Goal: Information Seeking & Learning: Stay updated

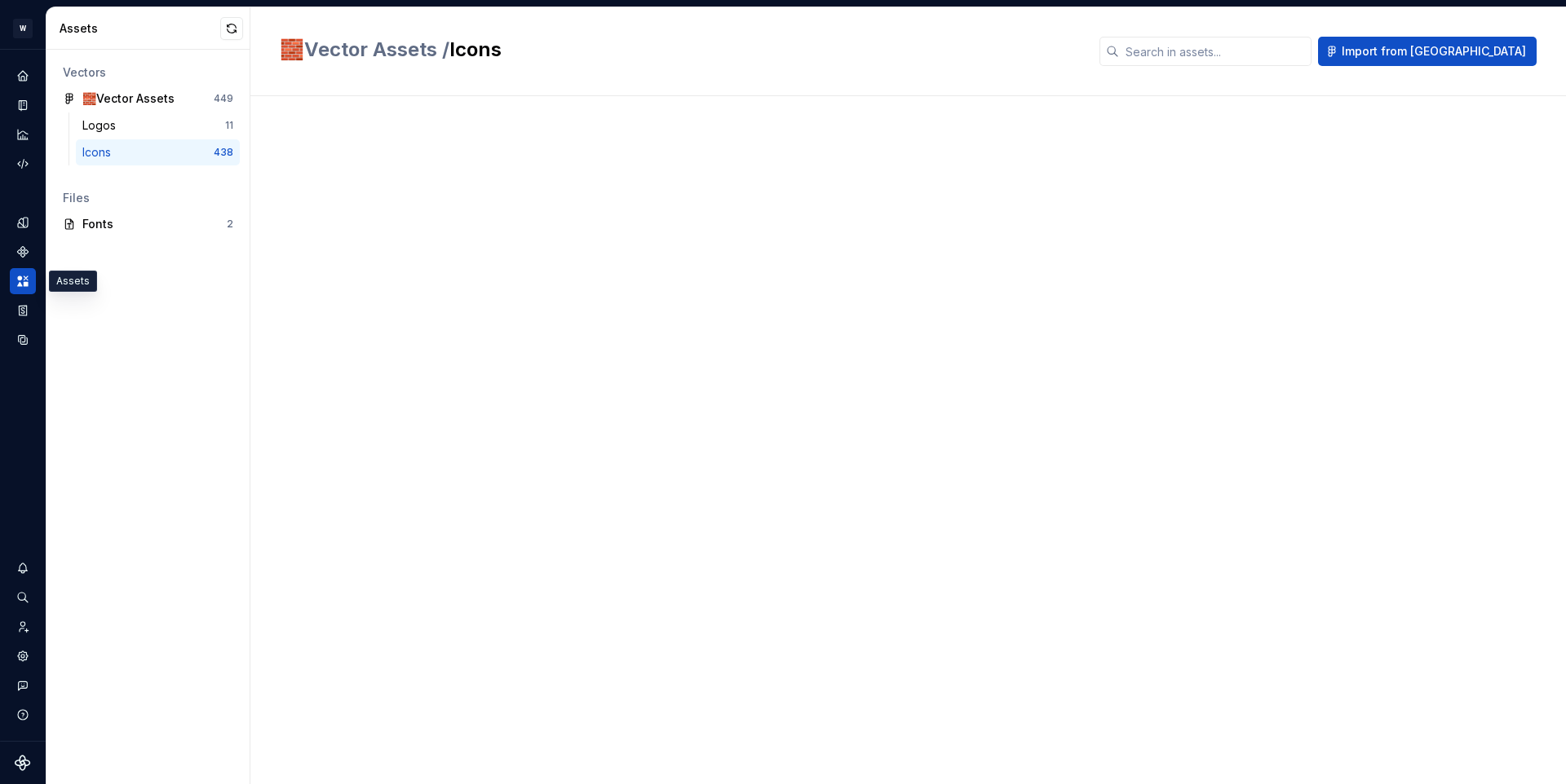
scroll to position [4432, 0]
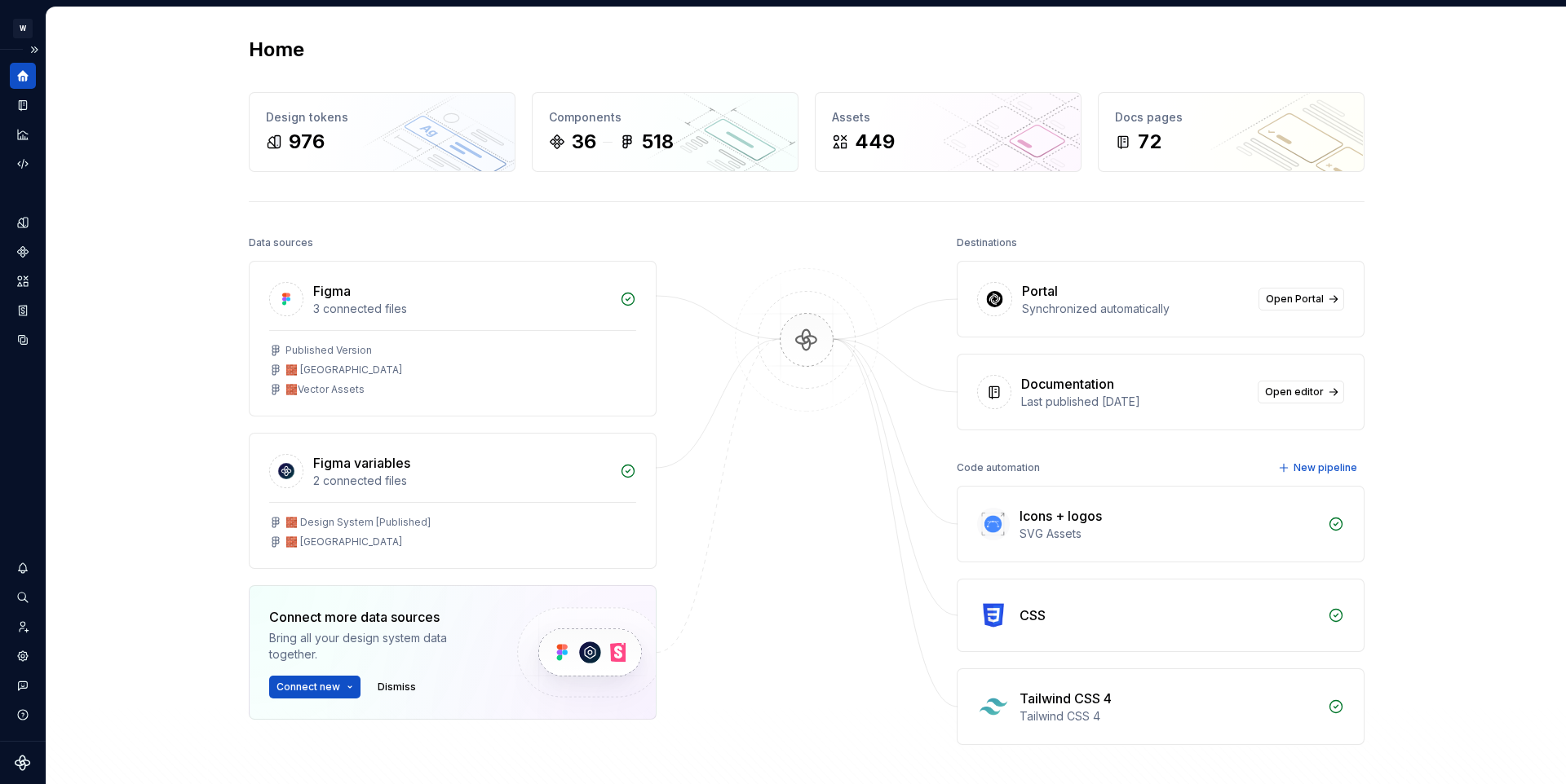
drag, startPoint x: 23, startPoint y: 276, endPoint x: 39, endPoint y: 271, distance: 16.8
click at [23, 276] on icon "Assets" at bounding box center [23, 282] width 13 height 13
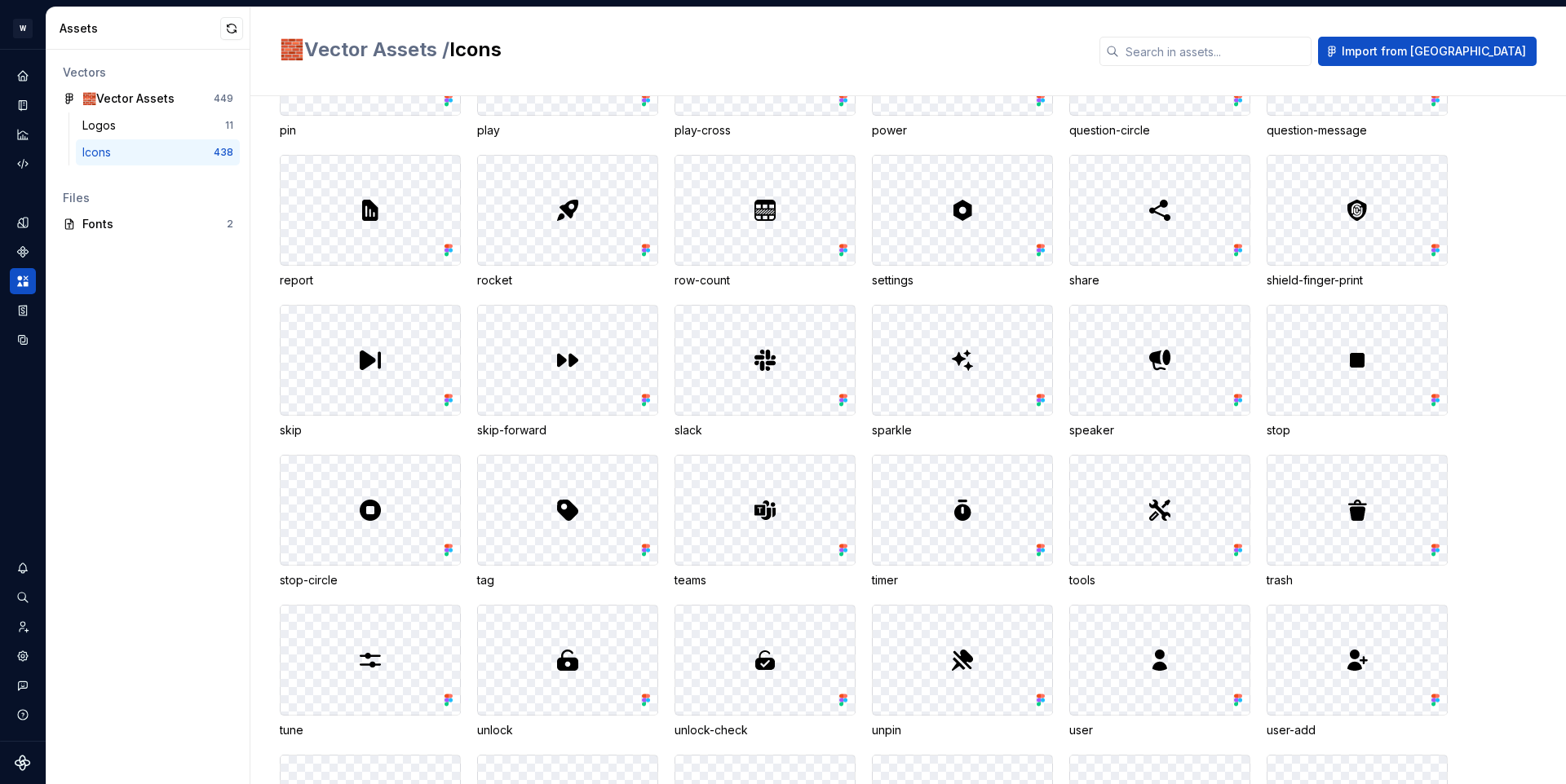
scroll to position [2032, 0]
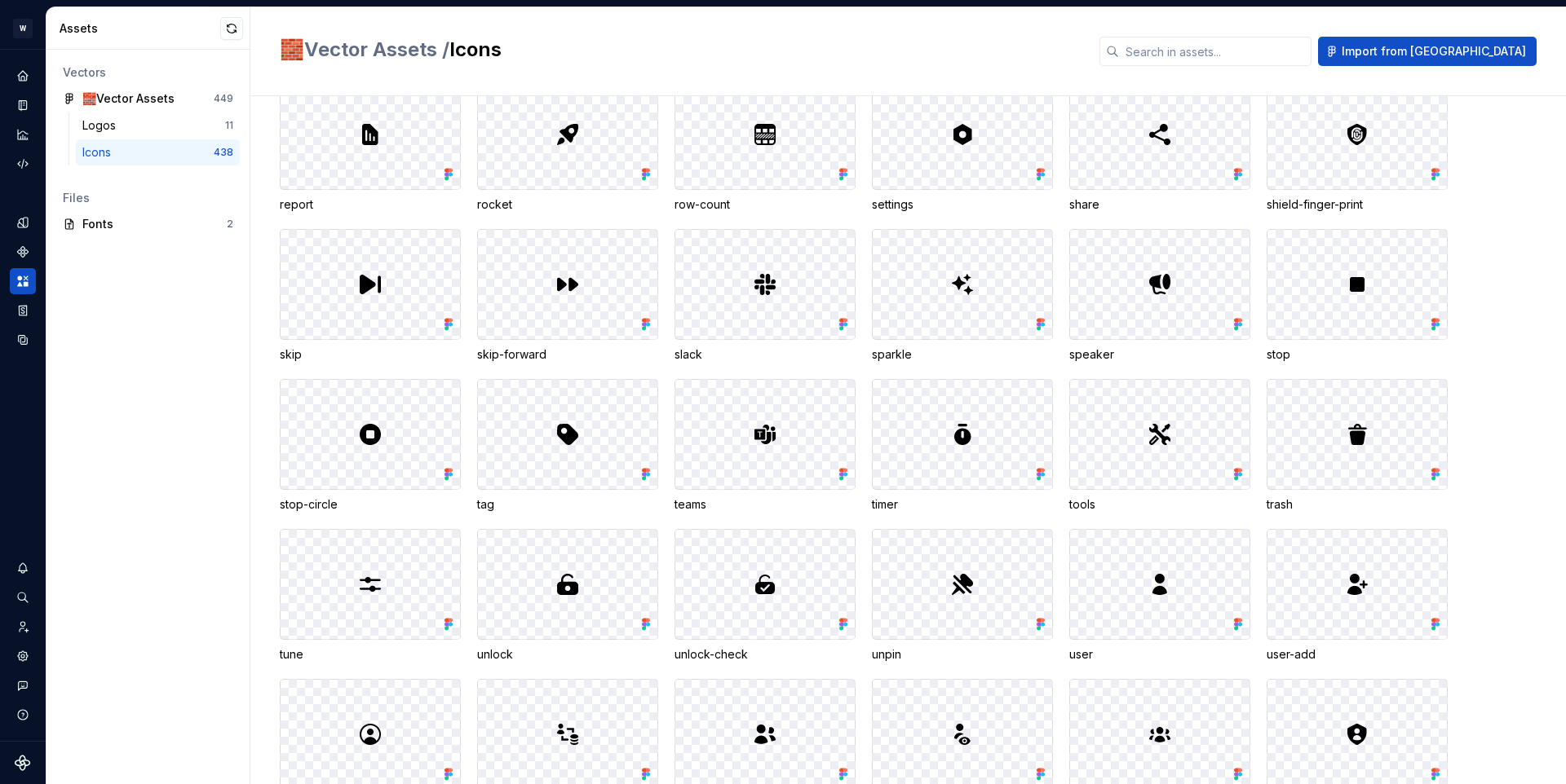
drag, startPoint x: 230, startPoint y: 33, endPoint x: 301, endPoint y: 31, distance: 71.0
click at [229, 33] on button "button" at bounding box center [231, 29] width 23 height 23
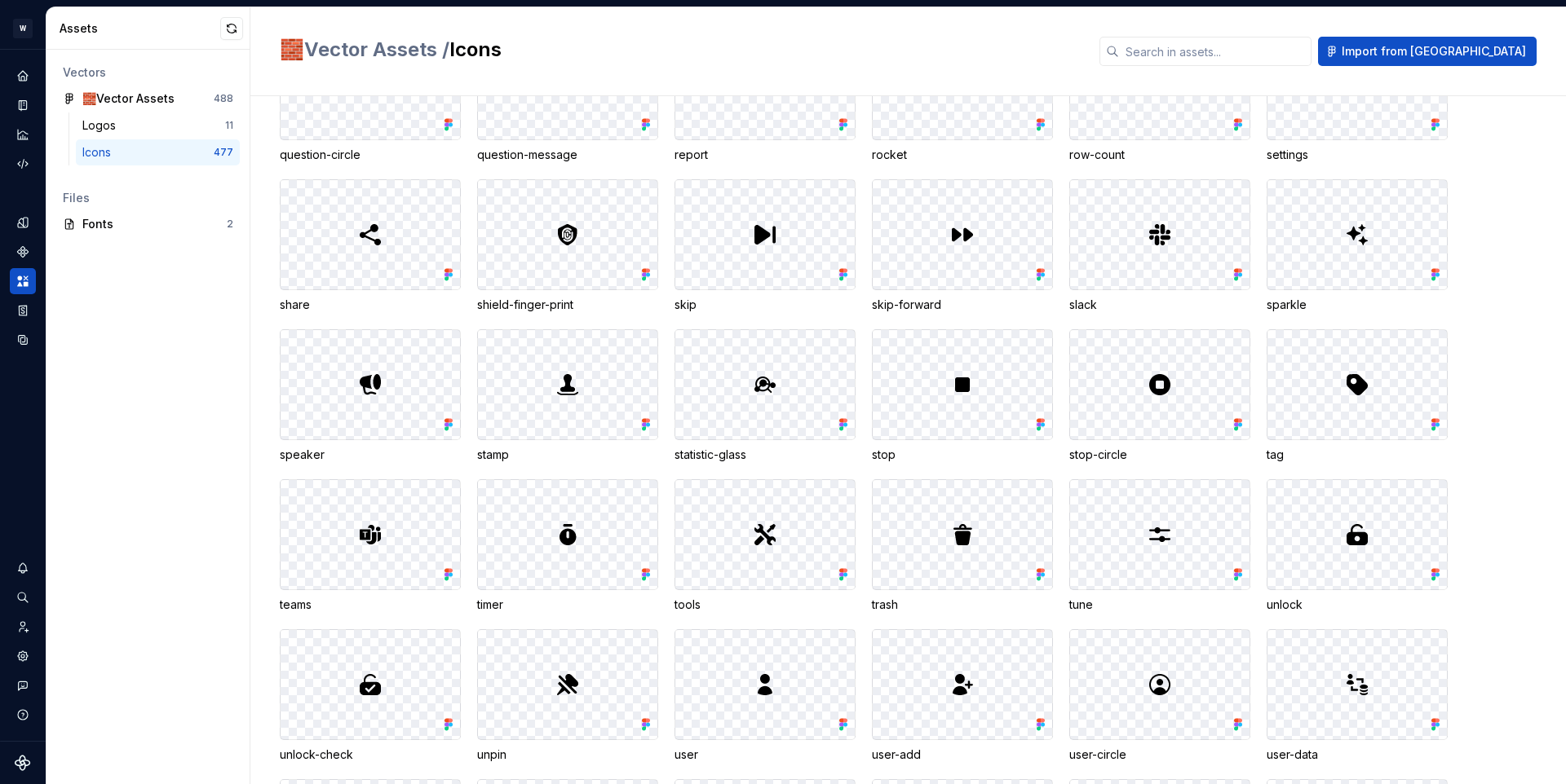
scroll to position [2103, 0]
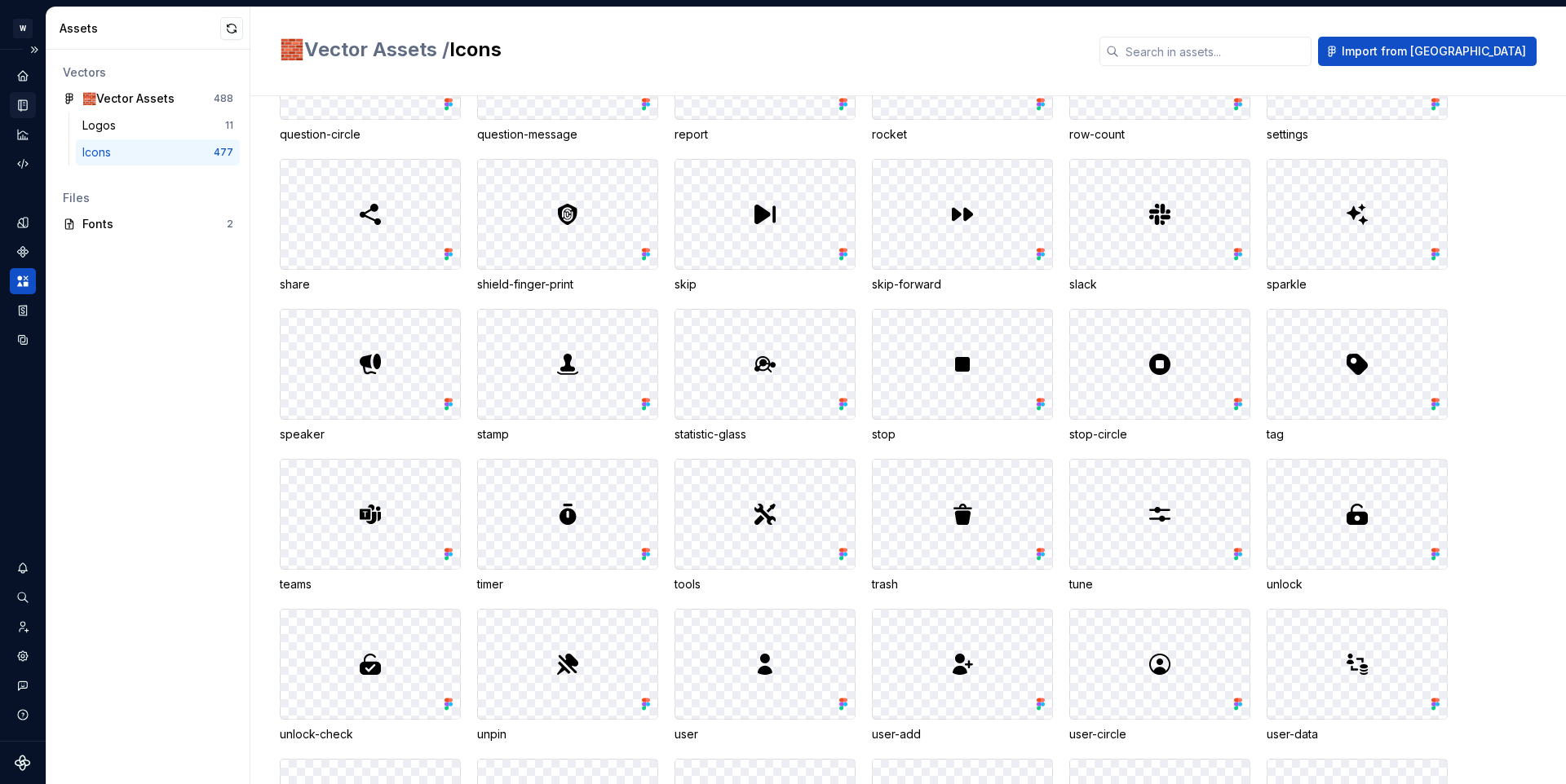
click at [22, 103] on icon "Documentation" at bounding box center [24, 105] width 6 height 9
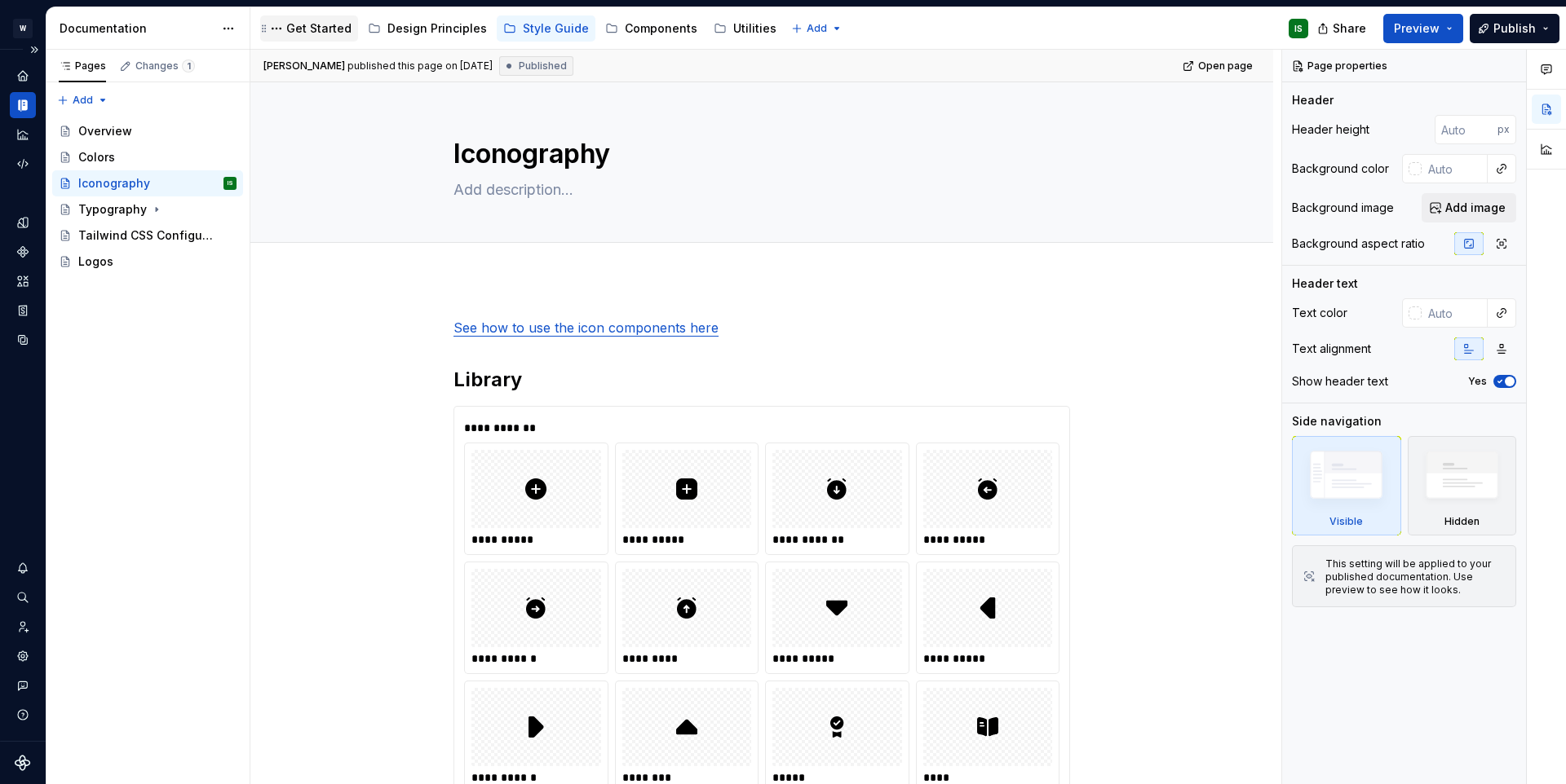
click at [329, 24] on div "Get Started" at bounding box center [319, 29] width 66 height 17
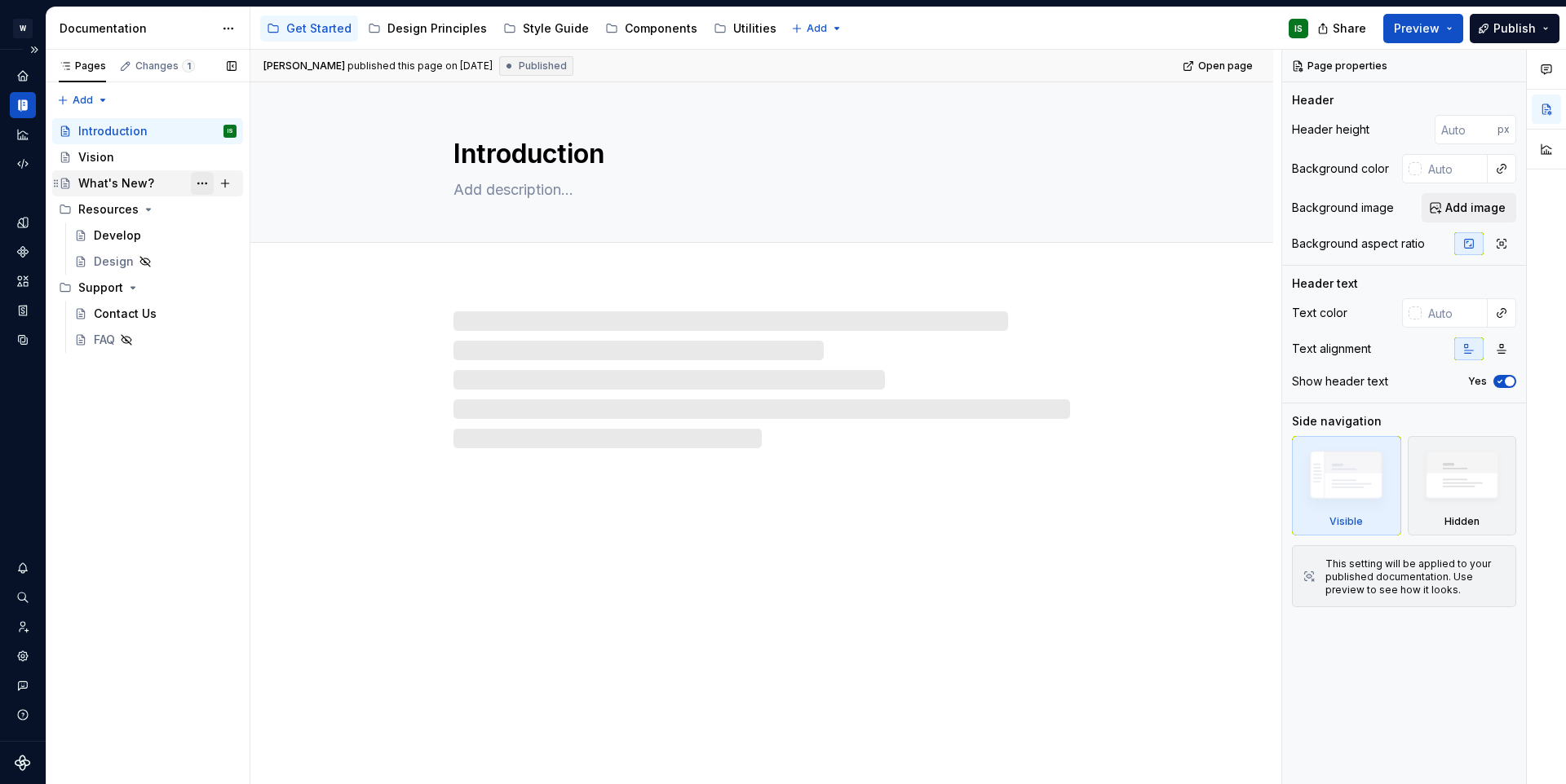
drag, startPoint x: 159, startPoint y: 184, endPoint x: 199, endPoint y: 193, distance: 41.0
click at [159, 184] on div "What's New?" at bounding box center [157, 183] width 158 height 23
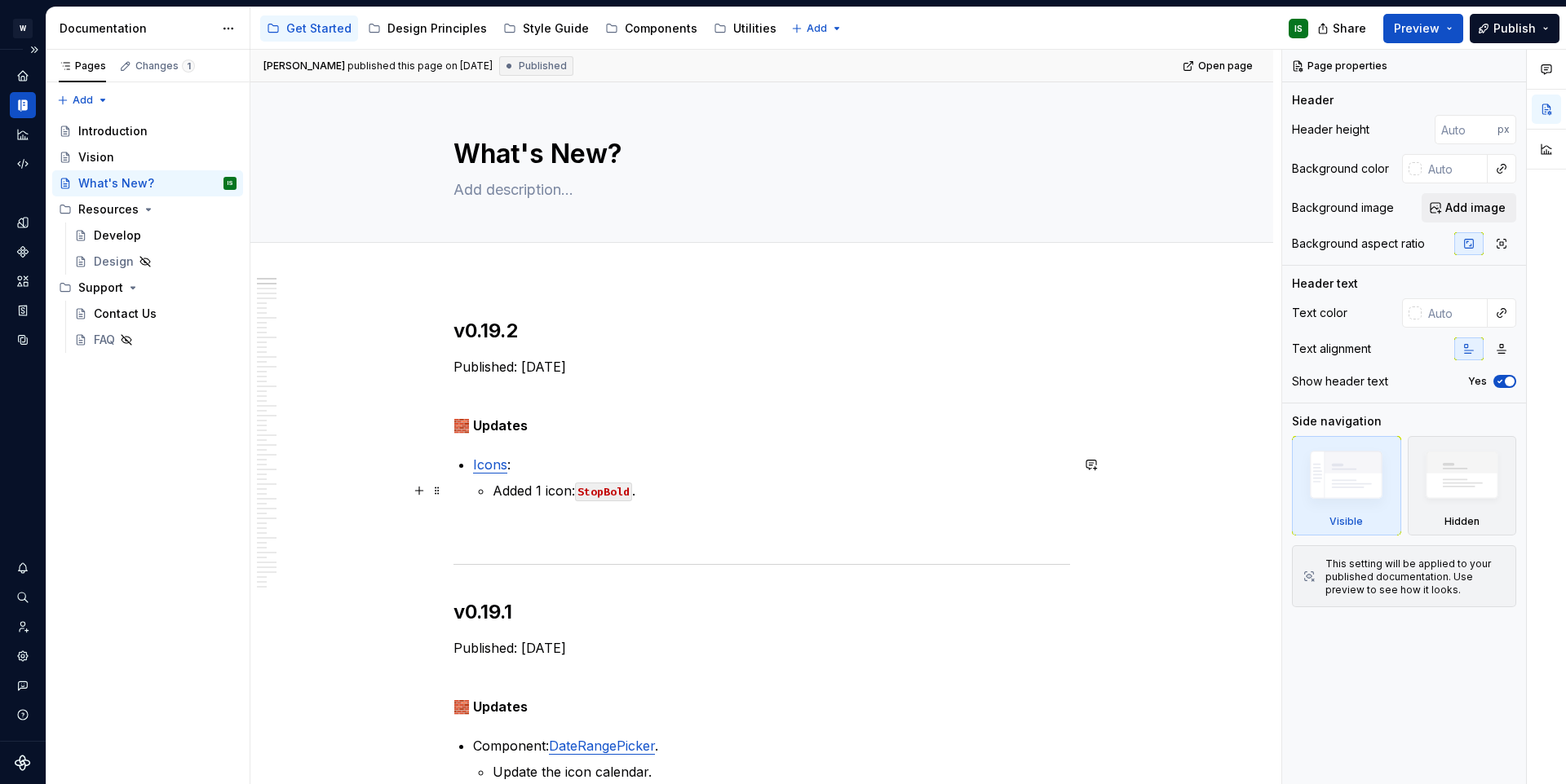
type textarea "*"
click at [690, 496] on p "Added 1 icon: StopBold ." at bounding box center [781, 490] width 577 height 19
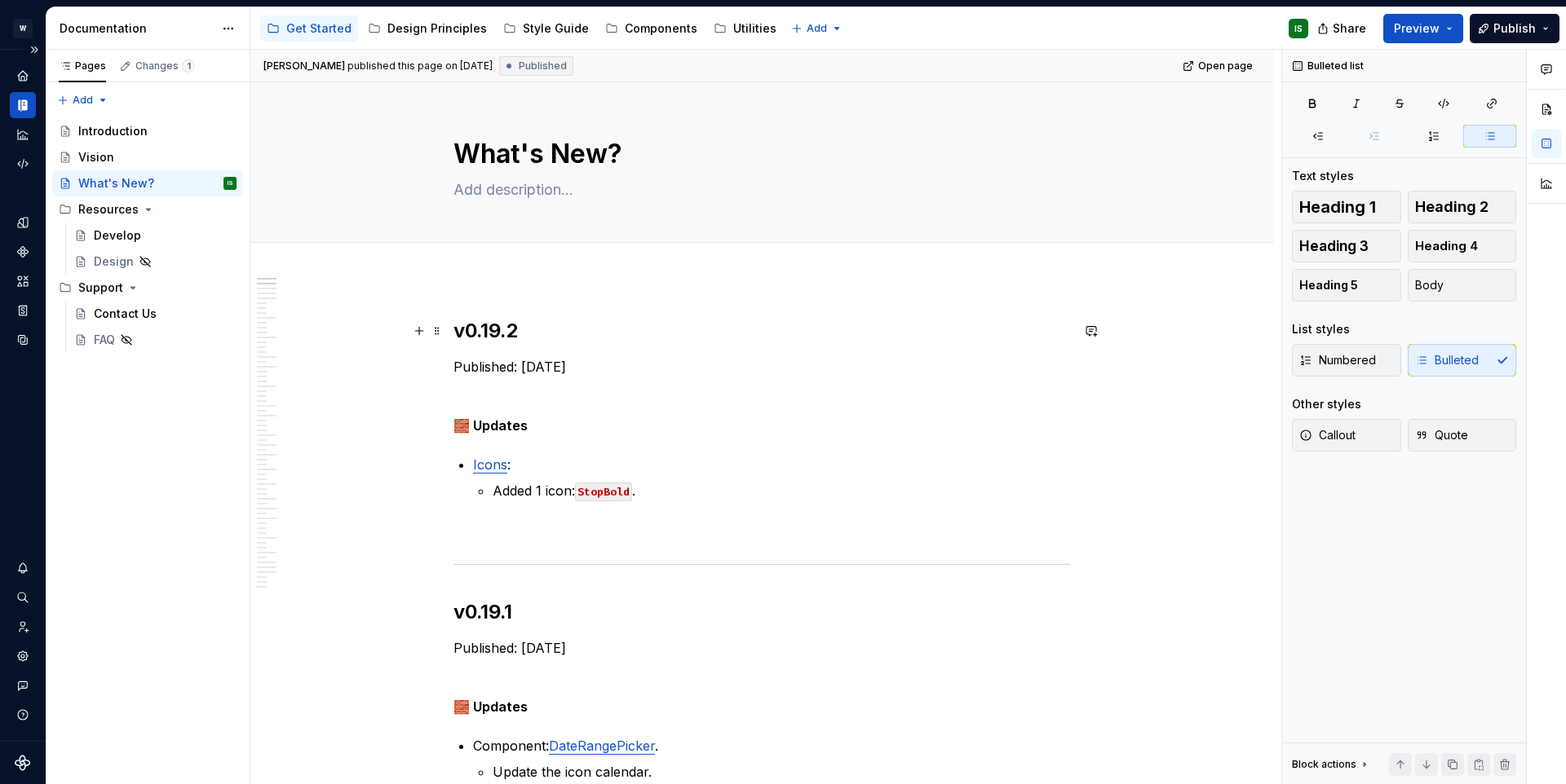
click at [456, 335] on h2 "v0.19.2" at bounding box center [762, 331] width 617 height 26
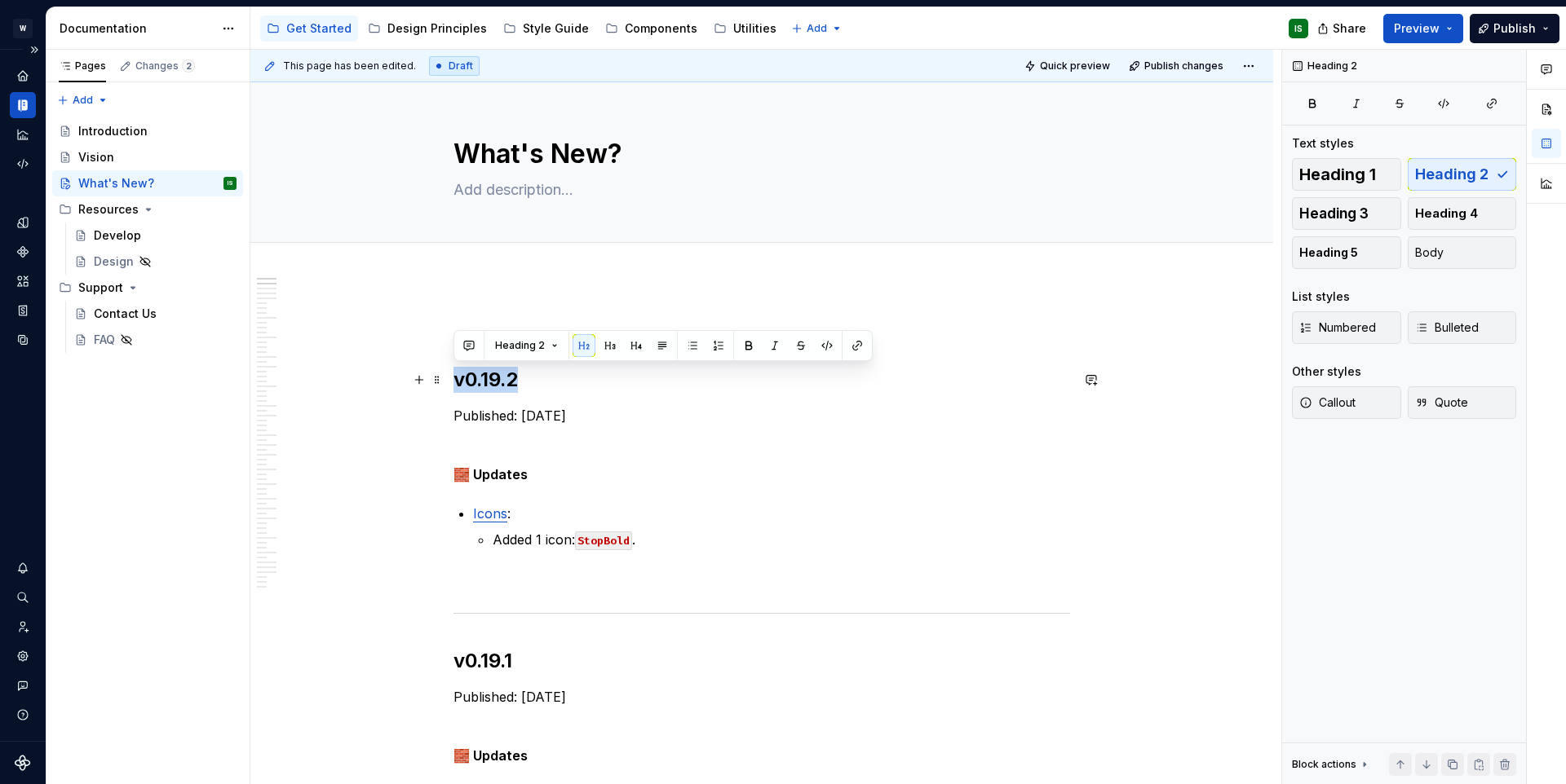
drag, startPoint x: 456, startPoint y: 380, endPoint x: 560, endPoint y: 387, distance: 104.2
click at [560, 387] on h2 "v0.19.2" at bounding box center [762, 380] width 617 height 26
copy h2 "v0.19.2"
drag, startPoint x: 454, startPoint y: 372, endPoint x: 626, endPoint y: 424, distance: 179.7
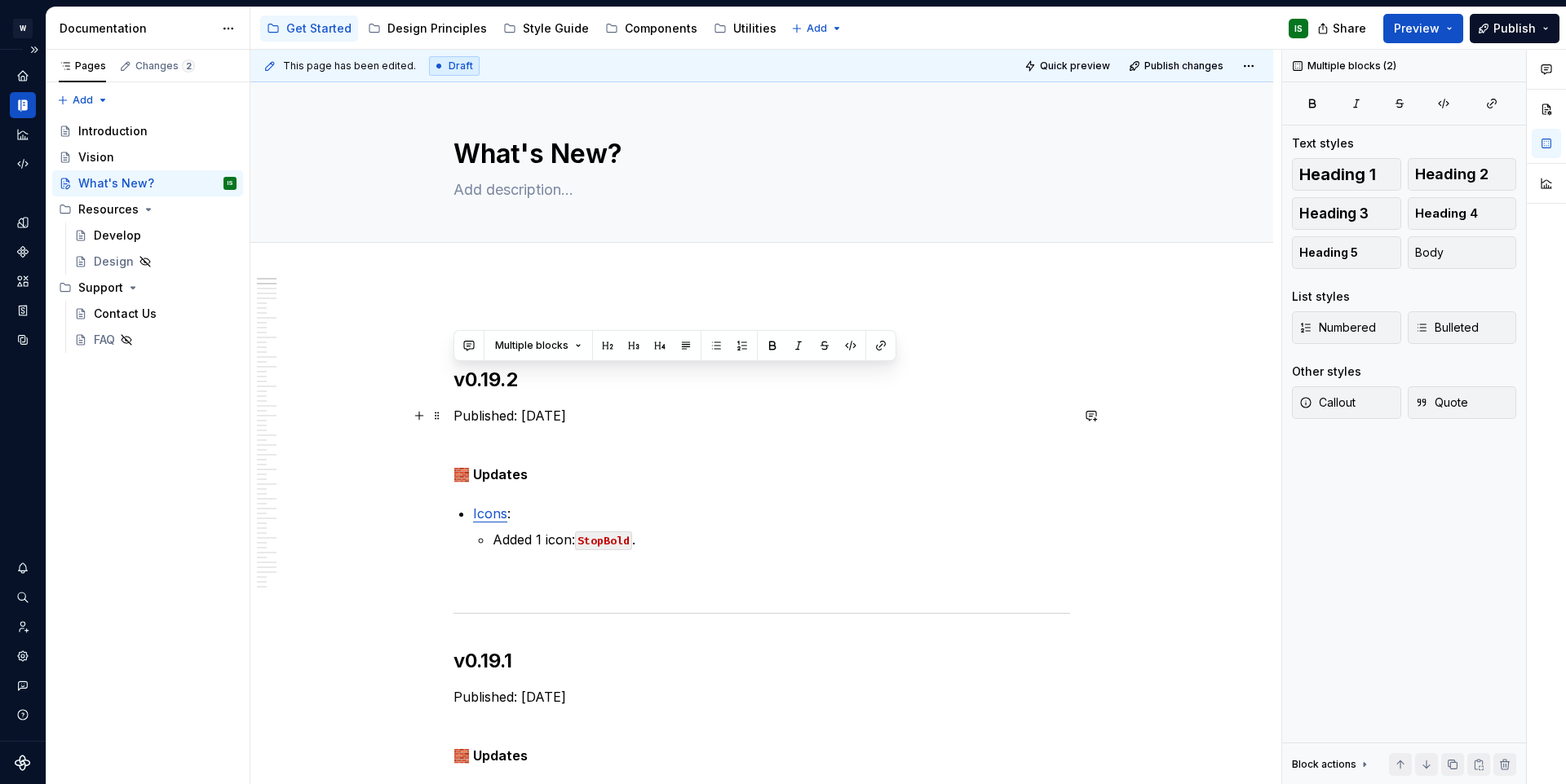
copy div "v0.19.2 Published: [DATE]"
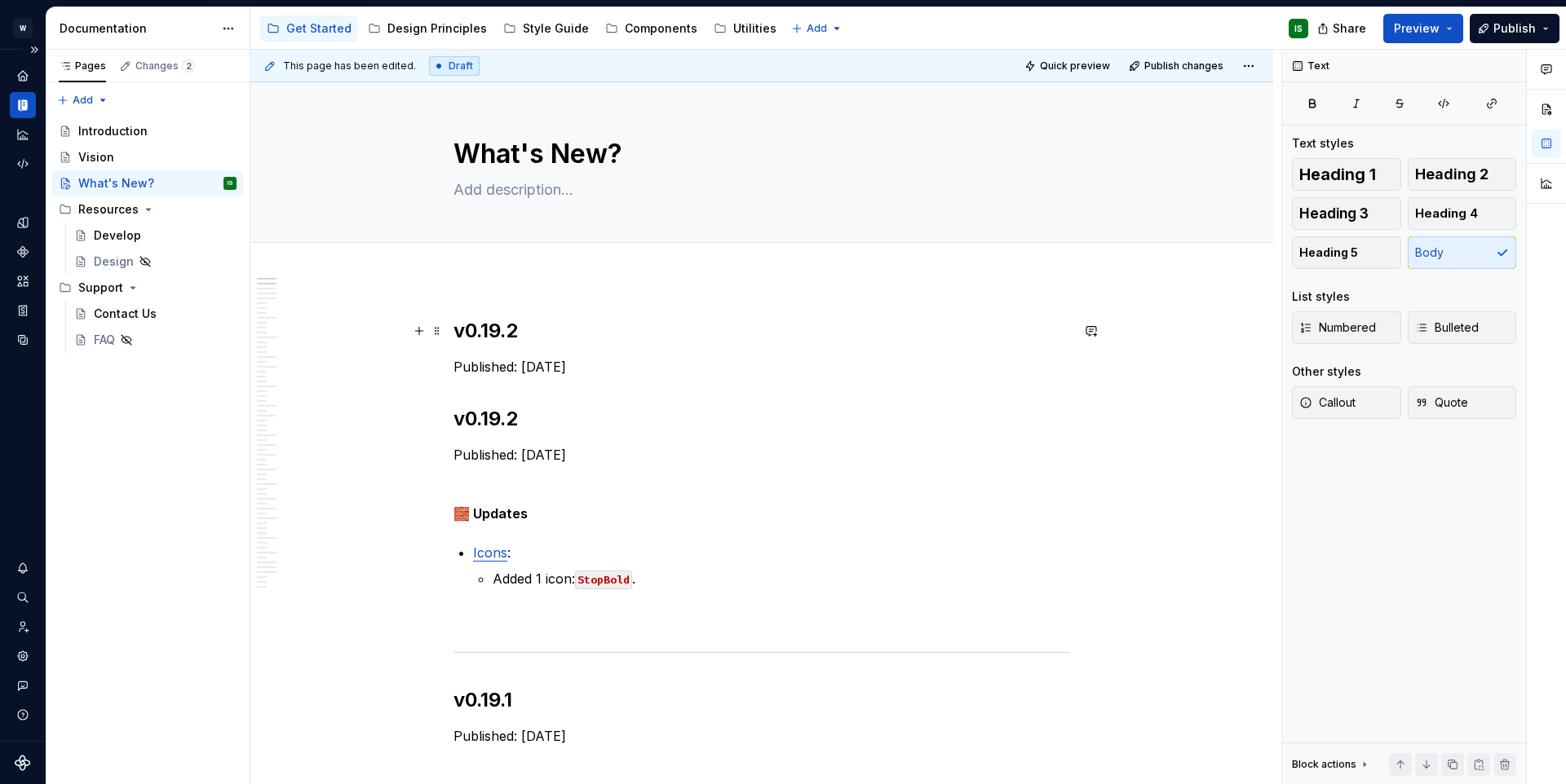
click at [492, 325] on h2 "v0.19.2" at bounding box center [762, 331] width 617 height 26
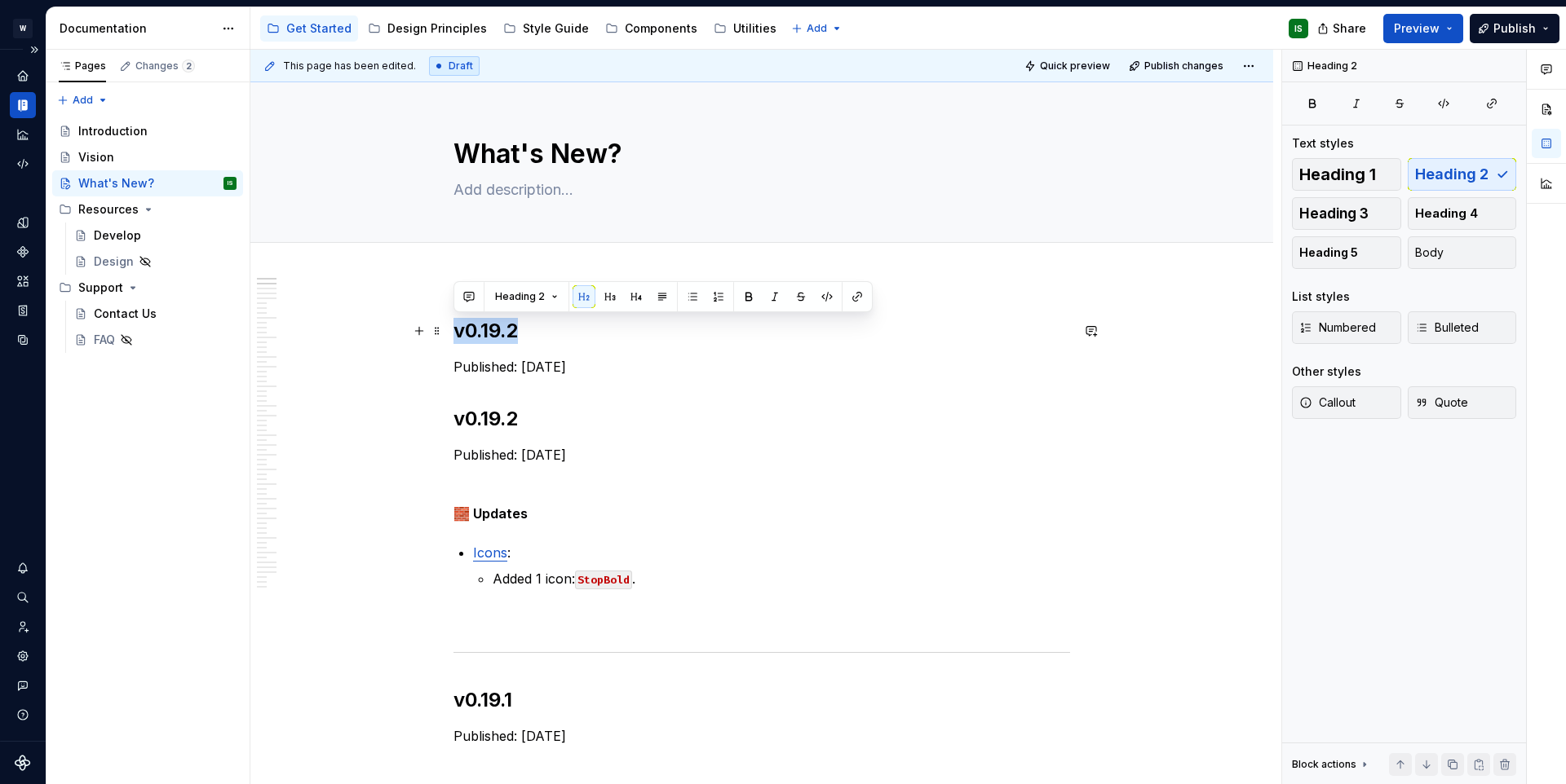
click at [490, 331] on h2 "v0.19.2" at bounding box center [762, 331] width 617 height 26
drag, startPoint x: 485, startPoint y: 332, endPoint x: 517, endPoint y: 332, distance: 32.0
click at [517, 332] on h2 "v0.19.2" at bounding box center [762, 331] width 617 height 26
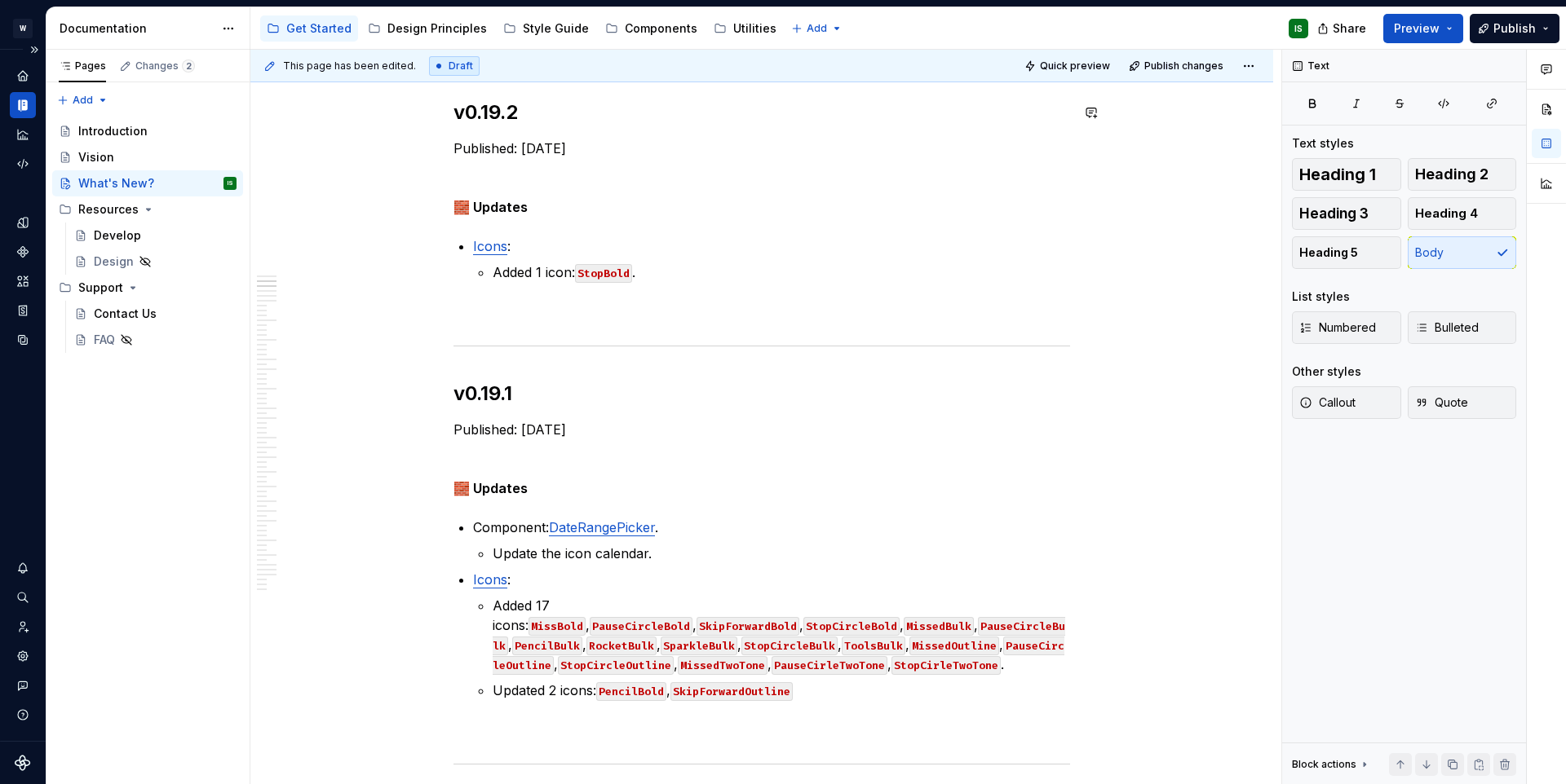
scroll to position [400, 0]
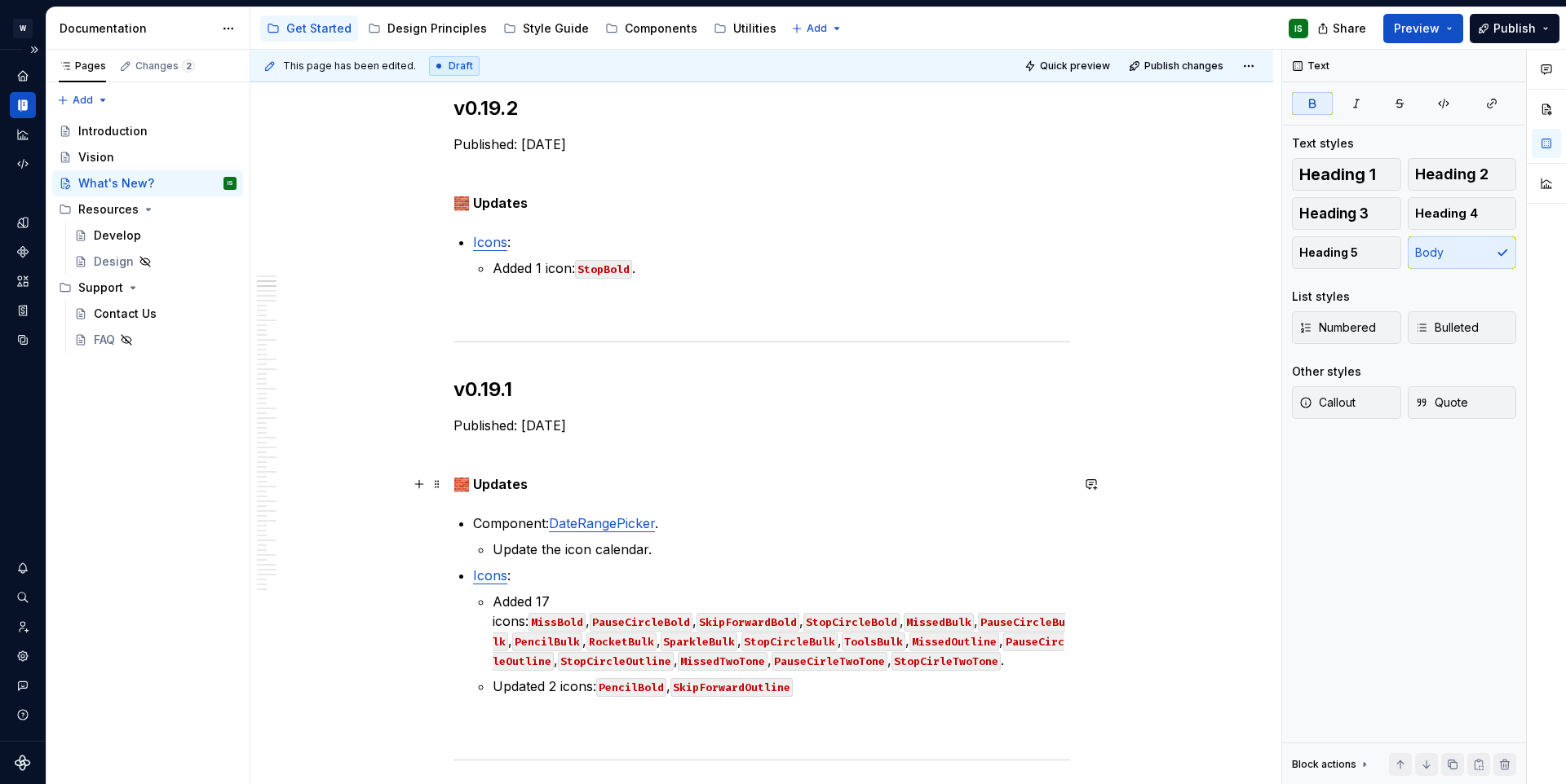
drag, startPoint x: 461, startPoint y: 482, endPoint x: 531, endPoint y: 482, distance: 70.0
click at [531, 482] on p "🧱 Updates" at bounding box center [762, 484] width 617 height 19
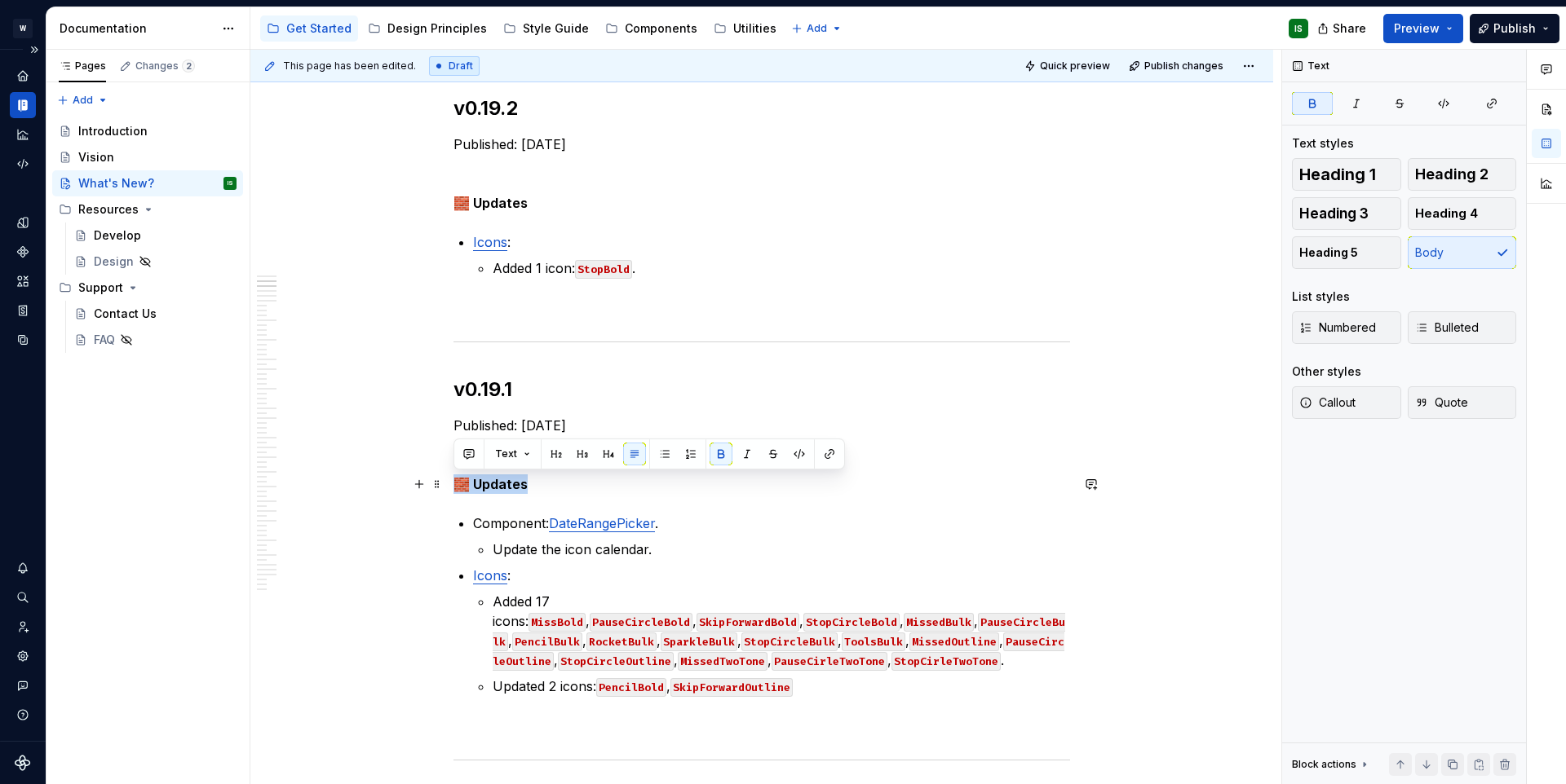
drag, startPoint x: 528, startPoint y: 483, endPoint x: 458, endPoint y: 484, distance: 70.0
click at [458, 484] on p "🧱 Updates" at bounding box center [762, 484] width 617 height 19
copy strong "🧱 Updates"
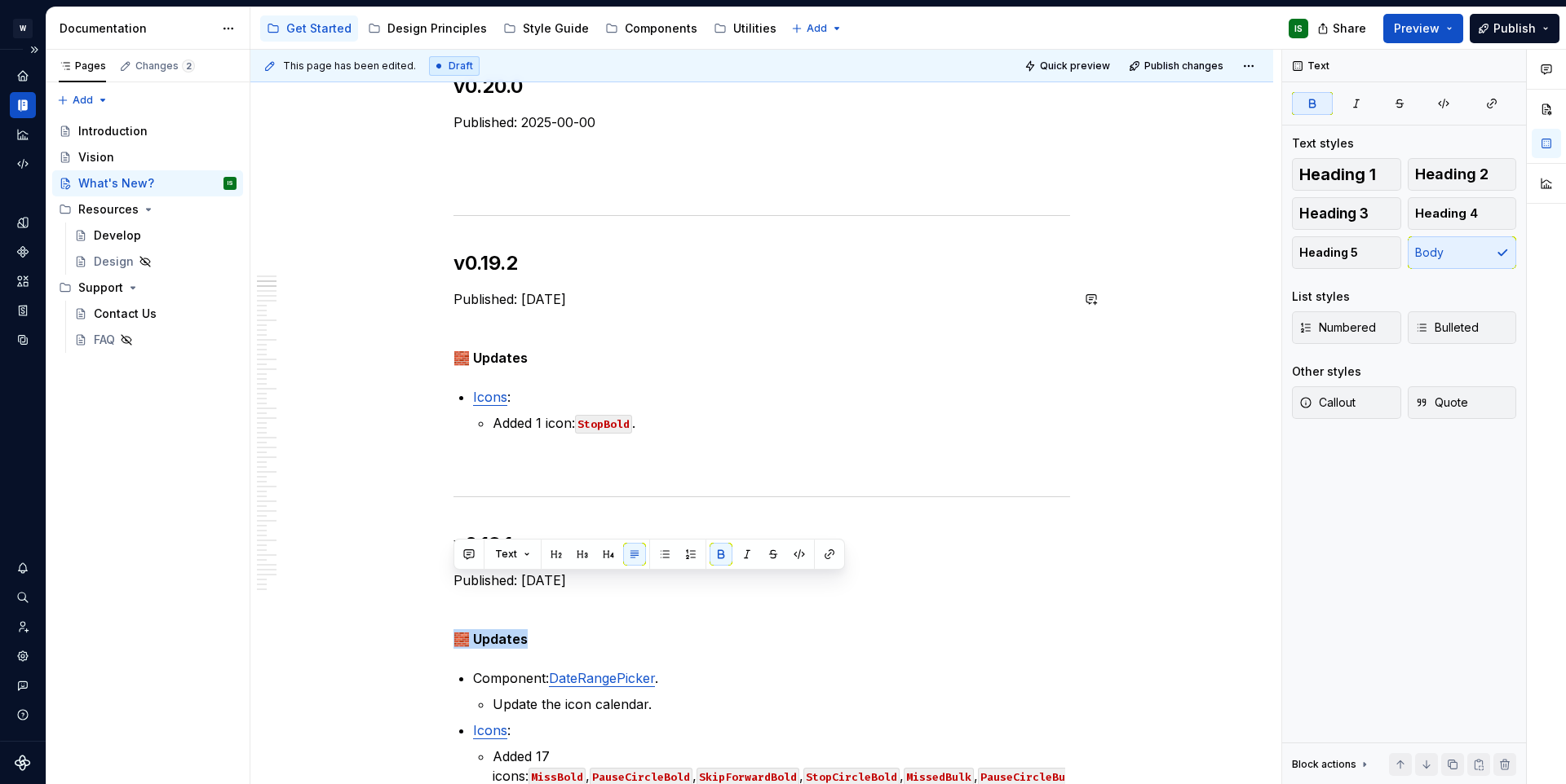
scroll to position [189, 0]
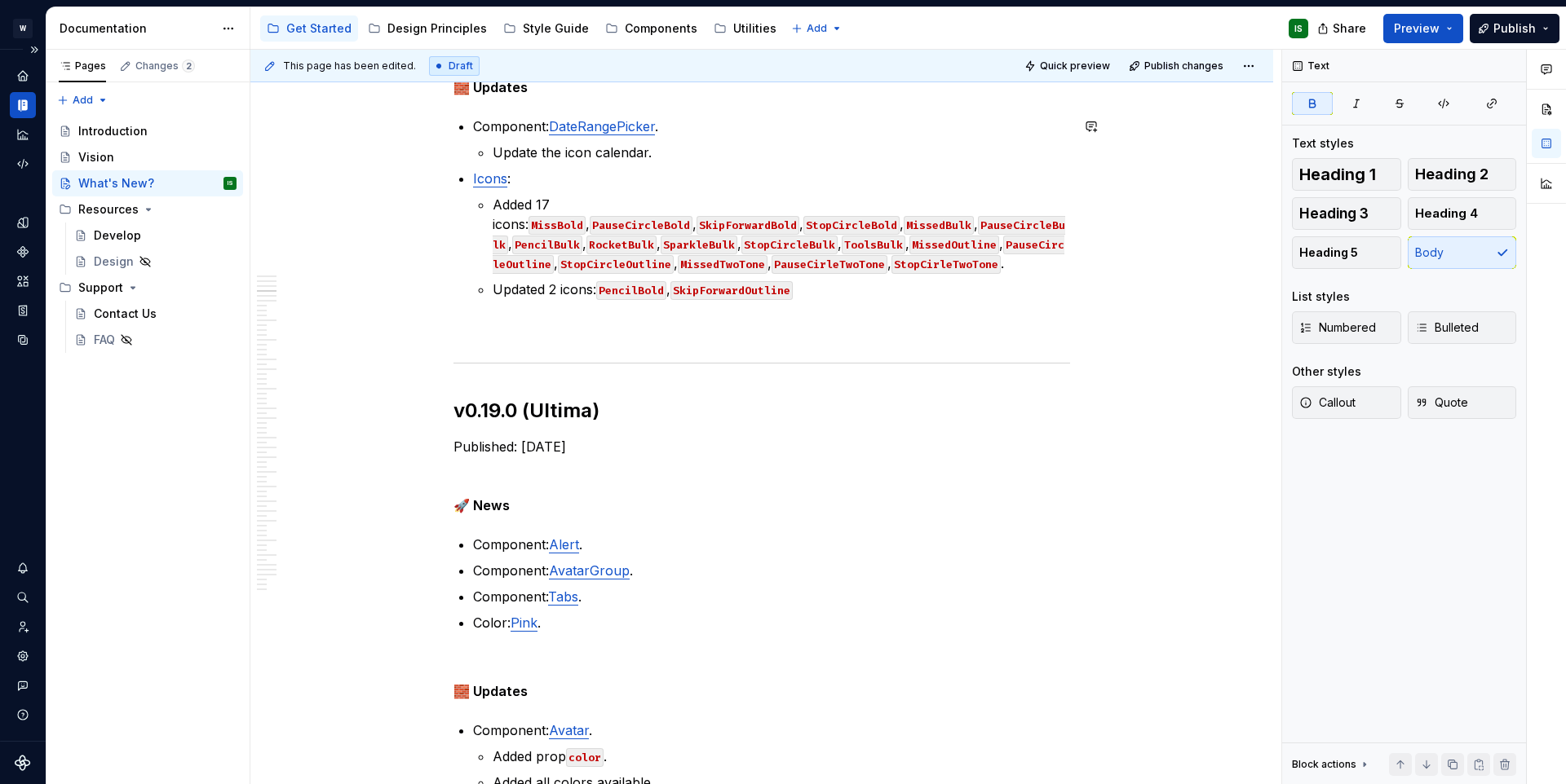
scroll to position [952, 0]
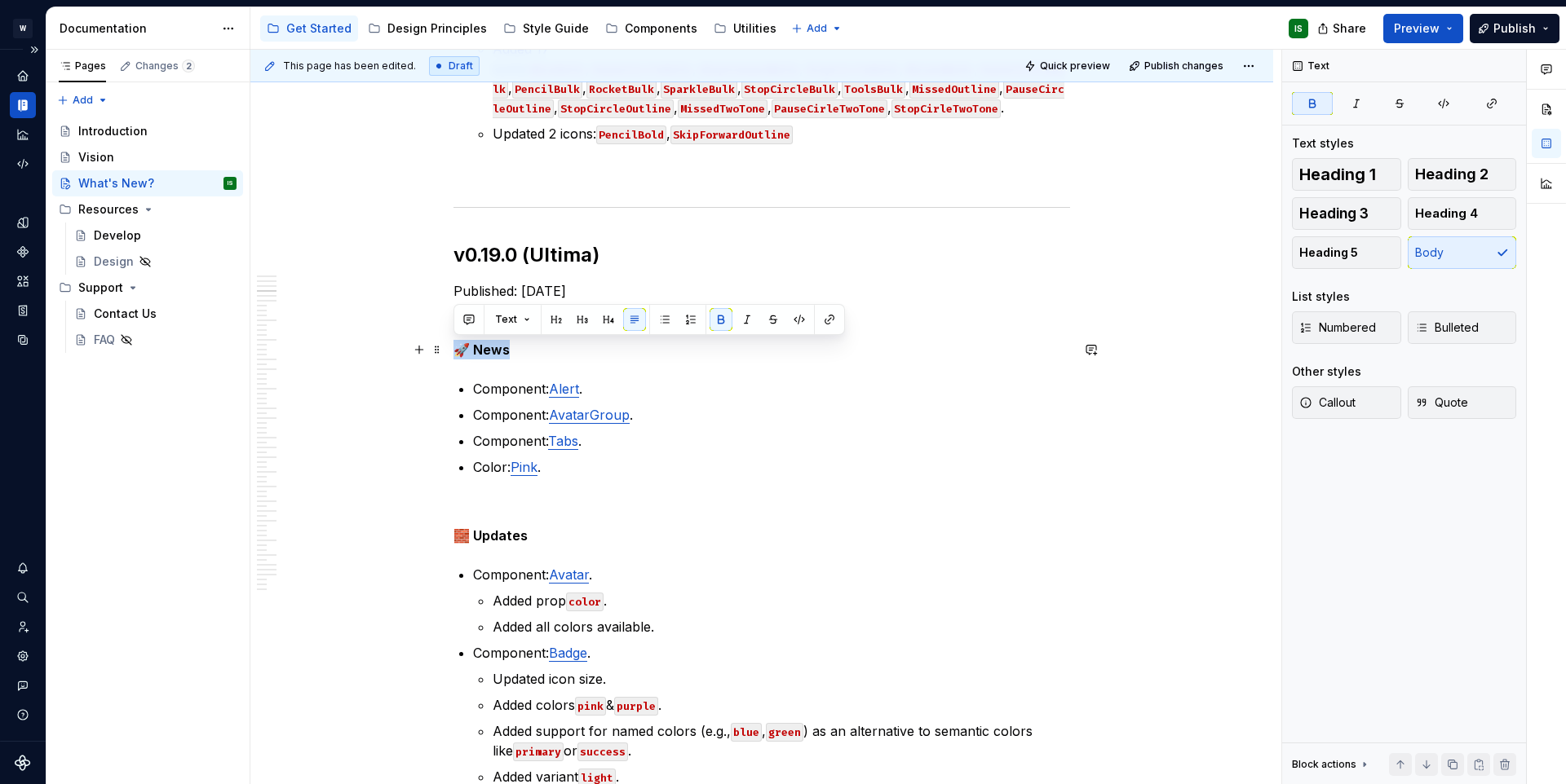
drag, startPoint x: 512, startPoint y: 344, endPoint x: 457, endPoint y: 349, distance: 55.2
click at [457, 349] on p "🚀 News" at bounding box center [762, 349] width 617 height 19
copy strong "🚀 News"
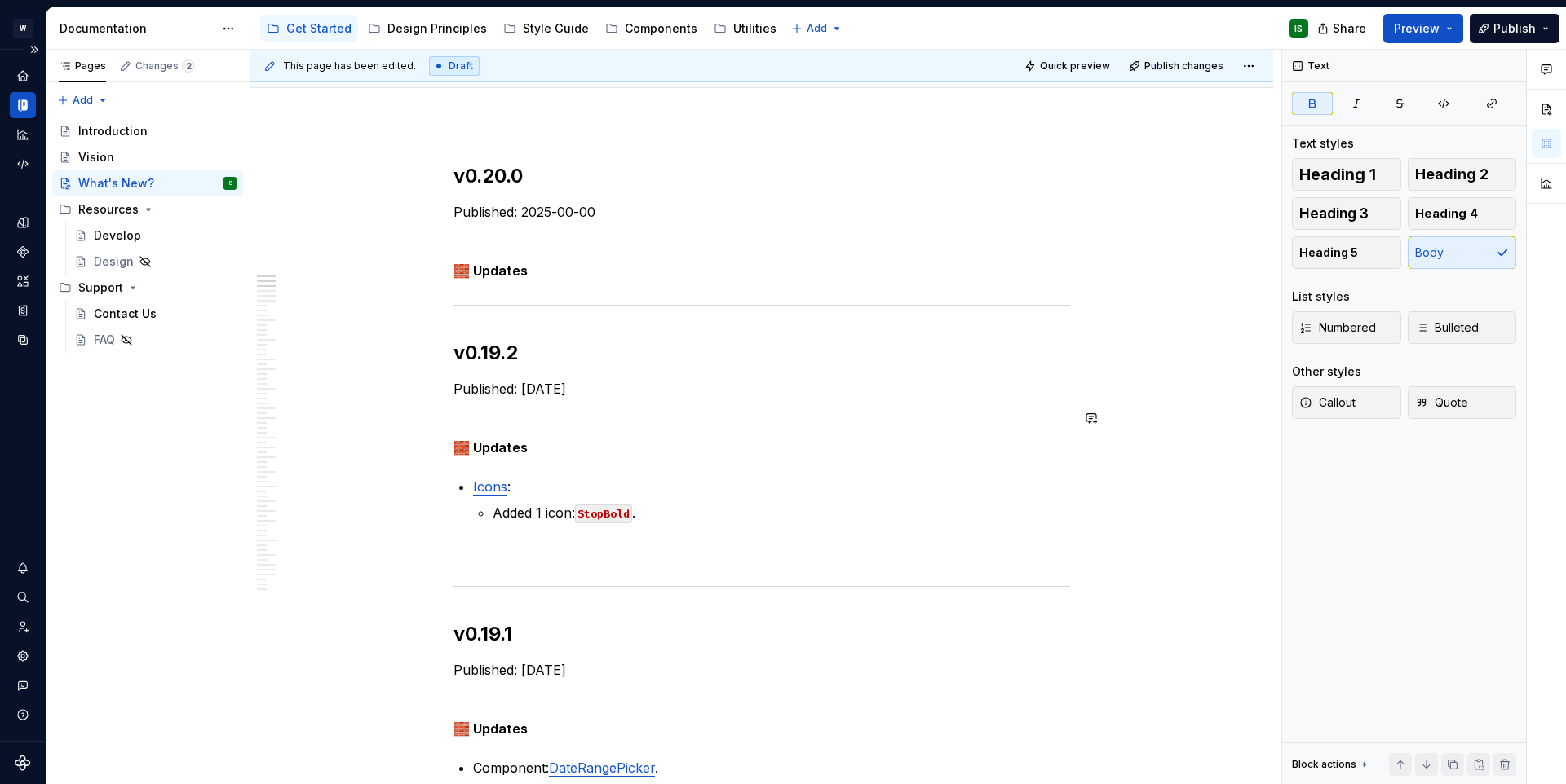
scroll to position [112, 0]
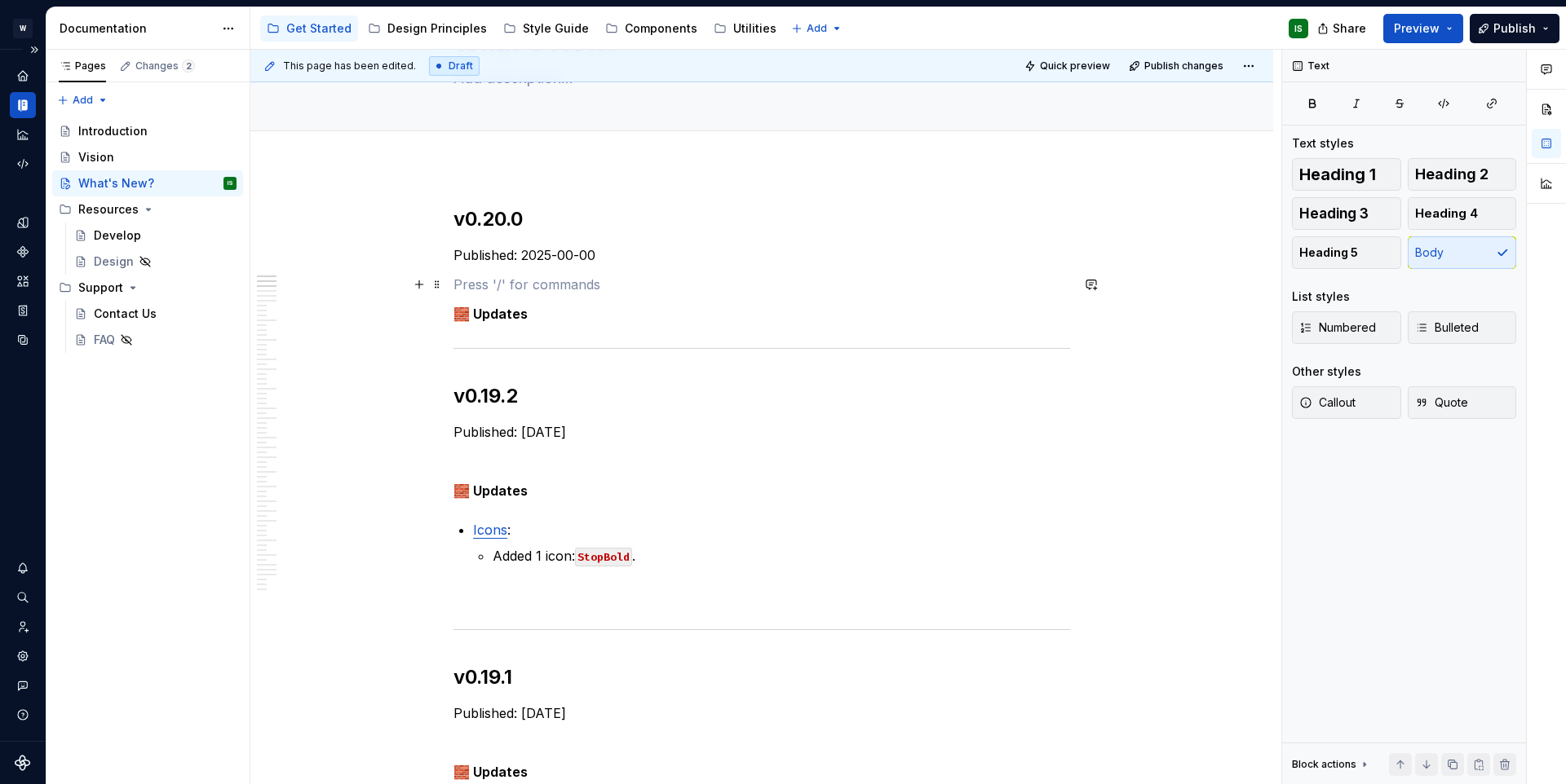
click at [476, 283] on p at bounding box center [762, 284] width 617 height 19
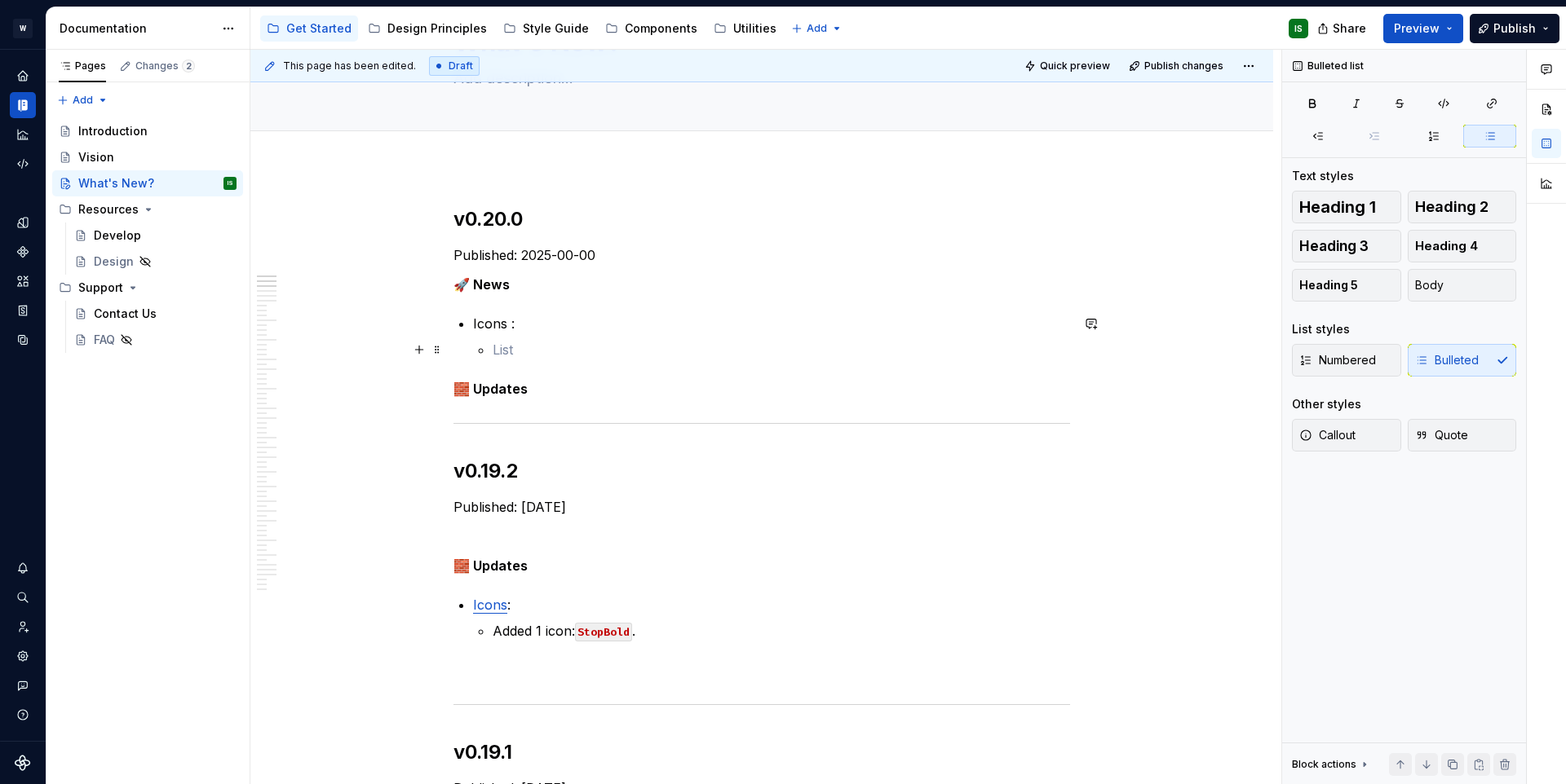
click at [517, 349] on p at bounding box center [781, 349] width 577 height 19
click at [642, 350] on p "cog-digital bold, bulk, outline, two-tone" at bounding box center [781, 349] width 577 height 19
click at [615, 352] on p "cog-digital bold, bulk, outline , two-tone" at bounding box center [781, 349] width 577 height 19
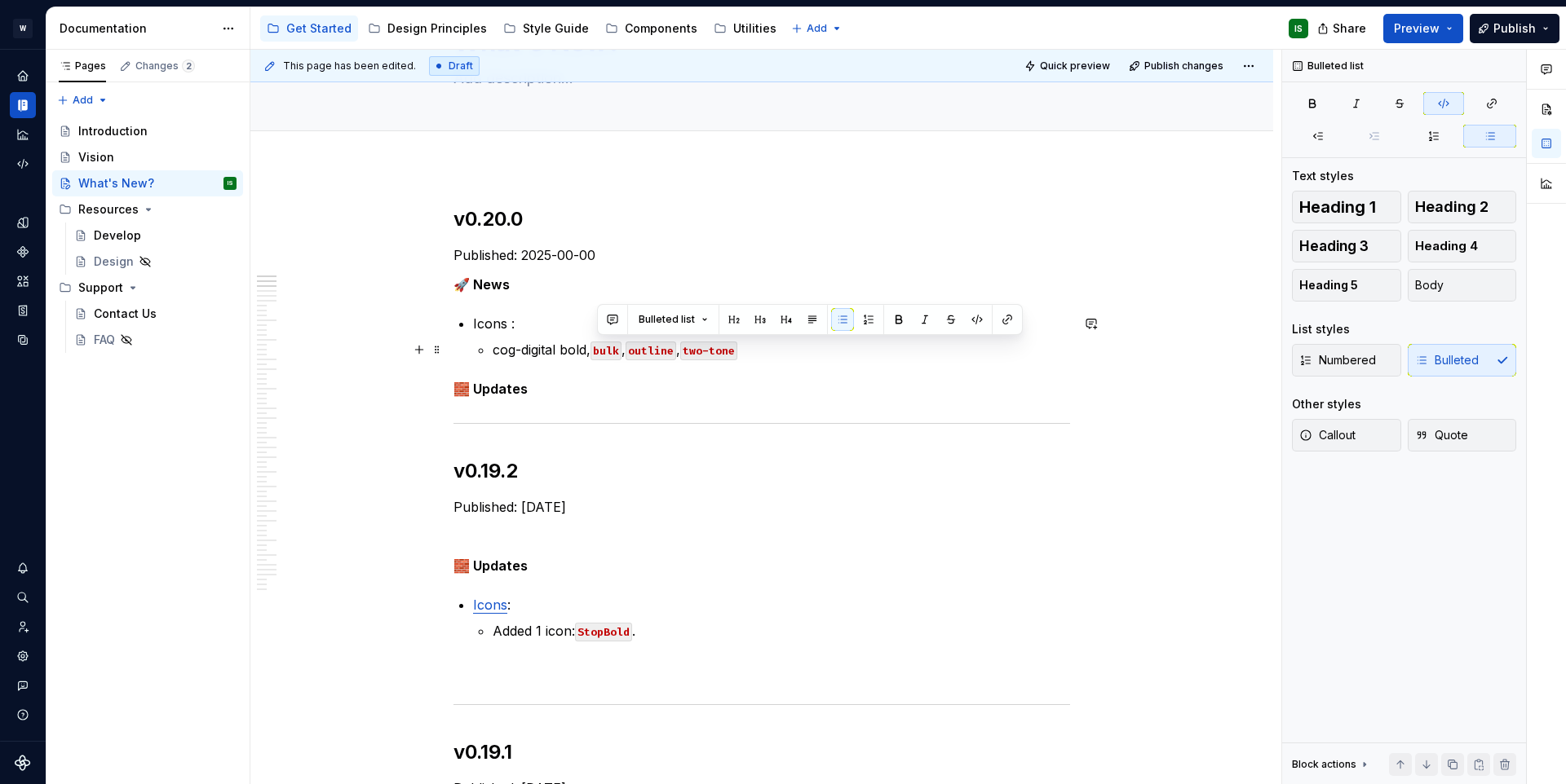
click at [571, 350] on p "cog-digital bold, bulk , outline , two-tone" at bounding box center [781, 349] width 577 height 19
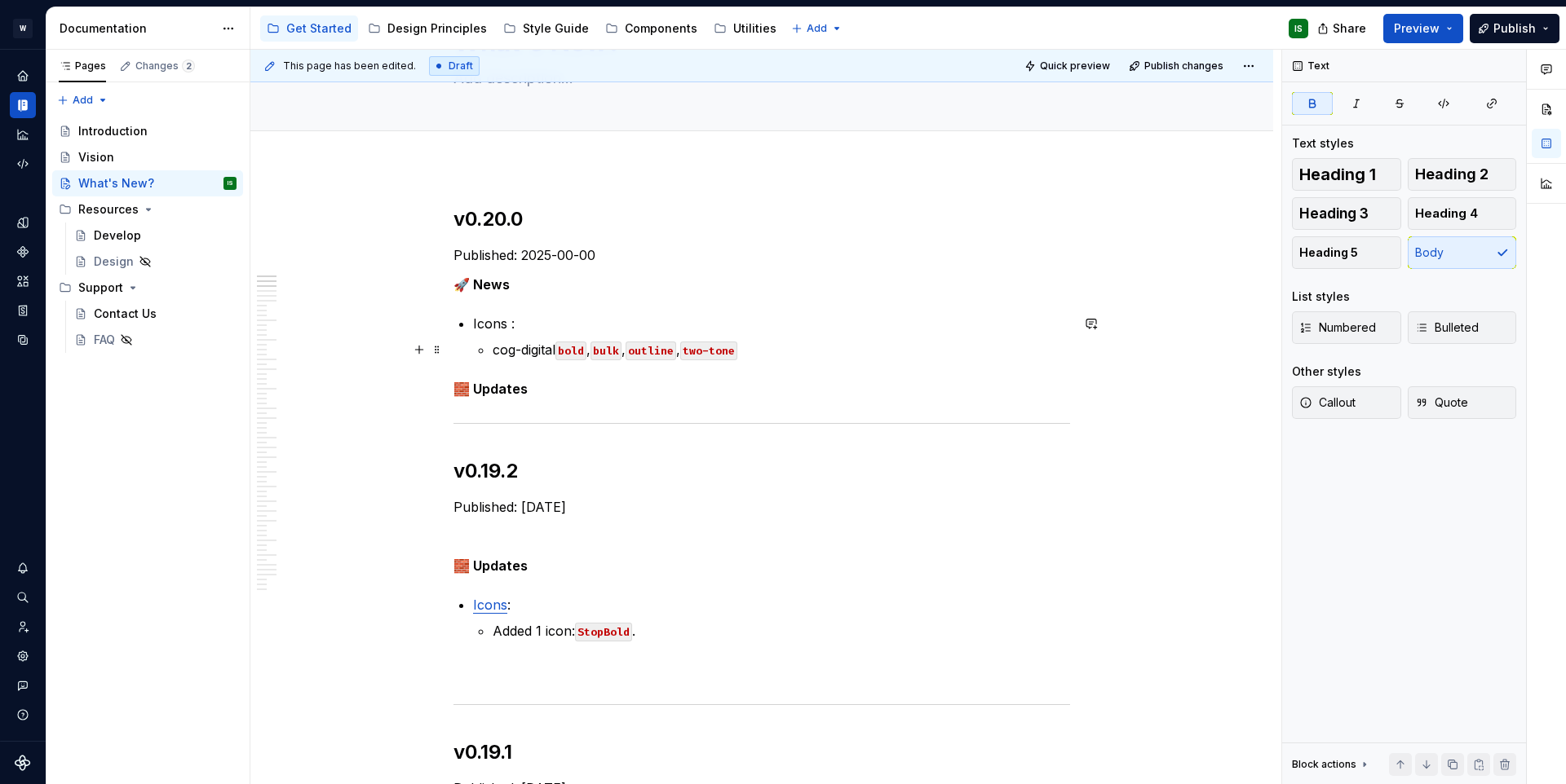
click at [762, 352] on p "cog-digital bold , bulk , outline , two-tone" at bounding box center [781, 349] width 577 height 19
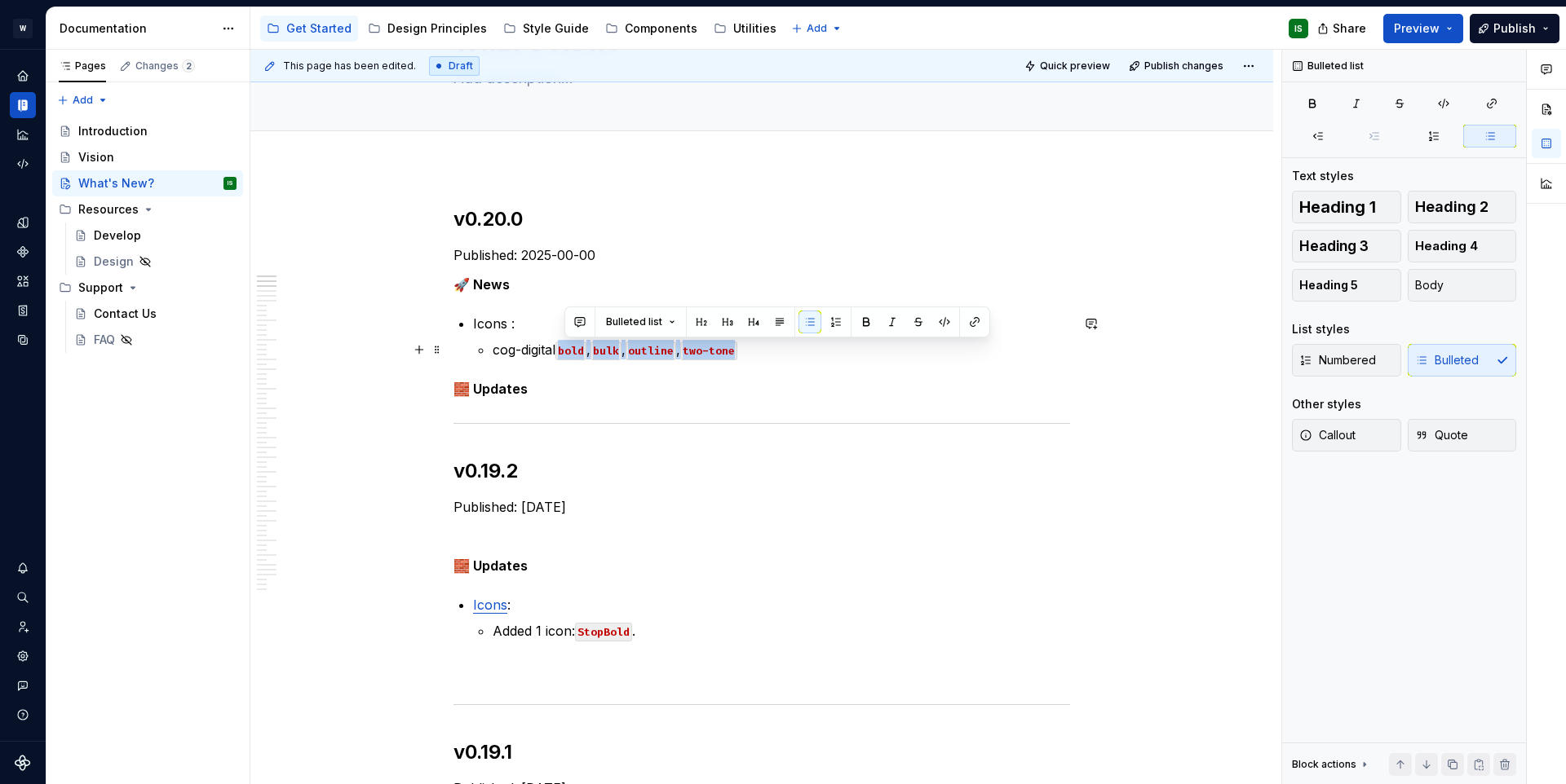
drag, startPoint x: 762, startPoint y: 350, endPoint x: 565, endPoint y: 356, distance: 197.1
click at [565, 356] on p "cog-digital bold , bulk , outline , two-tone" at bounding box center [781, 349] width 577 height 19
copy p "bold , bulk , outline , two-tone"
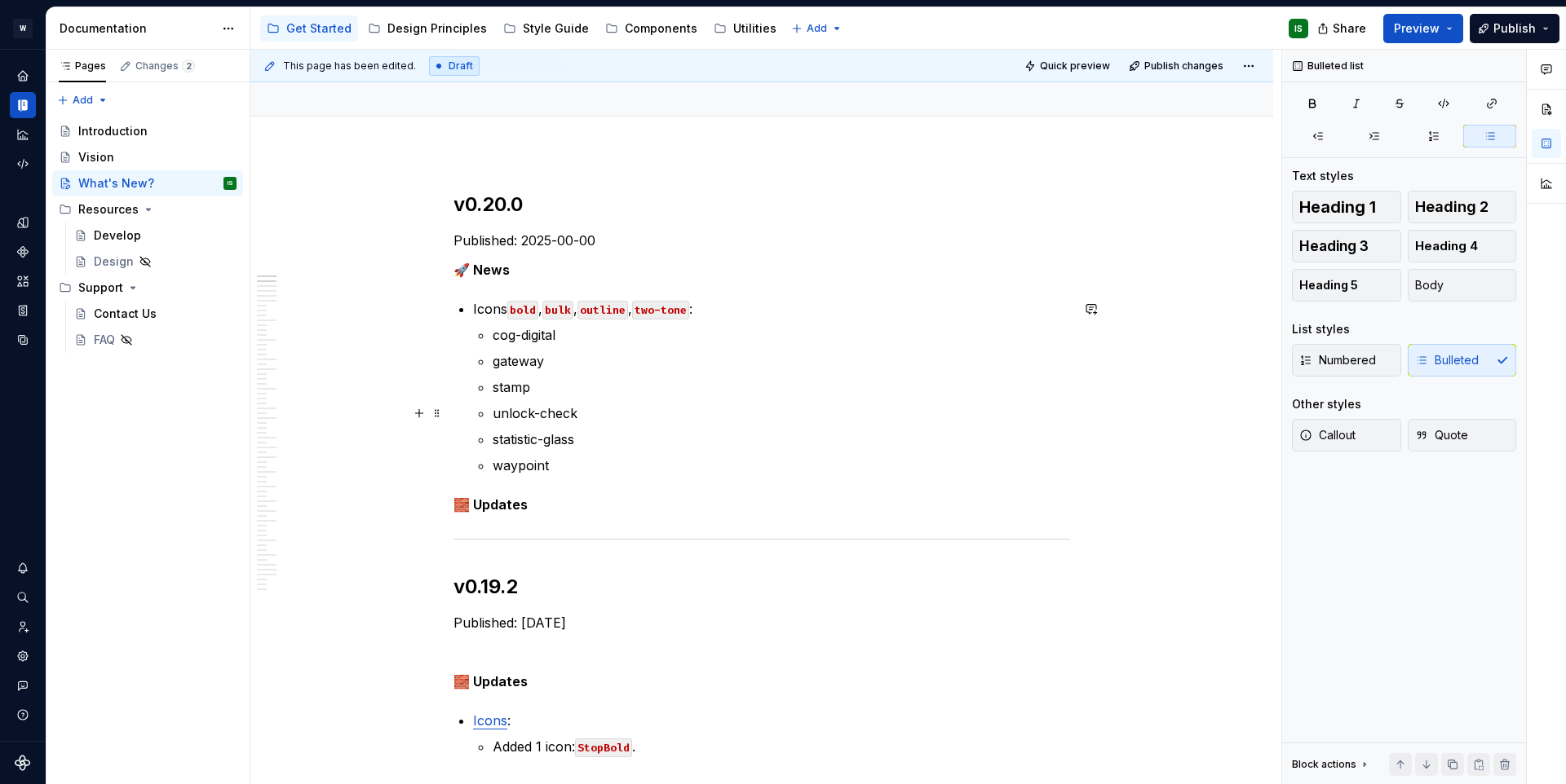
scroll to position [129, 0]
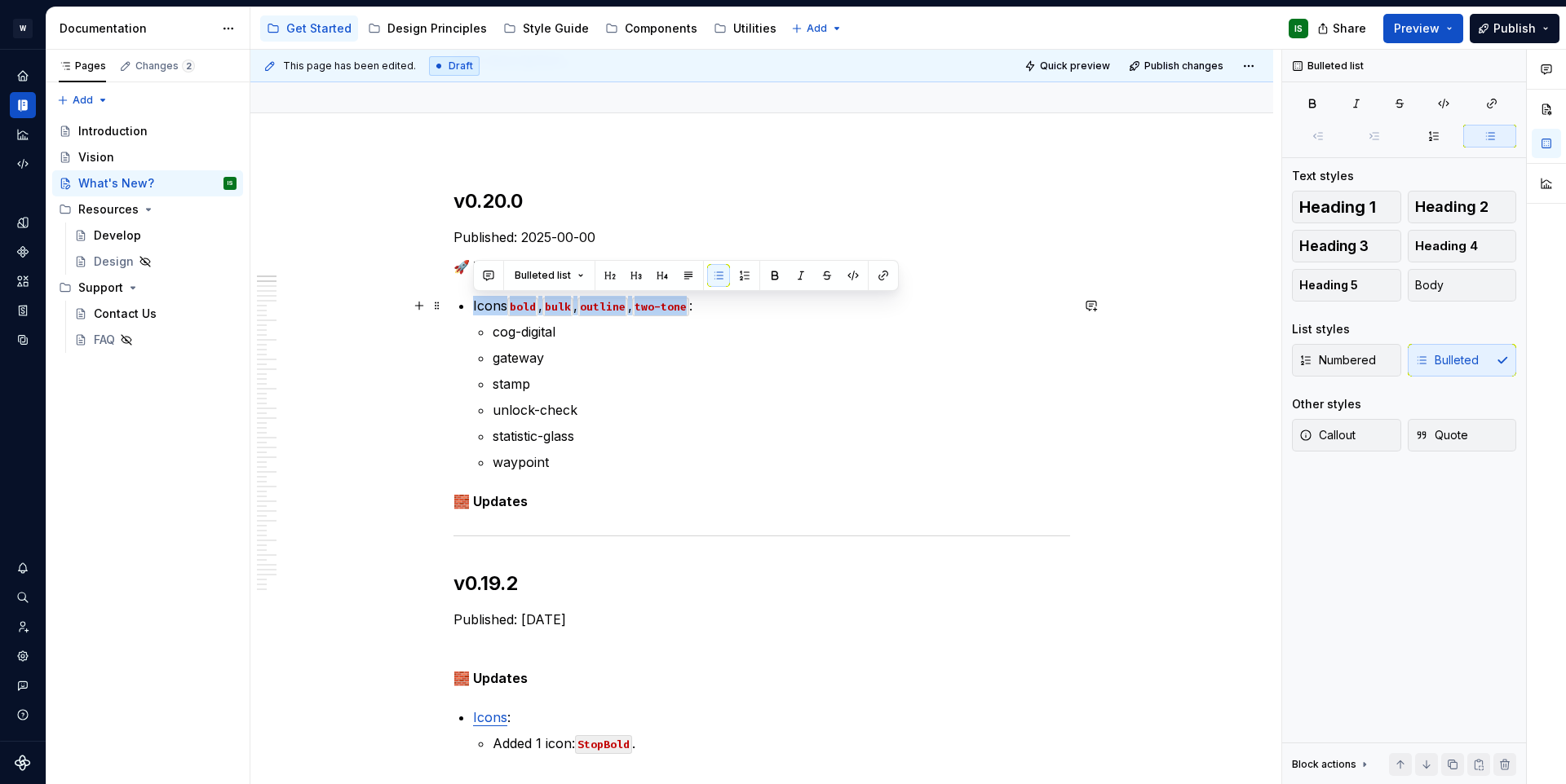
drag, startPoint x: 472, startPoint y: 305, endPoint x: 698, endPoint y: 313, distance: 226.1
click at [698, 313] on p "Icons bold , bulk , outline , two-tone :" at bounding box center [771, 306] width 597 height 19
click at [645, 311] on code "two-tone" at bounding box center [661, 307] width 57 height 18
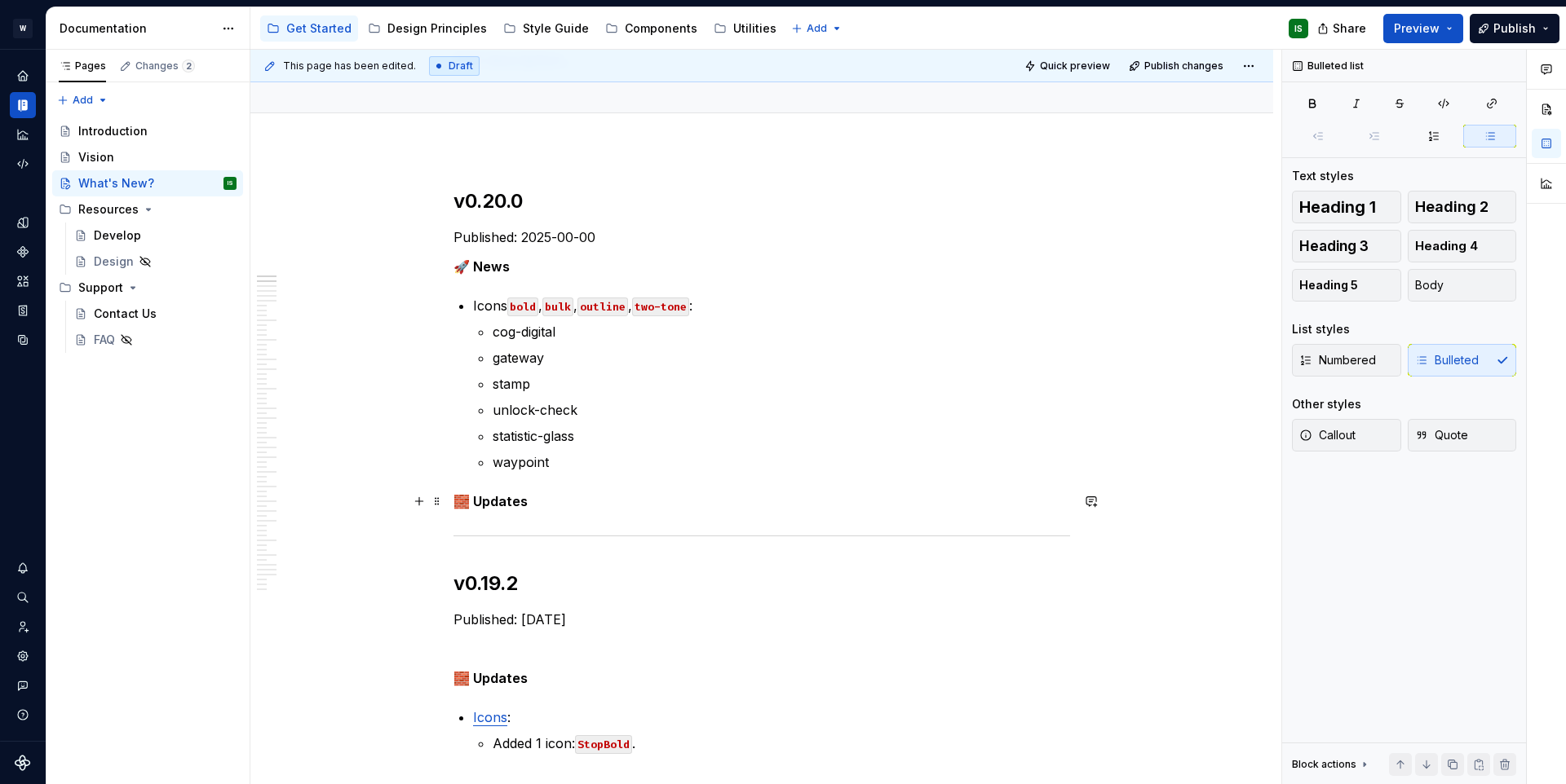
drag, startPoint x: 538, startPoint y: 499, endPoint x: 548, endPoint y: 502, distance: 10.4
click at [538, 499] on p "🧱 Updates" at bounding box center [762, 501] width 617 height 19
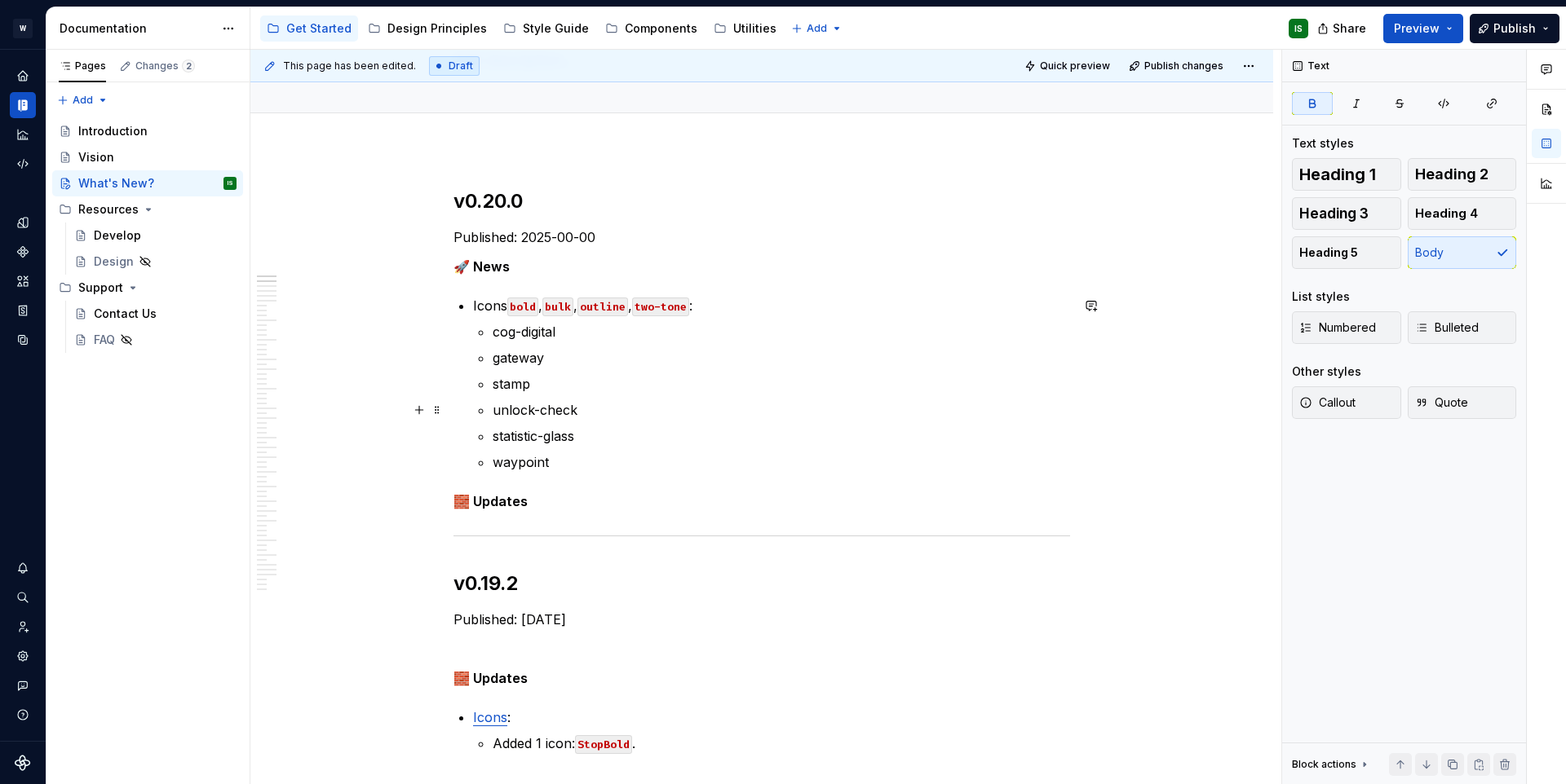
click at [549, 405] on p "unlock-check" at bounding box center [781, 410] width 577 height 19
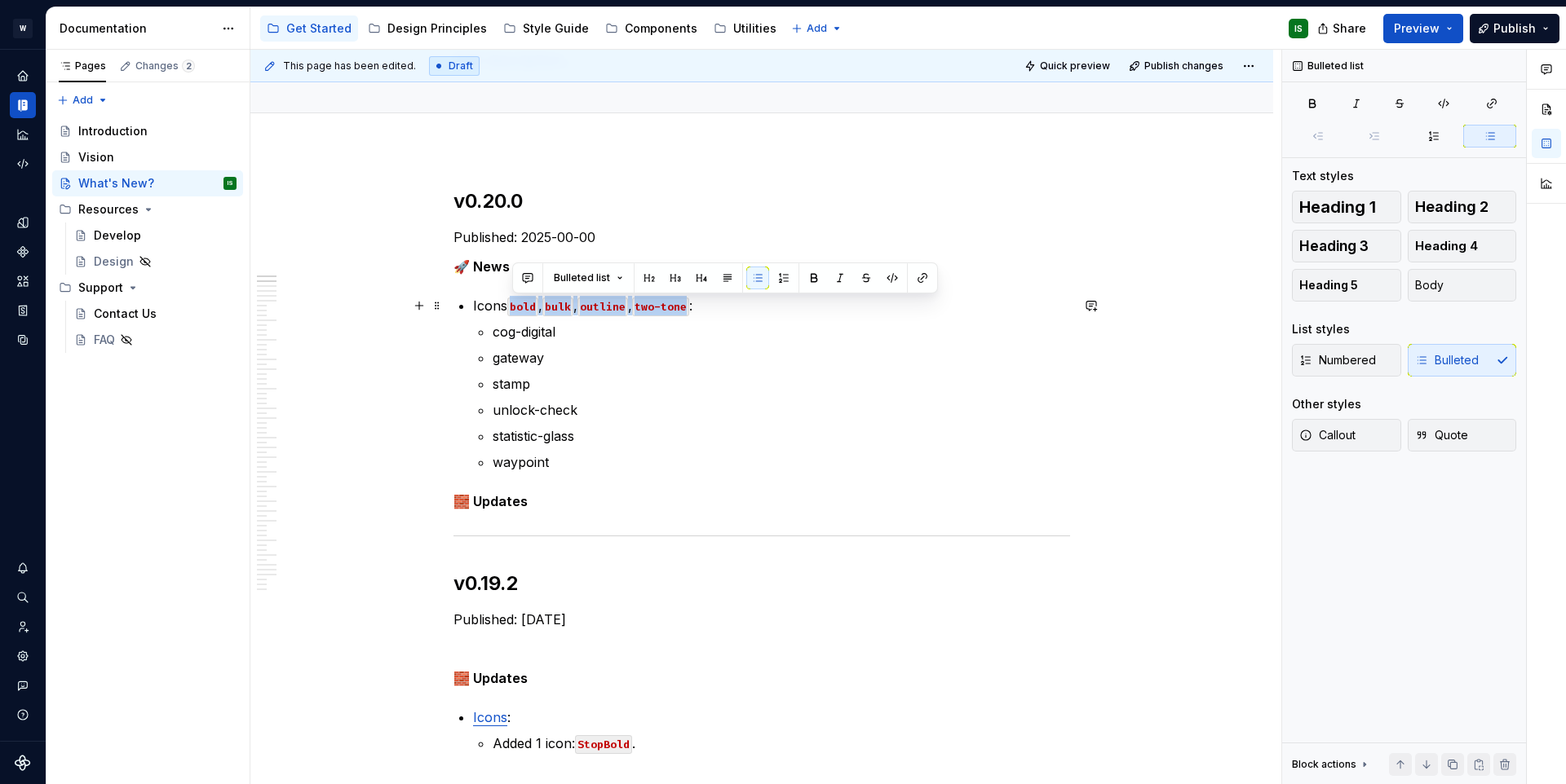
drag, startPoint x: 514, startPoint y: 304, endPoint x: 699, endPoint y: 304, distance: 185.0
click at [699, 304] on p "Icons bold , bulk , outline , two-tone :" at bounding box center [771, 306] width 597 height 19
copy p "bold , bulk , outline , two-tone"
click at [629, 330] on p "cog-digital" at bounding box center [781, 332] width 577 height 19
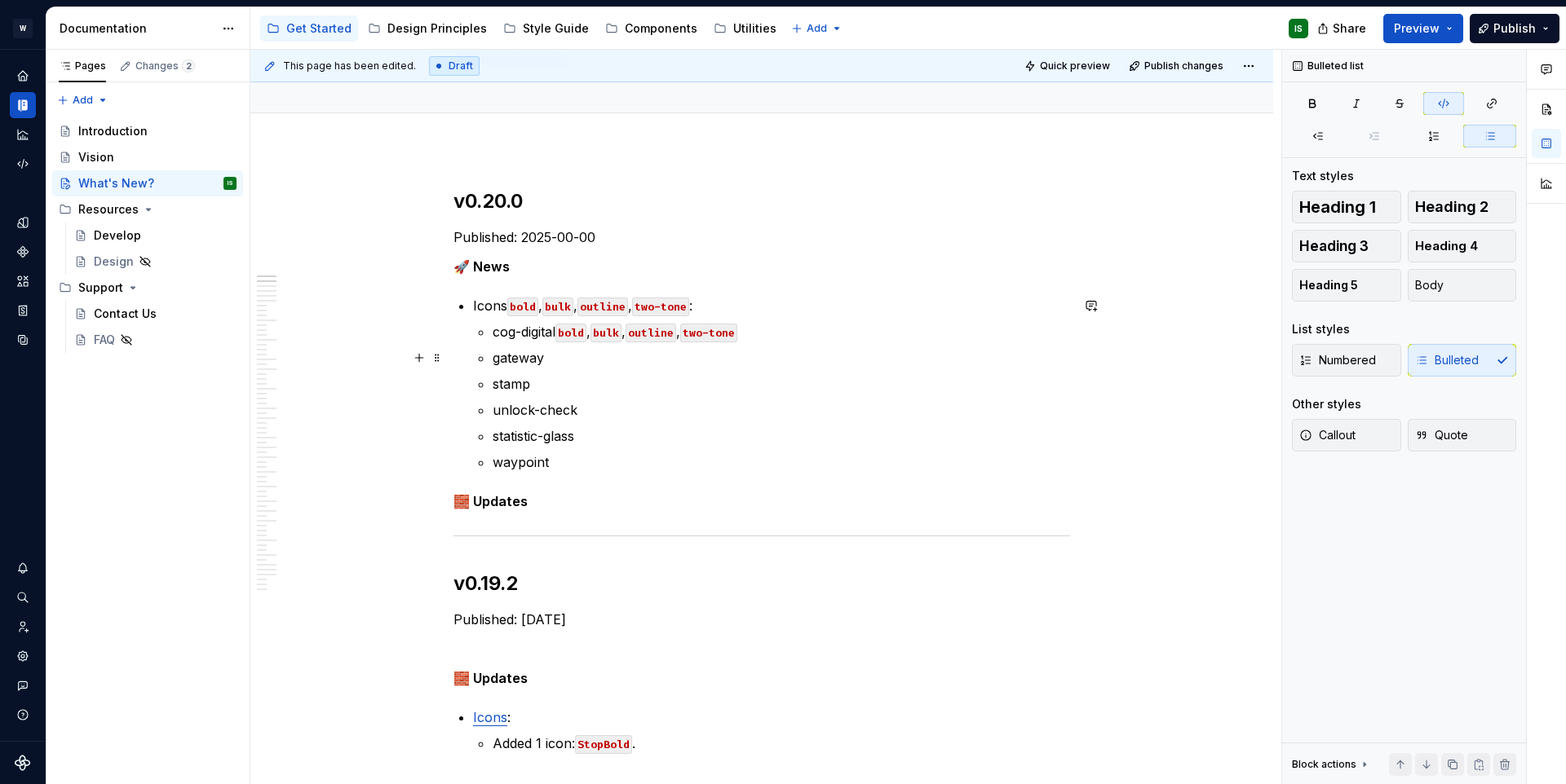
click at [603, 356] on p "gateway" at bounding box center [781, 357] width 577 height 19
click at [571, 390] on p "stamp" at bounding box center [781, 383] width 577 height 19
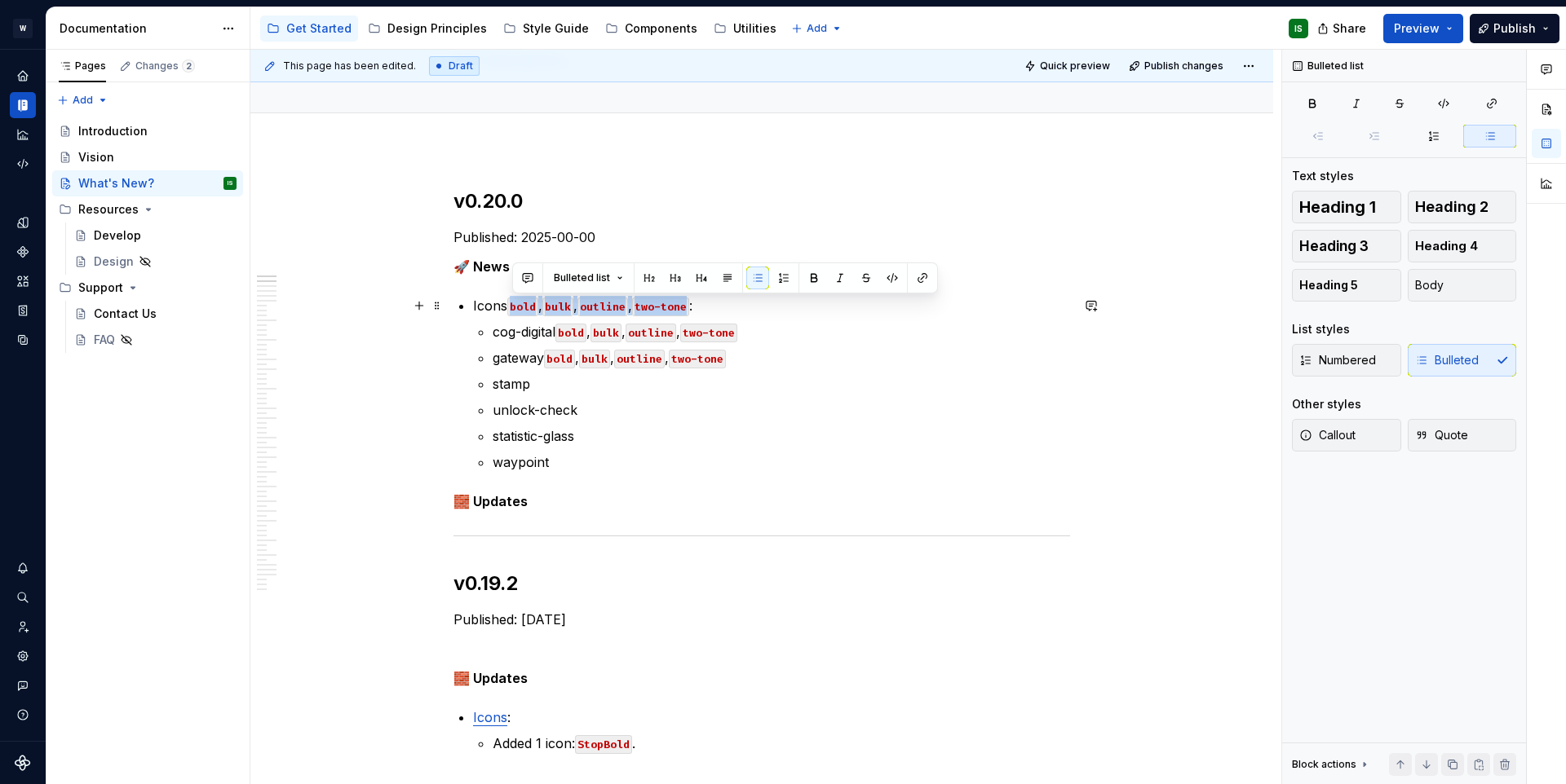
drag, startPoint x: 513, startPoint y: 304, endPoint x: 697, endPoint y: 306, distance: 184.0
click at [697, 306] on p "Icons bold , bulk , outline , two-tone :" at bounding box center [771, 306] width 597 height 19
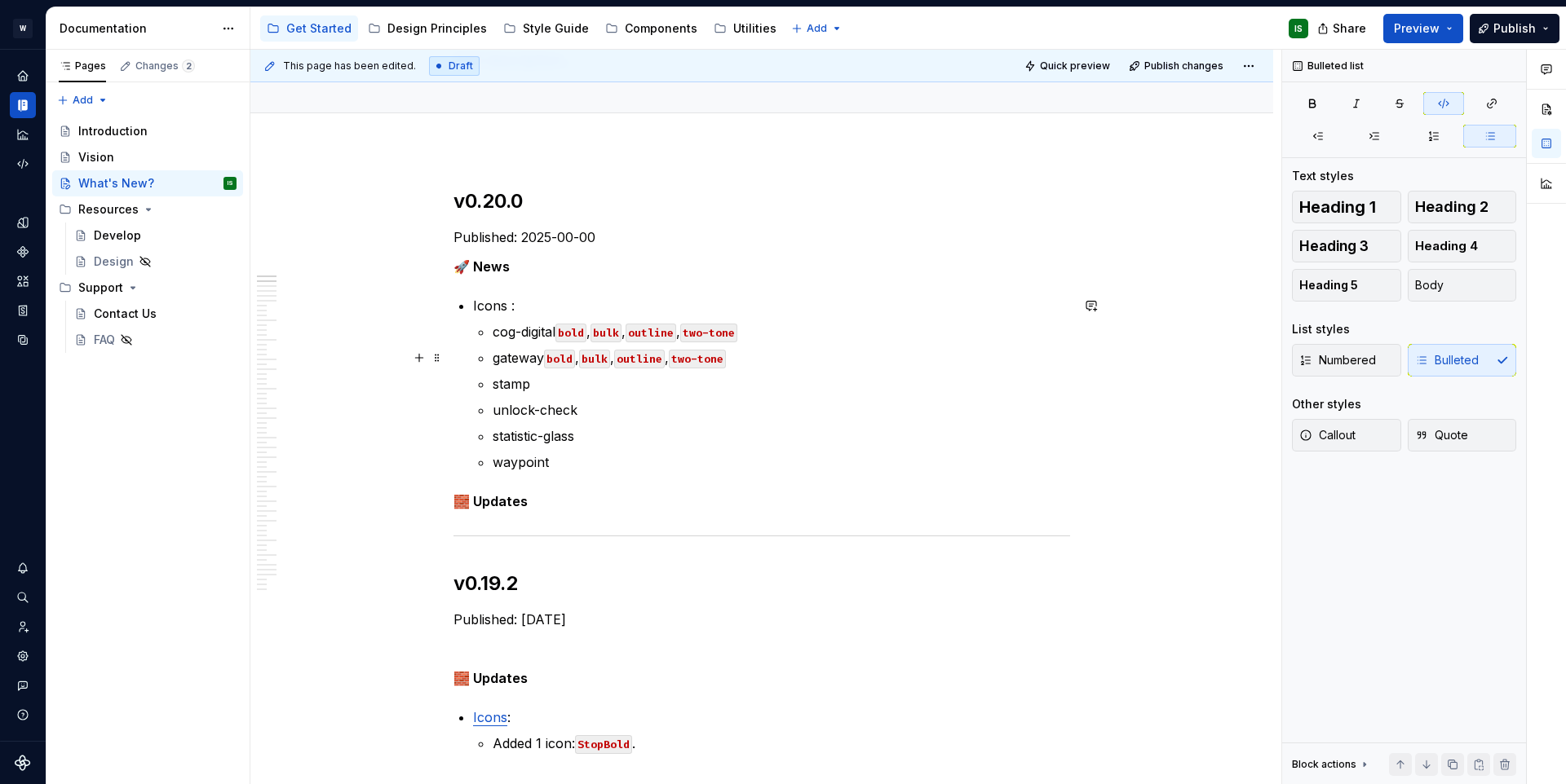
click at [749, 360] on p "gateway bold , bulk , outline , two-tone" at bounding box center [781, 357] width 577 height 19
click at [566, 359] on code "bold" at bounding box center [560, 359] width 31 height 18
click at [554, 380] on p "stamp" at bounding box center [781, 383] width 577 height 19
click at [594, 420] on ul "cog-digital bold gateway bold stamp bold , bulk , outline , two-tone unlock-che…" at bounding box center [781, 397] width 577 height 150
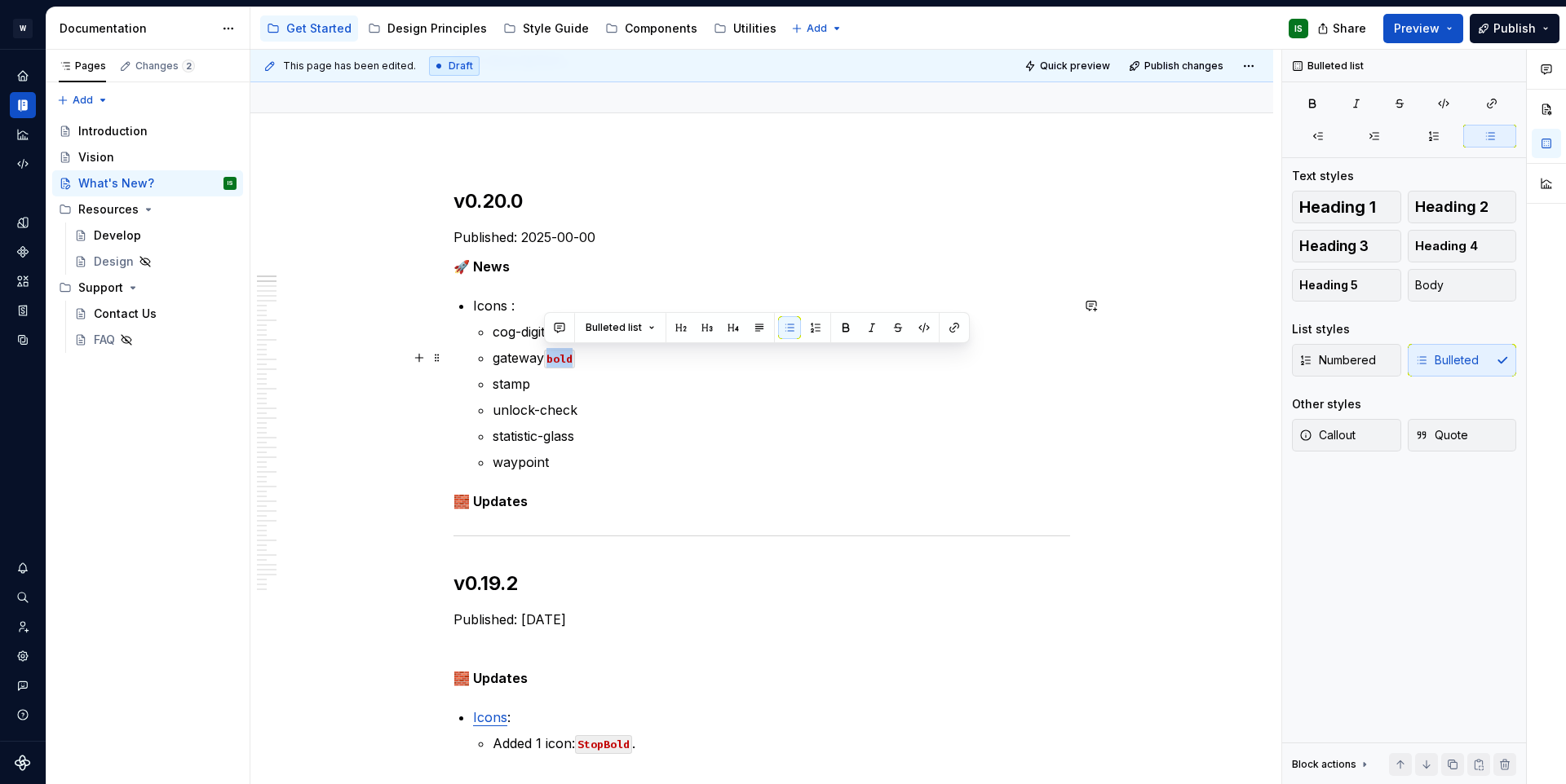
drag, startPoint x: 586, startPoint y: 360, endPoint x: 543, endPoint y: 360, distance: 43.0
click at [543, 360] on p "gateway bold" at bounding box center [781, 357] width 577 height 19
copy p "bold"
click at [550, 387] on p "stamp" at bounding box center [781, 383] width 577 height 19
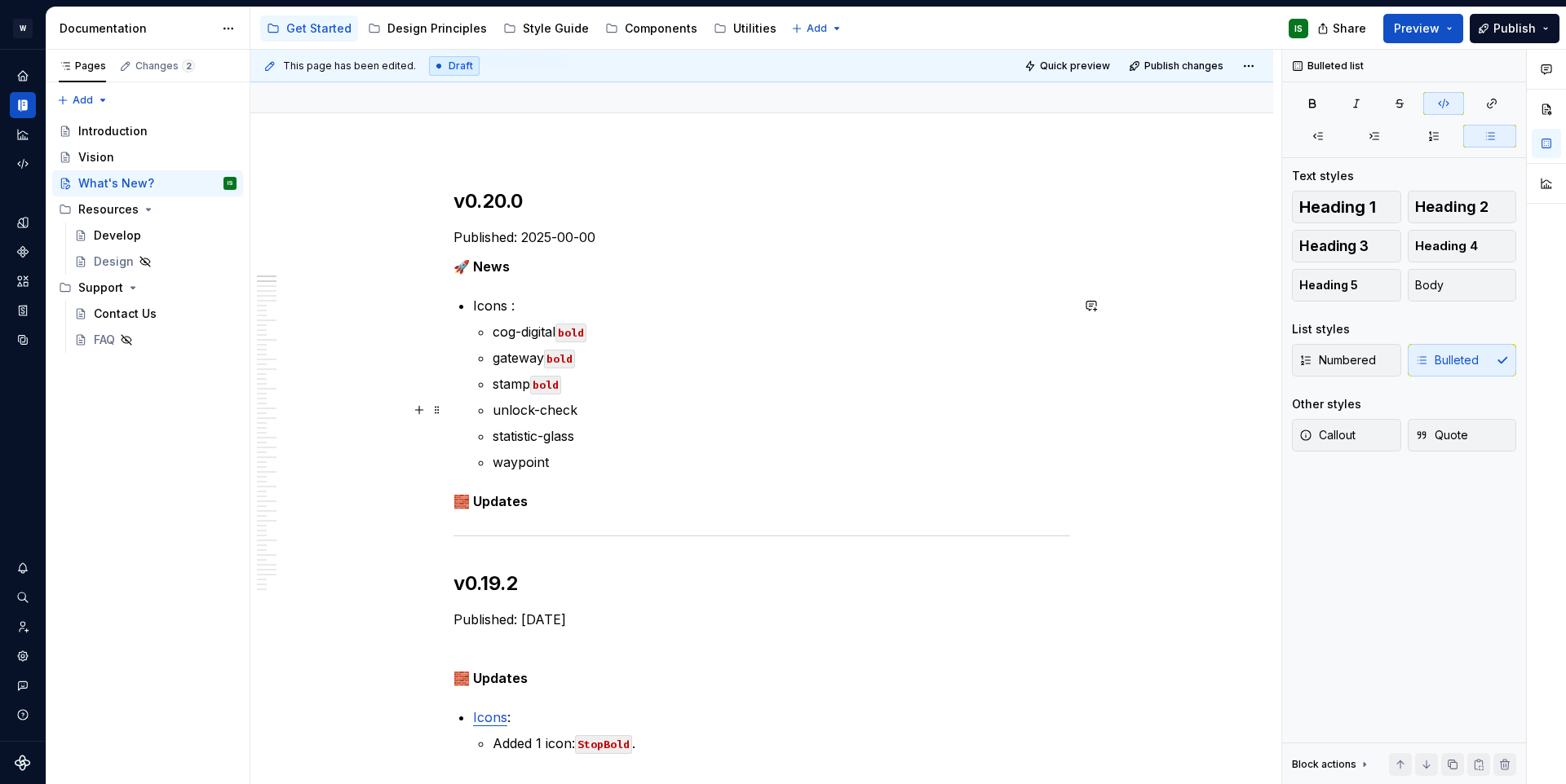
click at [592, 409] on p "unlock-check" at bounding box center [781, 410] width 577 height 19
click at [595, 431] on p "statistic-glass" at bounding box center [781, 436] width 577 height 19
click at [580, 464] on p "waypoint" at bounding box center [781, 462] width 577 height 19
click at [517, 506] on strong "🧱 Updates" at bounding box center [491, 501] width 74 height 17
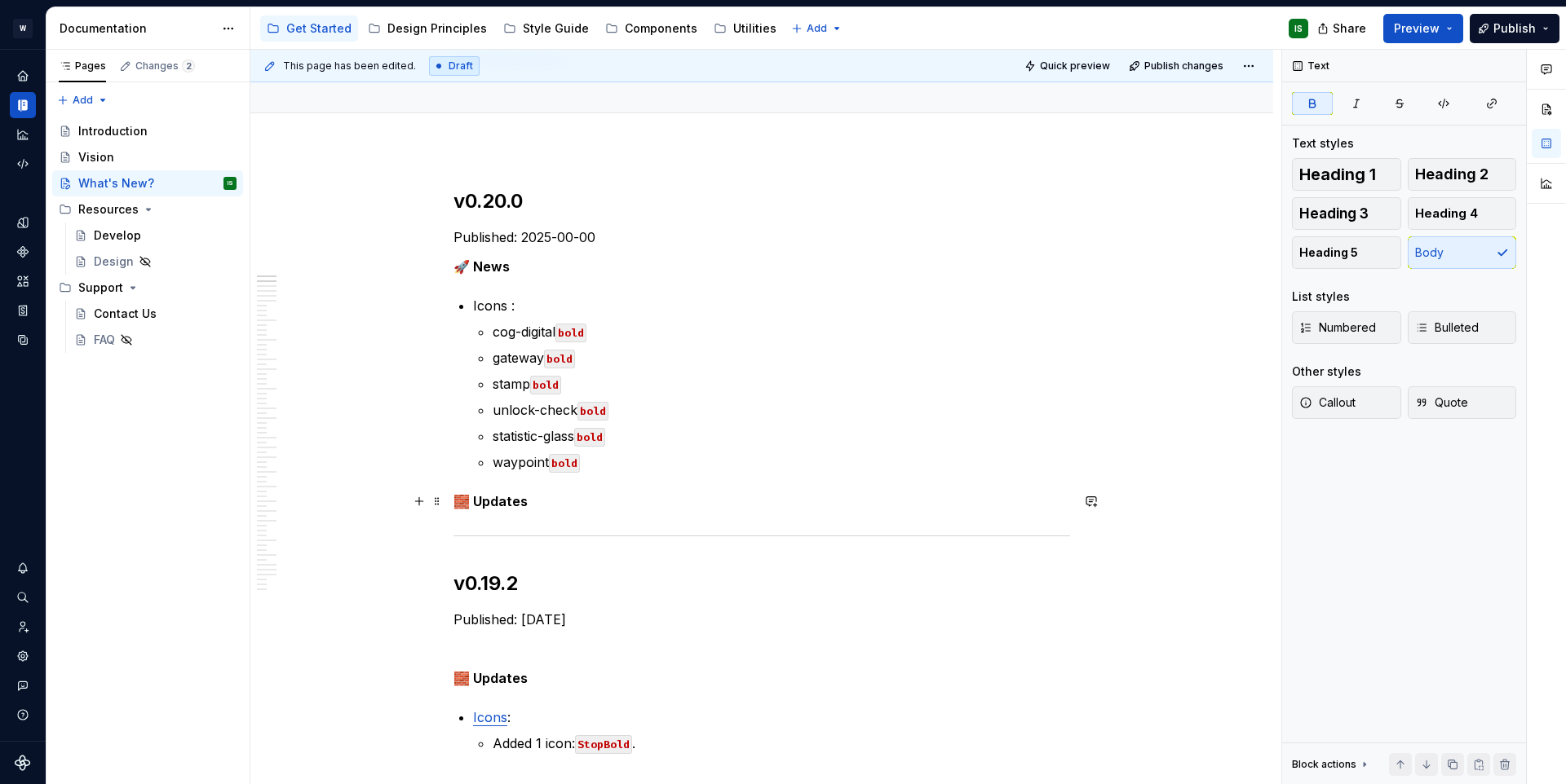
click at [555, 499] on p "🧱 Updates" at bounding box center [762, 501] width 617 height 19
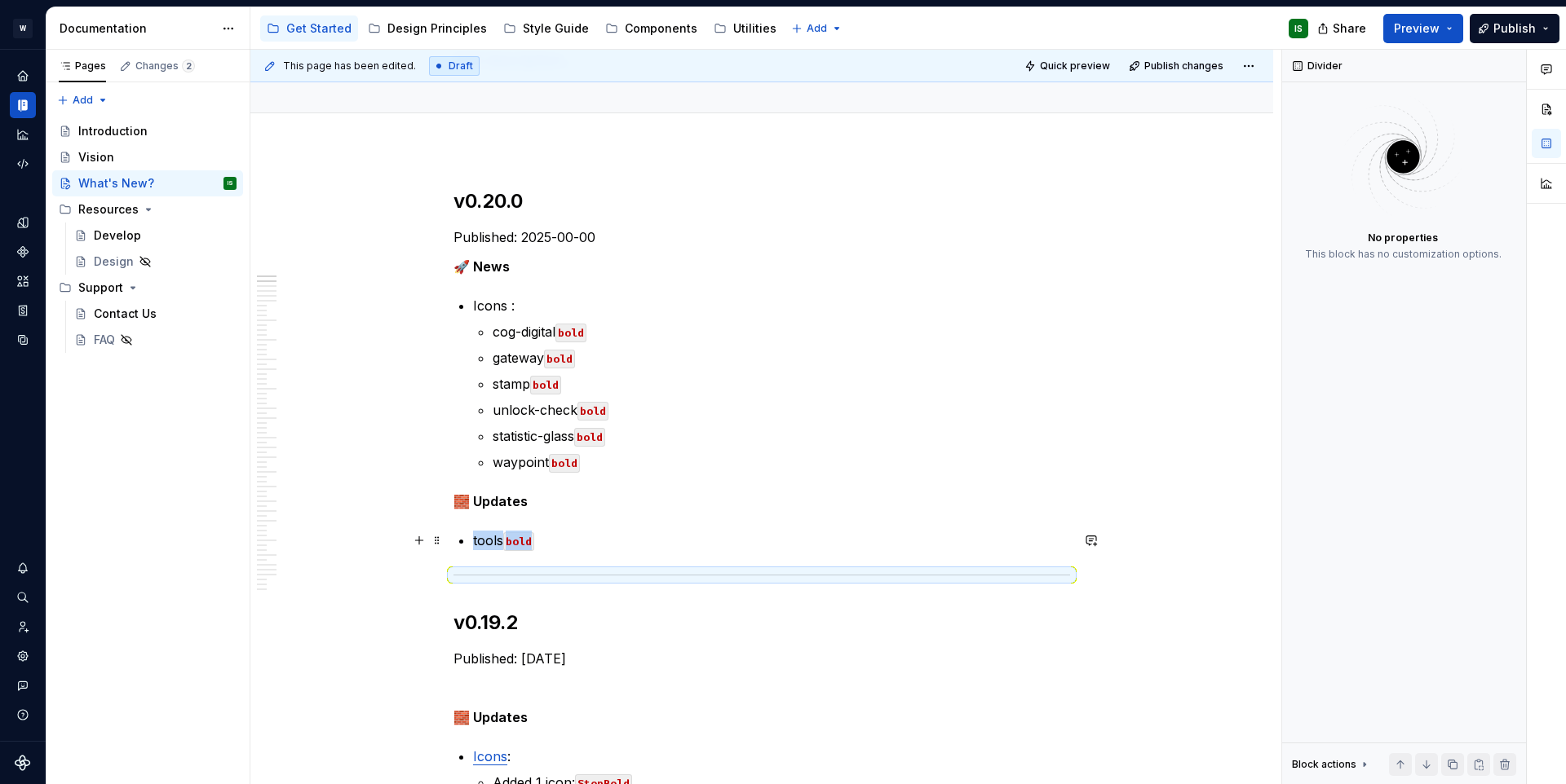
click at [544, 542] on p "tools bold" at bounding box center [771, 540] width 597 height 19
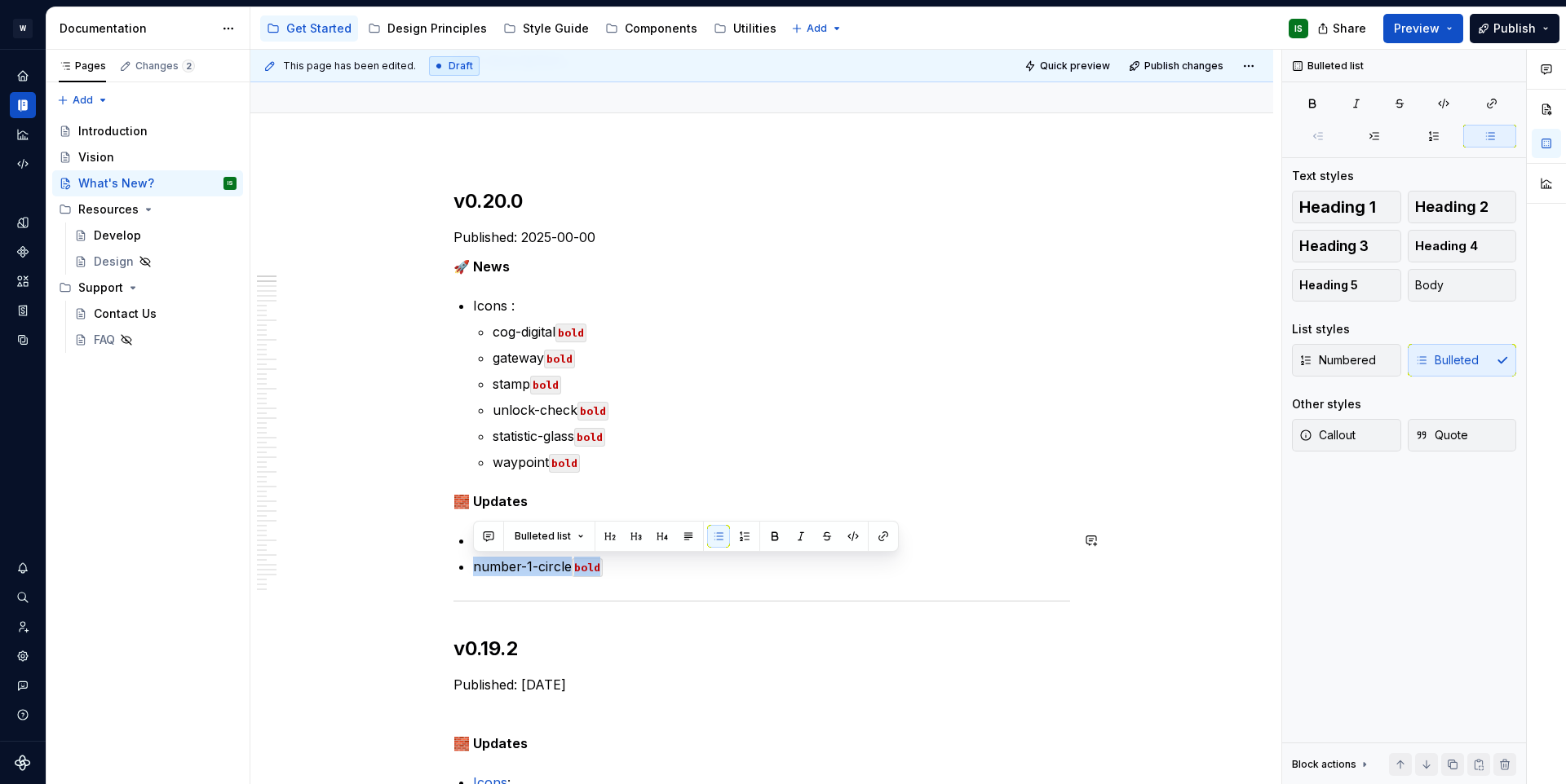
copy p "number-1-circle bold"
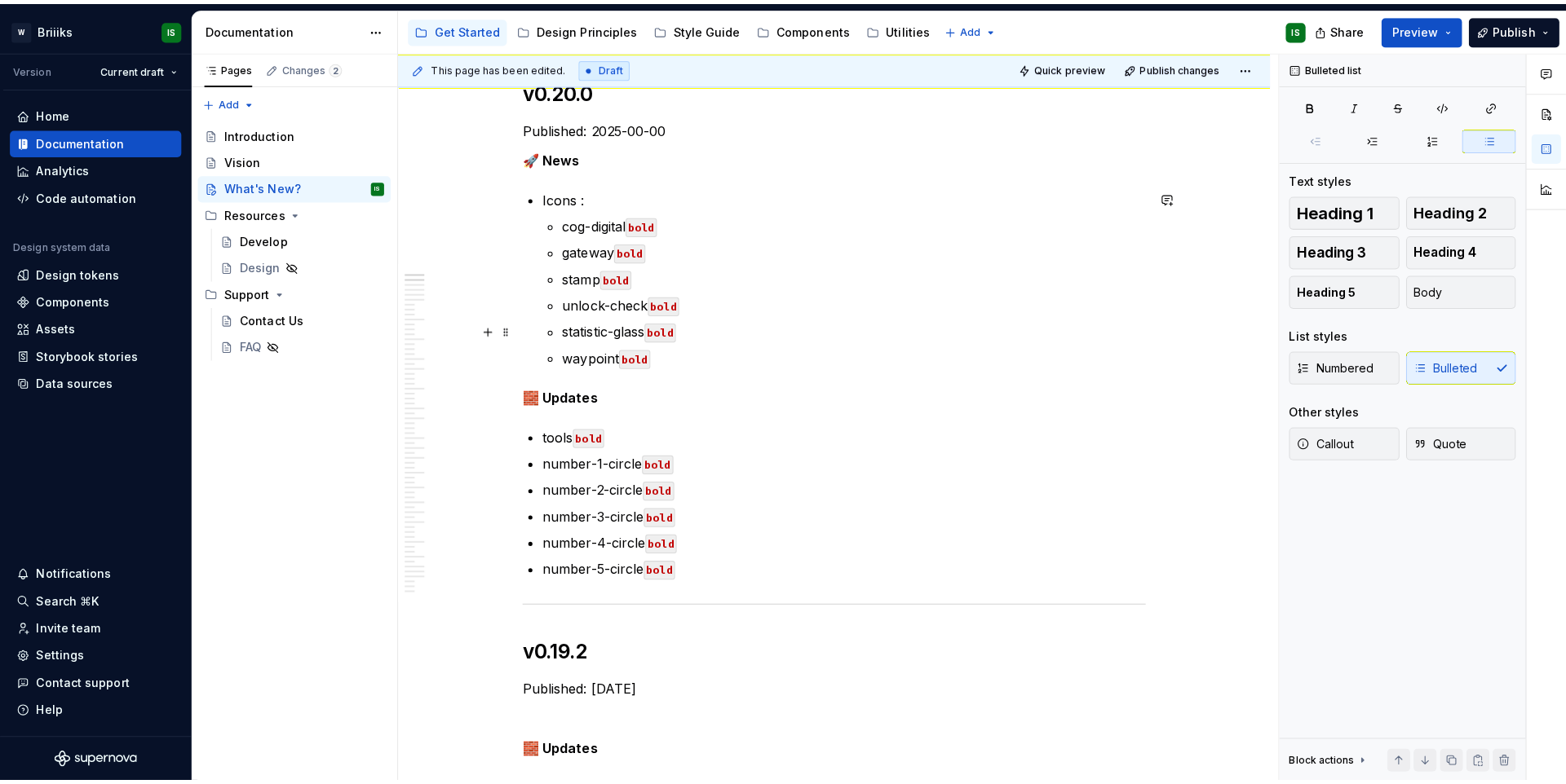
scroll to position [241, 0]
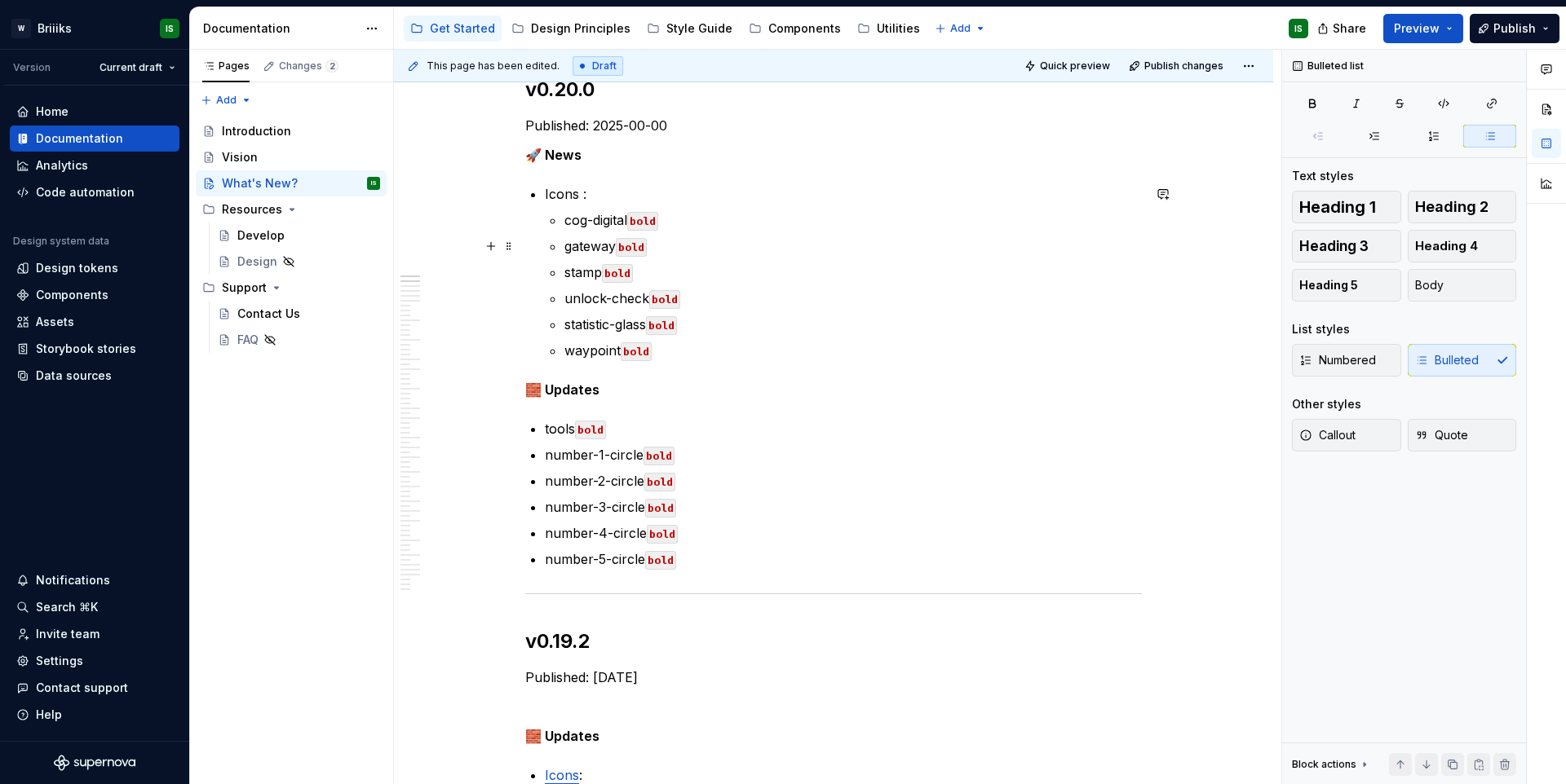
click at [715, 231] on ul "cog-digital bold gateway bold stamp bold unlock-check bold statistic-glass bold…" at bounding box center [853, 285] width 577 height 150
click at [718, 222] on p "cog-digital bold" at bounding box center [853, 220] width 577 height 19
click at [686, 223] on p "cog-digital bold , bulk" at bounding box center [853, 220] width 577 height 19
click at [673, 224] on p "cog-digital bold , bulk" at bounding box center [853, 220] width 577 height 19
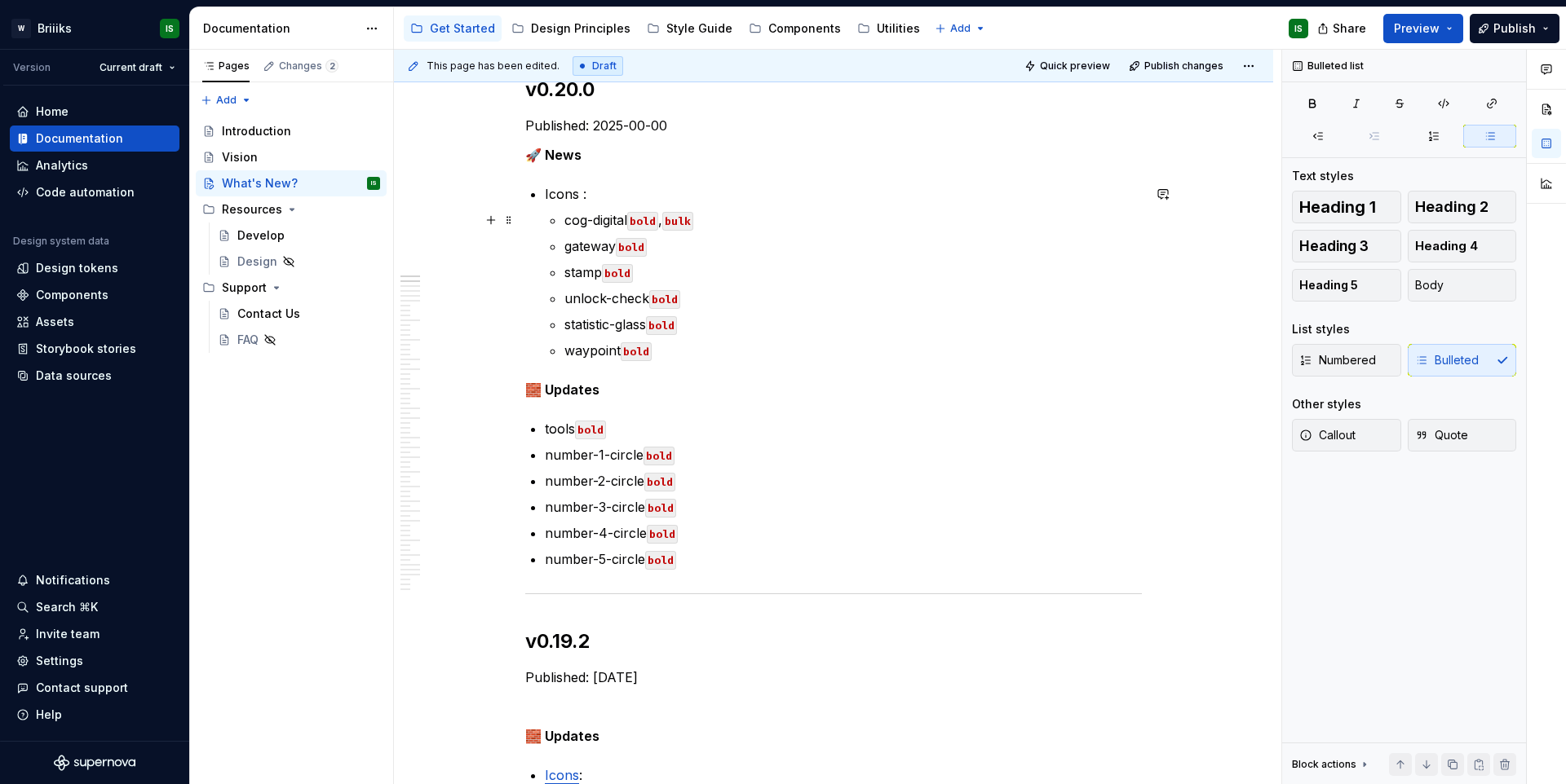
click at [681, 222] on code "bulk" at bounding box center [678, 222] width 31 height 18
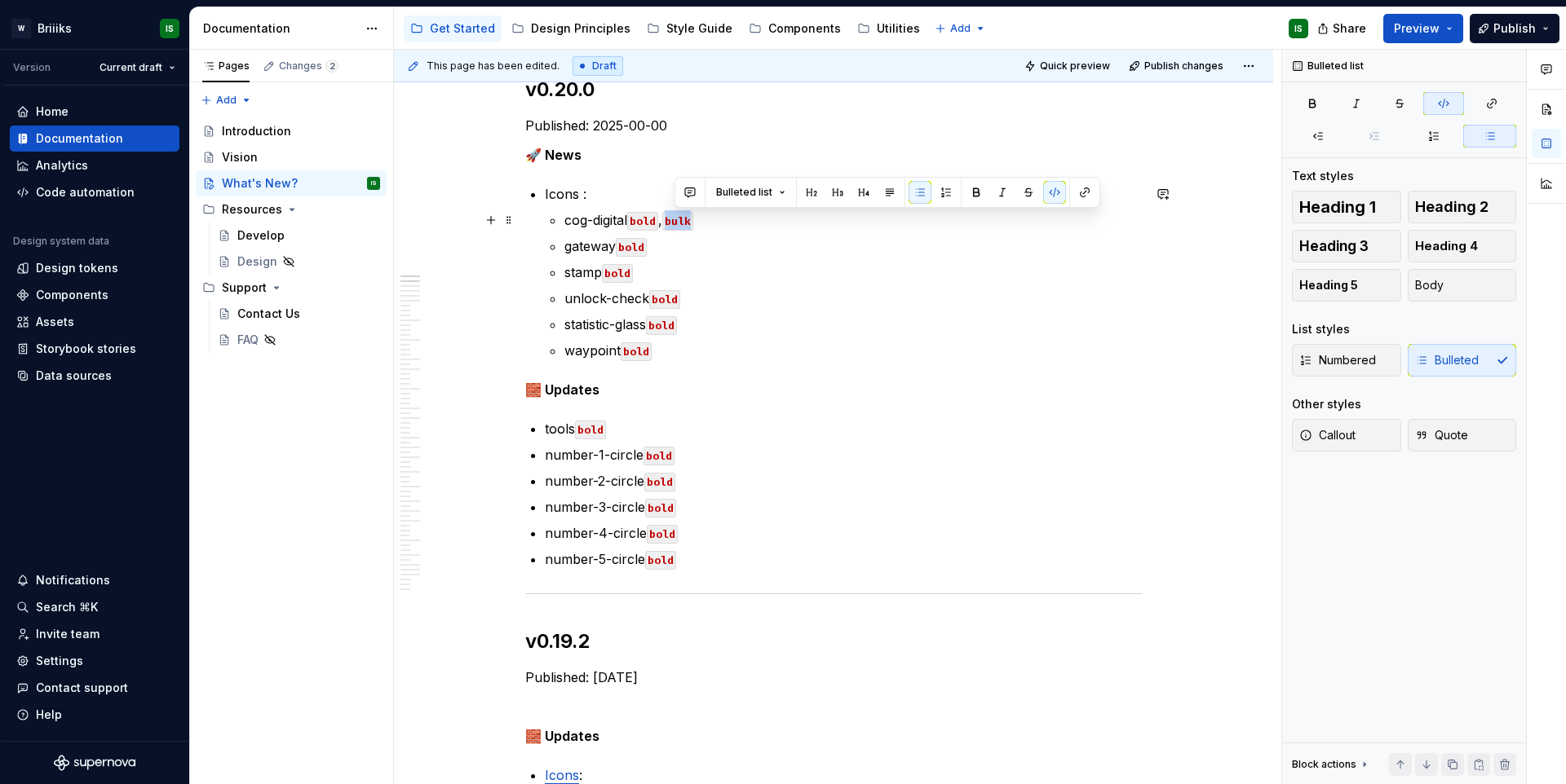
copy code "bulk"
click at [666, 238] on p "gateway bold" at bounding box center [853, 246] width 577 height 19
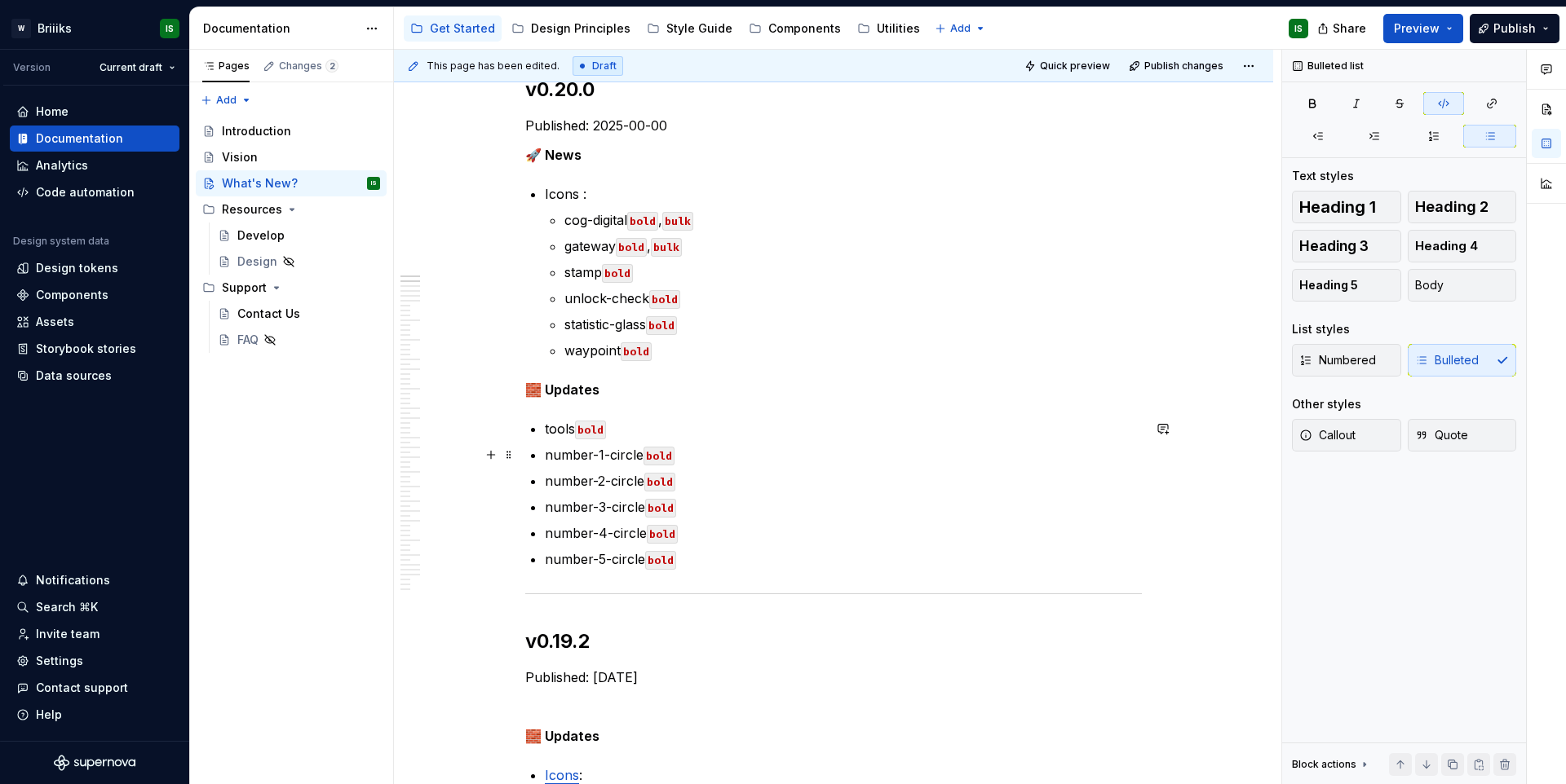
click at [700, 449] on p "number-1-circle bold" at bounding box center [844, 454] width 597 height 19
drag, startPoint x: 687, startPoint y: 248, endPoint x: 620, endPoint y: 247, distance: 67.0
click at [620, 247] on p "gateway bold , bulk" at bounding box center [853, 246] width 577 height 19
copy p "bold , bulk"
click at [683, 452] on p "number-1-circle bold" at bounding box center [844, 454] width 597 height 19
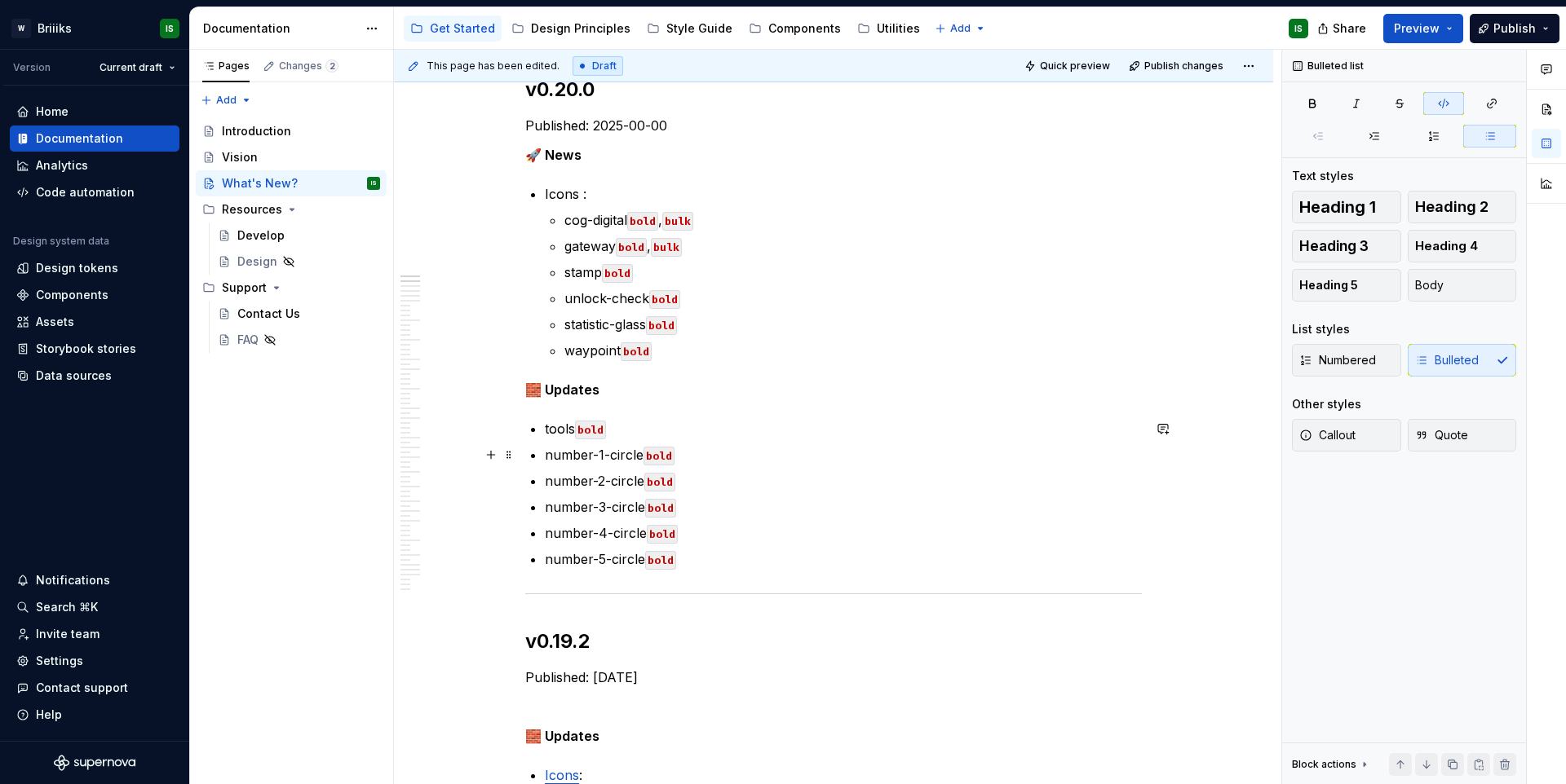
click at [669, 454] on code "bold" at bounding box center [660, 456] width 31 height 18
click at [667, 479] on code "bold" at bounding box center [661, 482] width 31 height 18
click at [668, 505] on code "bold" at bounding box center [661, 508] width 31 height 18
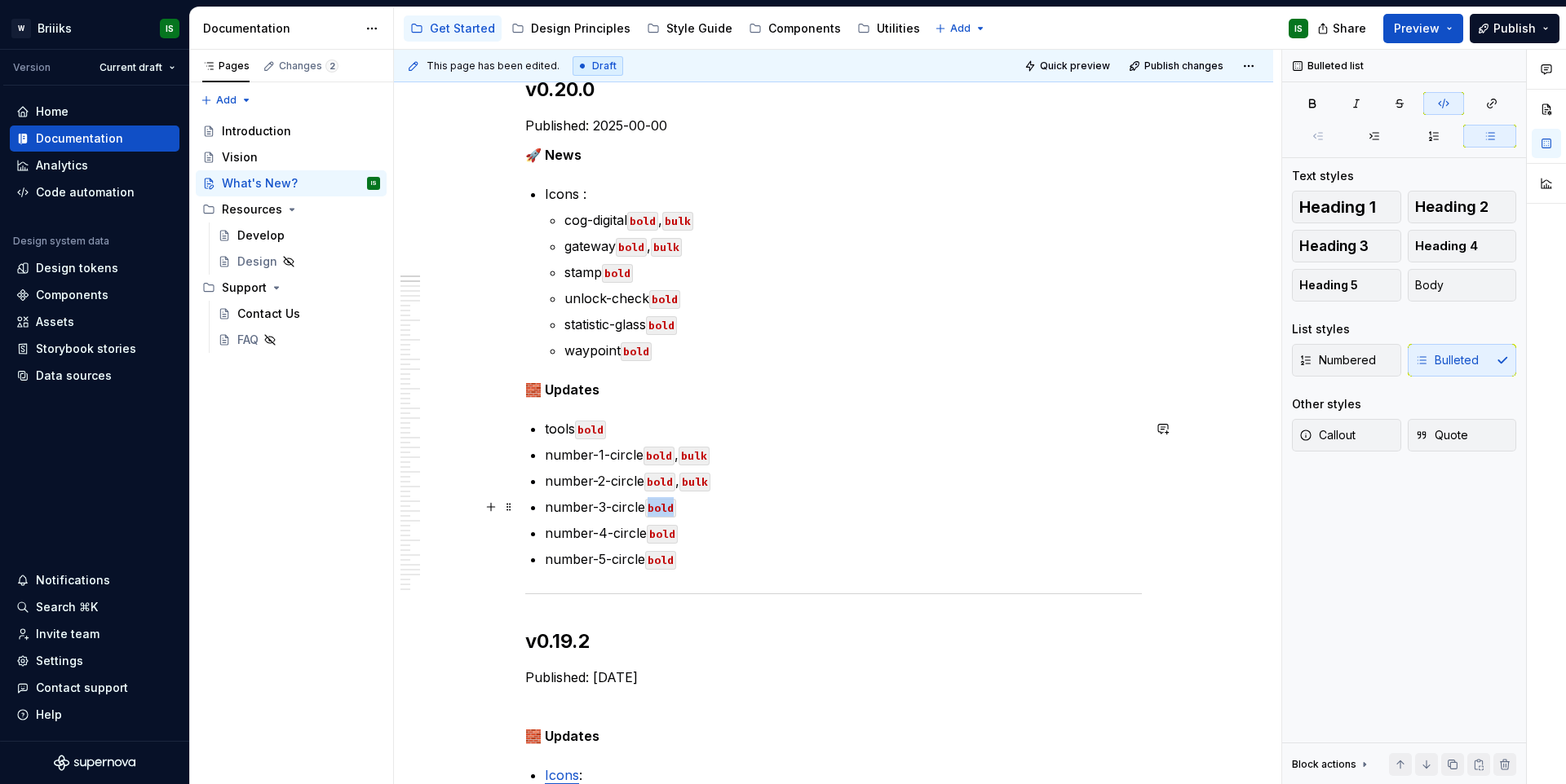
click at [668, 505] on code "bold" at bounding box center [661, 508] width 31 height 18
click at [667, 533] on code "bold" at bounding box center [662, 535] width 31 height 18
click at [664, 556] on code "bold" at bounding box center [661, 561] width 31 height 18
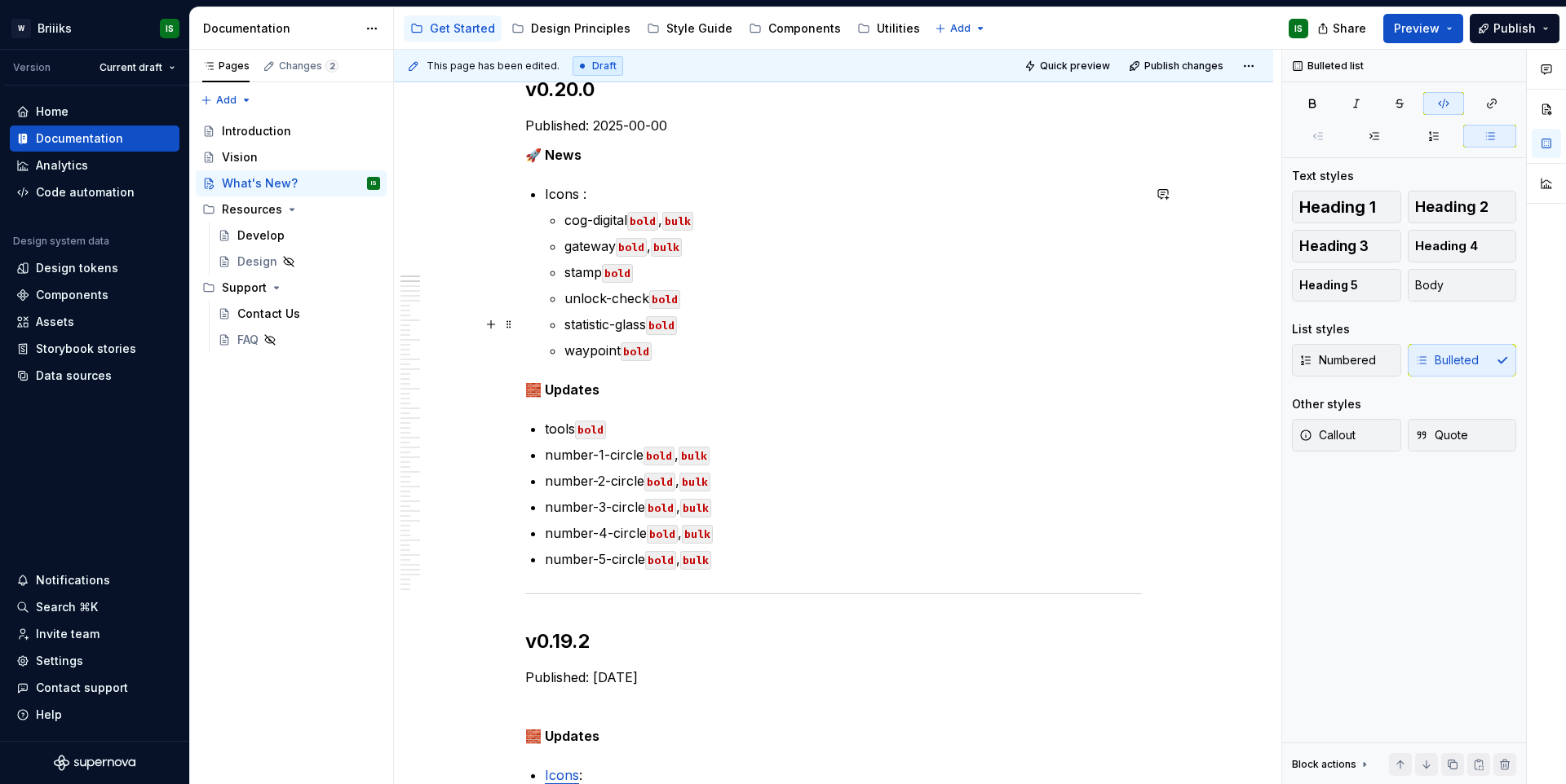
click at [695, 325] on p "statistic-glass bold" at bounding box center [853, 324] width 577 height 19
click at [670, 328] on code "bold" at bounding box center [662, 326] width 31 height 18
click at [668, 295] on code "bold" at bounding box center [665, 299] width 31 height 18
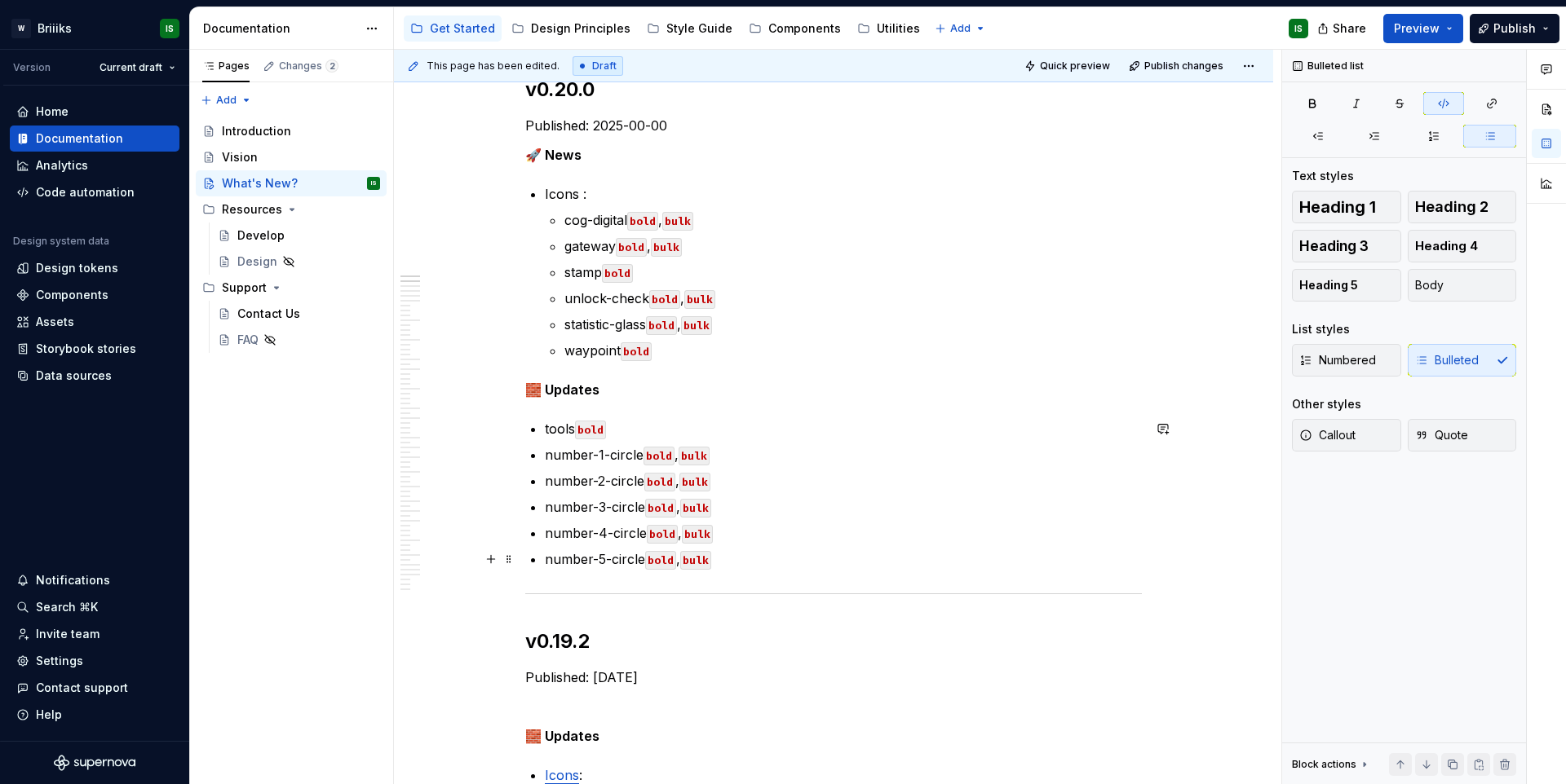
drag, startPoint x: 725, startPoint y: 554, endPoint x: 735, endPoint y: 560, distance: 11.7
click at [725, 554] on p "number-5-circle bold , bulk" at bounding box center [844, 559] width 597 height 19
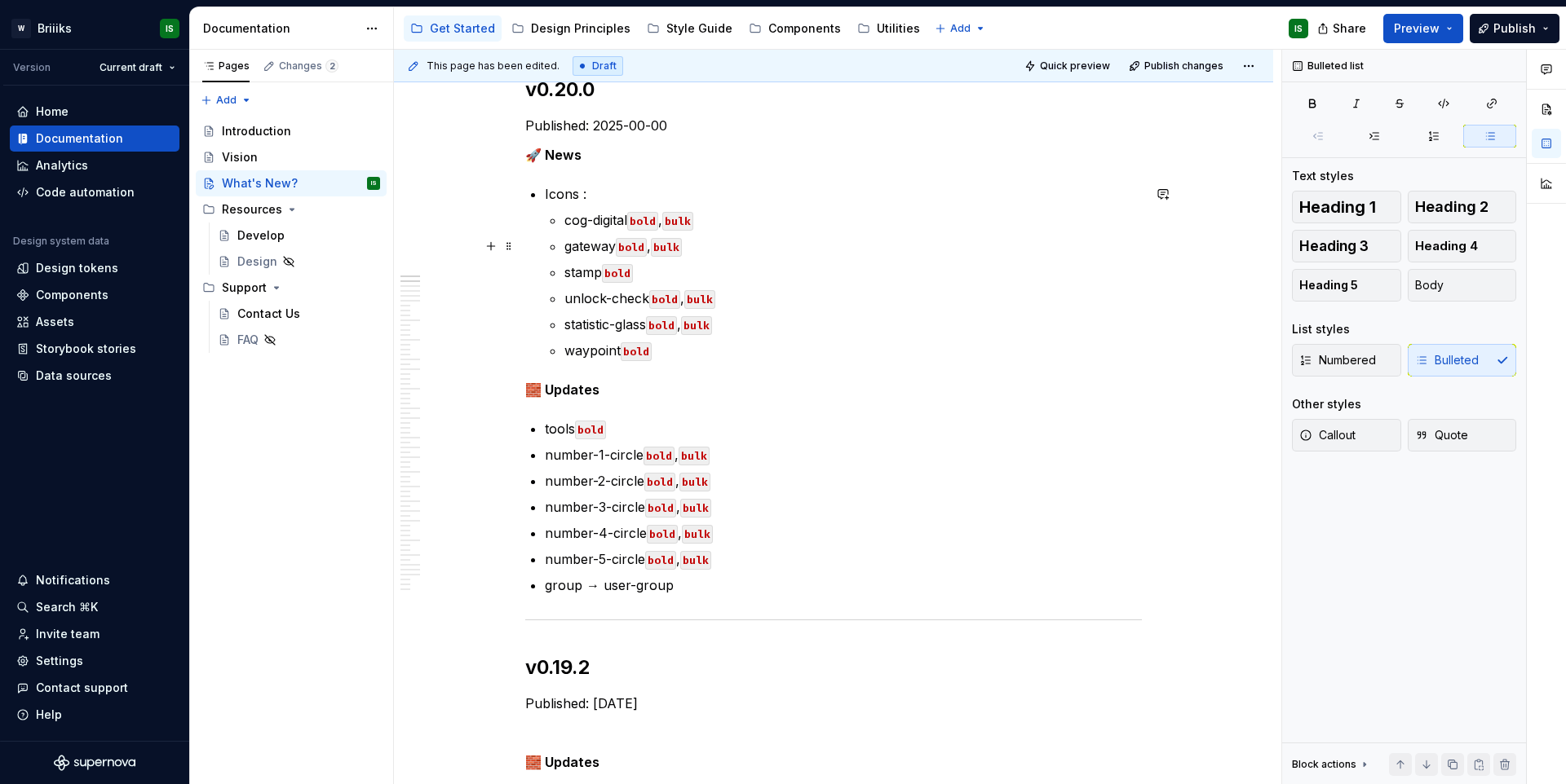
click at [667, 252] on code "bulk" at bounding box center [667, 247] width 31 height 18
drag, startPoint x: 667, startPoint y: 252, endPoint x: 679, endPoint y: 250, distance: 12.2
click at [667, 251] on code "bulk" at bounding box center [667, 247] width 31 height 18
drag, startPoint x: 687, startPoint y: 247, endPoint x: 624, endPoint y: 247, distance: 63.0
click at [624, 247] on p "gateway bold , bulk" at bounding box center [853, 246] width 577 height 19
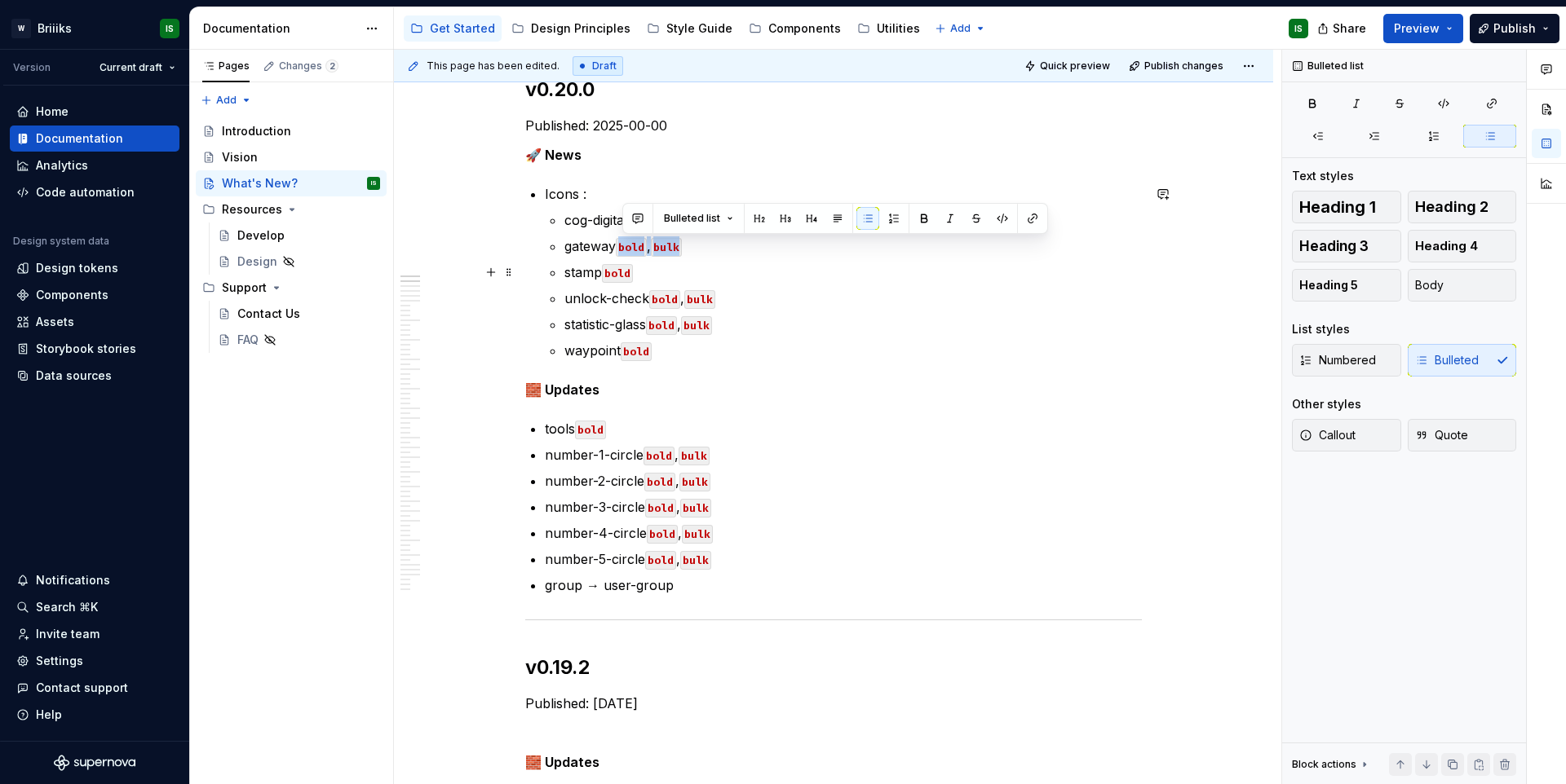
click at [618, 274] on code "bold" at bounding box center [618, 273] width 31 height 18
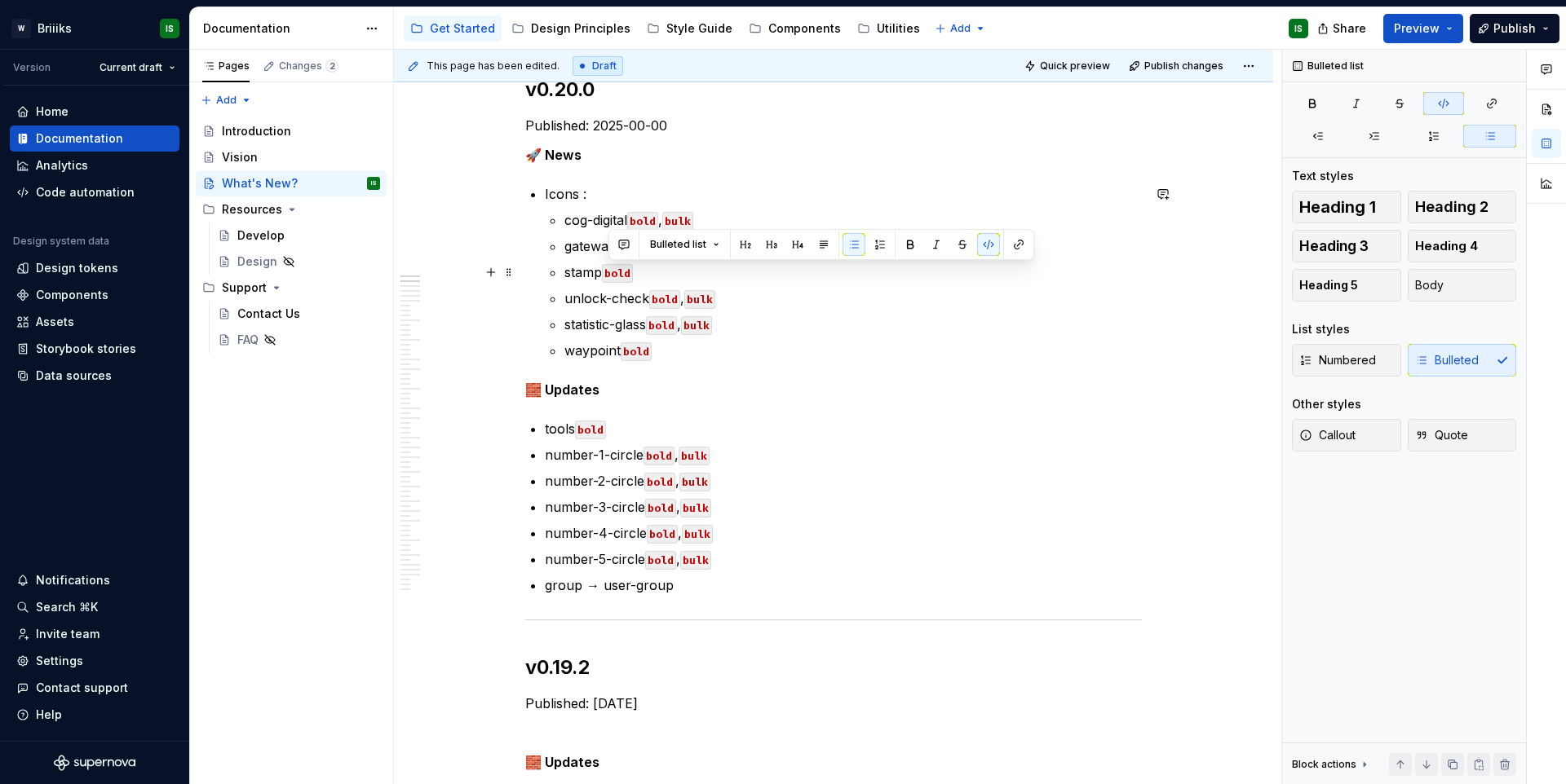
click at [618, 274] on code "bold" at bounding box center [618, 273] width 31 height 18
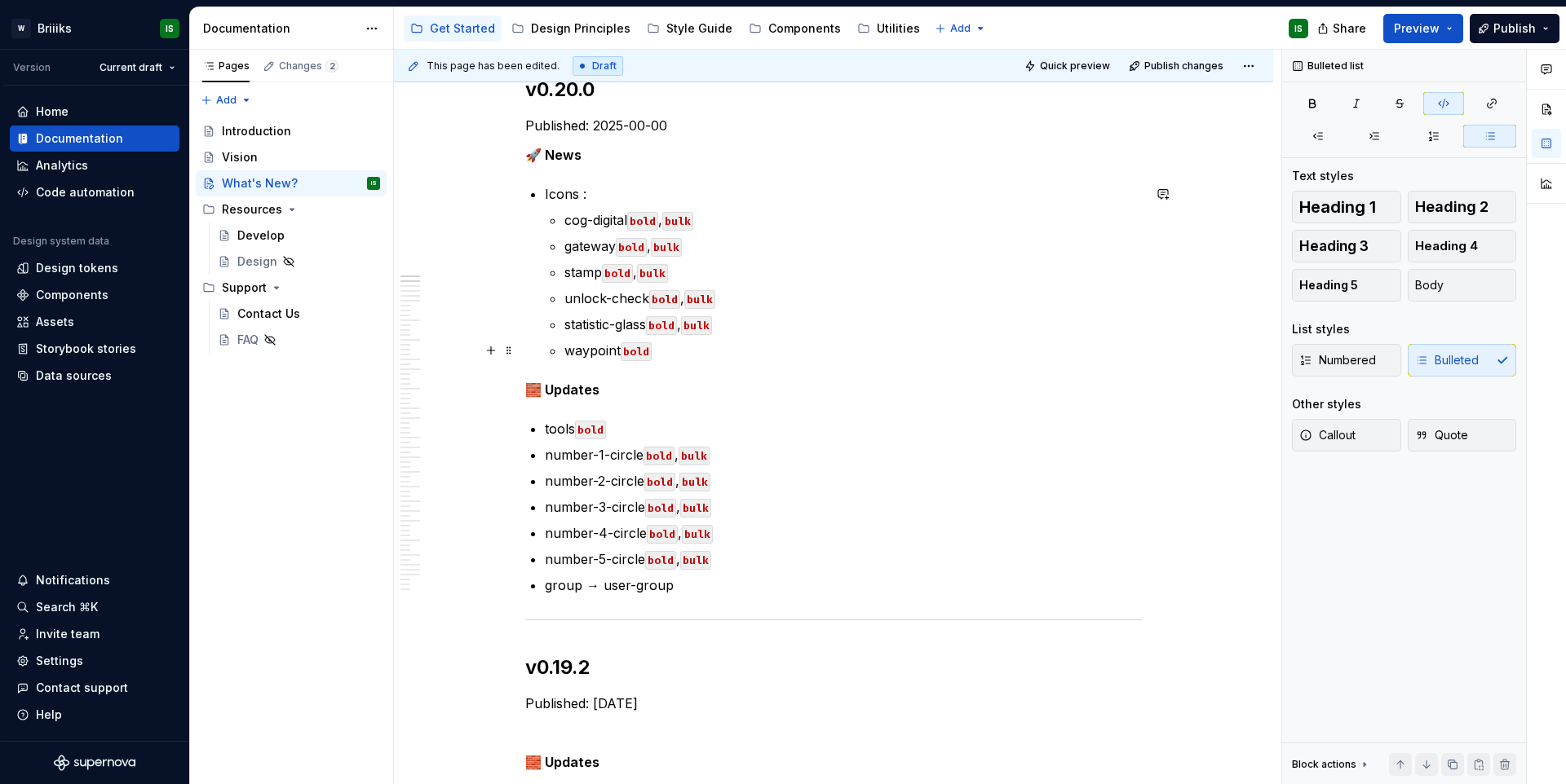
click at [734, 354] on p "waypoint bold" at bounding box center [853, 350] width 577 height 19
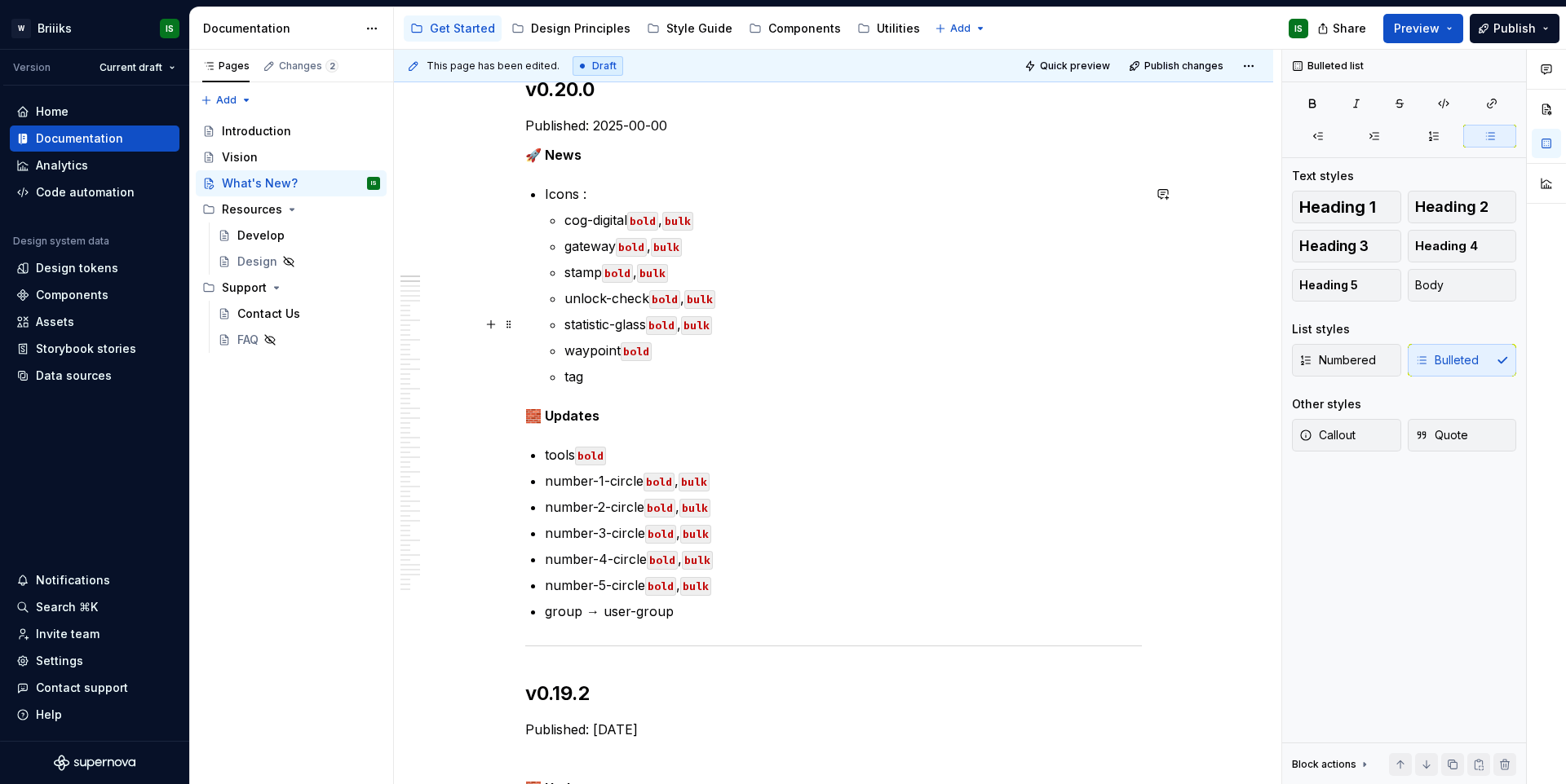
click at [710, 320] on code "bulk" at bounding box center [697, 326] width 31 height 18
click at [624, 385] on p "tag" at bounding box center [853, 376] width 577 height 19
click at [634, 375] on p "tag bulk" at bounding box center [853, 376] width 577 height 19
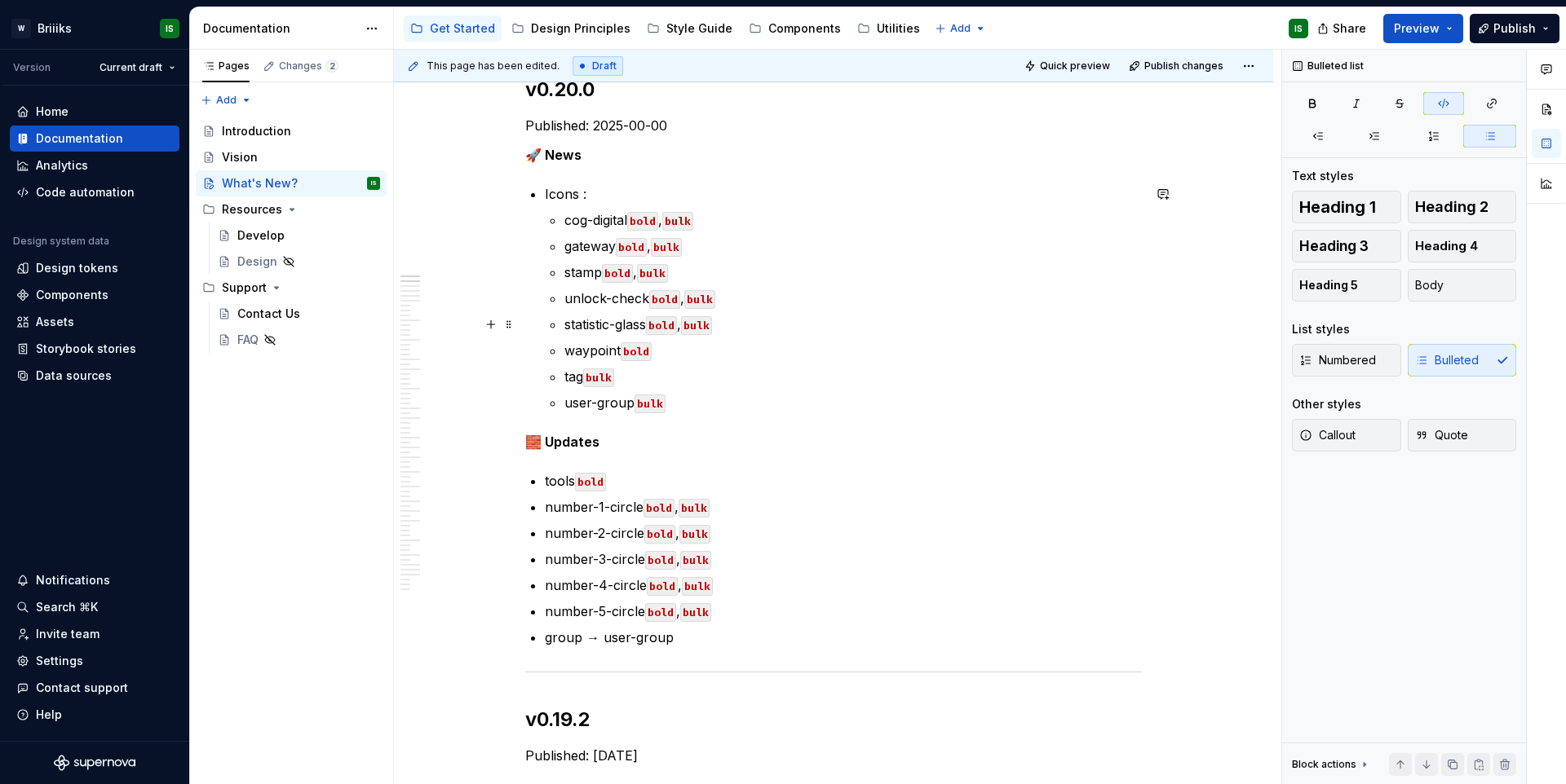
drag, startPoint x: 659, startPoint y: 328, endPoint x: 722, endPoint y: 322, distance: 63.3
click at [722, 322] on p "statistic-glass bold , bulk" at bounding box center [853, 324] width 577 height 19
drag, startPoint x: 722, startPoint y: 322, endPoint x: 658, endPoint y: 330, distance: 64.5
click at [658, 330] on p "statistic-glass bold , bulk" at bounding box center [853, 324] width 577 height 19
click at [639, 352] on code "bold" at bounding box center [637, 352] width 31 height 18
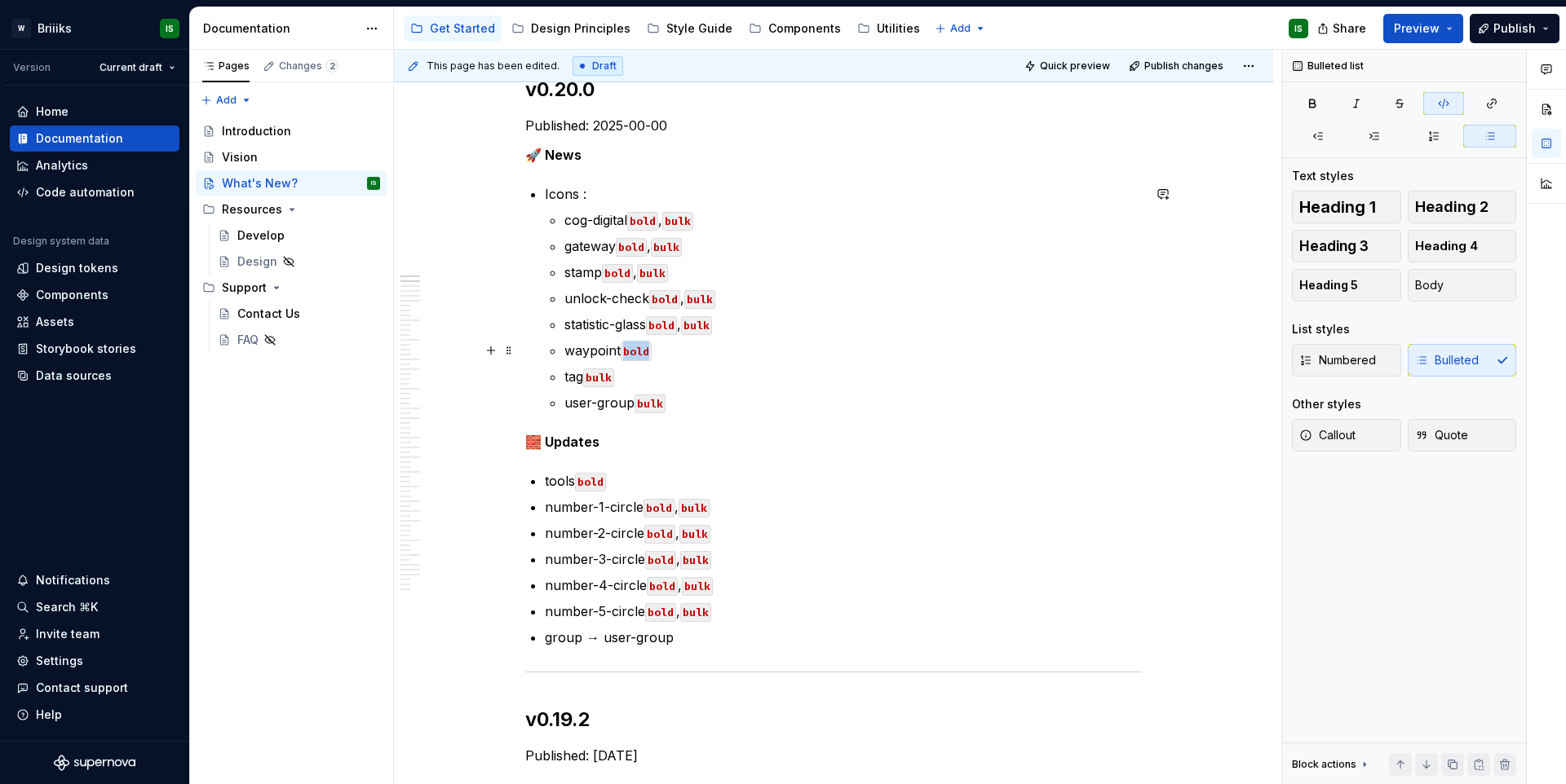
click at [639, 352] on code "bold" at bounding box center [637, 352] width 31 height 18
click at [682, 403] on p "user-group bulk" at bounding box center [853, 403] width 577 height 19
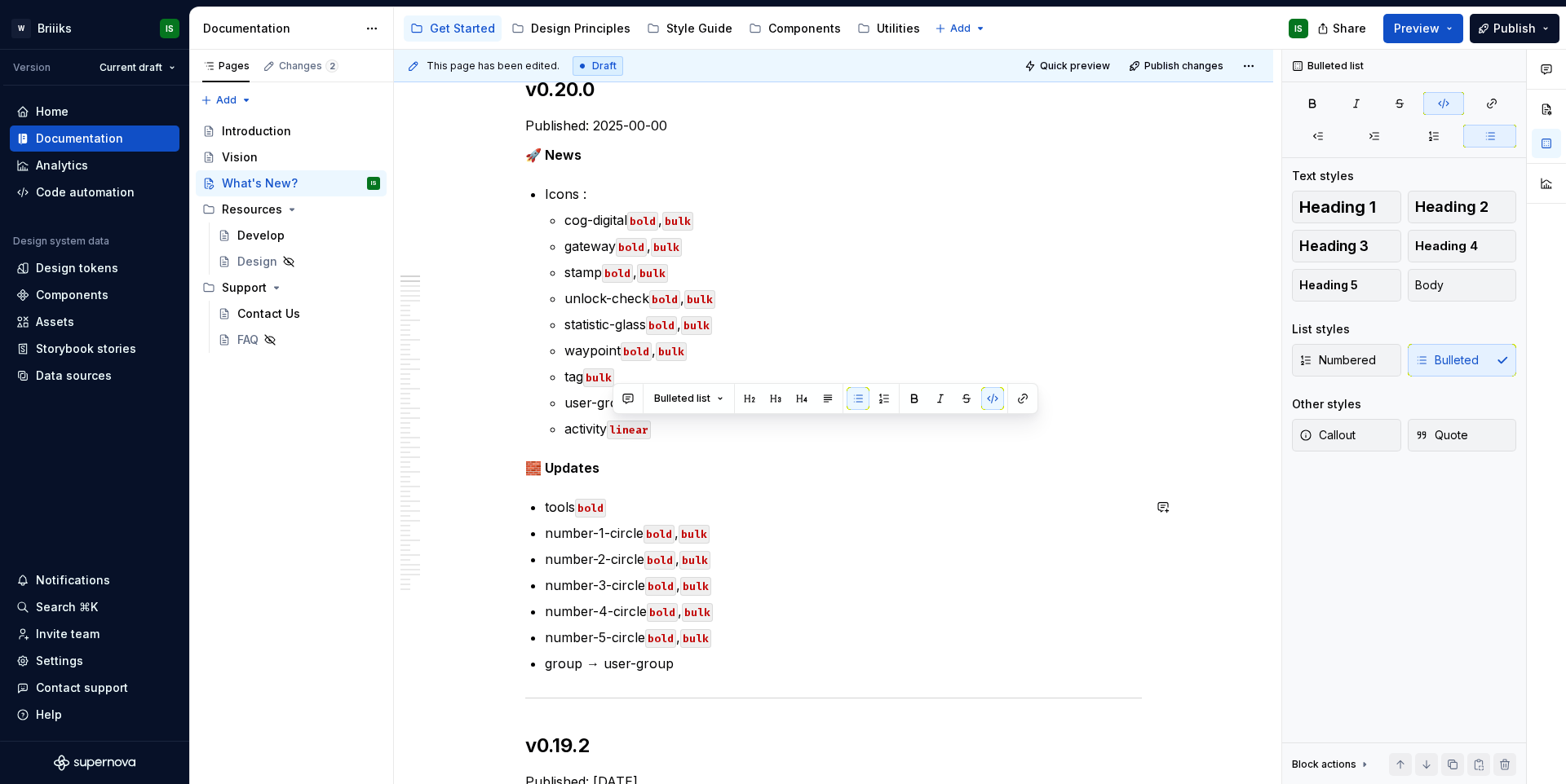
click at [687, 476] on p "🧱 Updates" at bounding box center [834, 467] width 617 height 19
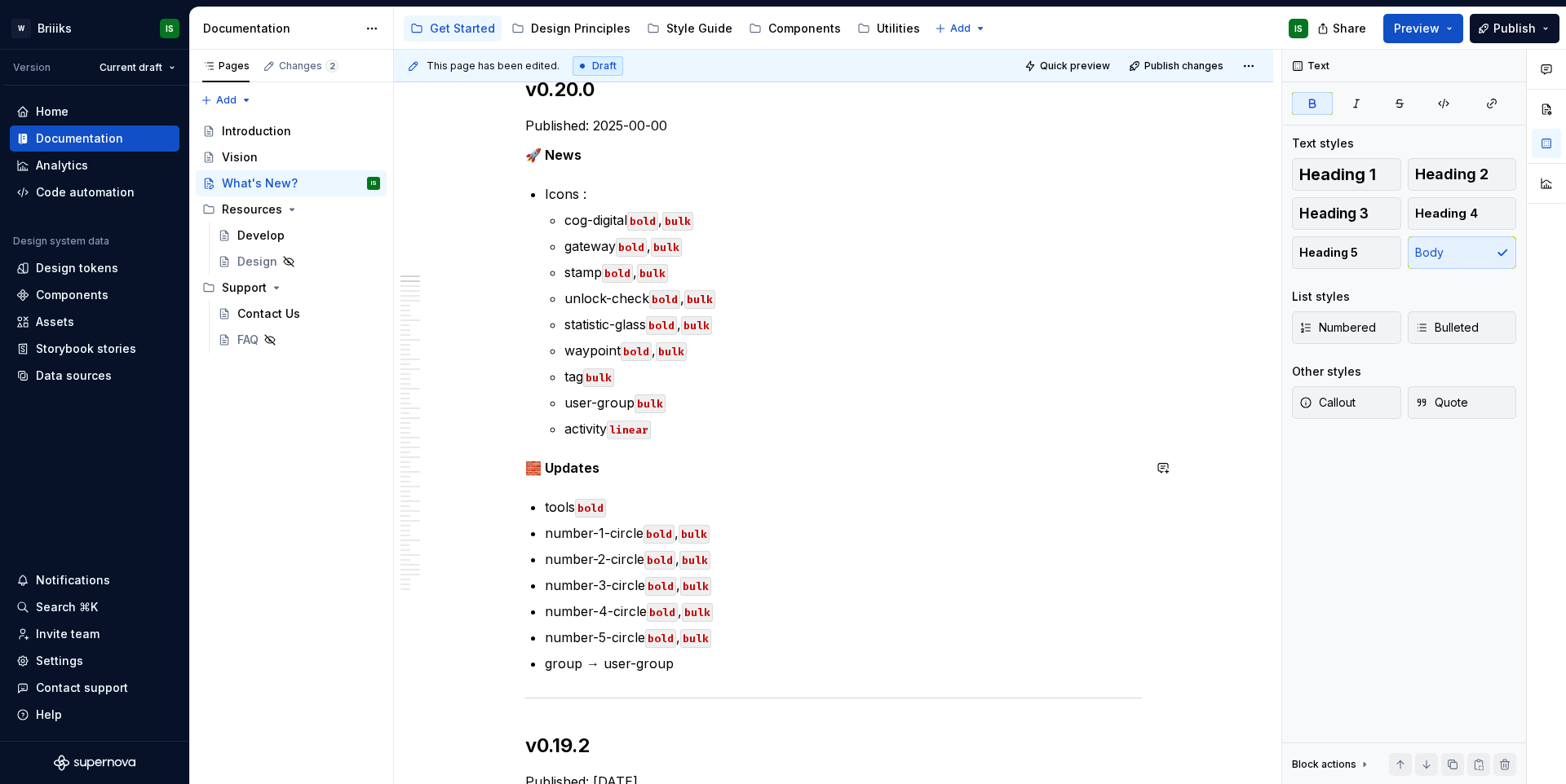
click at [694, 430] on p "activity linear" at bounding box center [853, 428] width 577 height 19
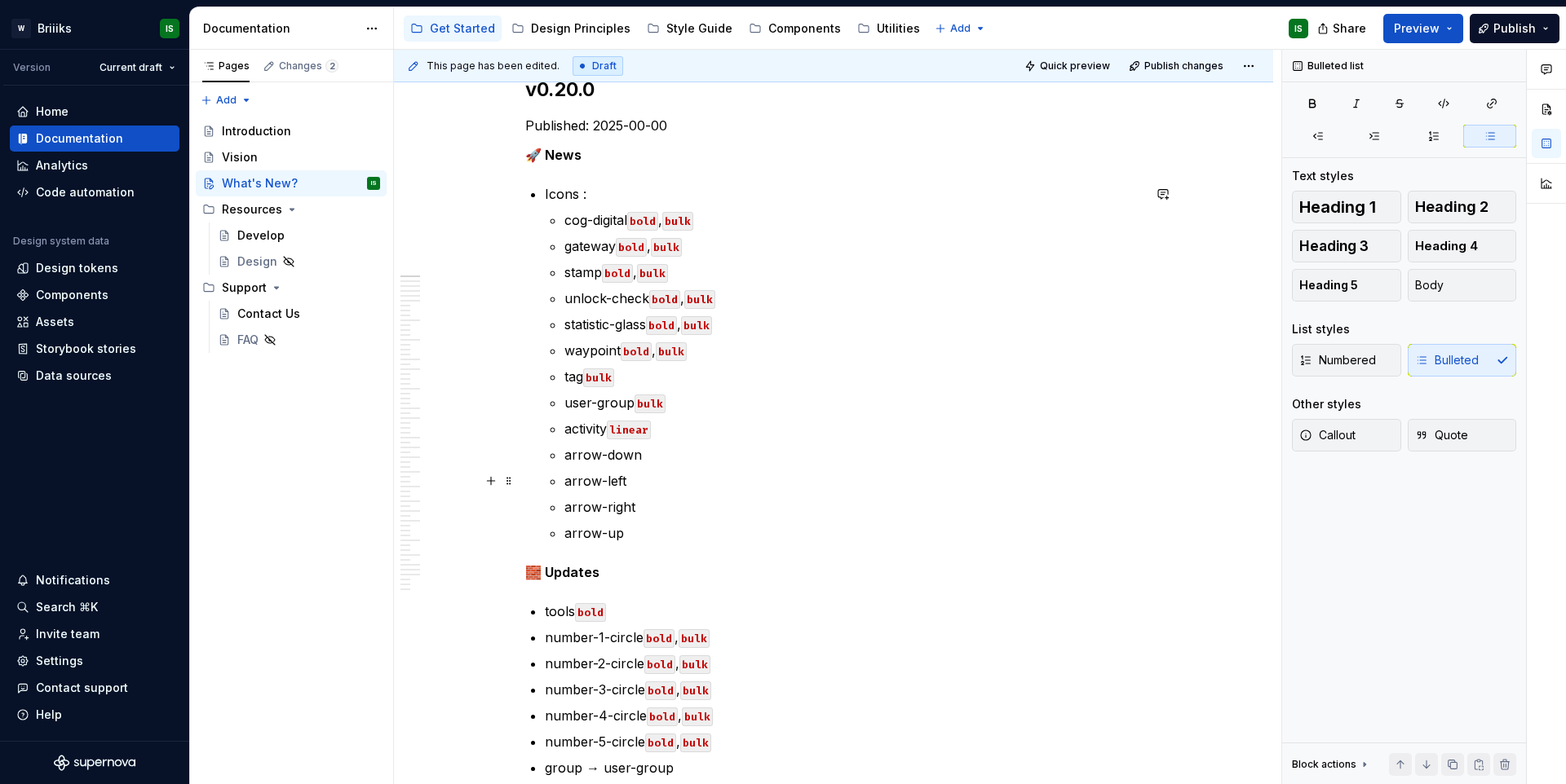
click at [656, 456] on p "arrow-down" at bounding box center [853, 454] width 577 height 19
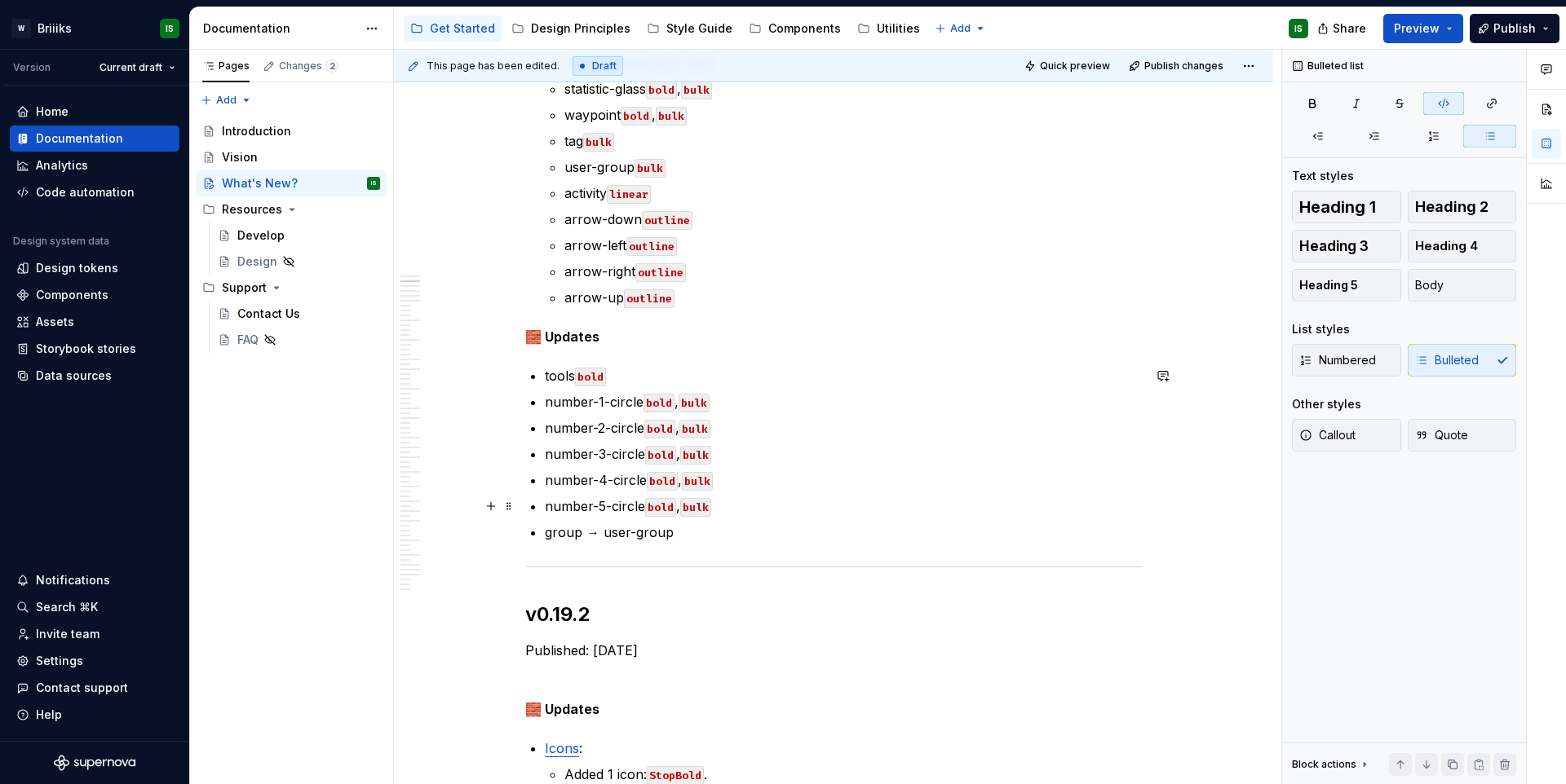
scroll to position [477, 0]
click at [688, 531] on p "group → user-group" at bounding box center [844, 531] width 597 height 19
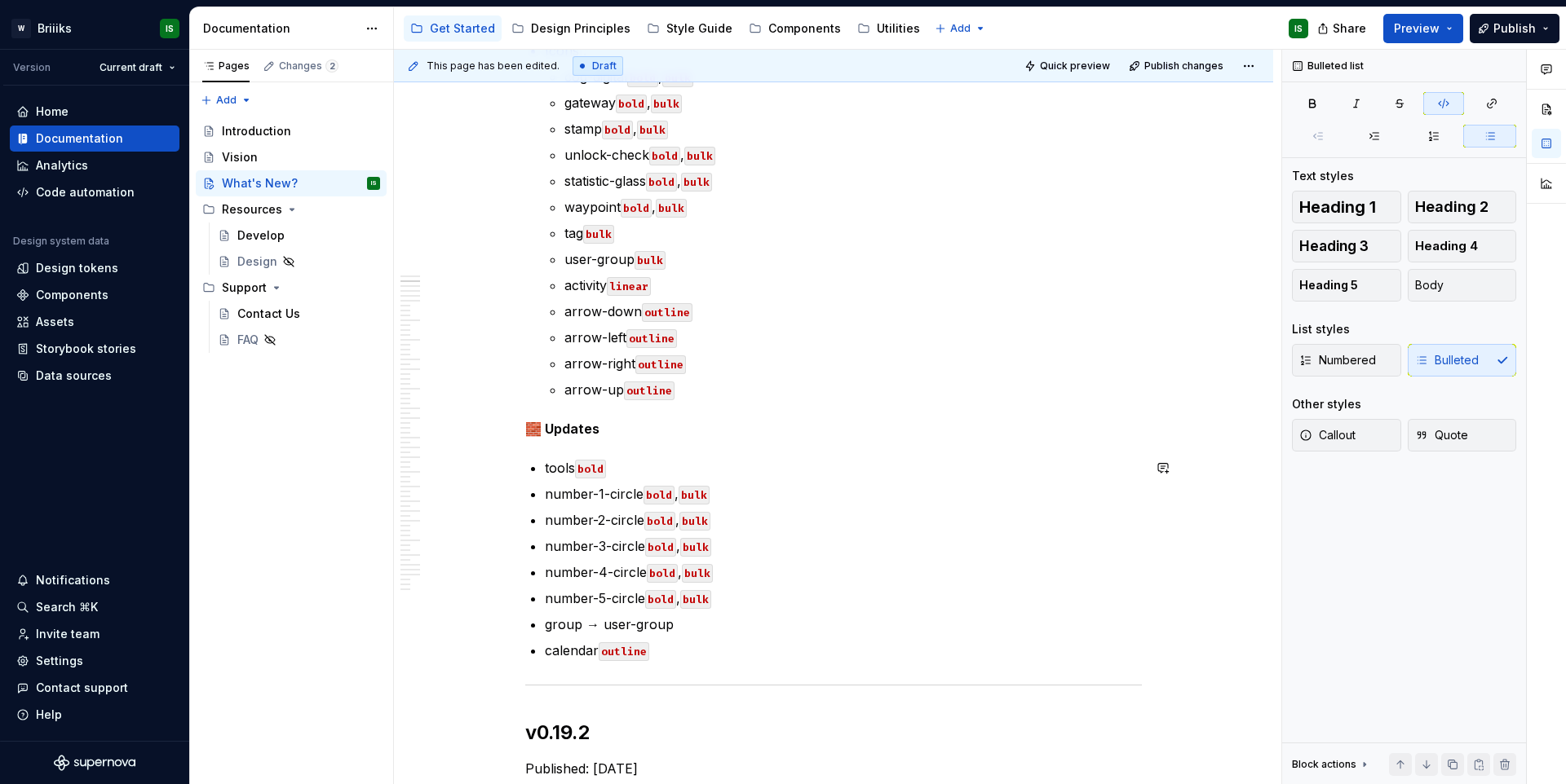
scroll to position [375, 0]
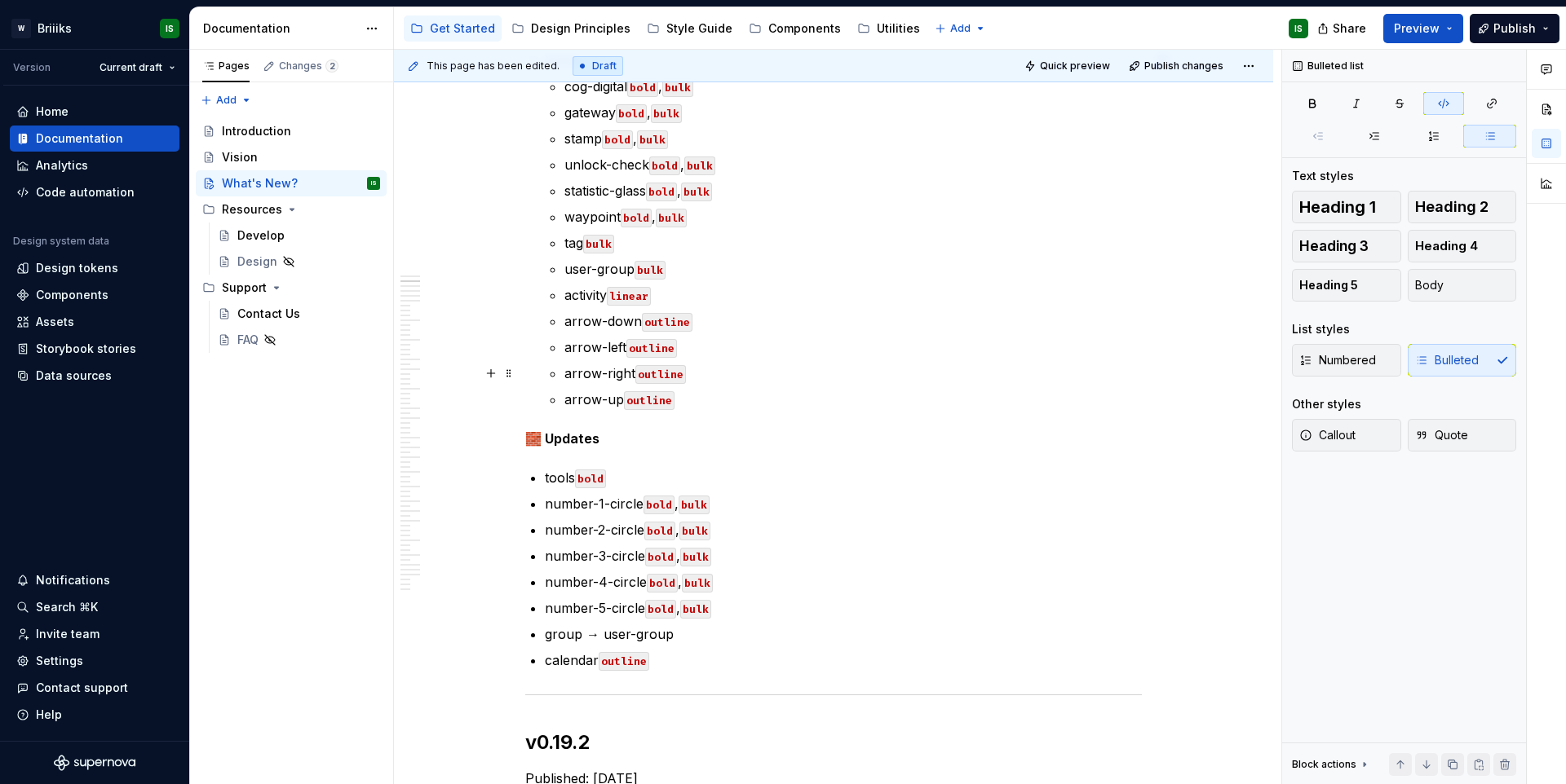
click at [645, 356] on code "outline" at bounding box center [651, 348] width 51 height 18
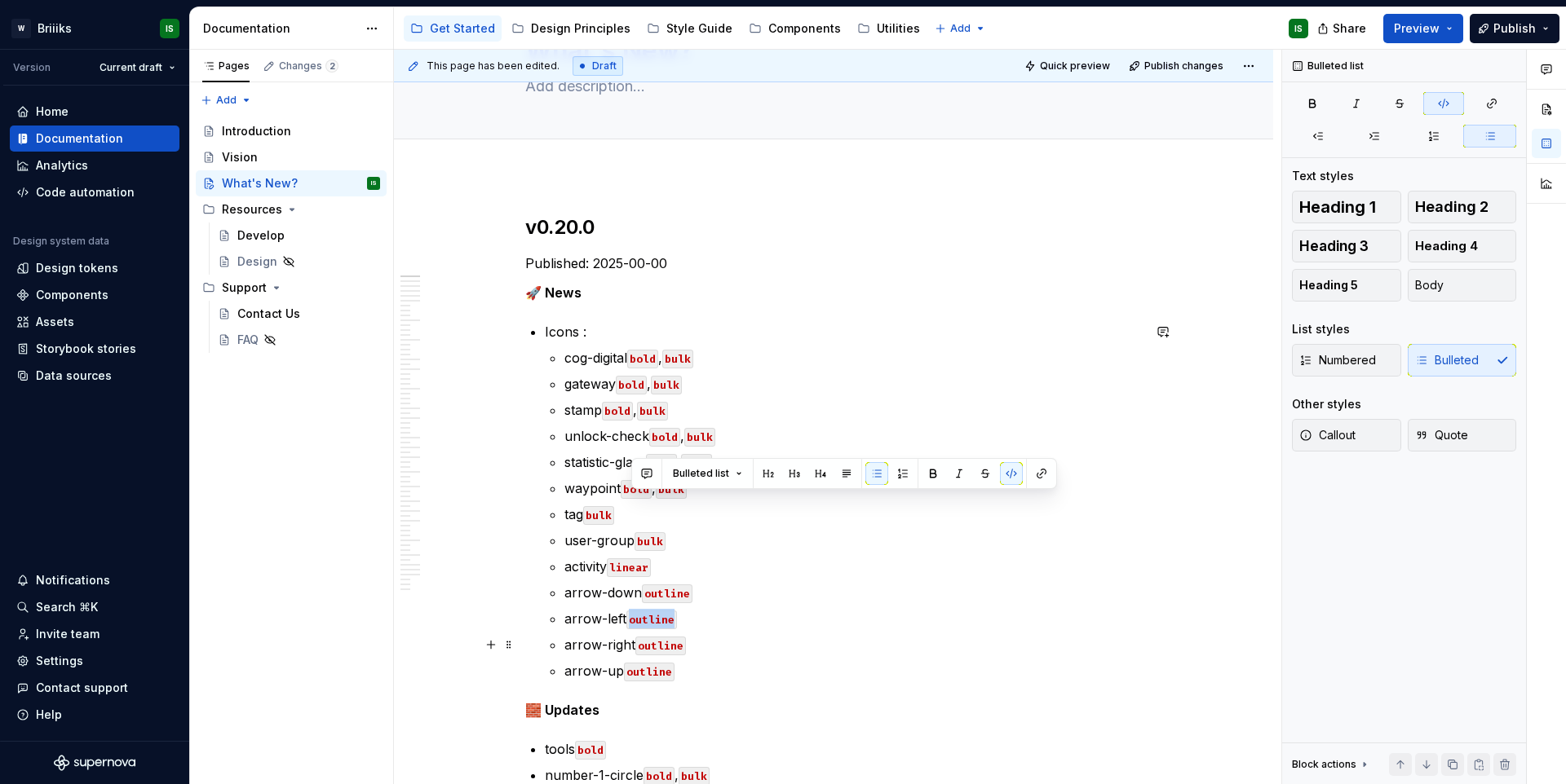
scroll to position [67, 0]
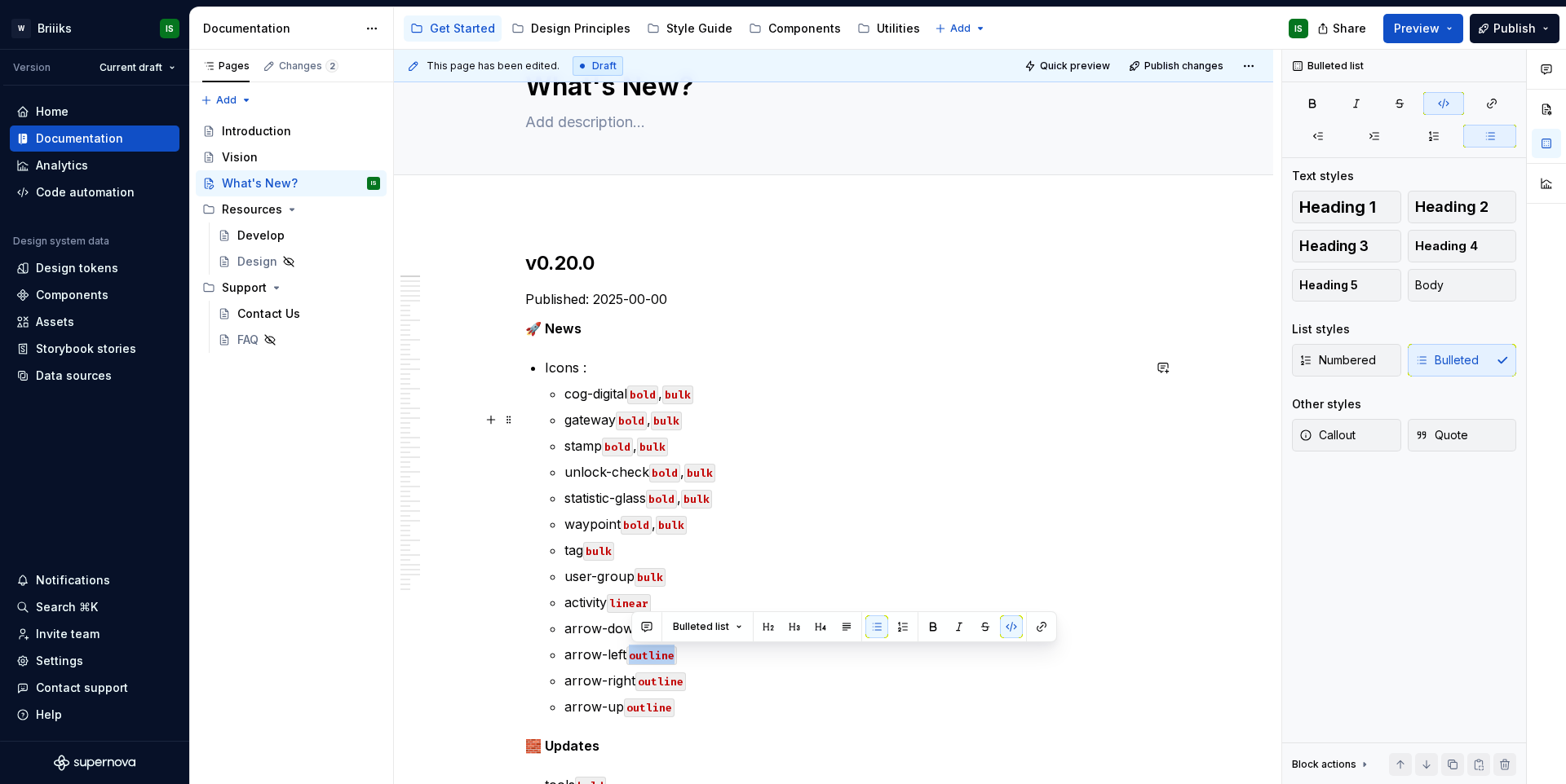
click at [710, 401] on p "cog-digital bold , bulk" at bounding box center [853, 393] width 577 height 19
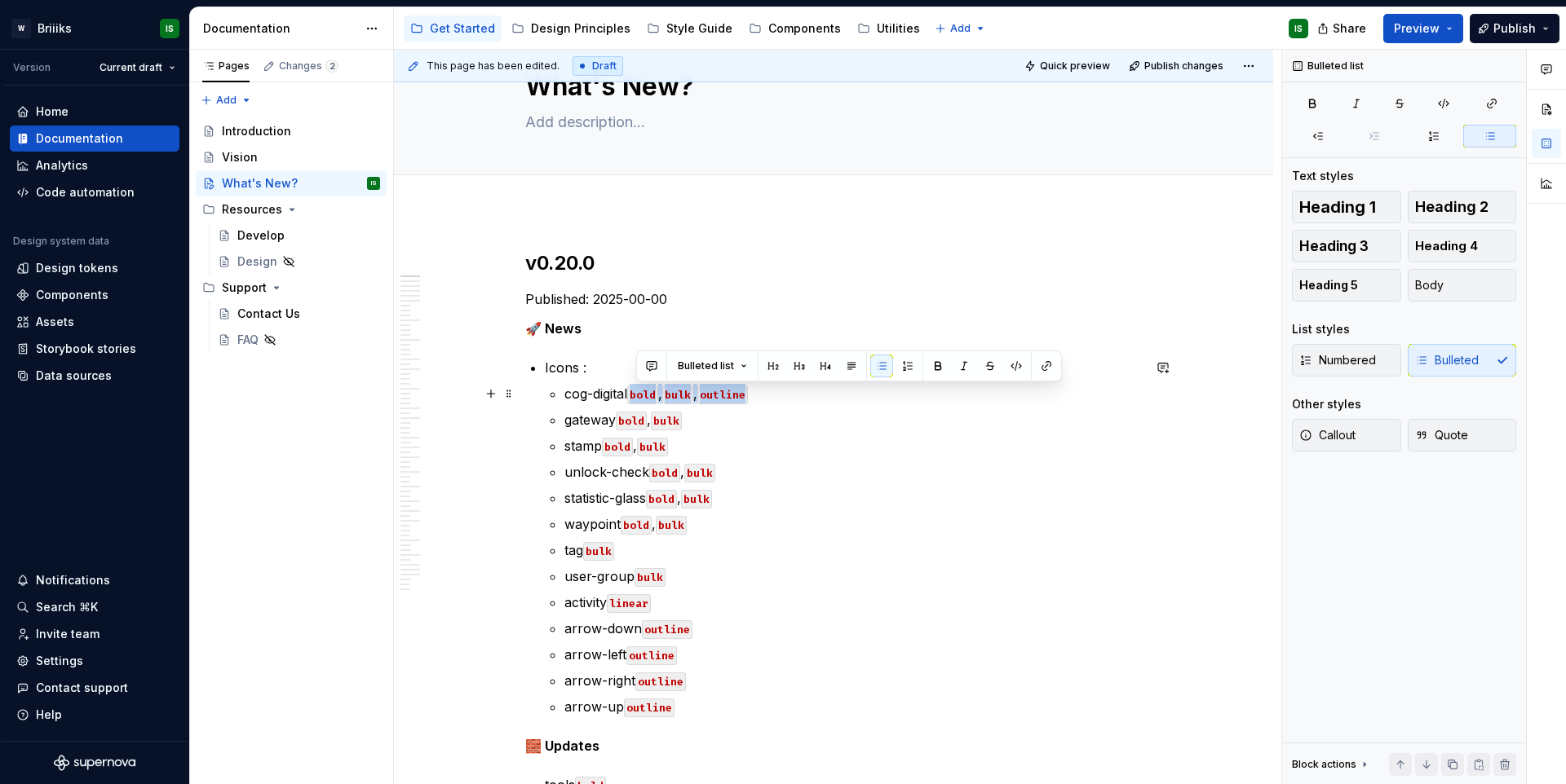
drag, startPoint x: 763, startPoint y: 393, endPoint x: 638, endPoint y: 396, distance: 125.0
click at [638, 396] on p "cog-digital bold , bulk , outline" at bounding box center [853, 393] width 577 height 19
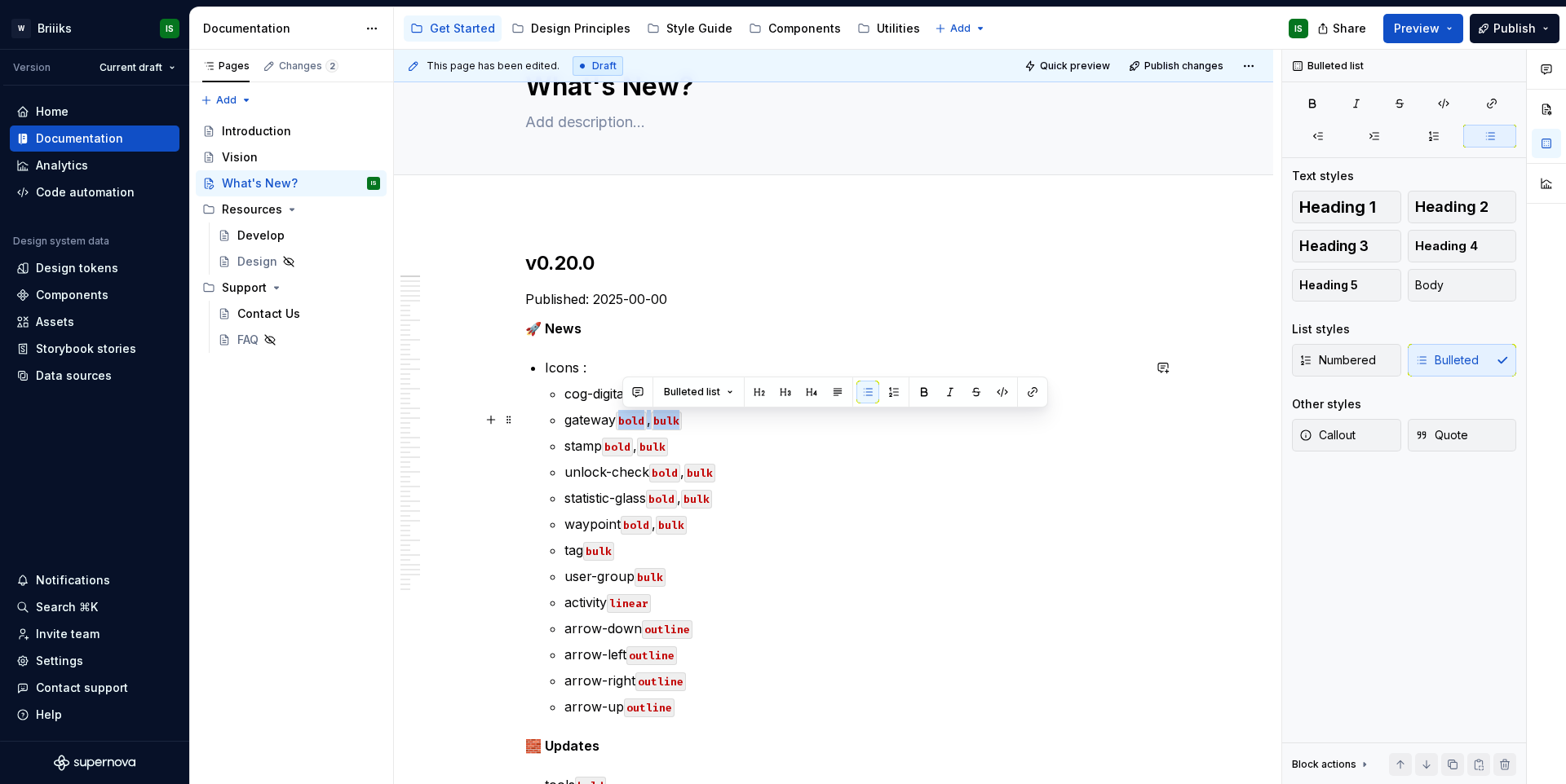
drag, startPoint x: 623, startPoint y: 423, endPoint x: 689, endPoint y: 422, distance: 66.0
click at [689, 422] on p "gateway bold , bulk" at bounding box center [853, 419] width 577 height 19
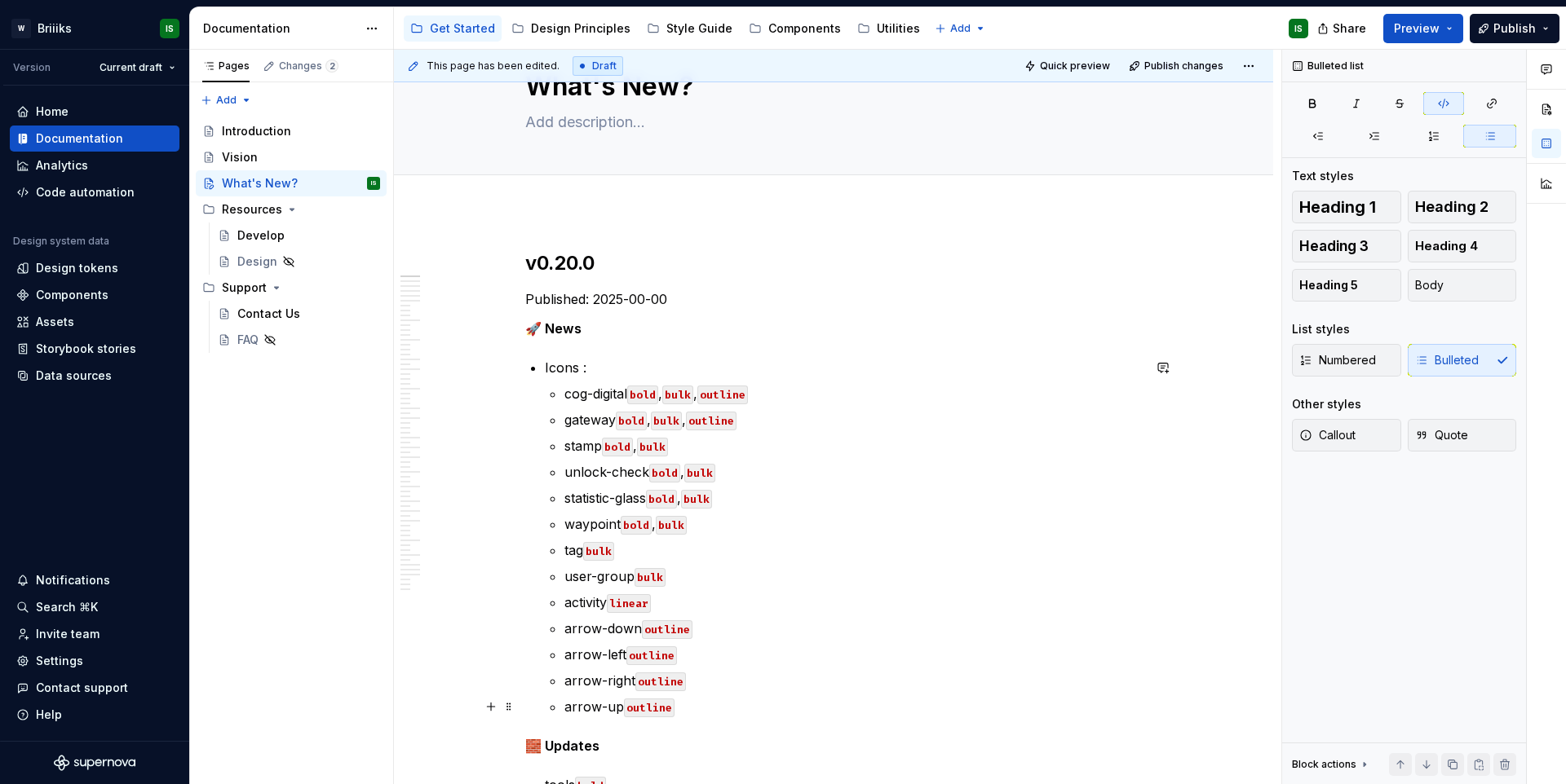
click at [689, 715] on p "arrow-up outline" at bounding box center [853, 706] width 577 height 19
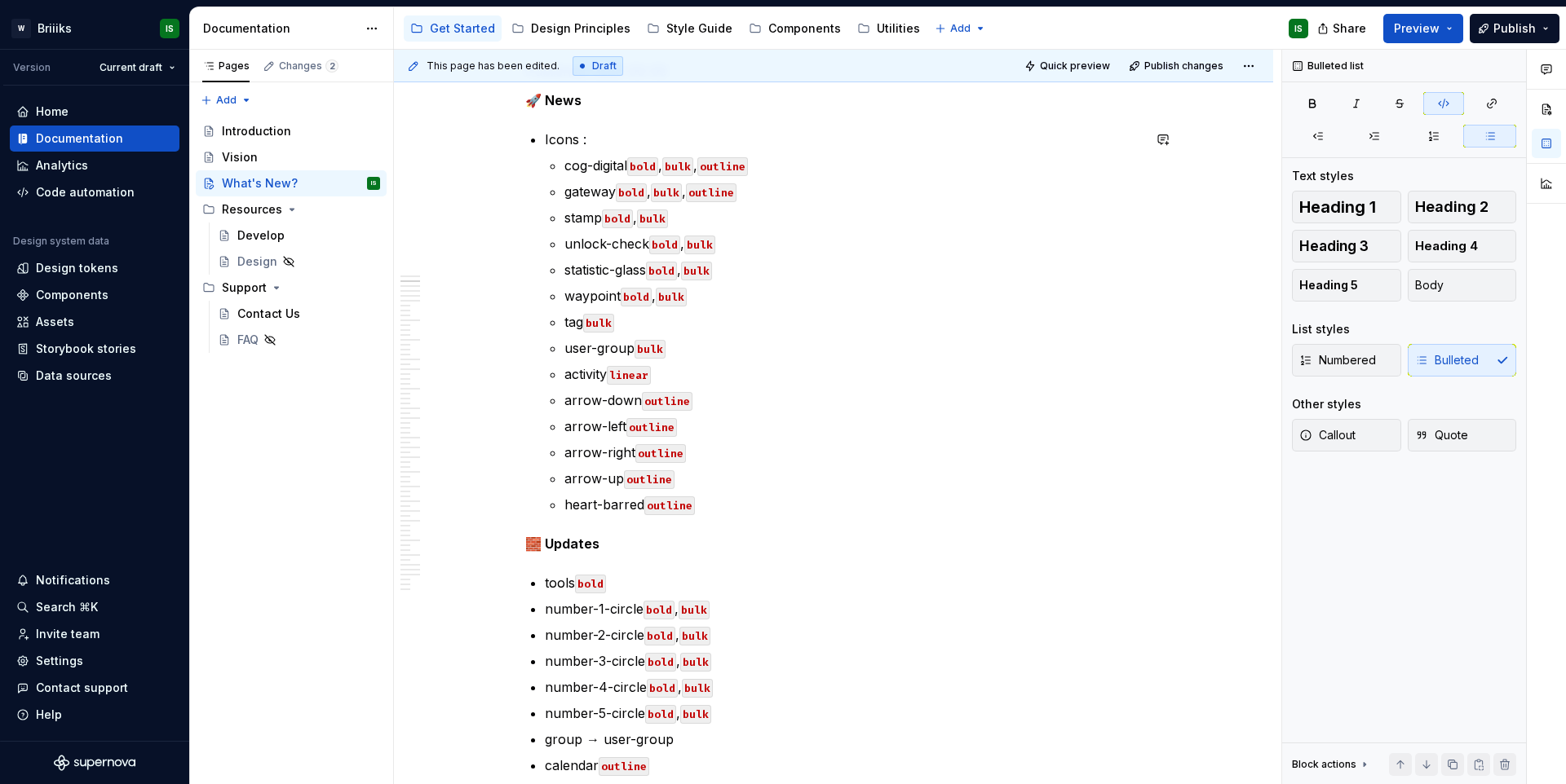
scroll to position [458, 0]
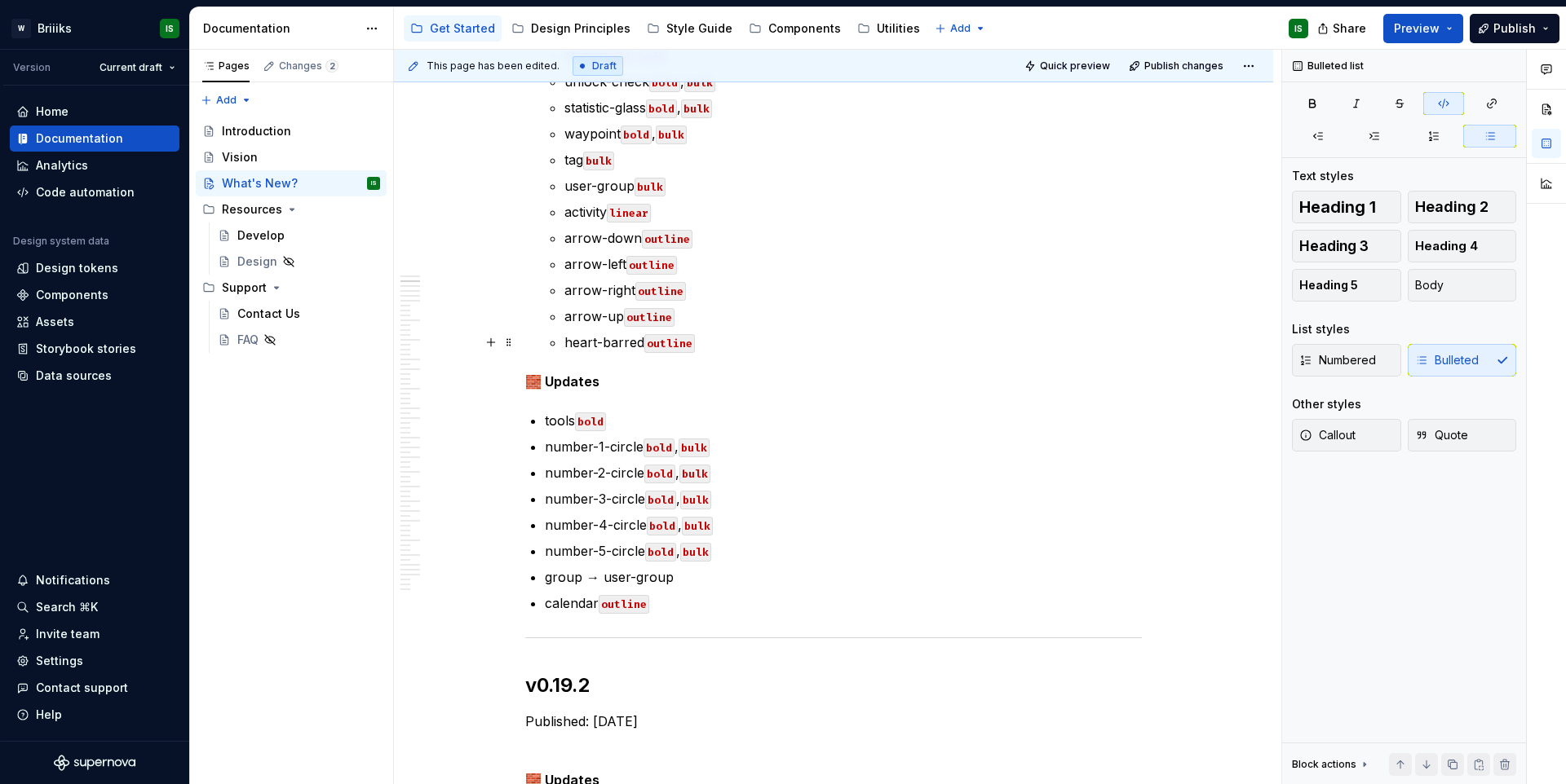
click at [672, 343] on code "outline" at bounding box center [670, 344] width 51 height 18
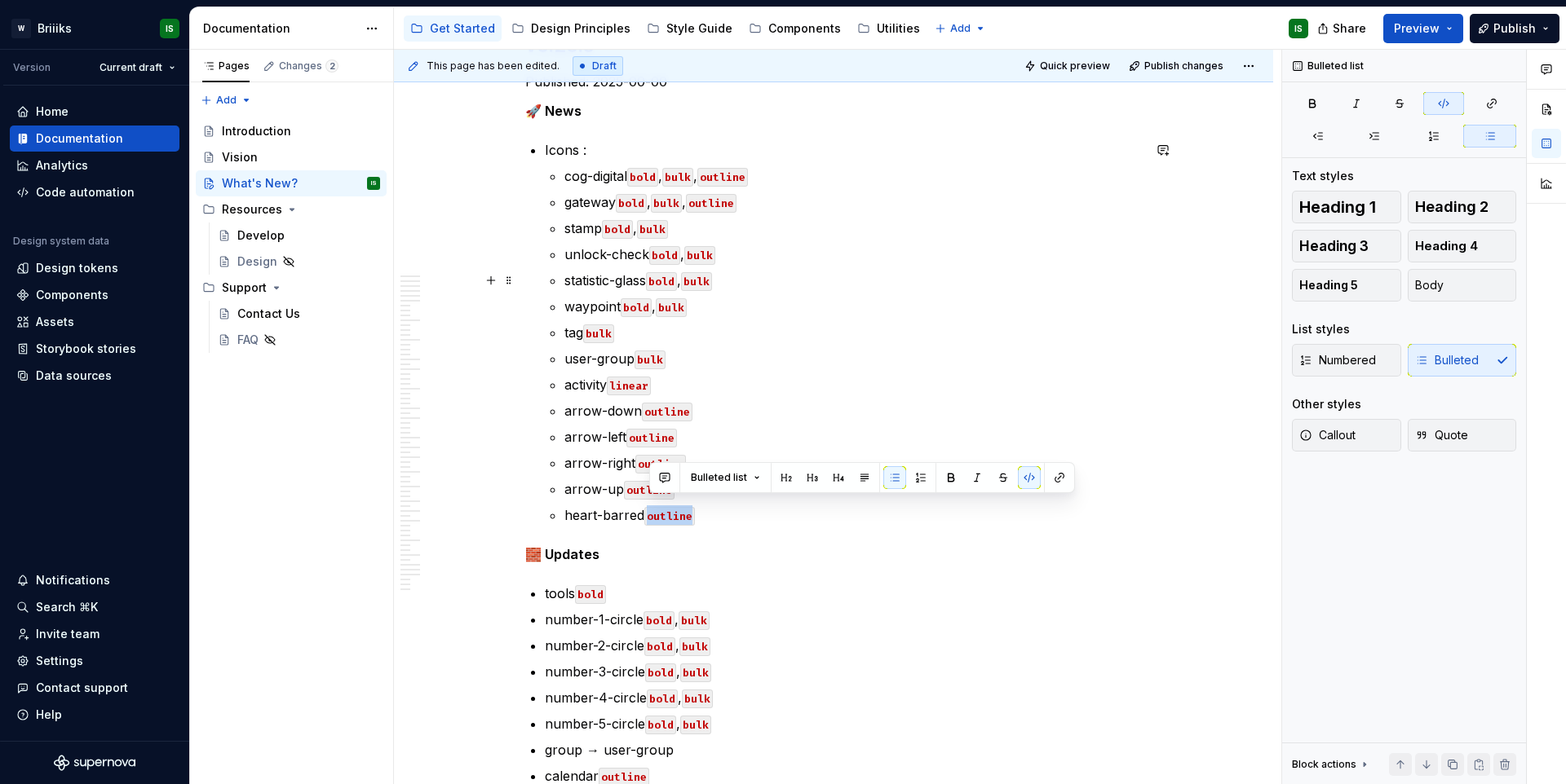
scroll to position [282, 0]
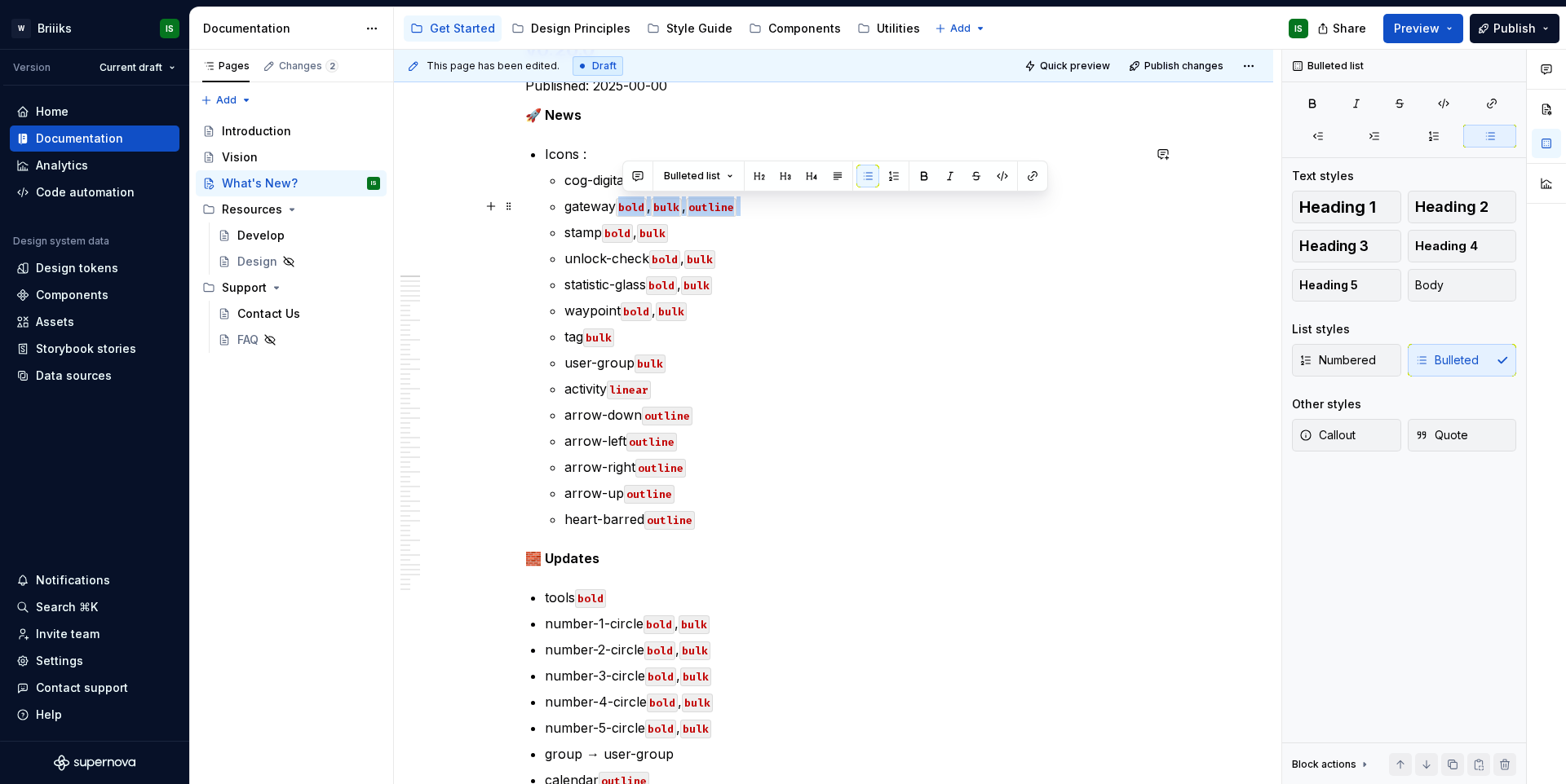
drag, startPoint x: 624, startPoint y: 209, endPoint x: 781, endPoint y: 215, distance: 157.1
click at [781, 215] on p "gateway bold , bulk , outline" at bounding box center [853, 206] width 577 height 19
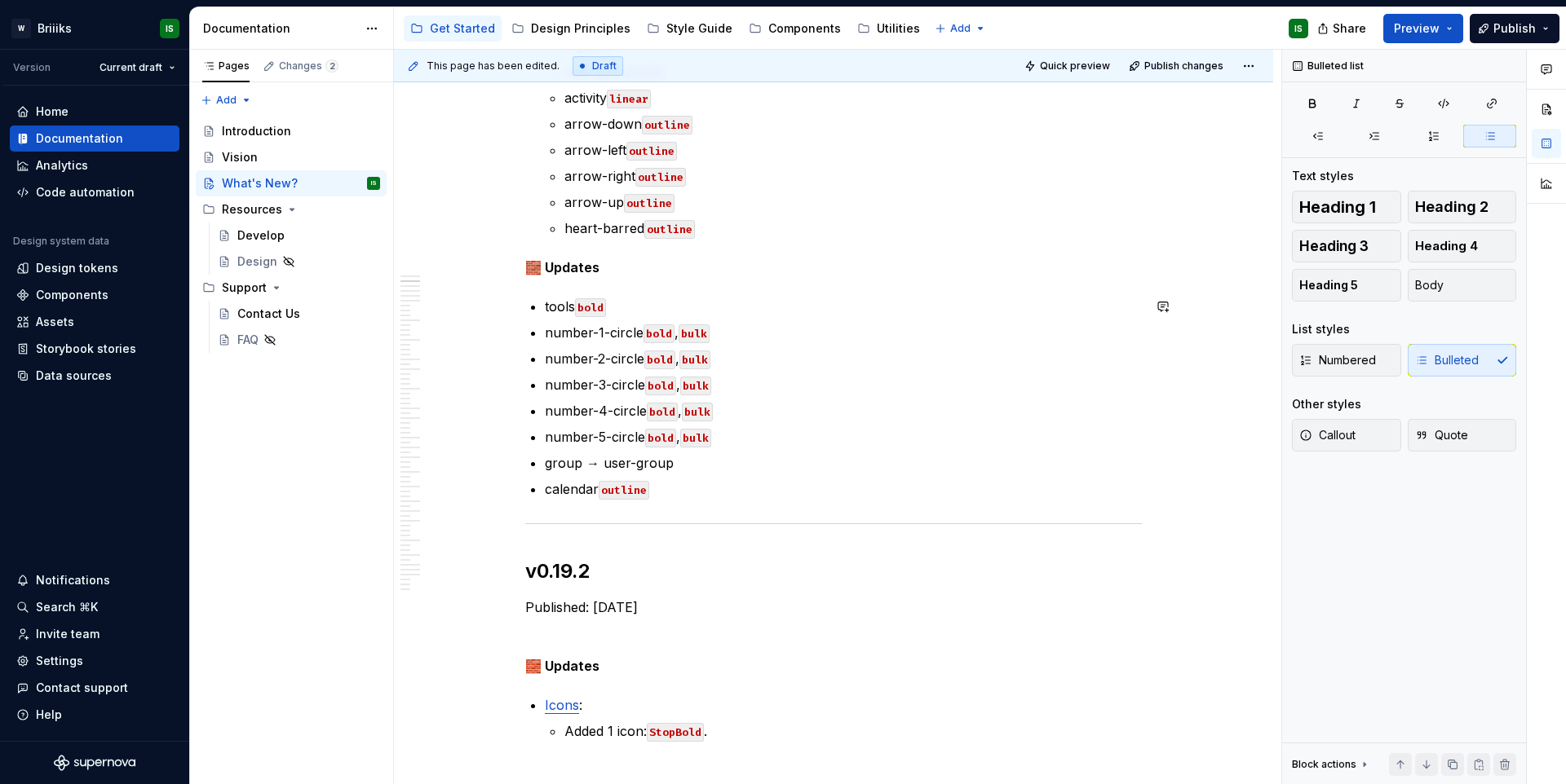
scroll to position [629, 0]
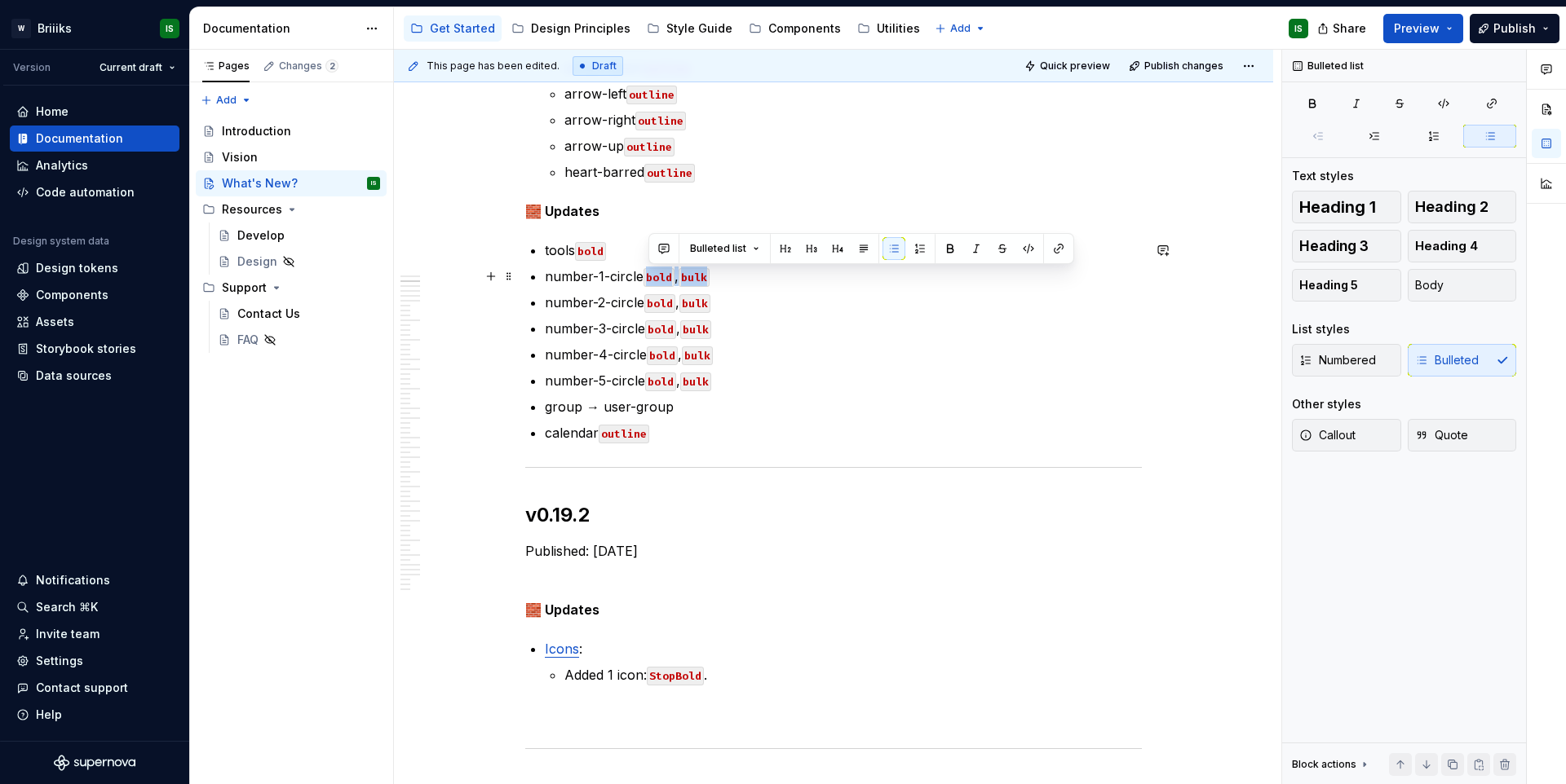
drag, startPoint x: 649, startPoint y: 275, endPoint x: 744, endPoint y: 284, distance: 95.4
click at [744, 284] on p "number-1-circle bold , bulk" at bounding box center [844, 276] width 597 height 19
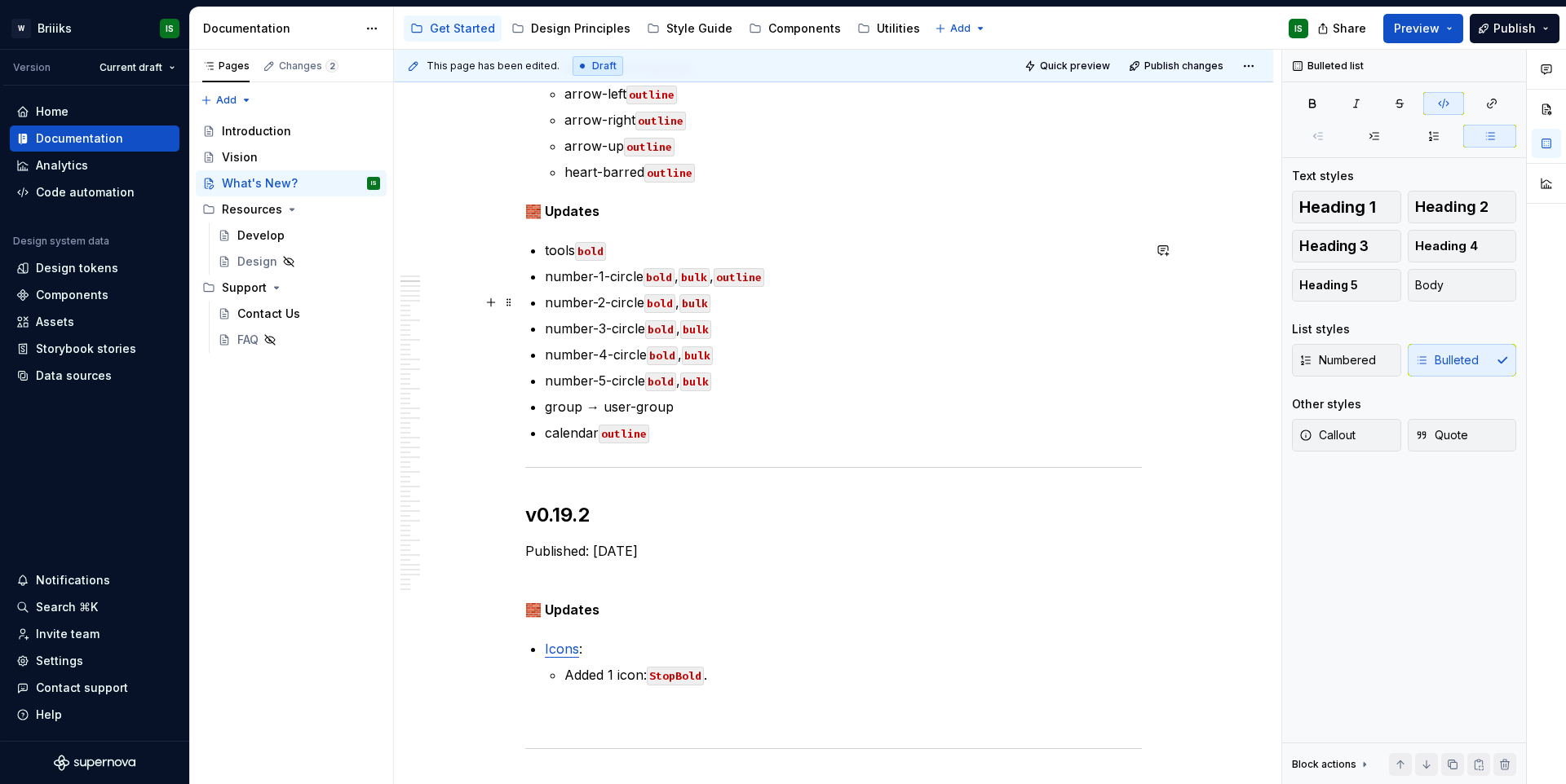
drag, startPoint x: 653, startPoint y: 303, endPoint x: 769, endPoint y: 309, distance: 116.2
click at [769, 309] on p "number-2-circle bold , bulk" at bounding box center [844, 302] width 597 height 19
click at [722, 431] on p "calendar outline" at bounding box center [844, 432] width 597 height 19
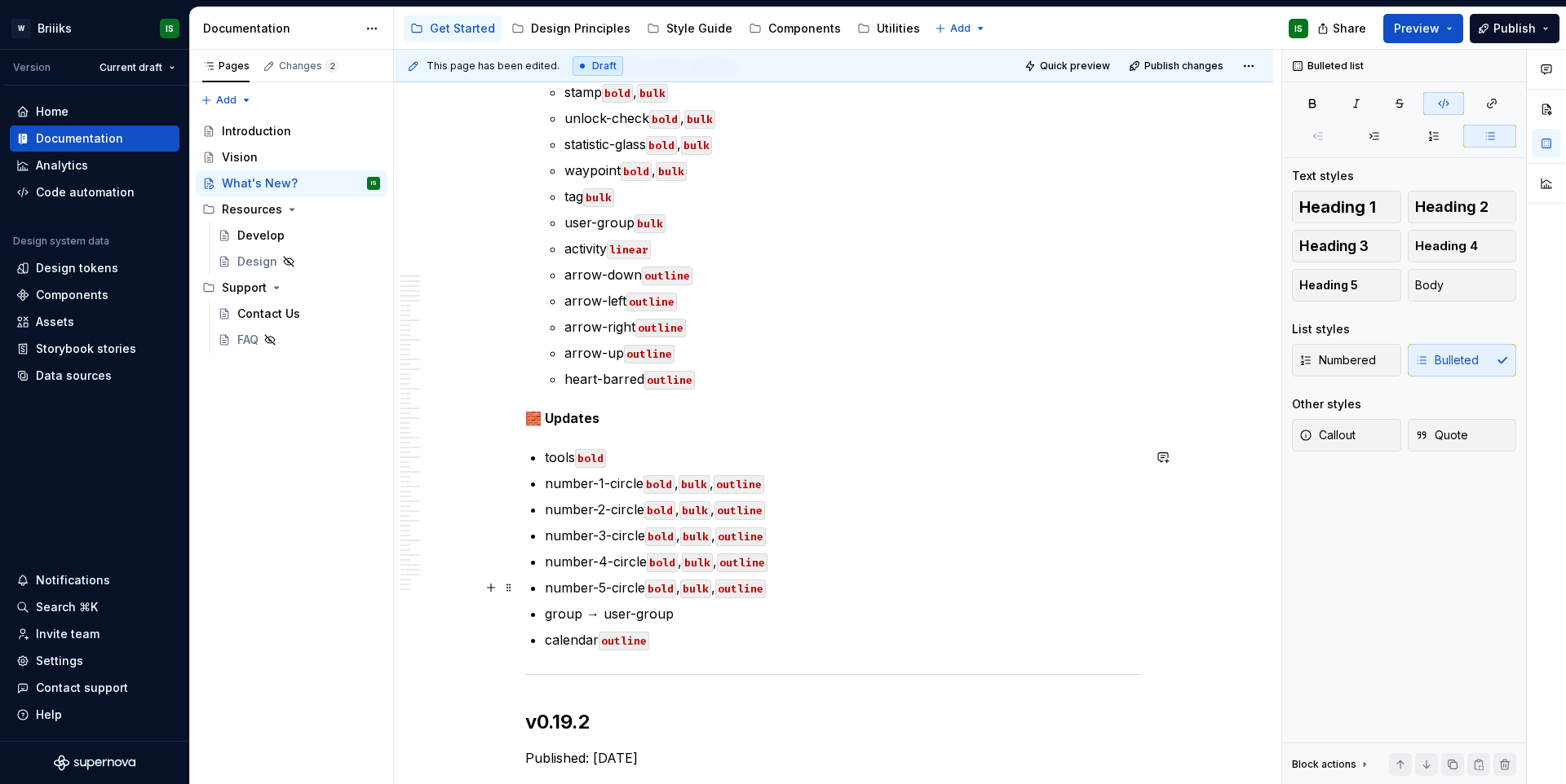
scroll to position [307, 0]
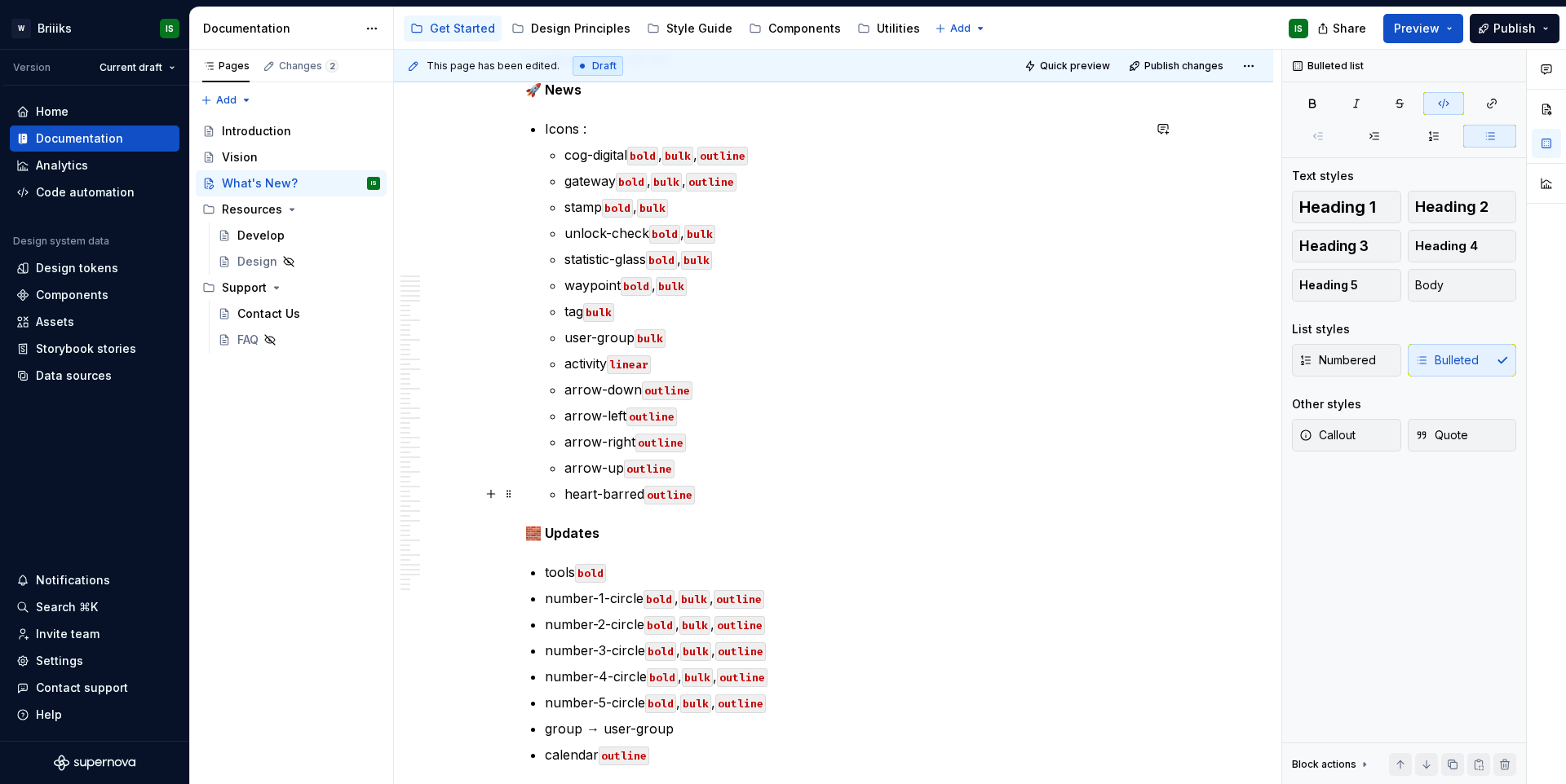
click at [738, 501] on p "heart-barred outline" at bounding box center [853, 494] width 577 height 19
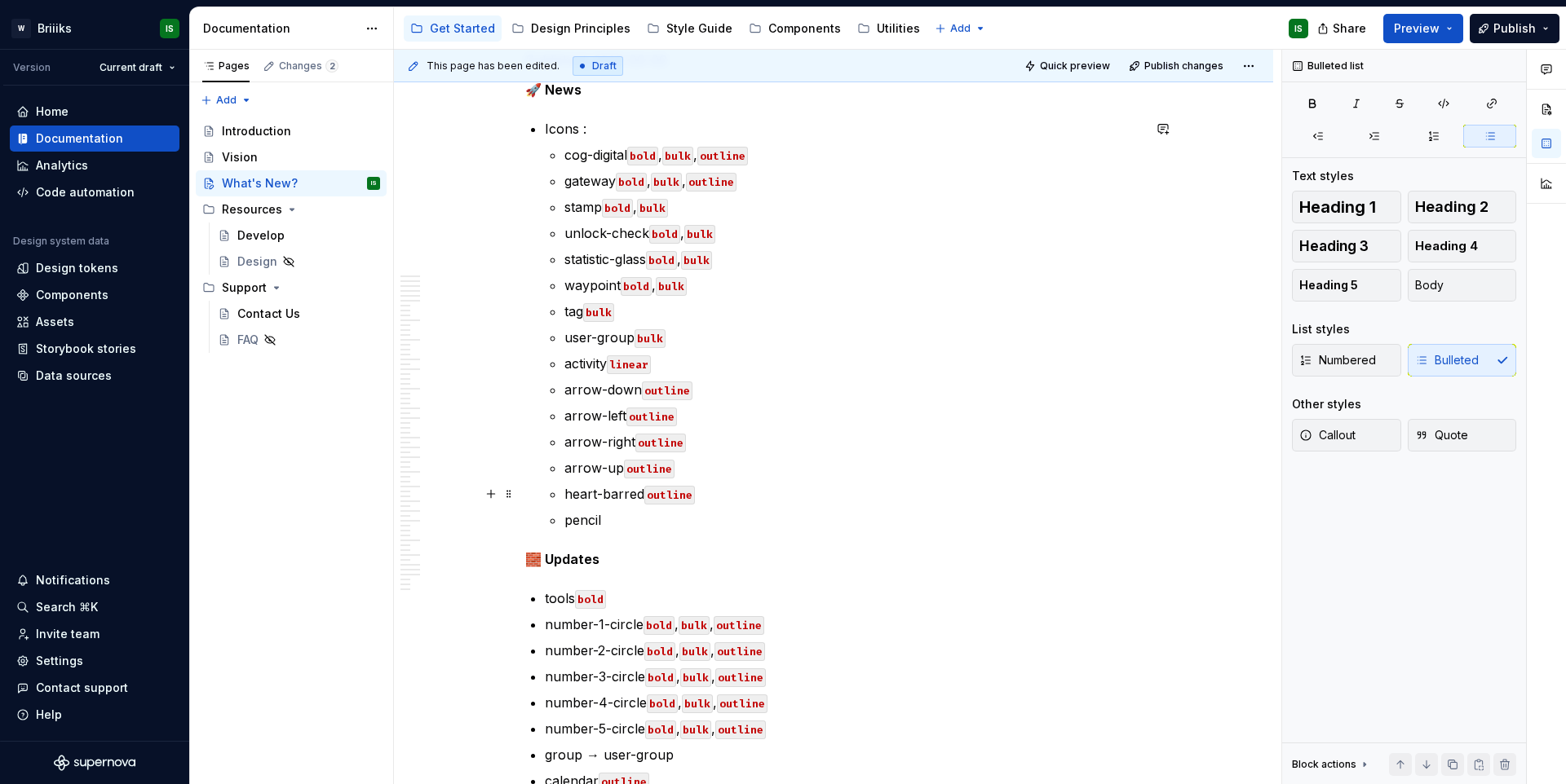
click at [680, 501] on code "outline" at bounding box center [670, 495] width 51 height 18
click at [639, 517] on p "pencil" at bounding box center [853, 520] width 577 height 19
click at [697, 513] on p "pencil outline" at bounding box center [853, 520] width 577 height 19
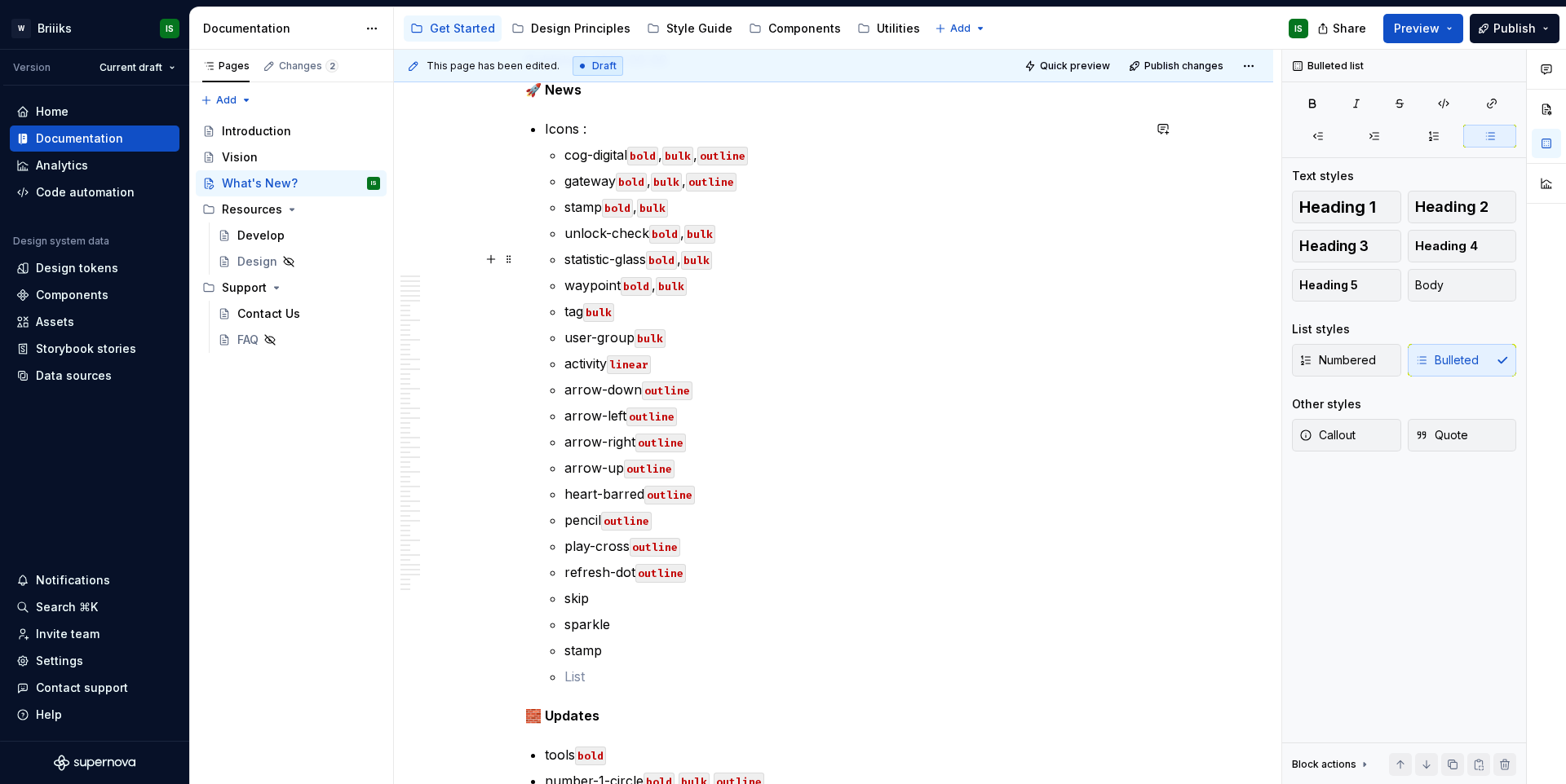
click at [757, 254] on p "statistic-glass bold , bulk" at bounding box center [853, 259] width 577 height 19
click at [759, 256] on code "outline" at bounding box center [741, 260] width 51 height 18
click at [760, 256] on code "outline" at bounding box center [741, 260] width 51 height 18
click at [657, 601] on p "skip" at bounding box center [853, 598] width 577 height 19
click at [654, 622] on p "sparkle" at bounding box center [853, 624] width 577 height 19
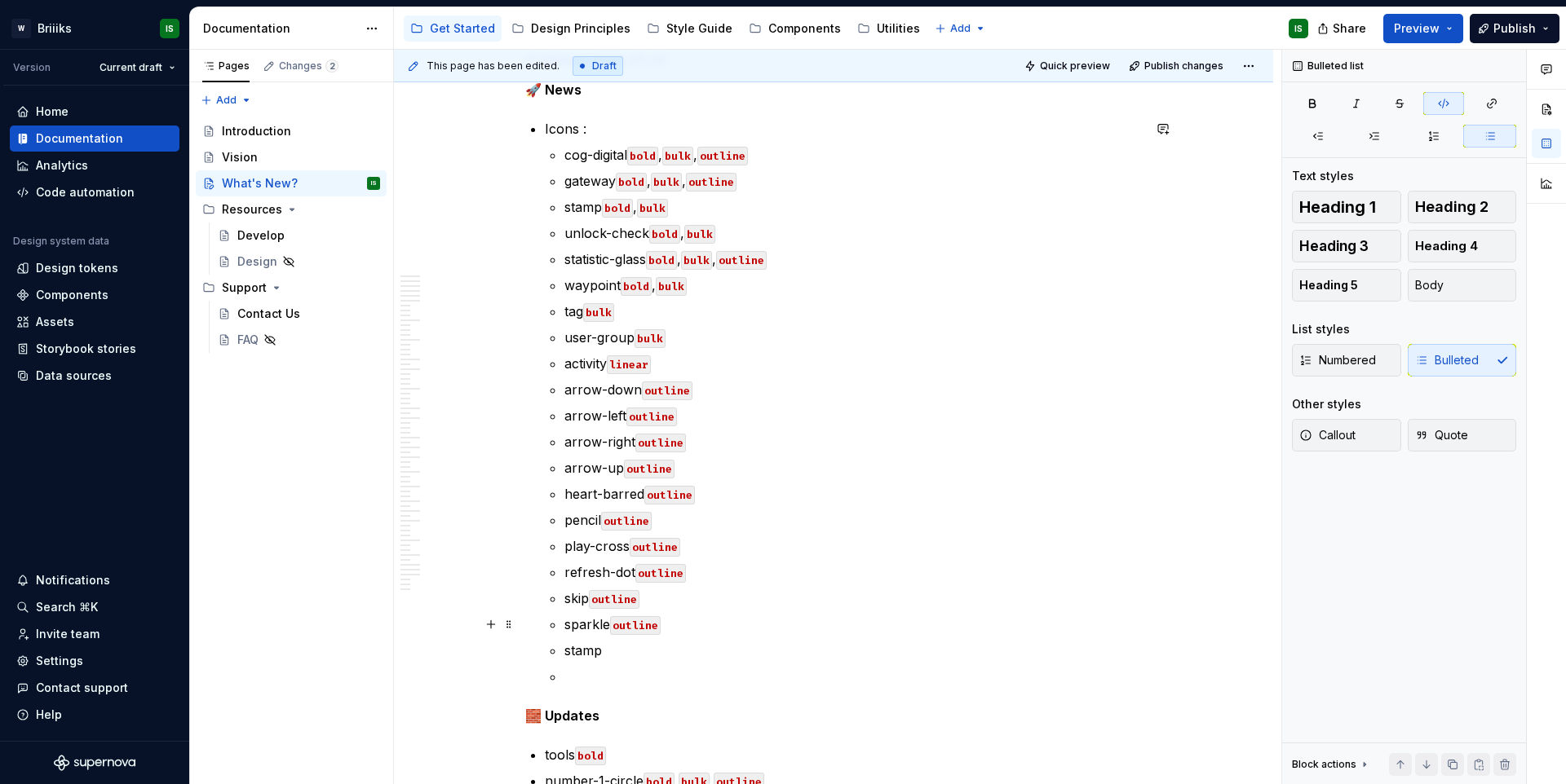
click at [610, 626] on code "outline" at bounding box center [635, 626] width 51 height 18
click at [590, 601] on code "outline" at bounding box center [614, 599] width 51 height 18
click at [609, 647] on p "stamp" at bounding box center [853, 650] width 577 height 19
click at [618, 681] on p at bounding box center [853, 676] width 577 height 19
click at [686, 646] on p "stamp outline" at bounding box center [853, 650] width 577 height 19
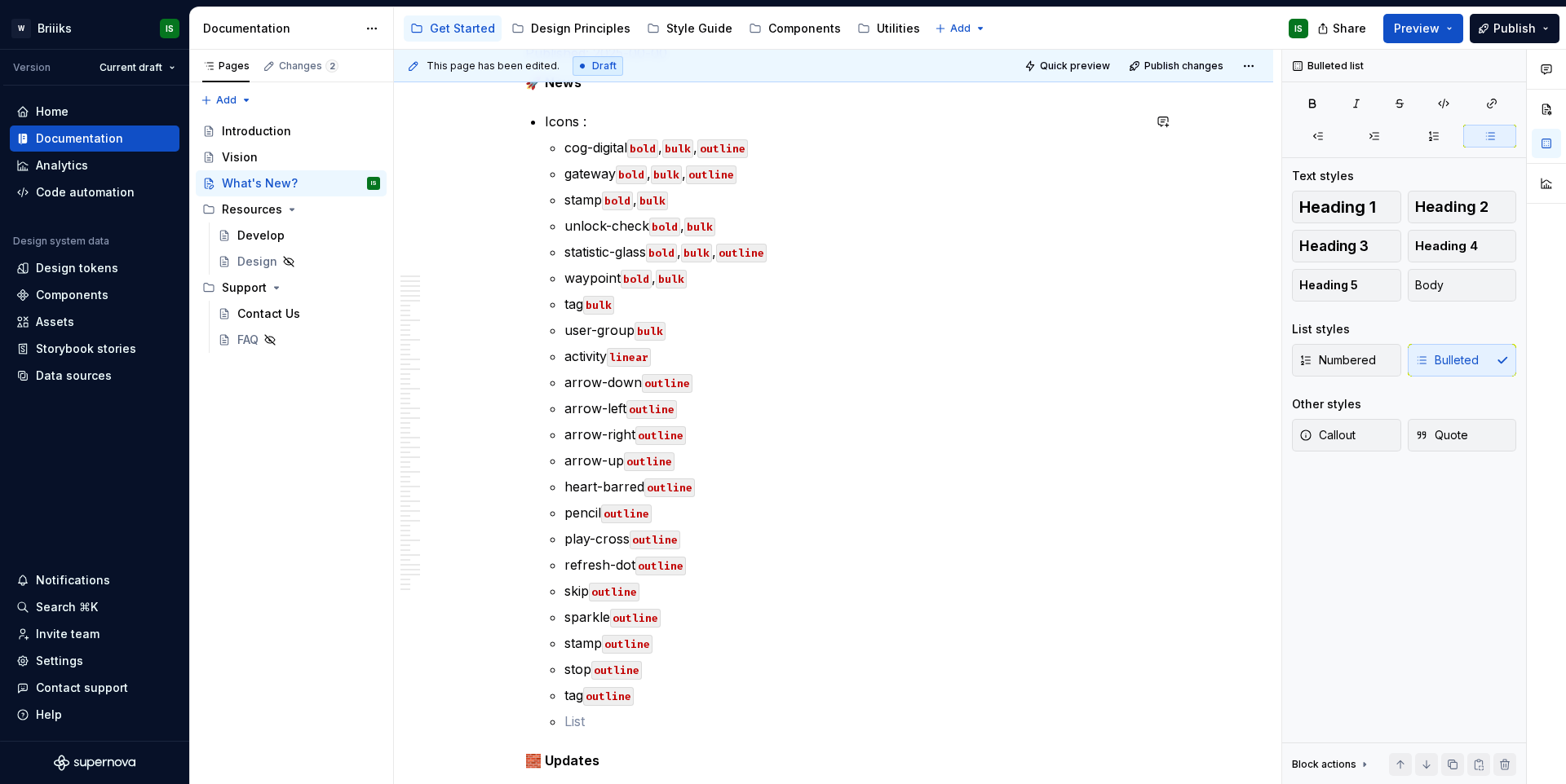
scroll to position [340, 0]
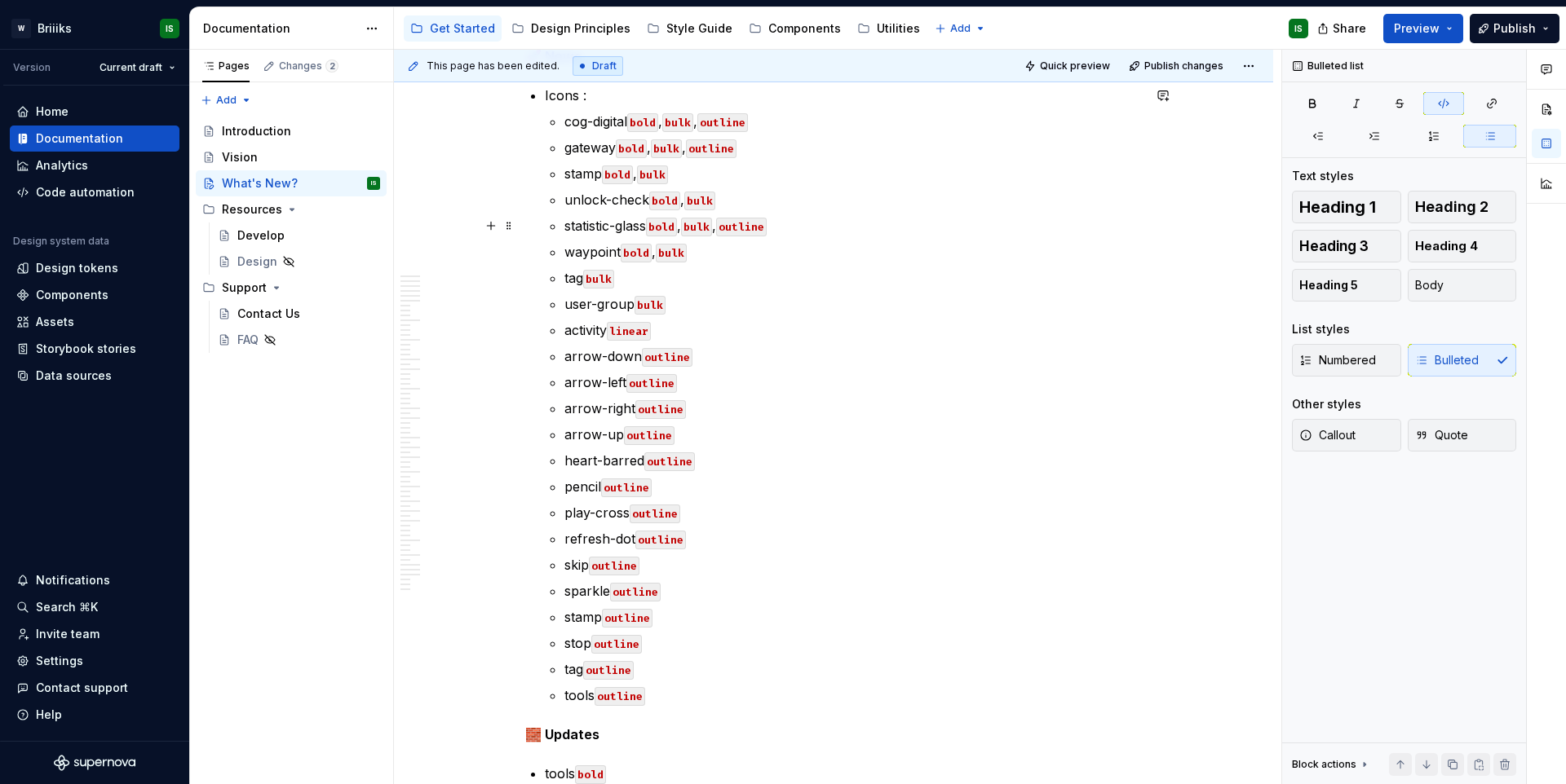
click at [784, 204] on p "unlock-check bold , bulk" at bounding box center [853, 199] width 577 height 19
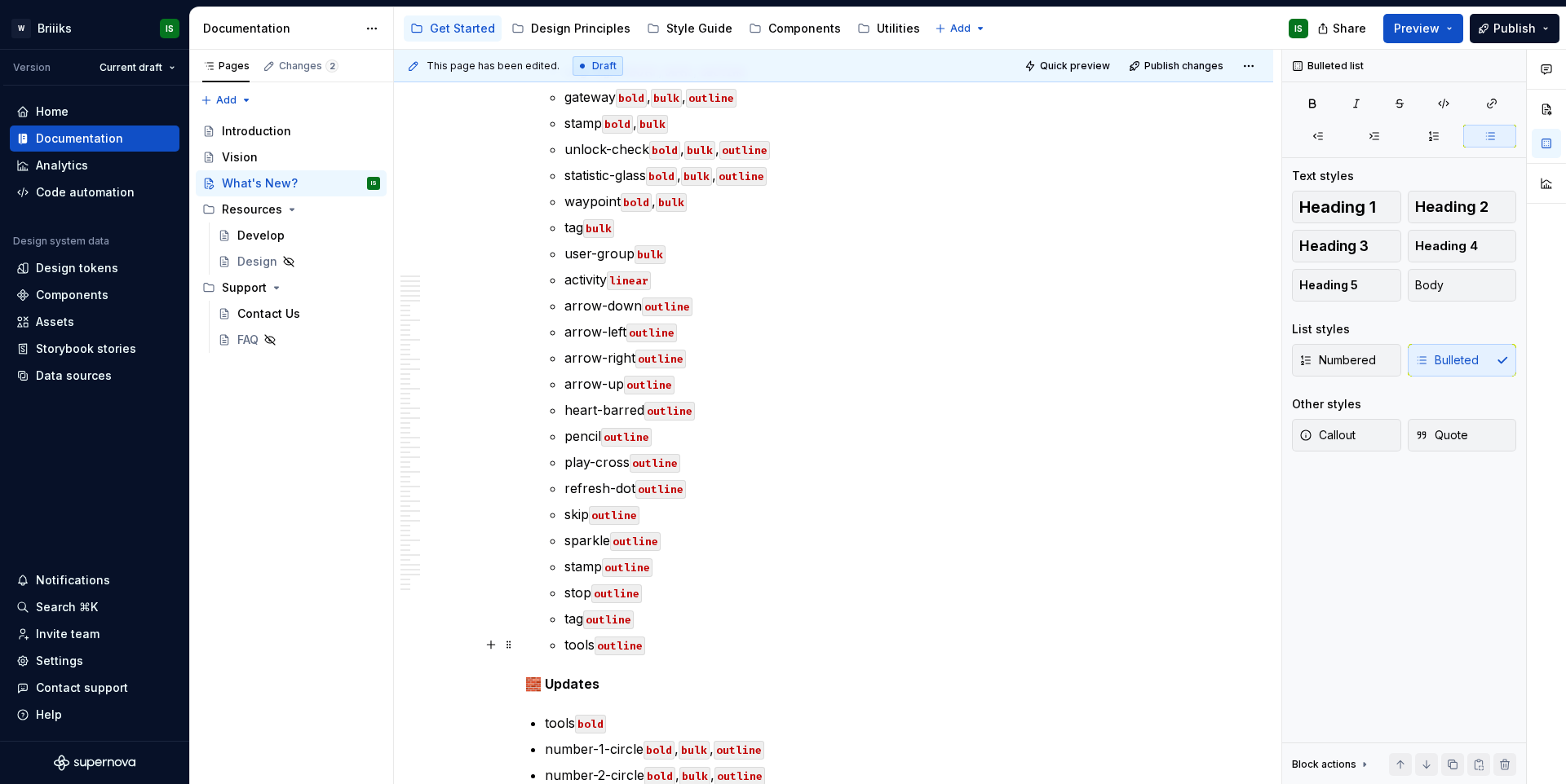
scroll to position [401, 0]
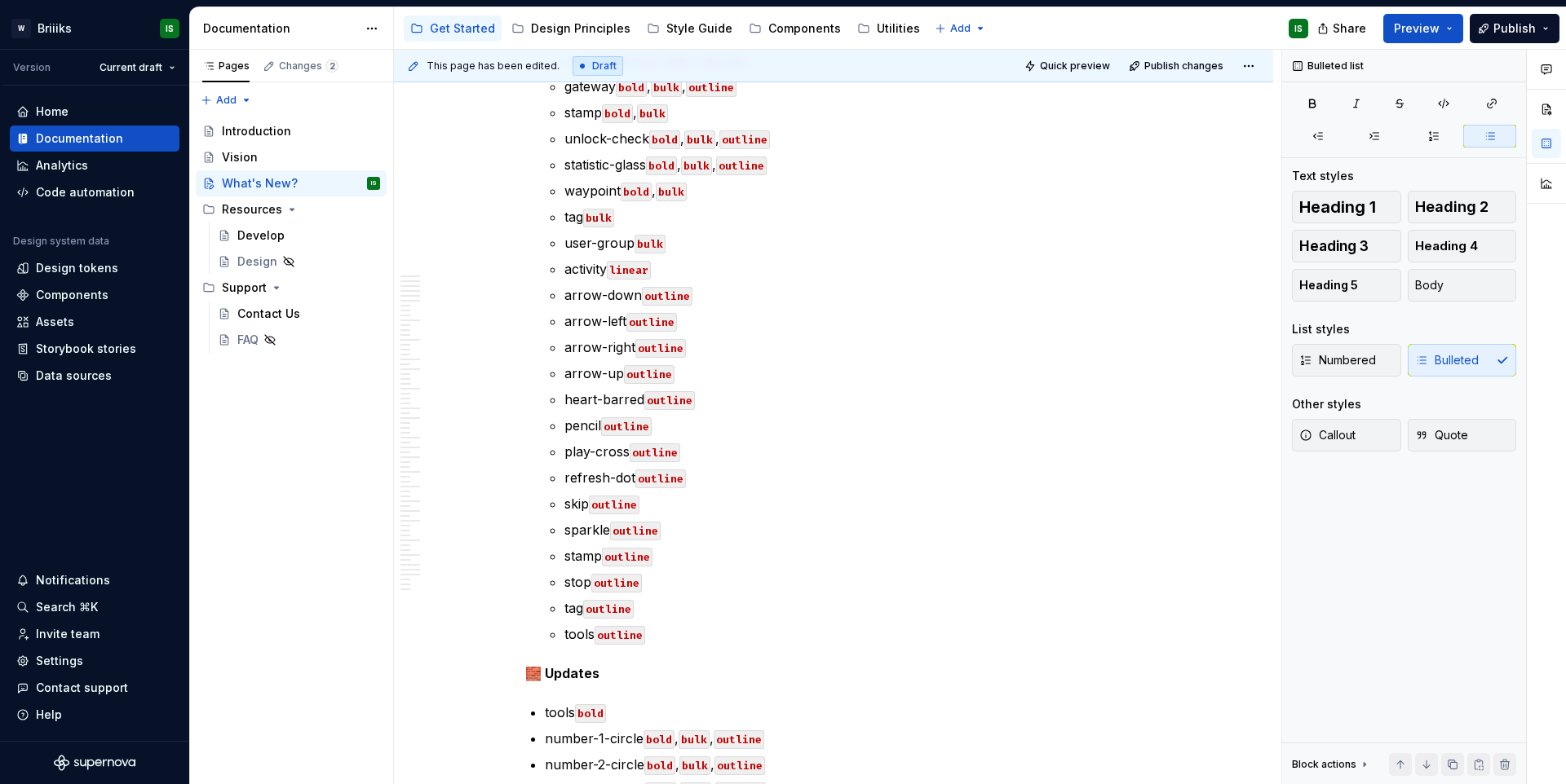
click at [667, 639] on p "tools outline" at bounding box center [853, 633] width 577 height 19
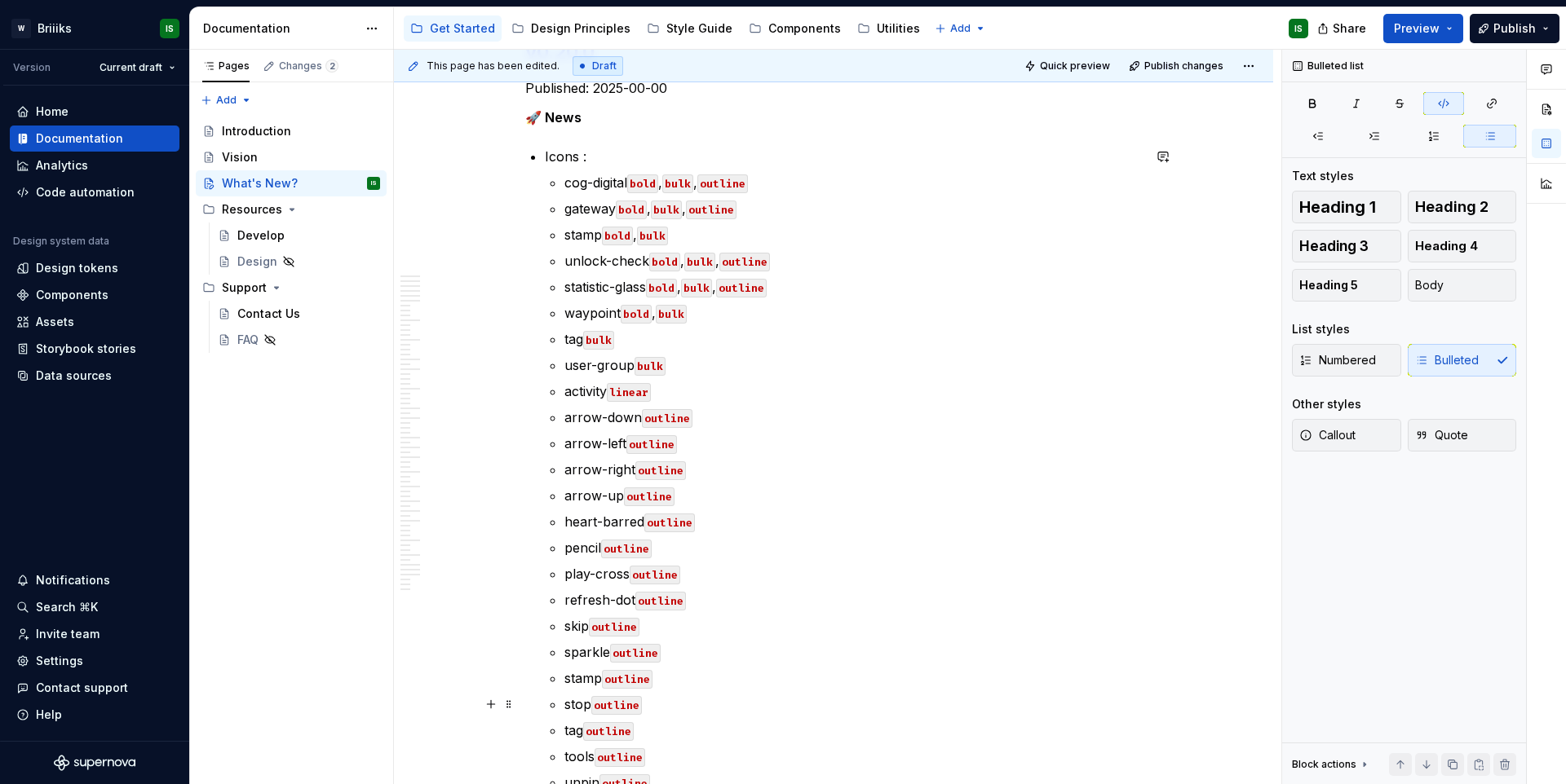
scroll to position [245, 0]
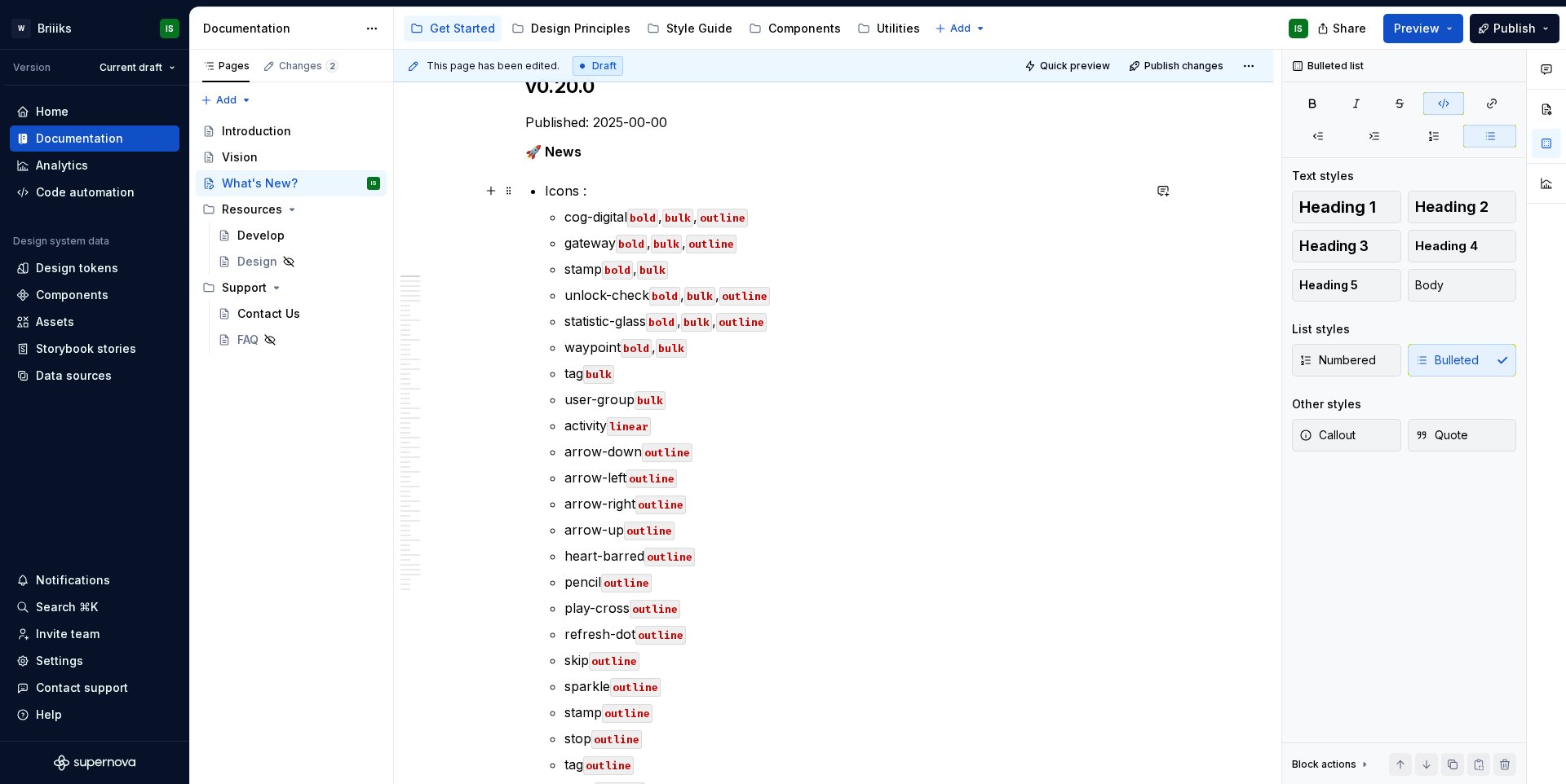
click at [600, 156] on p "🚀 News" at bounding box center [834, 151] width 617 height 19
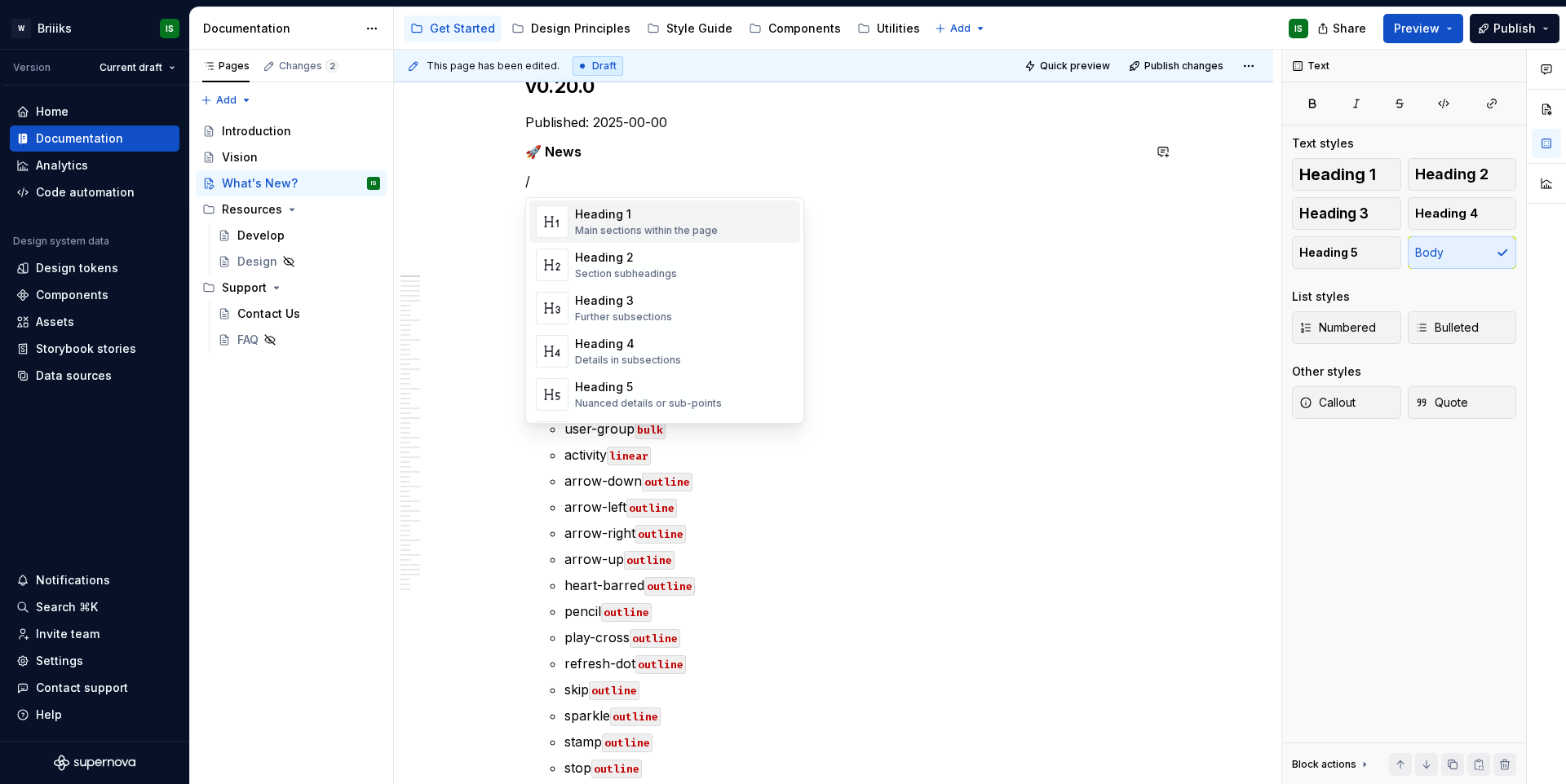
scroll to position [56, 0]
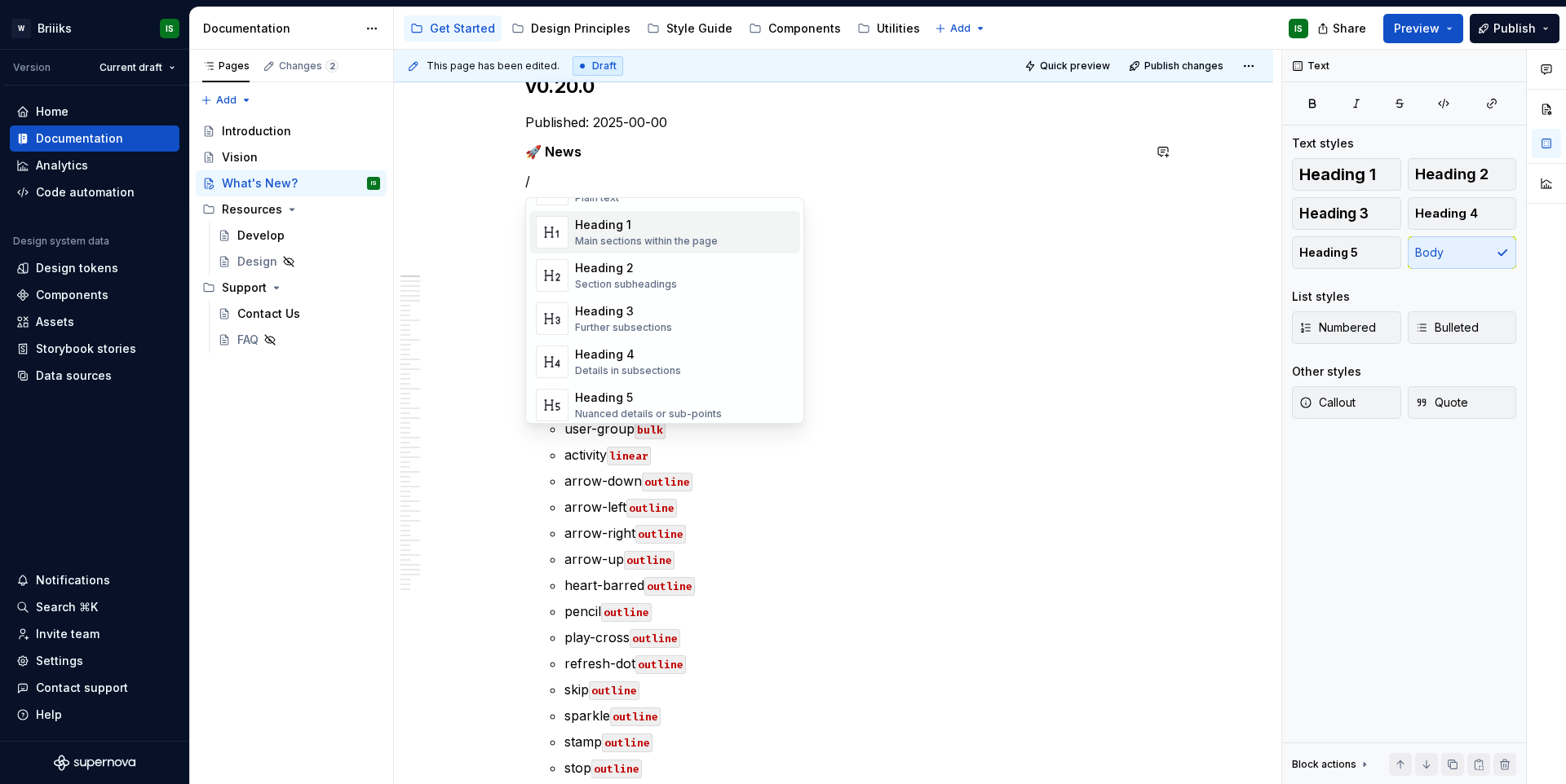
click at [588, 173] on p "/" at bounding box center [834, 180] width 617 height 19
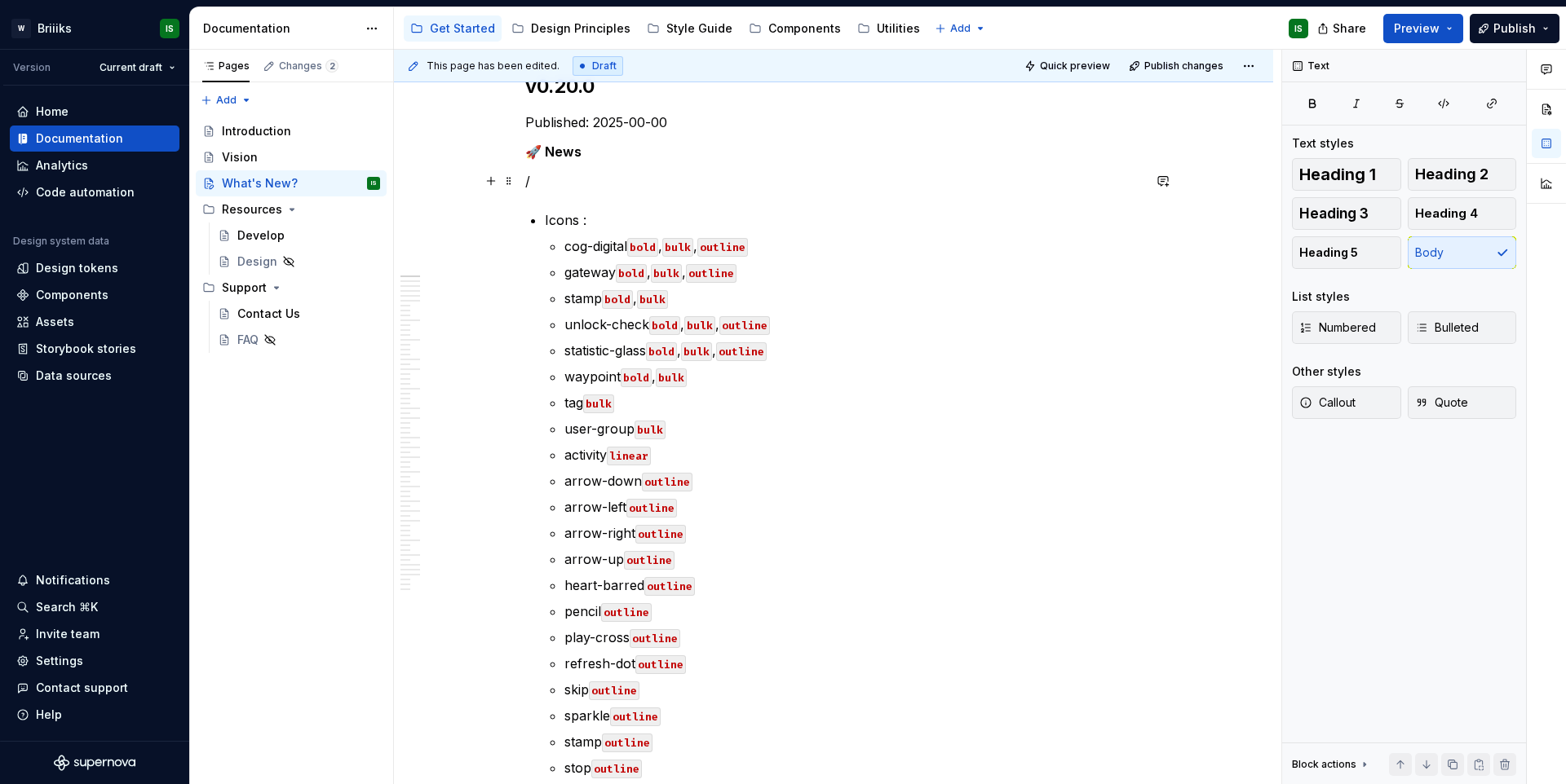
click at [585, 176] on p "/" at bounding box center [834, 180] width 617 height 19
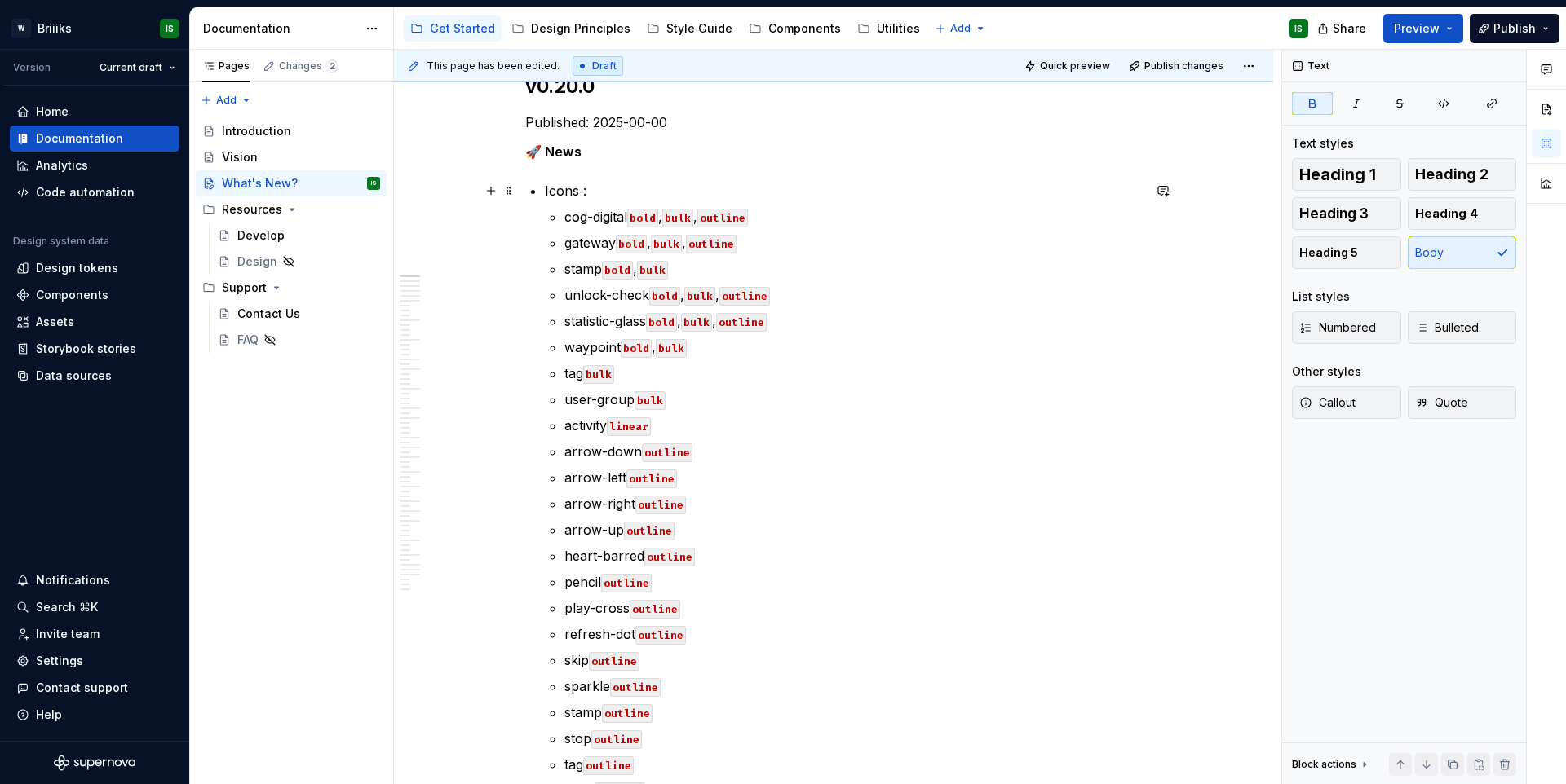
click at [573, 195] on p "Icons :" at bounding box center [844, 190] width 597 height 19
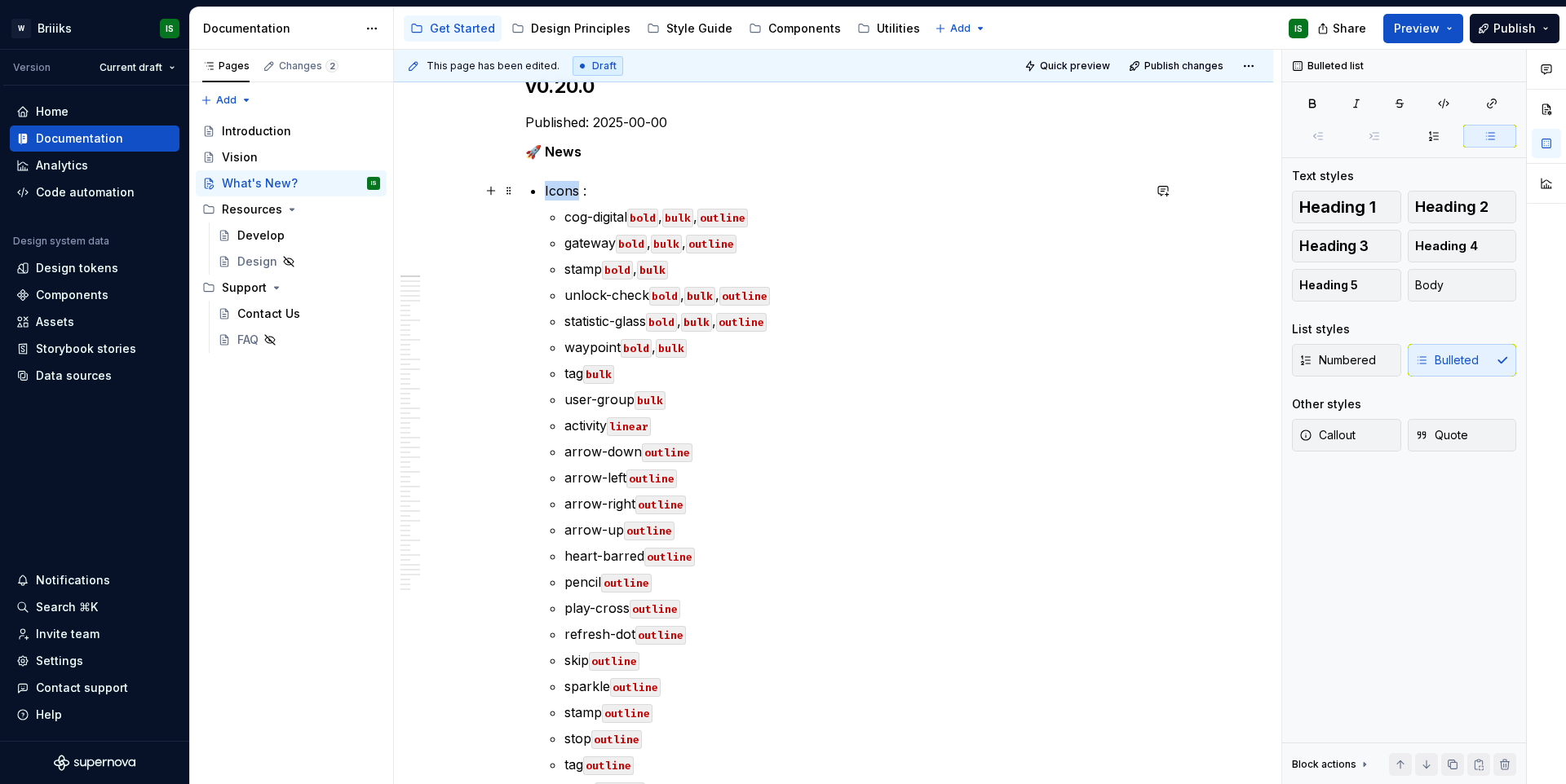
click at [573, 195] on p "Icons :" at bounding box center [844, 190] width 597 height 19
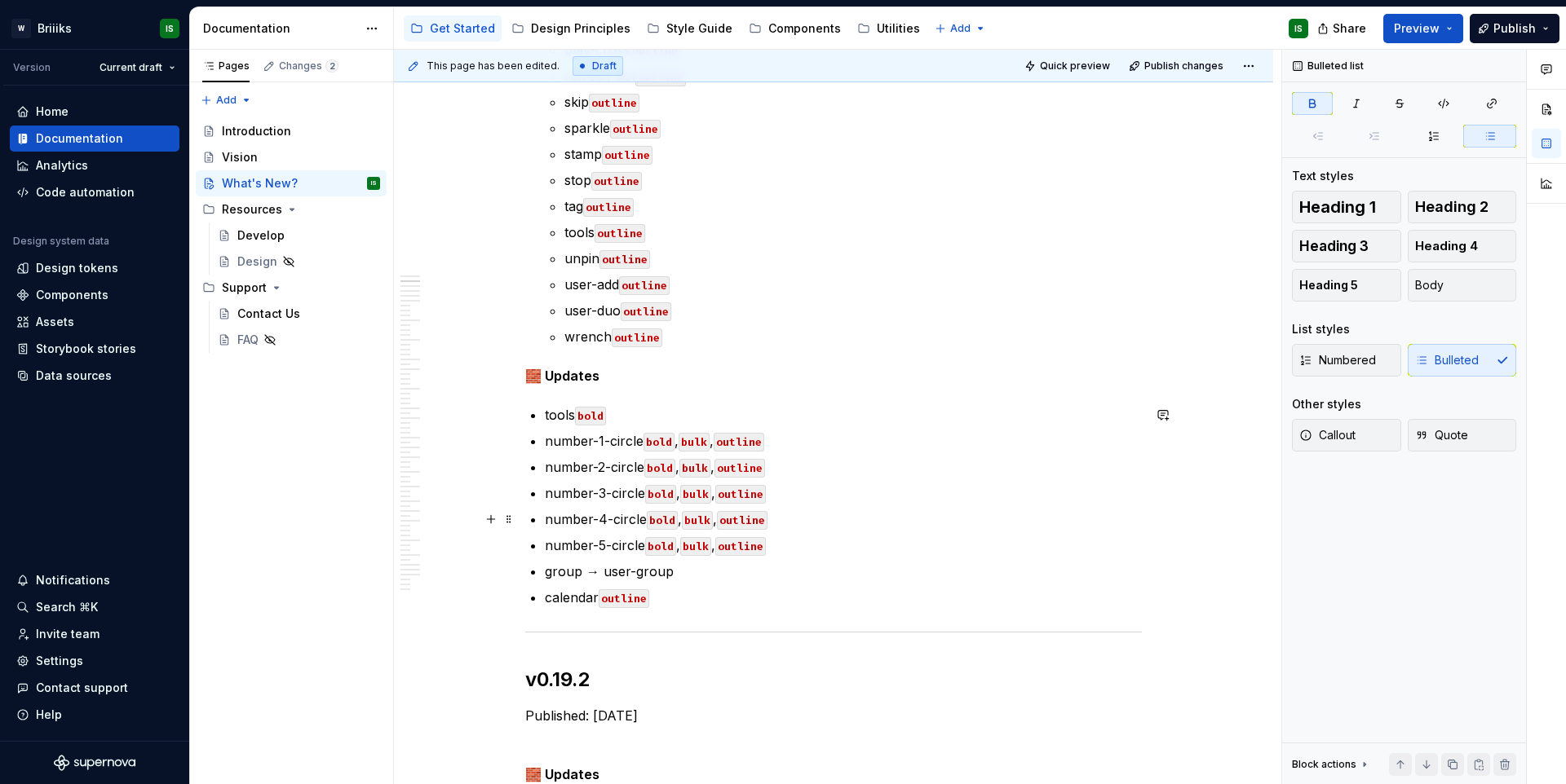
scroll to position [798, 0]
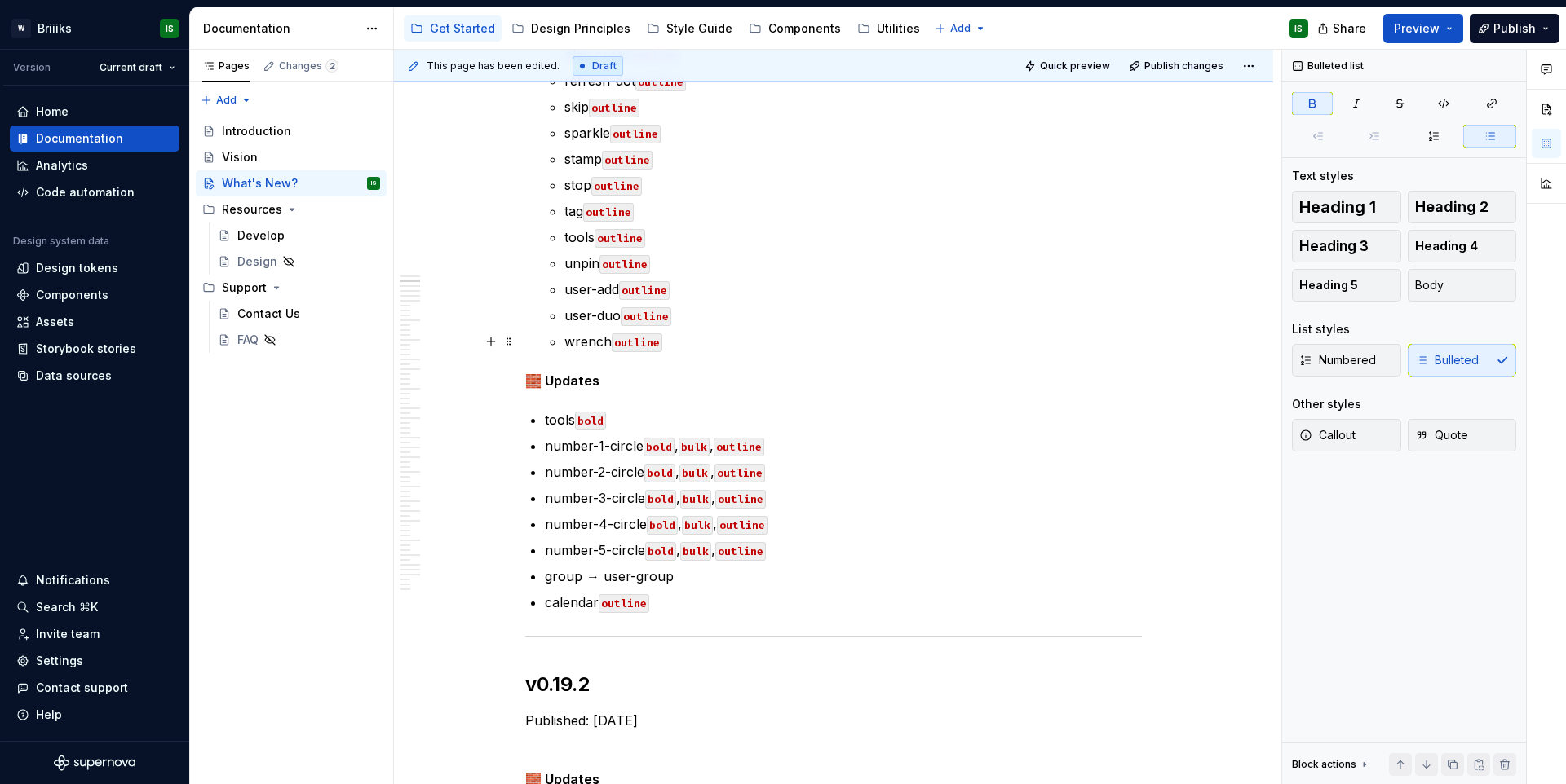
click at [682, 343] on p "wrench outline" at bounding box center [853, 341] width 577 height 19
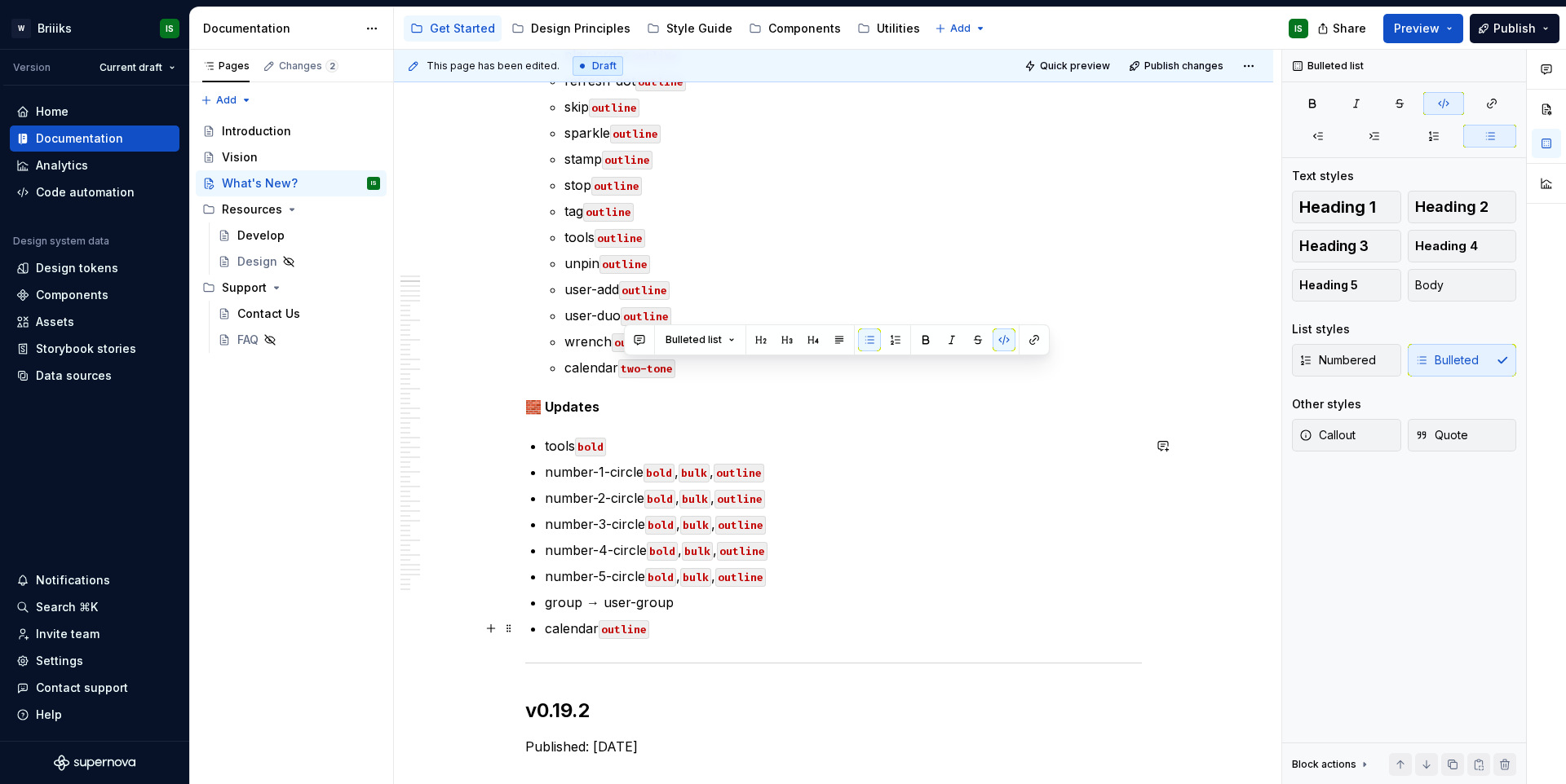
click at [674, 624] on p "calendar outline" at bounding box center [844, 628] width 597 height 19
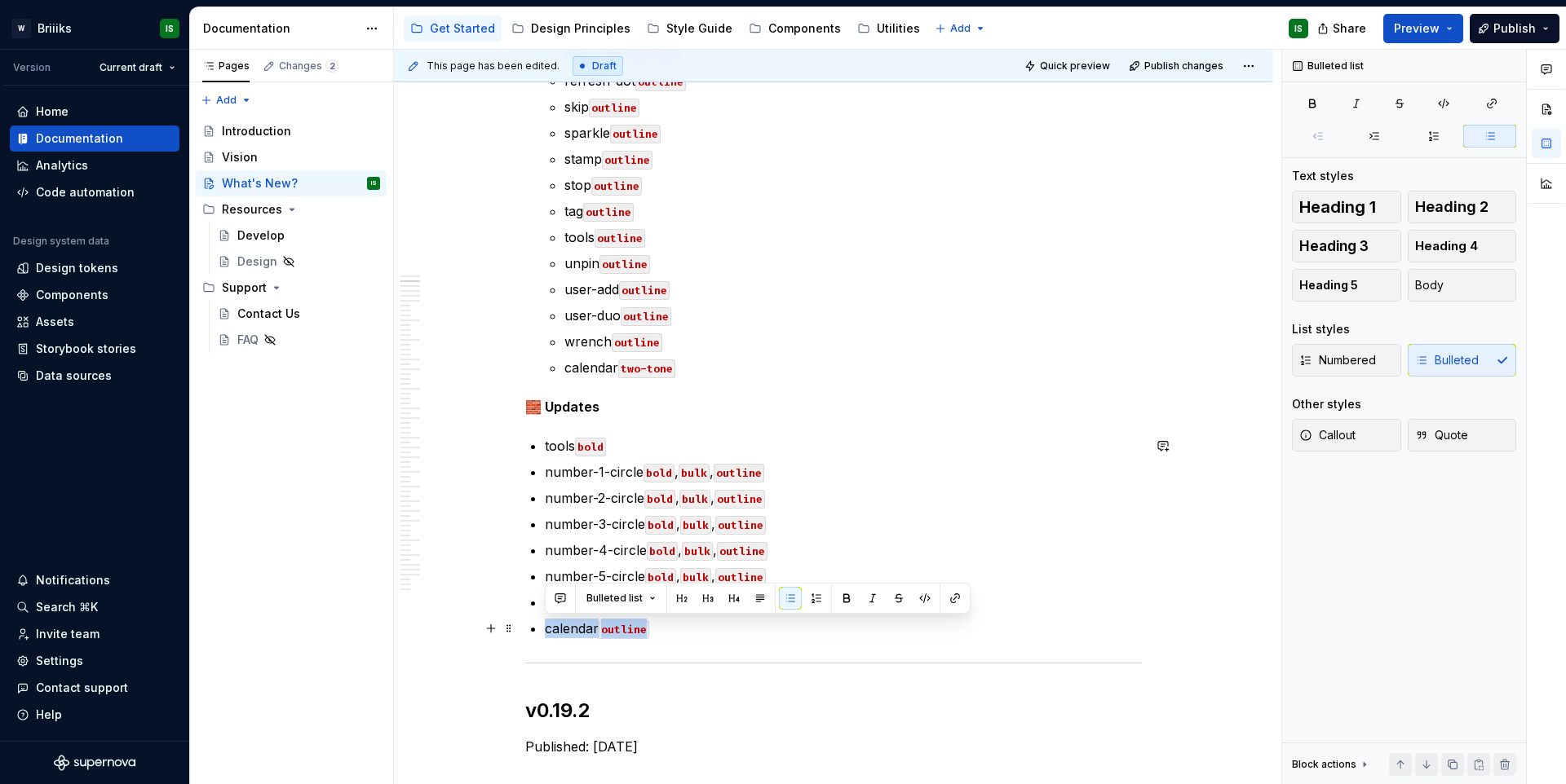
drag, startPoint x: 665, startPoint y: 625, endPoint x: 542, endPoint y: 631, distance: 123.1
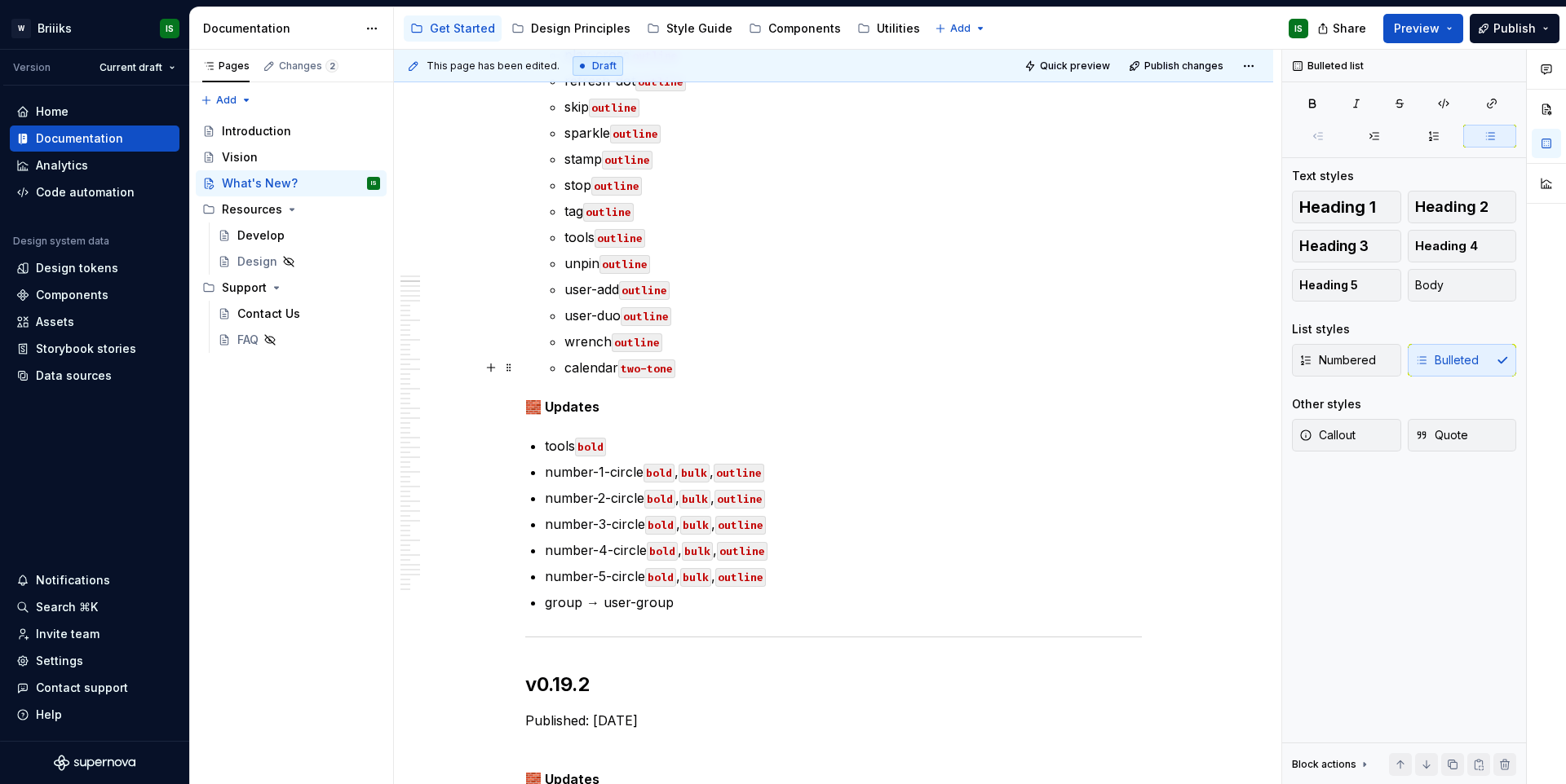
click at [727, 359] on p "calendar two-tone" at bounding box center [853, 368] width 577 height 19
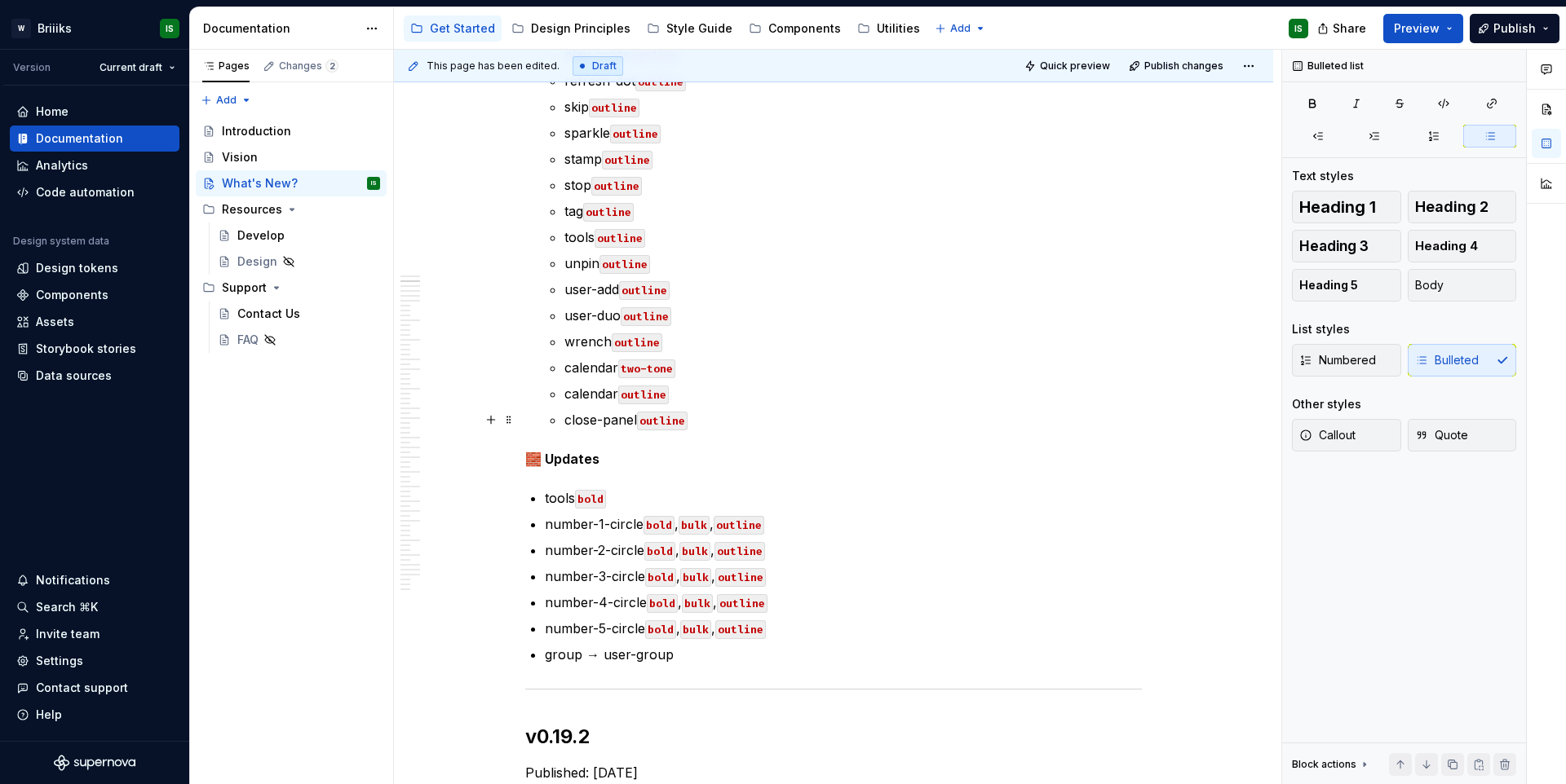
click at [652, 416] on code "outline" at bounding box center [662, 421] width 51 height 18
click at [659, 419] on code "outline" at bounding box center [662, 421] width 51 height 18
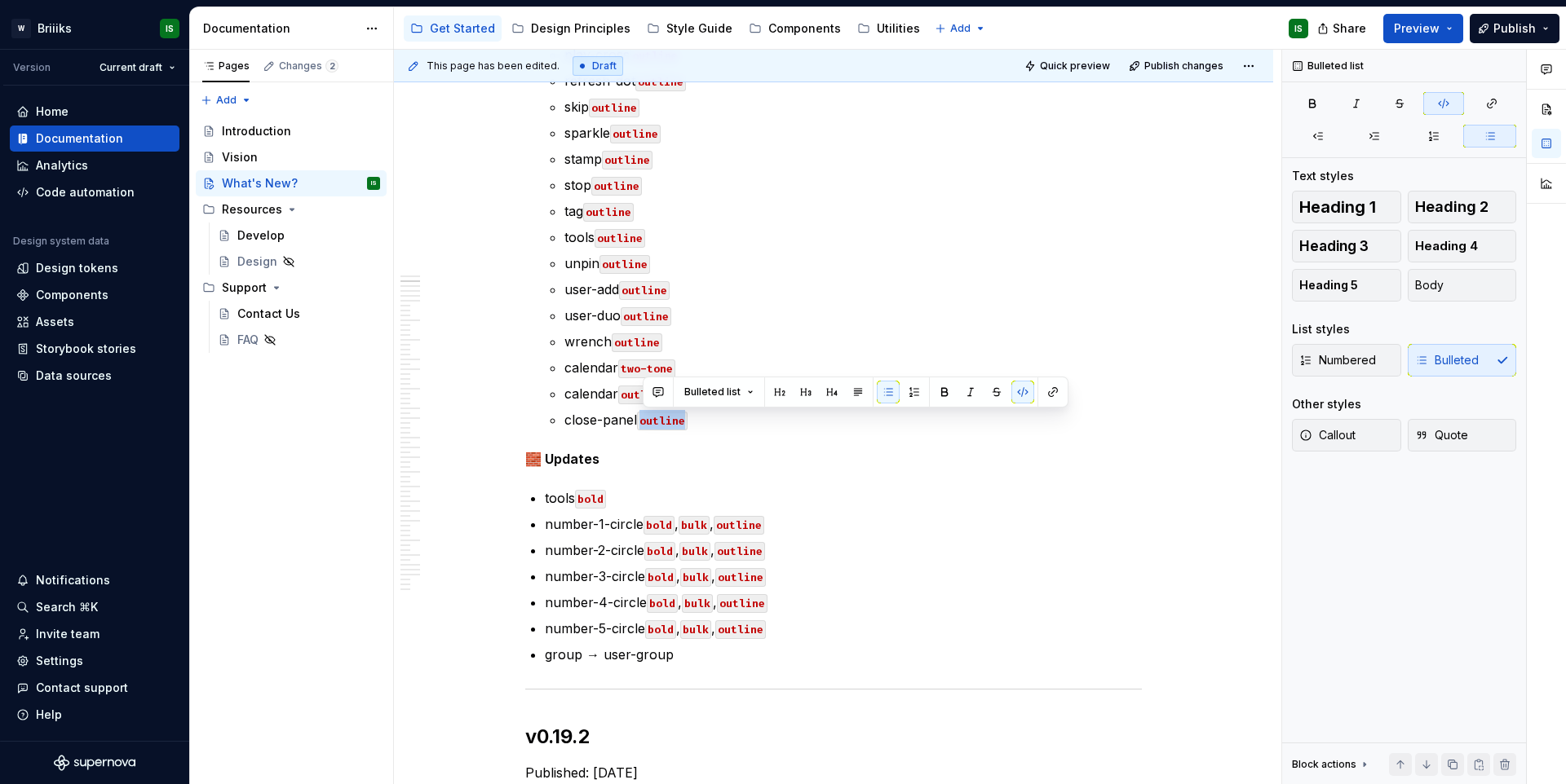
click at [634, 401] on code "outline" at bounding box center [643, 395] width 51 height 18
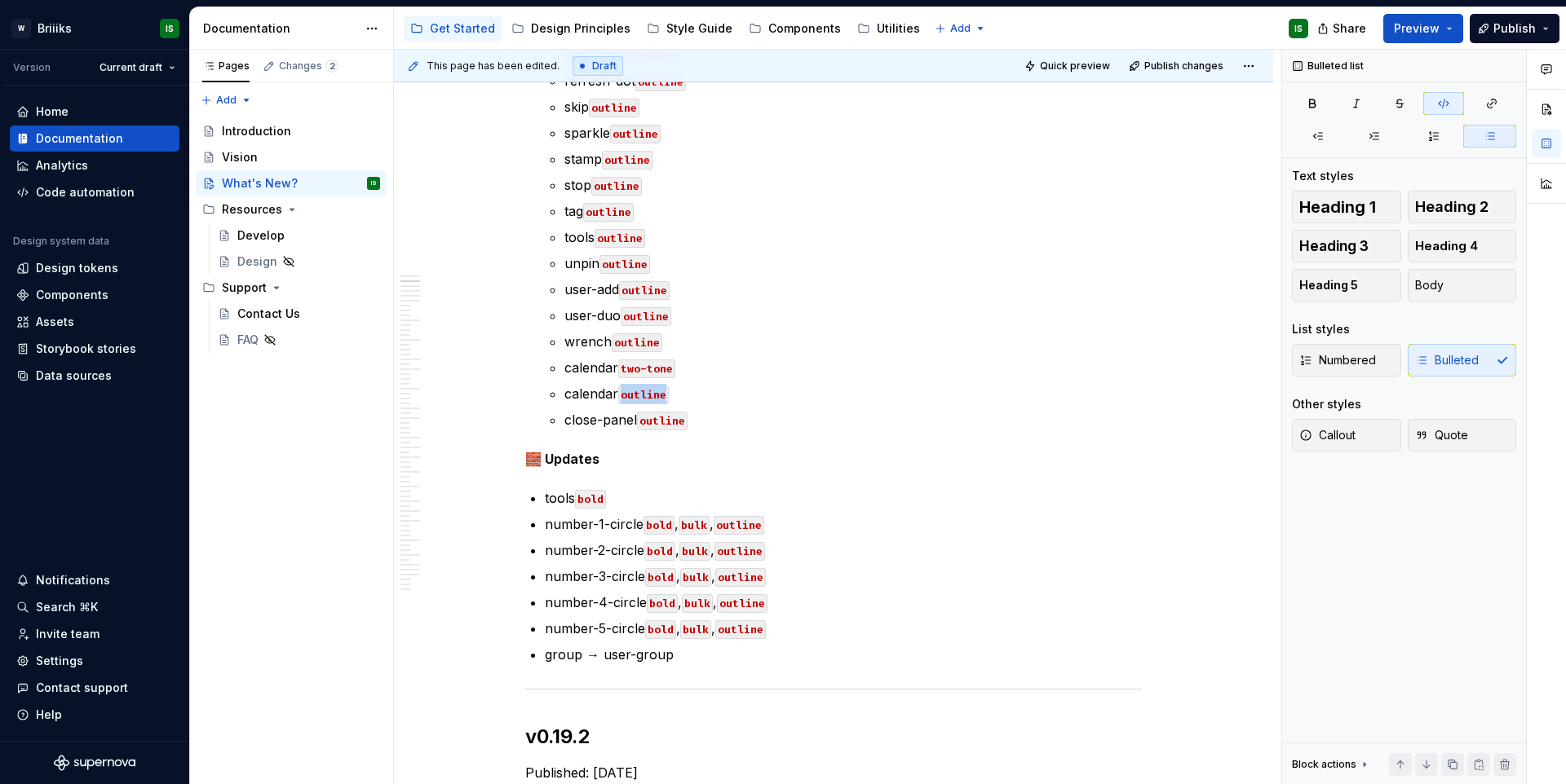
click at [634, 401] on code "outline" at bounding box center [643, 395] width 51 height 18
click at [620, 391] on p "calendar outline" at bounding box center [853, 393] width 577 height 19
click at [682, 393] on p "calendar outline" at bounding box center [853, 393] width 577 height 19
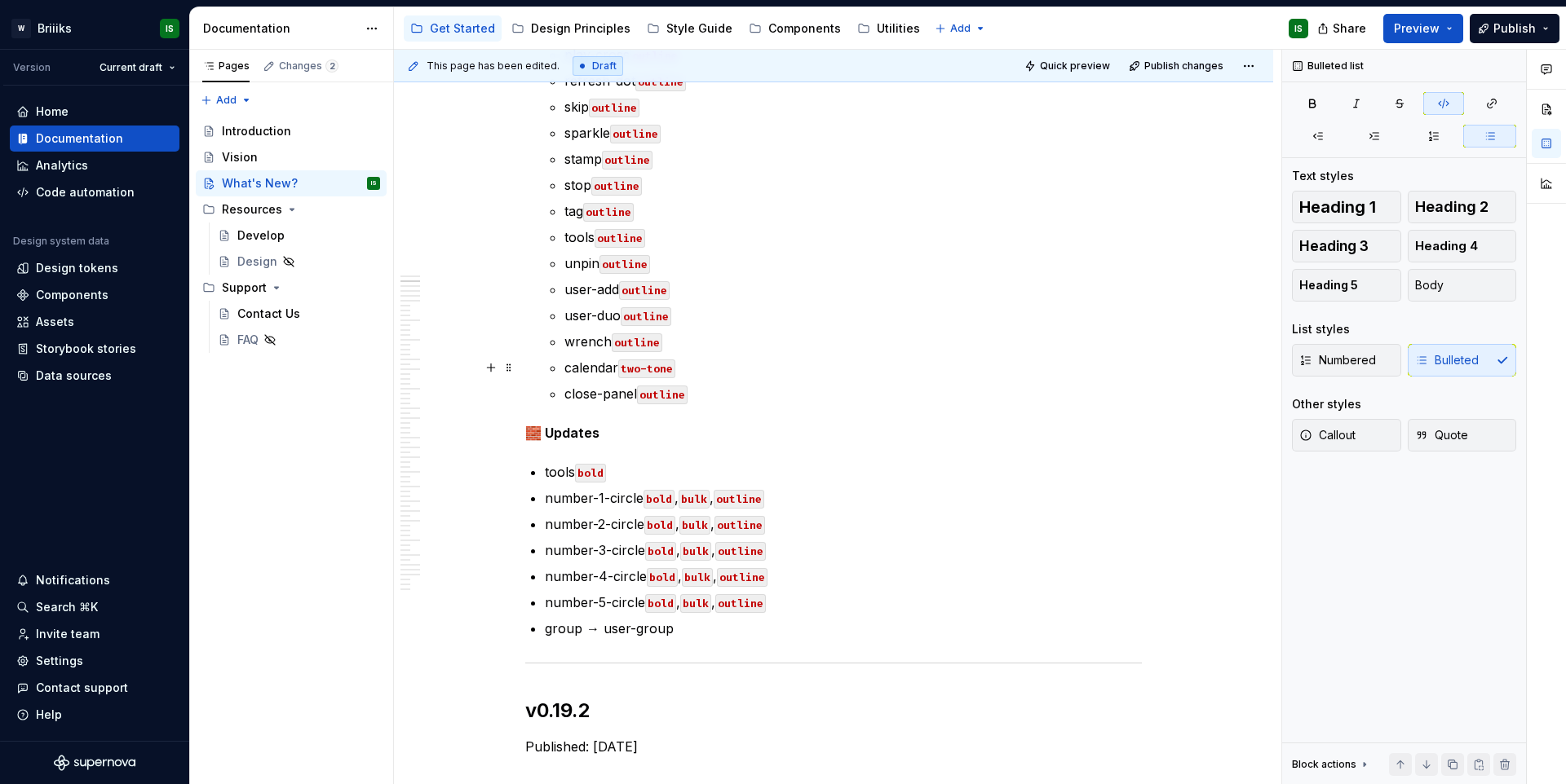
click at [628, 366] on code "two-tone" at bounding box center [647, 368] width 57 height 18
click at [653, 390] on code "outline" at bounding box center [662, 395] width 51 height 18
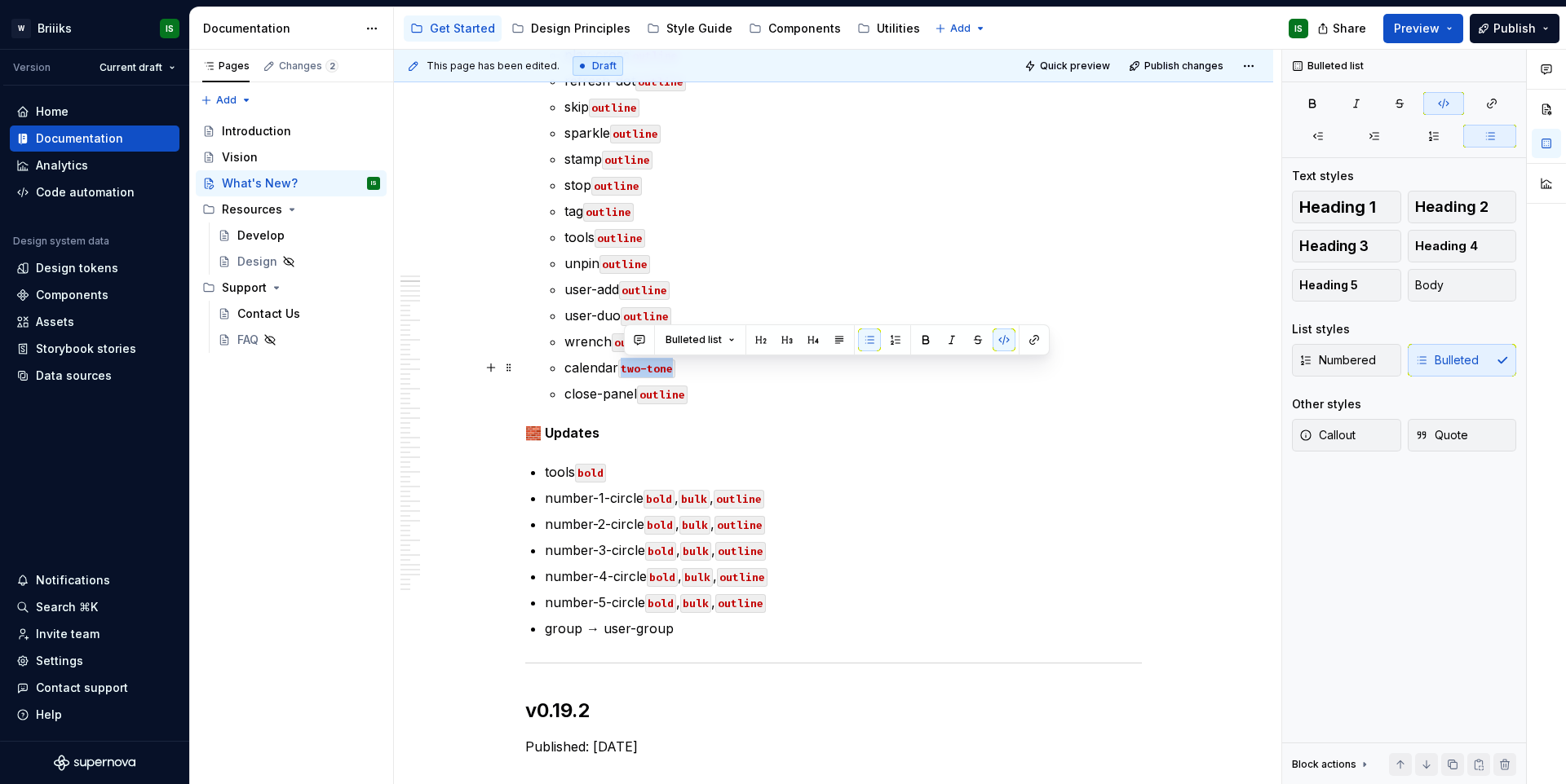
drag, startPoint x: 645, startPoint y: 364, endPoint x: 625, endPoint y: 366, distance: 20.1
click at [625, 366] on p "calendar two-tone" at bounding box center [853, 368] width 577 height 19
click at [670, 392] on code "outline" at bounding box center [662, 395] width 51 height 18
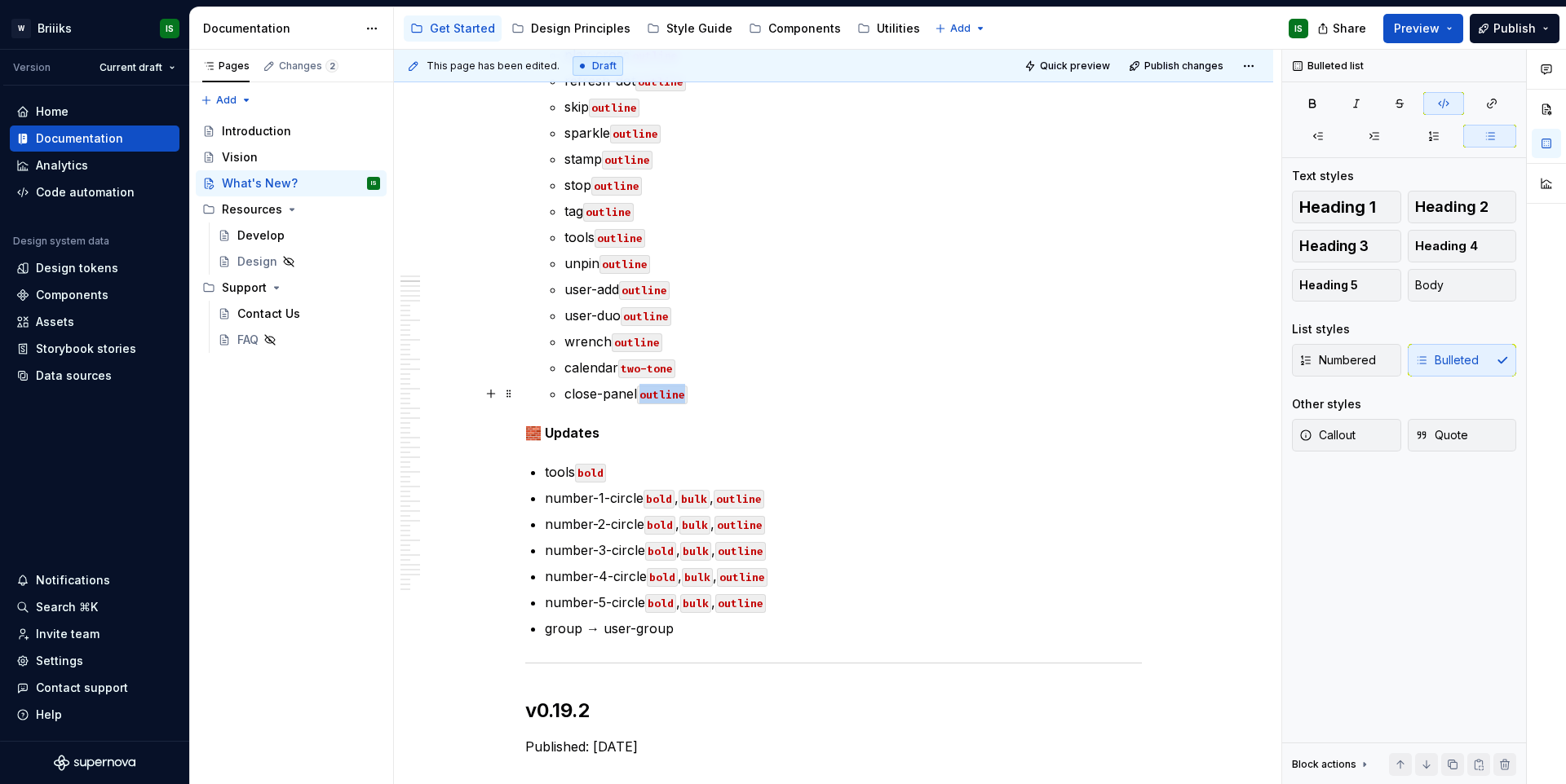
click at [670, 392] on code "outline" at bounding box center [662, 395] width 51 height 18
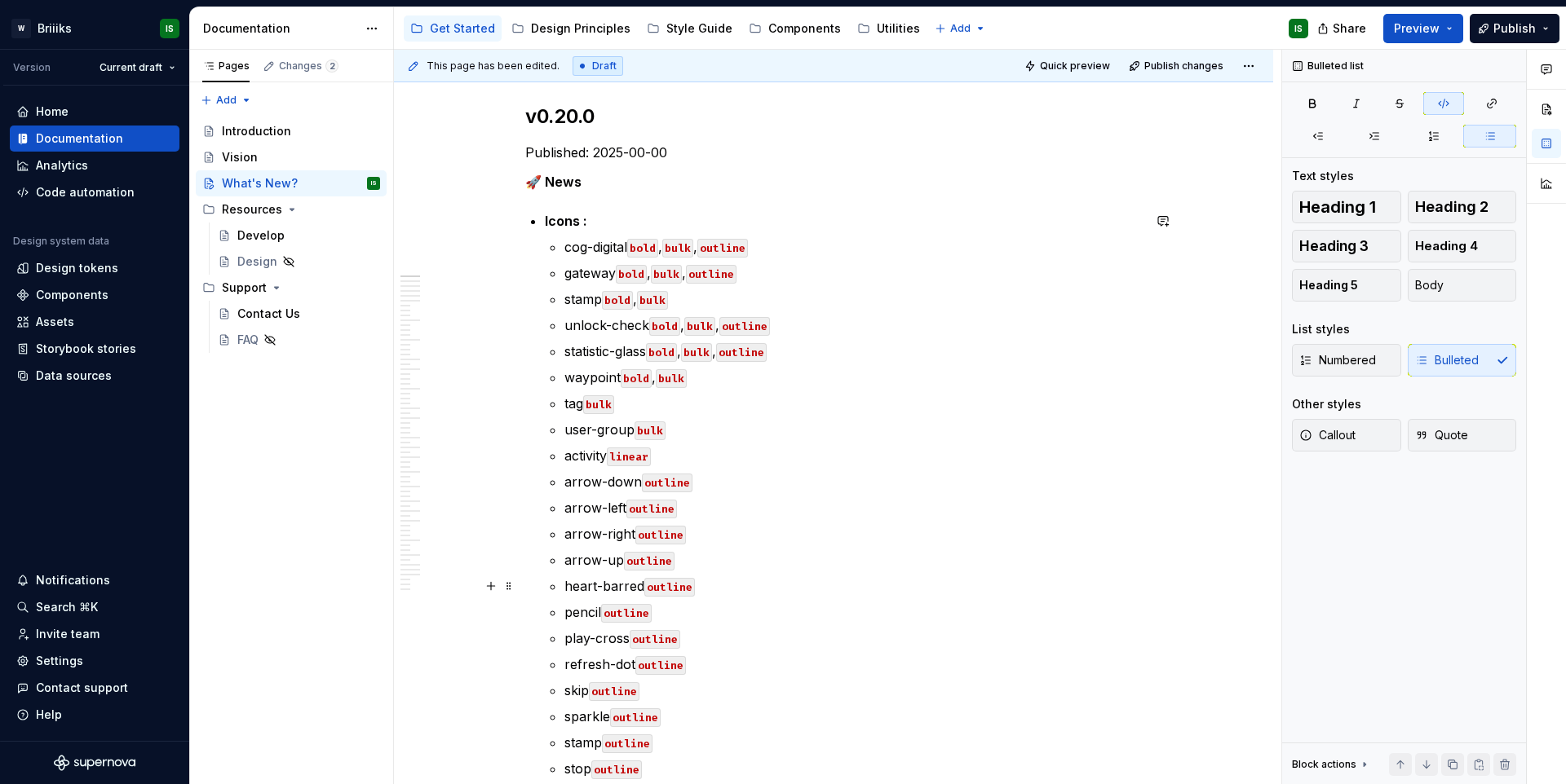
scroll to position [213, 0]
click at [768, 246] on p "cog-digital bold , bulk , outline" at bounding box center [853, 247] width 577 height 19
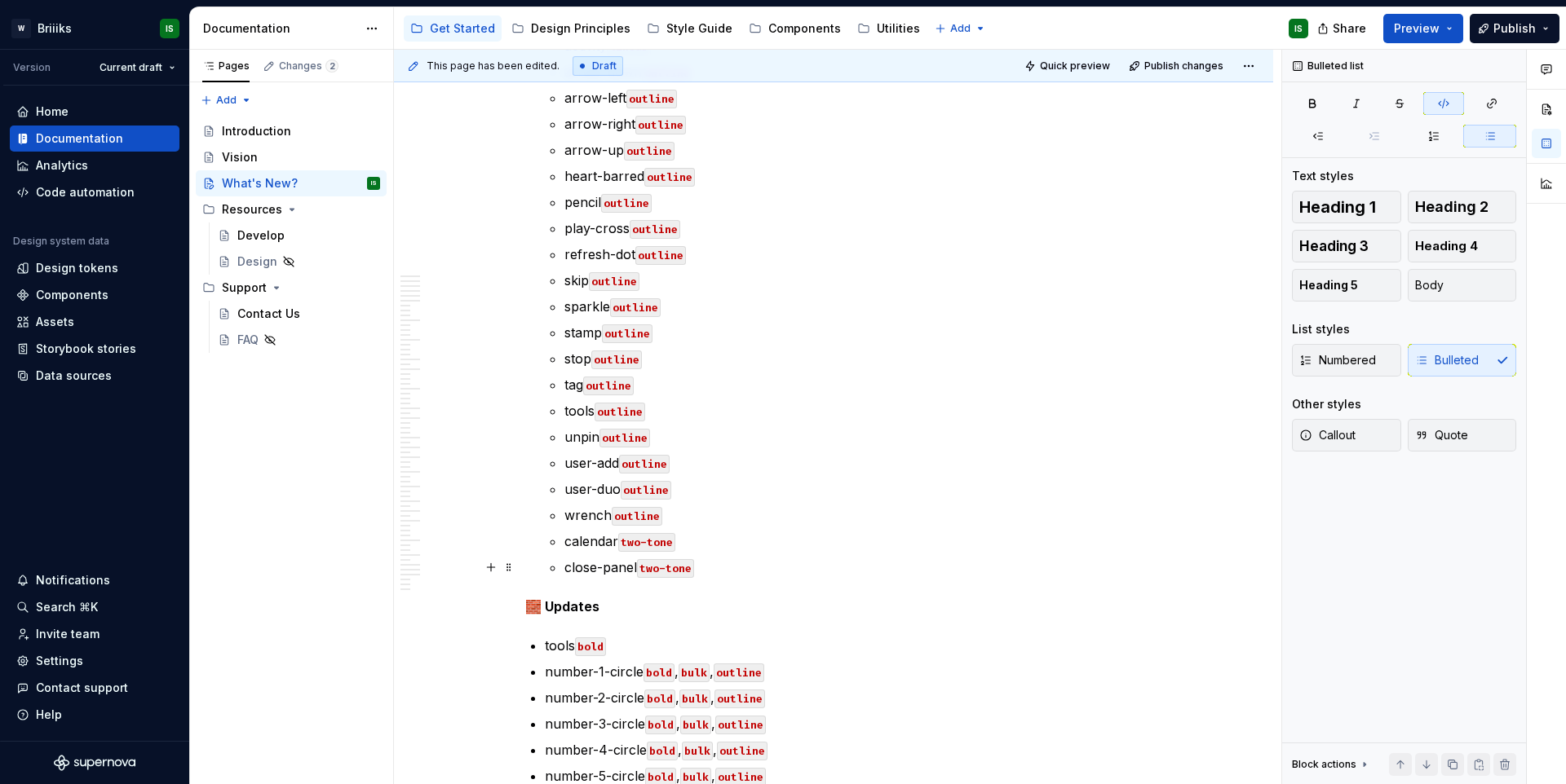
scroll to position [633, 0]
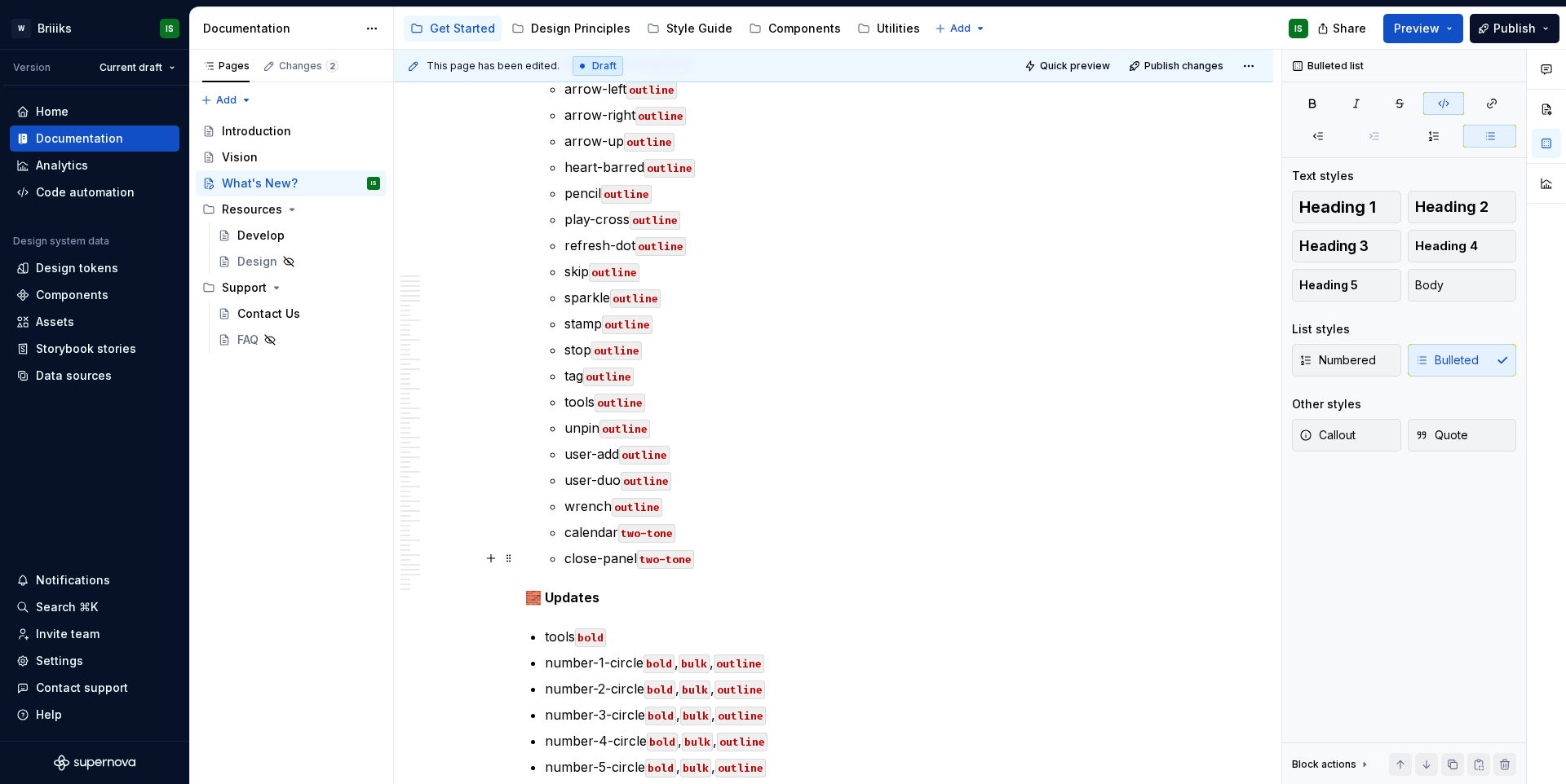
click at [736, 563] on p "close-panel two-tone" at bounding box center [853, 558] width 577 height 19
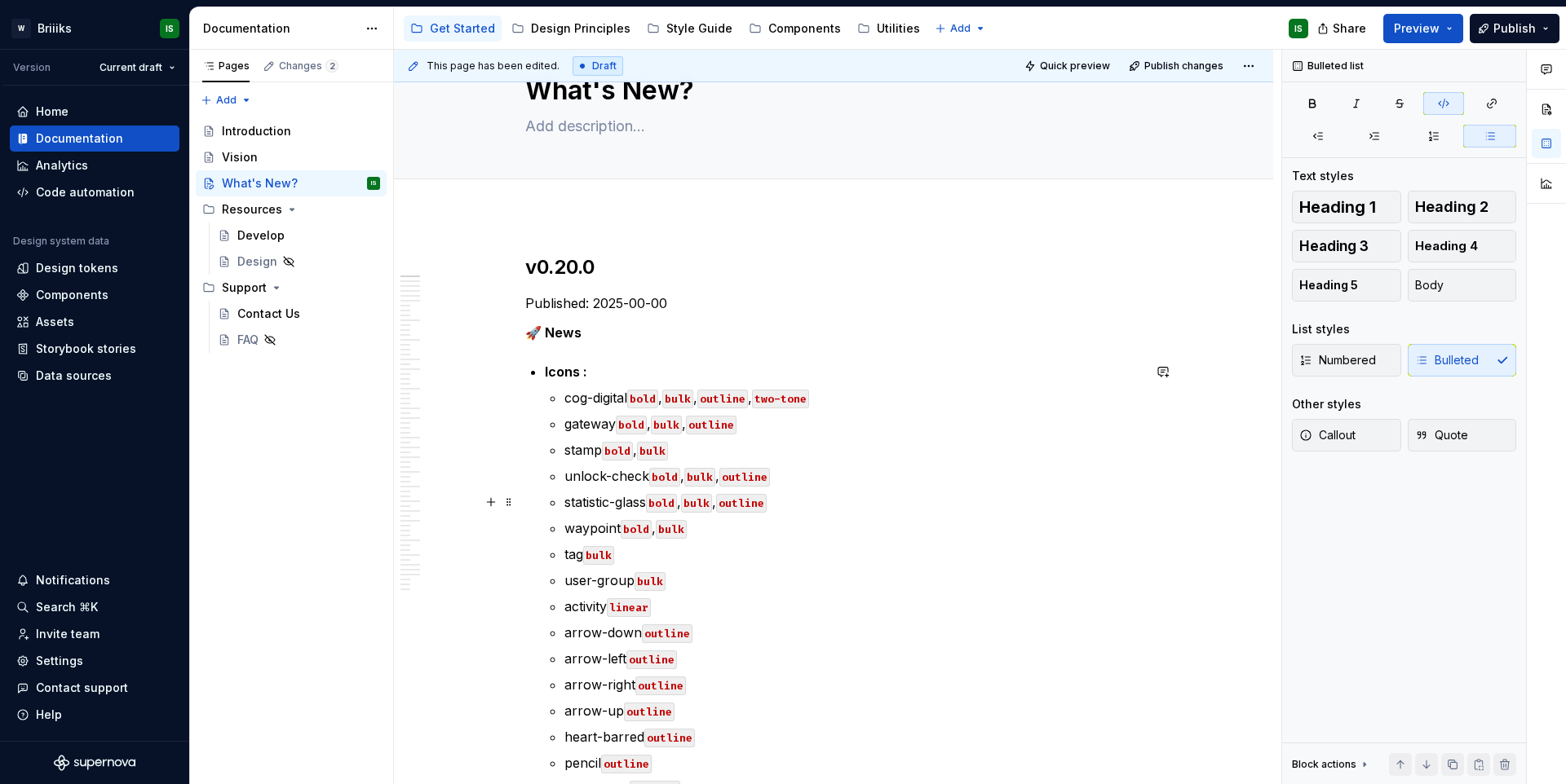
scroll to position [60, 0]
click at [755, 433] on p "gateway bold , bulk , outline" at bounding box center [853, 427] width 577 height 19
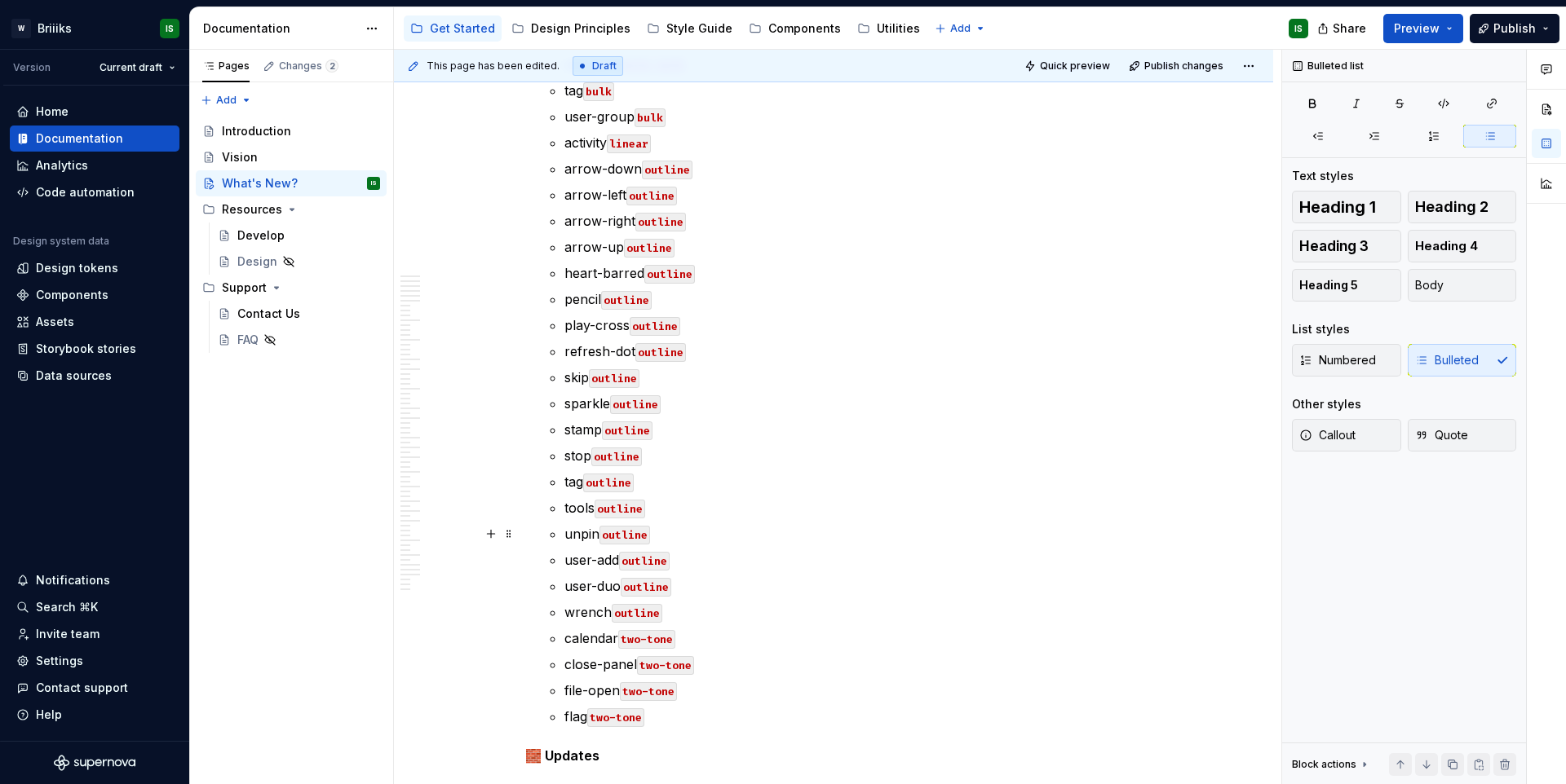
scroll to position [531, 0]
click at [708, 283] on ul "cog-digital bold , bulk , outline , two-tone gateway bold , bulk , outline , tw…" at bounding box center [853, 321] width 577 height 802
click at [710, 276] on p "heart-barred outline" at bounding box center [853, 270] width 577 height 19
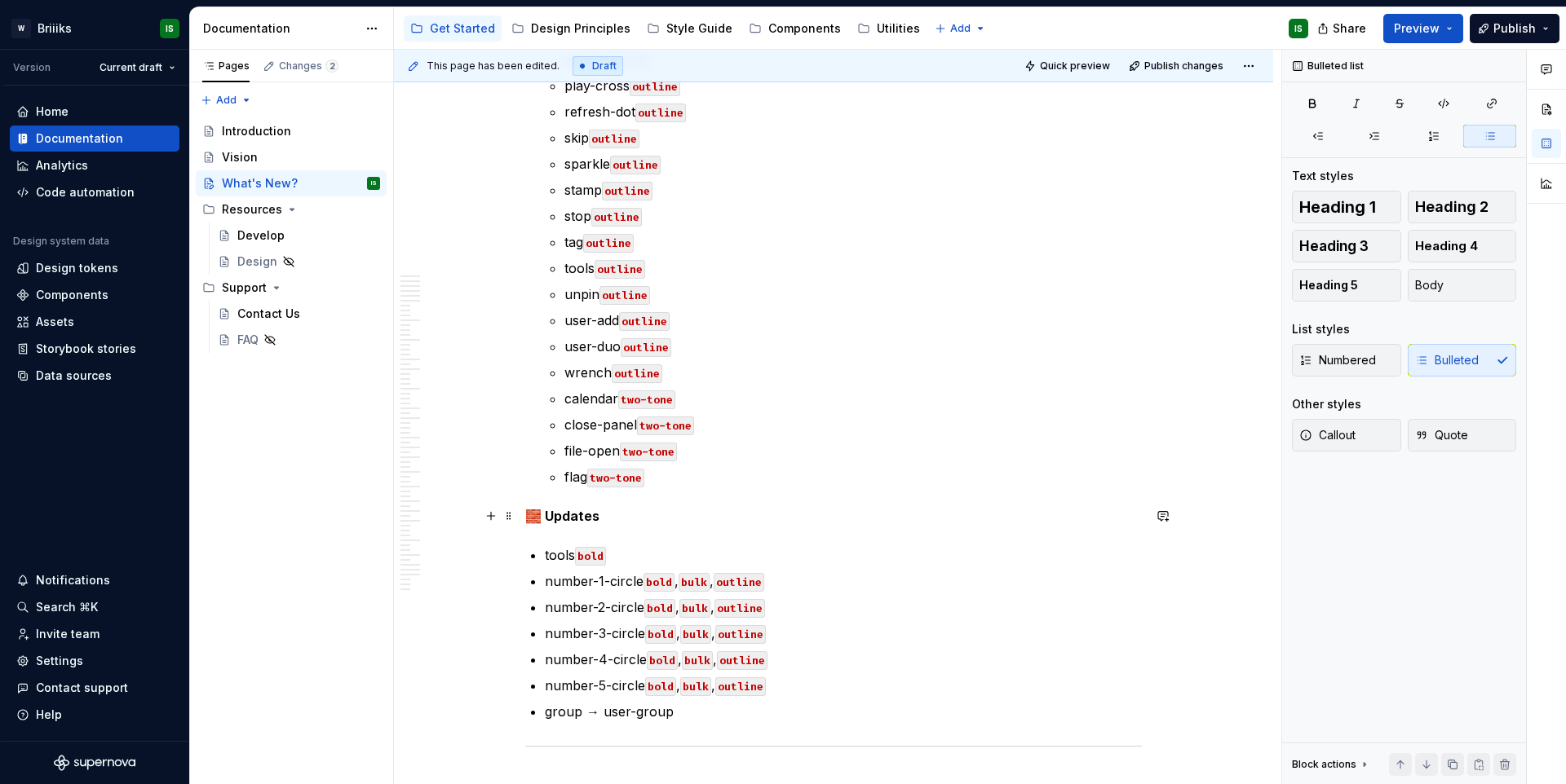
scroll to position [826, 0]
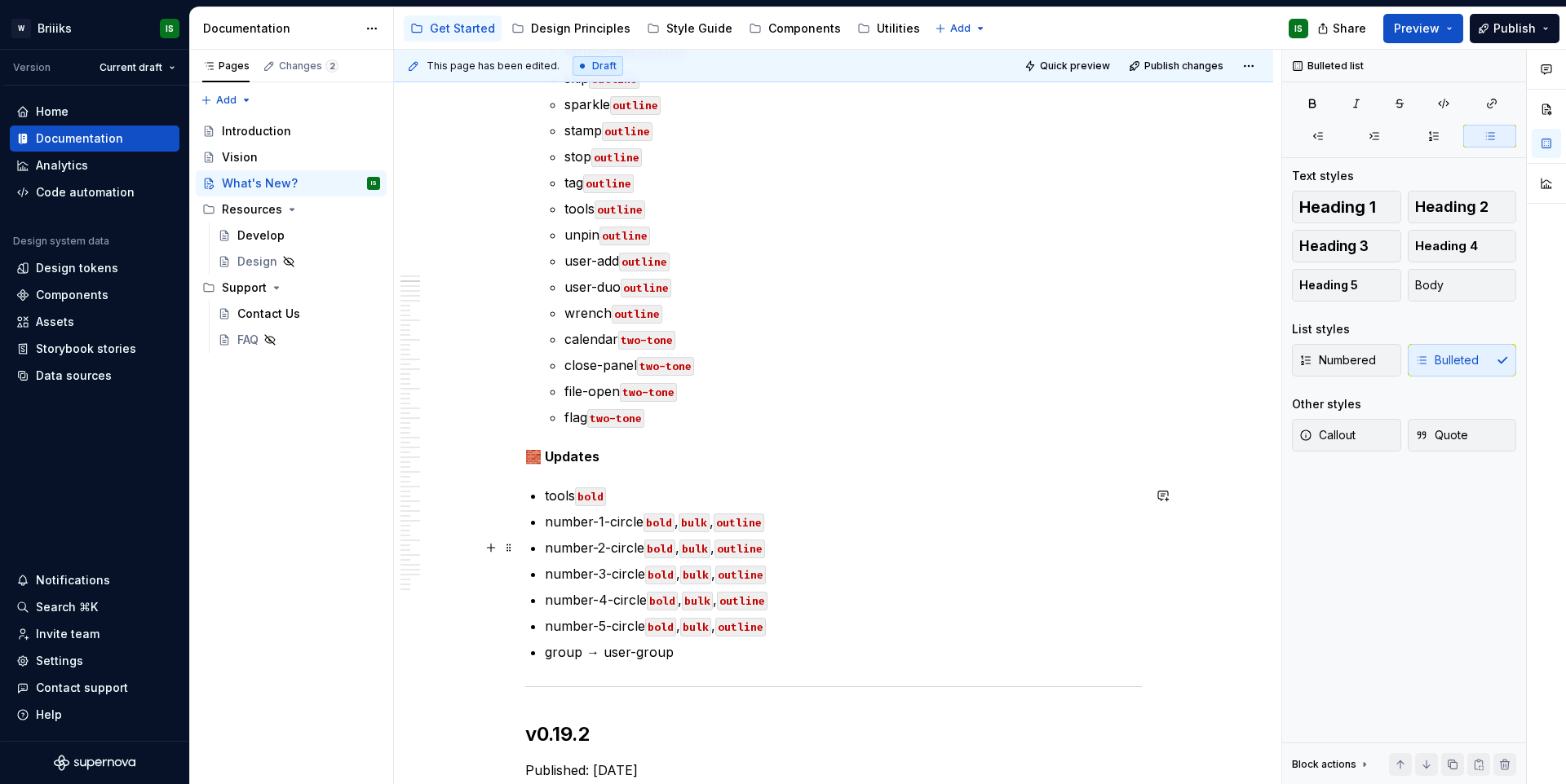
click at [840, 536] on ul "tools bold number-1-circle bold , bulk , outline number-2-circle bold , bulk , …" at bounding box center [844, 573] width 597 height 176
click at [840, 528] on p "number-1-circle bold , bulk , outline" at bounding box center [844, 522] width 597 height 19
click at [663, 415] on p "flag two-tone" at bounding box center [853, 414] width 577 height 19
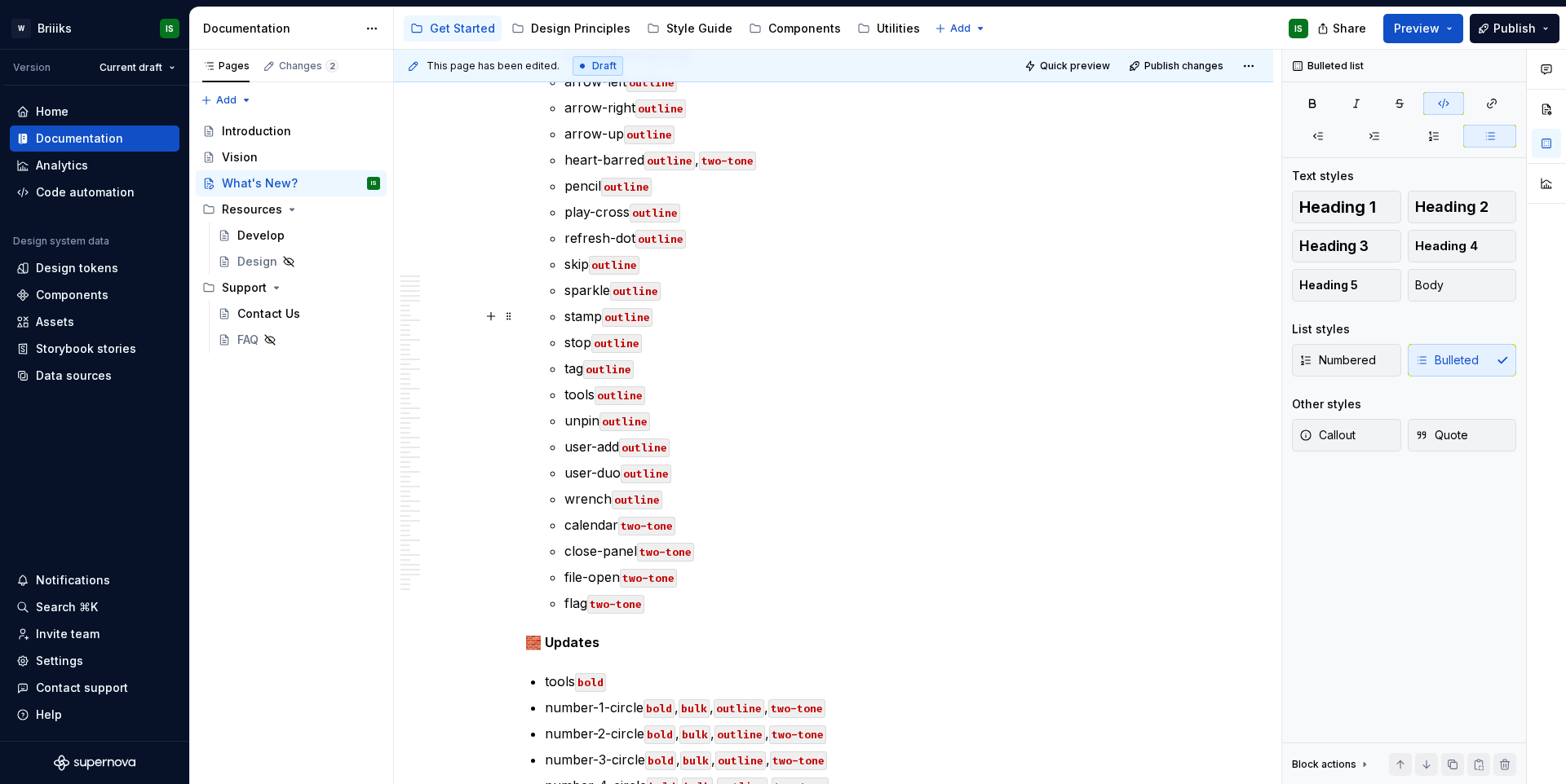
scroll to position [639, 0]
click at [706, 215] on p "play-cross outline" at bounding box center [853, 213] width 577 height 19
drag, startPoint x: 761, startPoint y: 163, endPoint x: 708, endPoint y: 163, distance: 53.0
click at [708, 163] on p "heart-barred outline , two-tone" at bounding box center [853, 161] width 577 height 19
click at [706, 216] on p "play-cross outline ," at bounding box center [853, 213] width 577 height 19
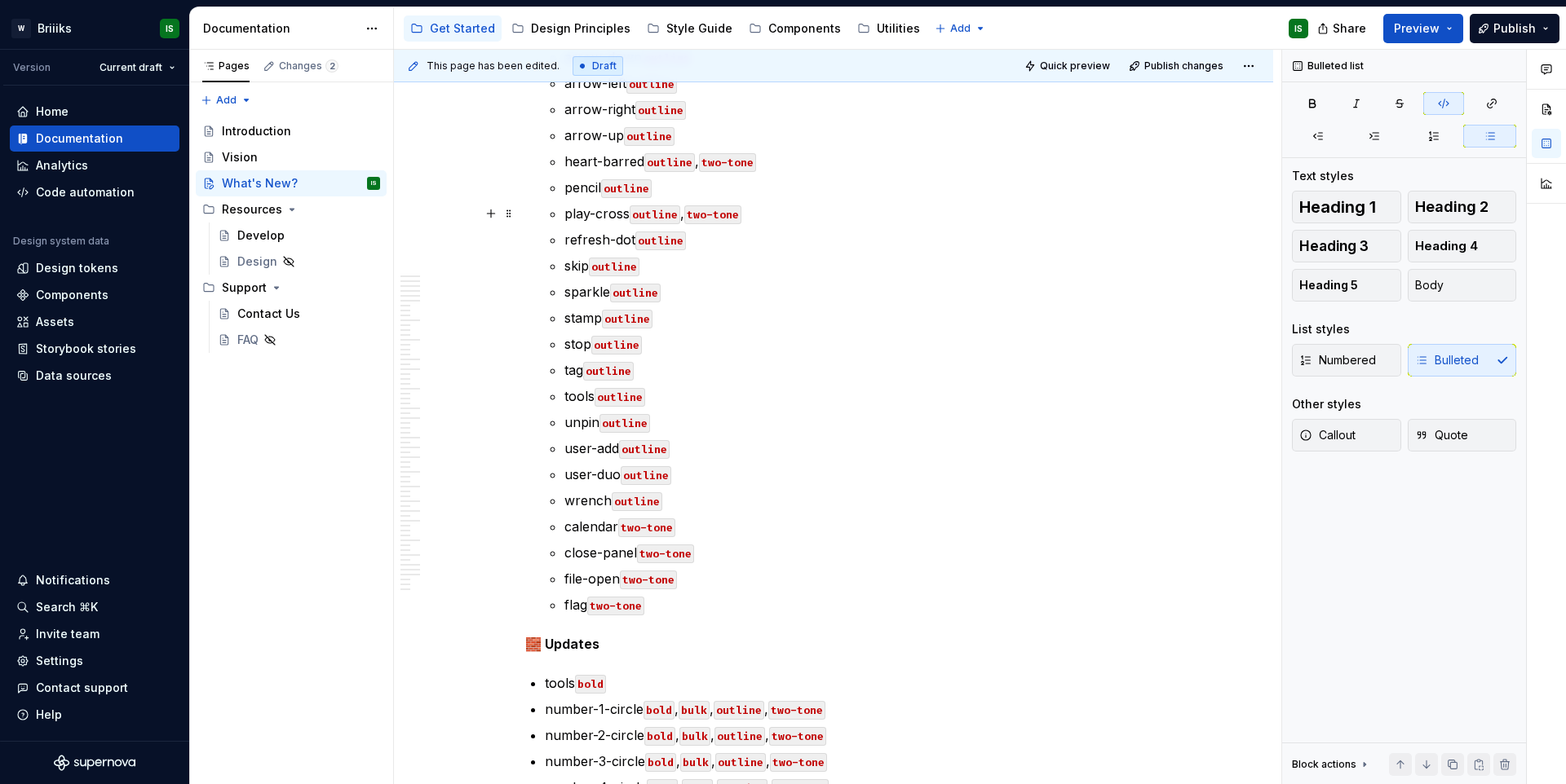
click at [688, 218] on p "play-cross outline , two-tone" at bounding box center [853, 213] width 577 height 19
click at [694, 279] on ul "cog-digital bold , bulk , outline , two-tone gateway bold , bulk , outline , tw…" at bounding box center [853, 213] width 577 height 802
click at [694, 290] on p "sparkle outline" at bounding box center [853, 292] width 577 height 19
click at [694, 317] on p "stamp outline" at bounding box center [853, 318] width 577 height 19
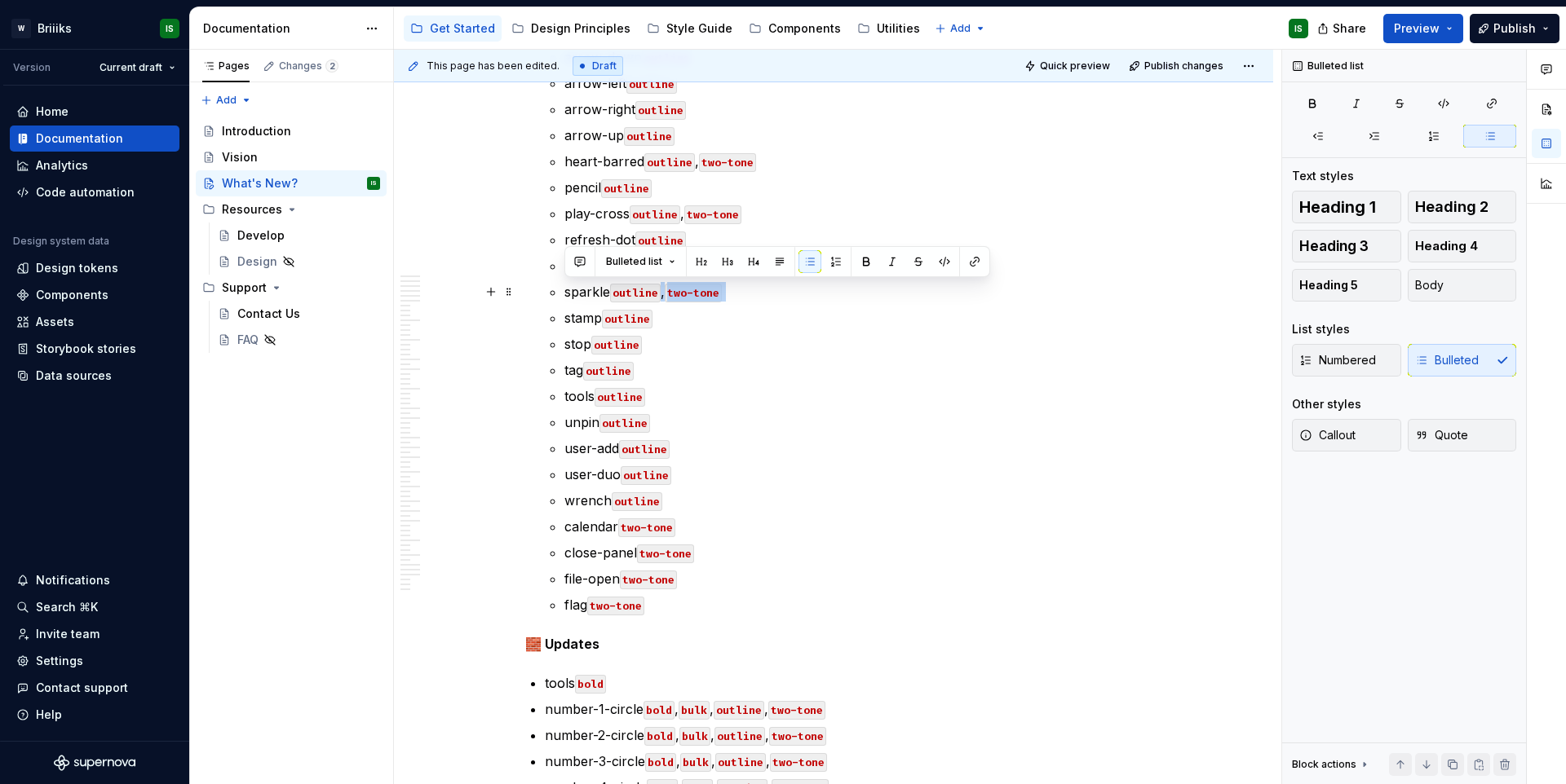
drag, startPoint x: 663, startPoint y: 298, endPoint x: 751, endPoint y: 302, distance: 88.1
click at [751, 302] on ul "cog-digital bold , bulk , outline , two-tone gateway bold , bulk , outline , tw…" at bounding box center [853, 213] width 577 height 802
click at [696, 334] on p "stop outline" at bounding box center [853, 344] width 577 height 19
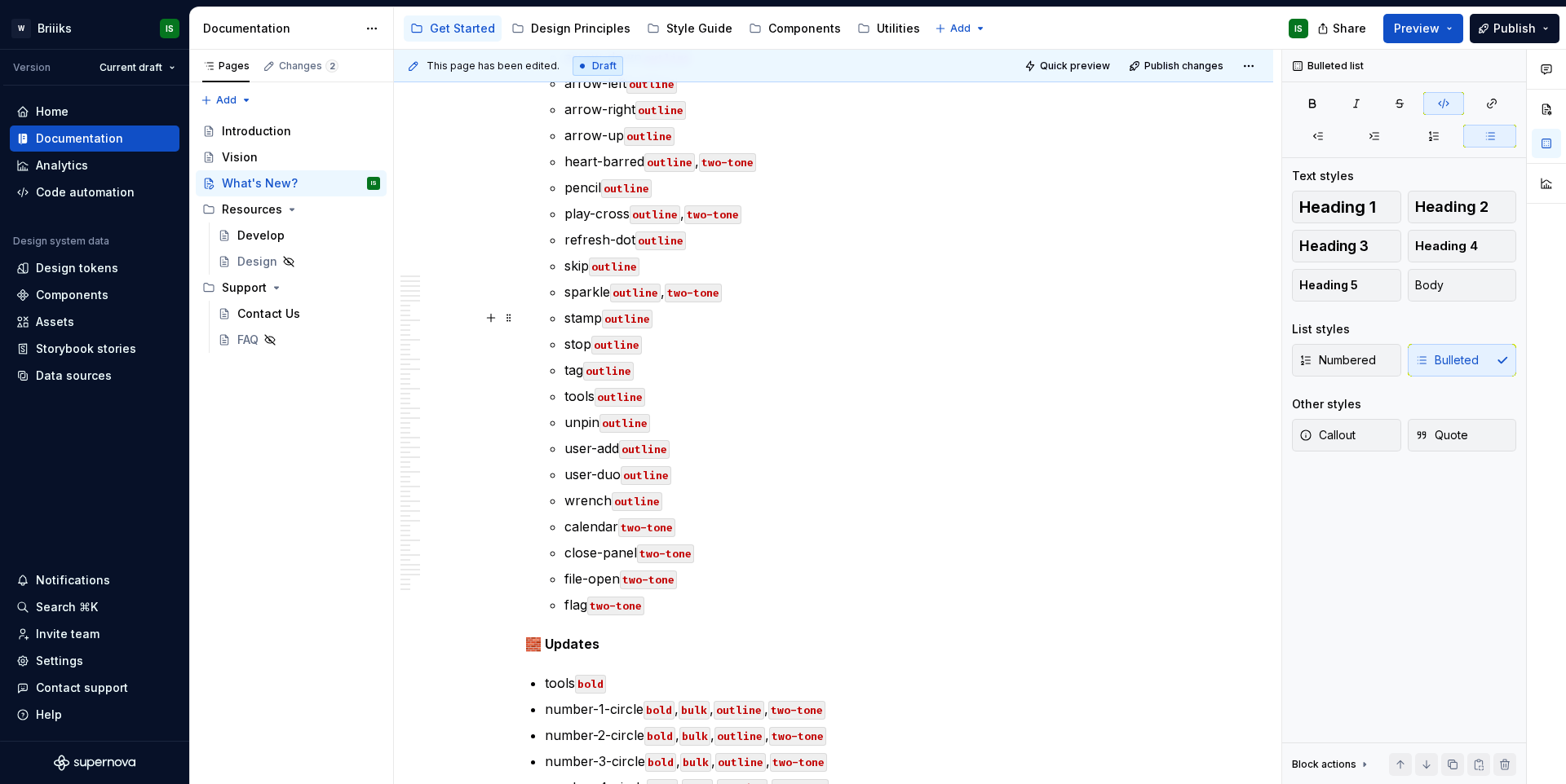
click at [698, 322] on p "stamp outline" at bounding box center [853, 318] width 577 height 19
drag, startPoint x: 686, startPoint y: 304, endPoint x: 678, endPoint y: 298, distance: 10.0
click at [686, 303] on ul "cog-digital bold , bulk , outline , two-tone gateway bold , bulk , outline , tw…" at bounding box center [853, 213] width 577 height 802
drag, startPoint x: 665, startPoint y: 296, endPoint x: 704, endPoint y: 296, distance: 39.0
click at [704, 296] on p "sparkle outline , two-tone" at bounding box center [853, 292] width 577 height 19
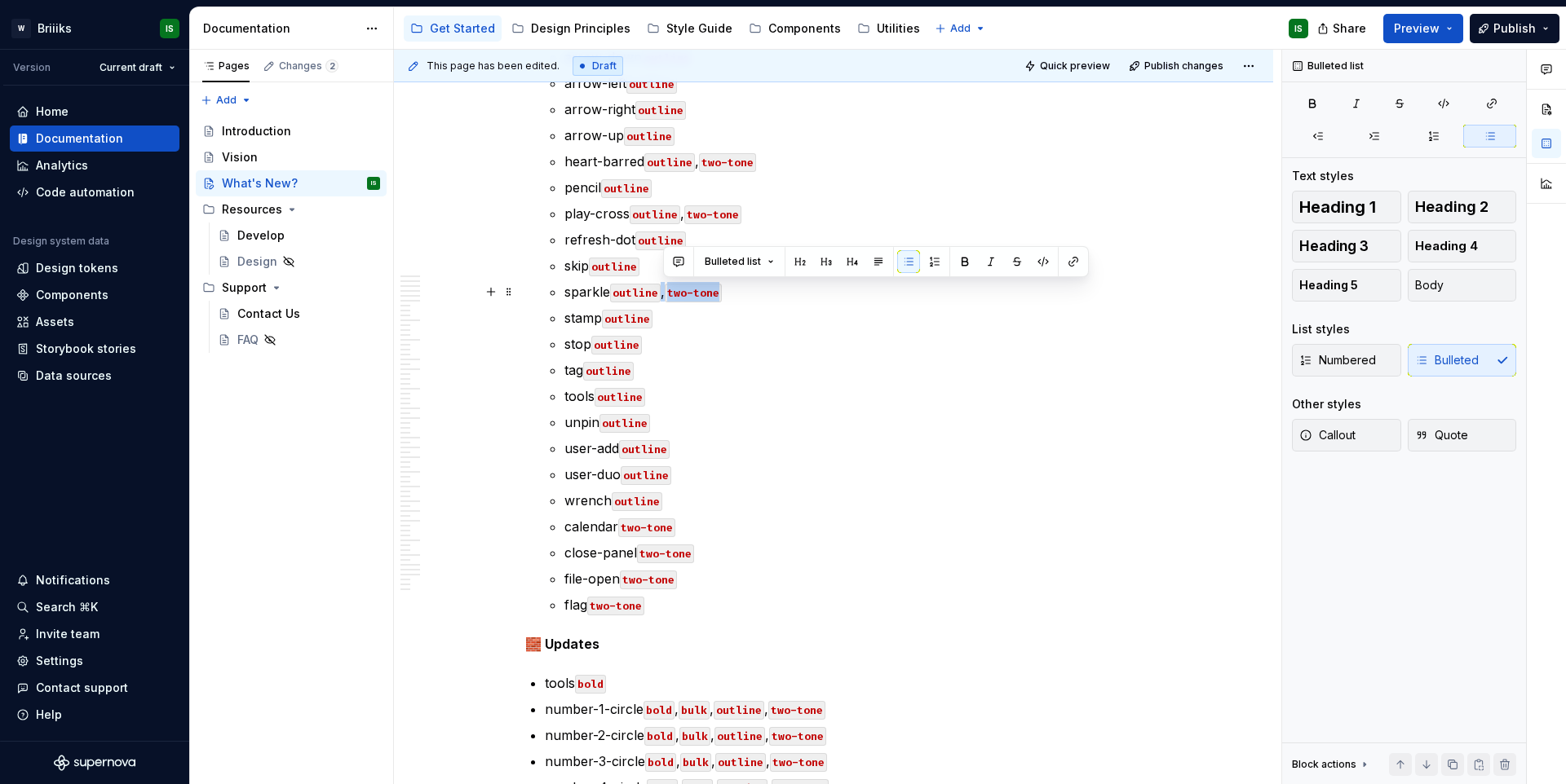
drag, startPoint x: 721, startPoint y: 295, endPoint x: 664, endPoint y: 296, distance: 57.0
click at [664, 296] on p "sparkle outline , two-tone" at bounding box center [853, 292] width 577 height 19
click at [662, 318] on p "stamp outline" at bounding box center [853, 318] width 577 height 19
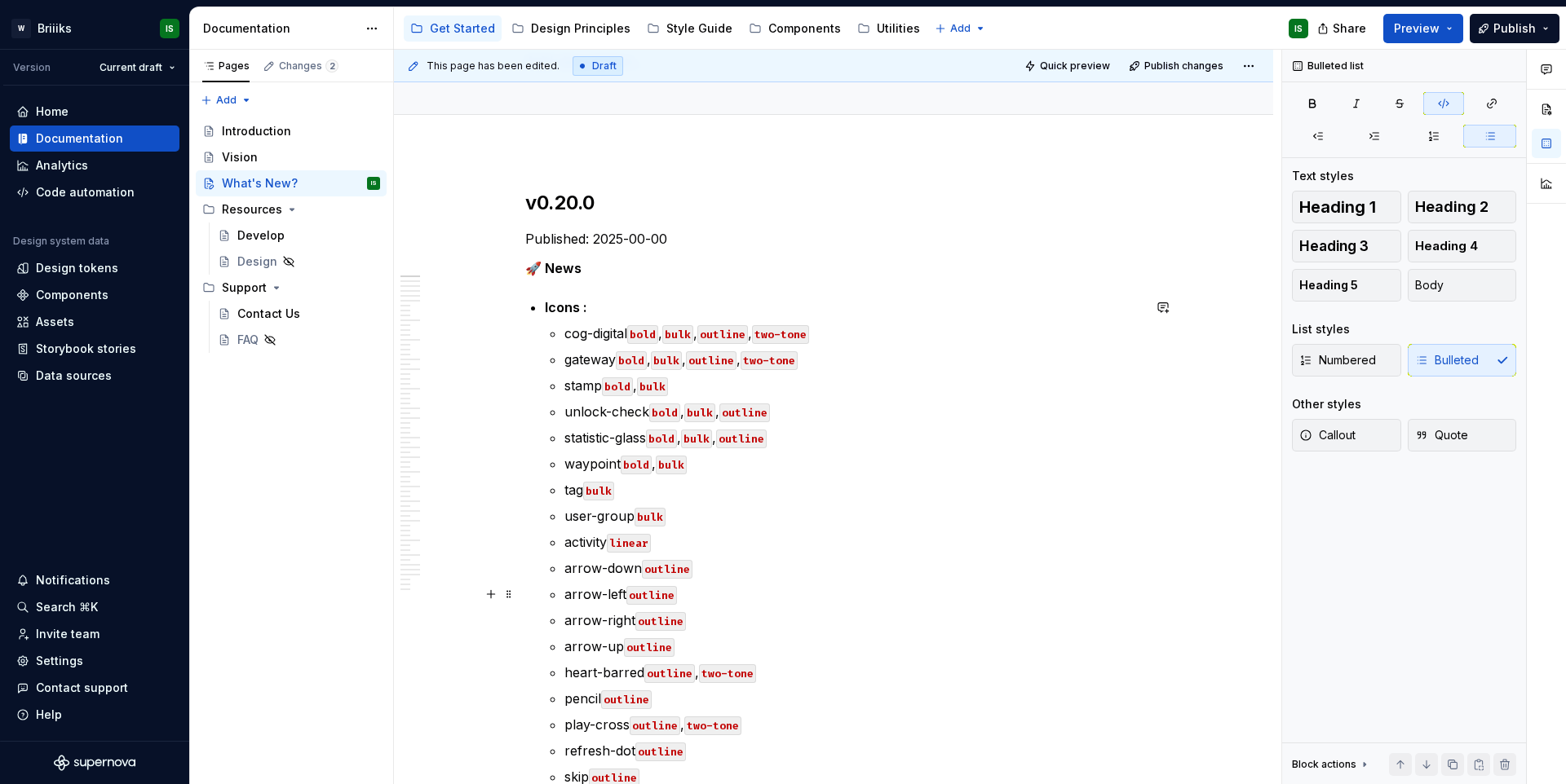
scroll to position [101, 0]
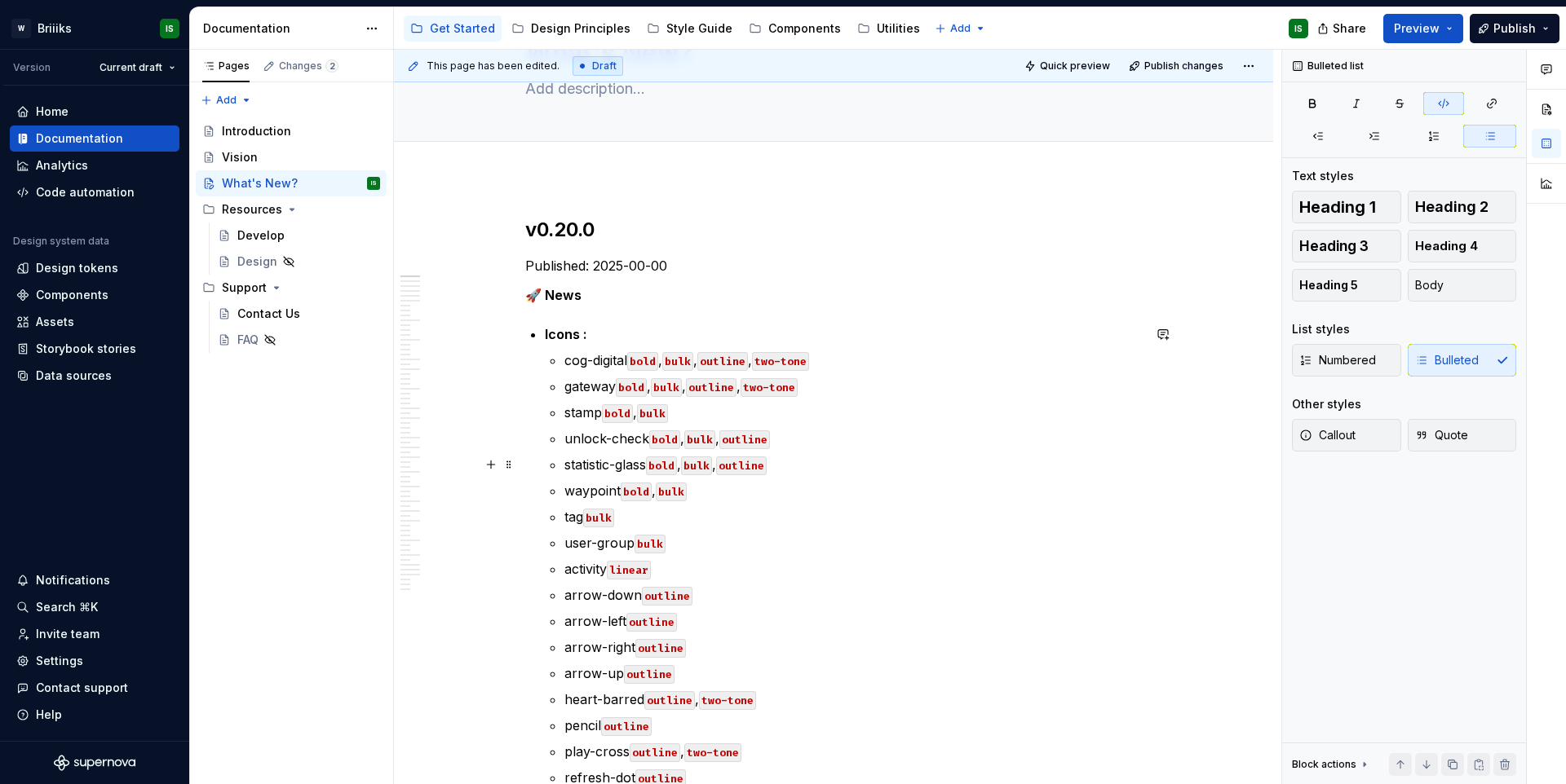
click at [797, 465] on p "statistic-glass bold , bulk , outline" at bounding box center [853, 464] width 577 height 19
click at [638, 511] on p "tag bulk" at bounding box center [853, 513] width 577 height 19
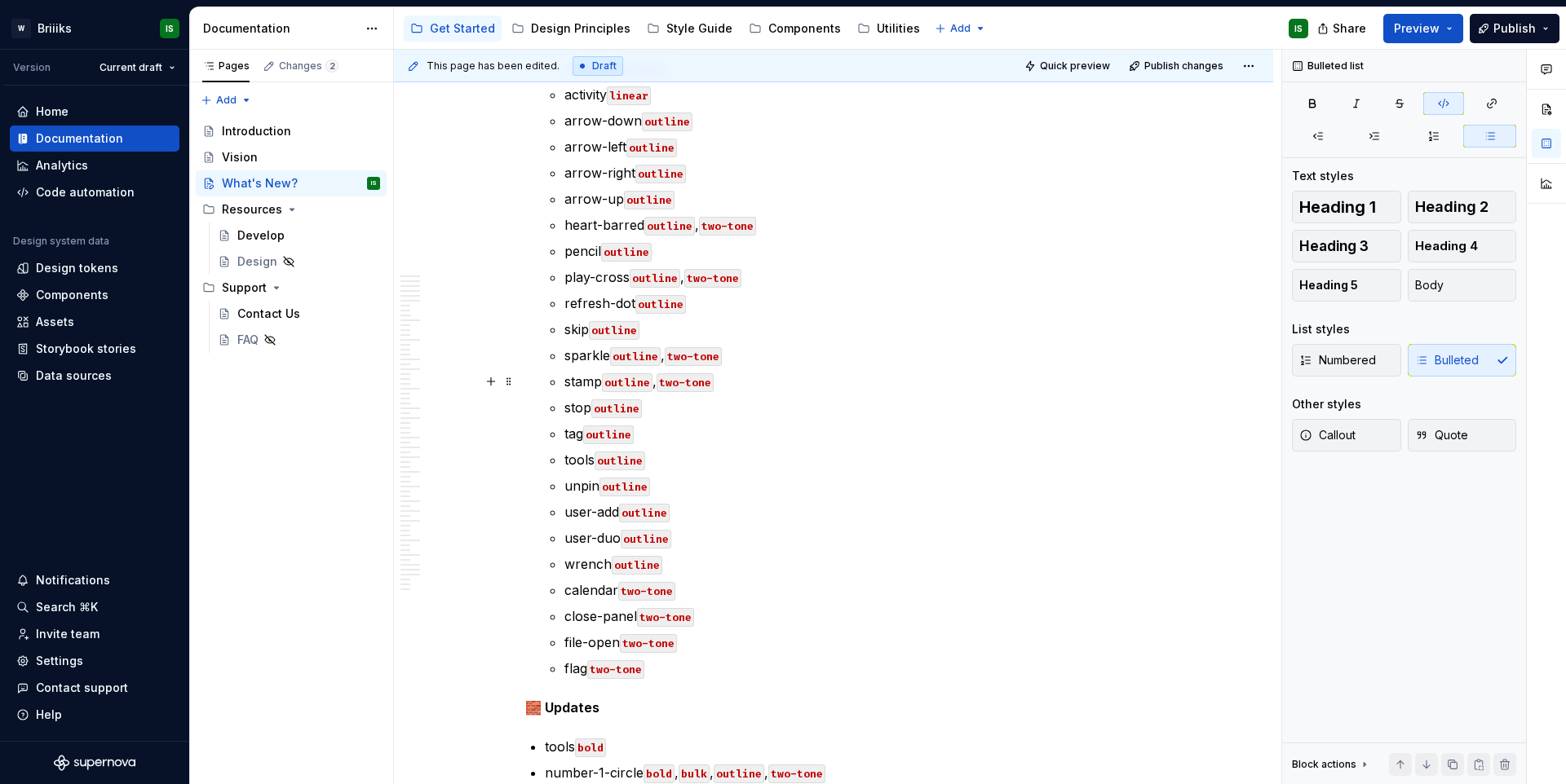
scroll to position [736, 0]
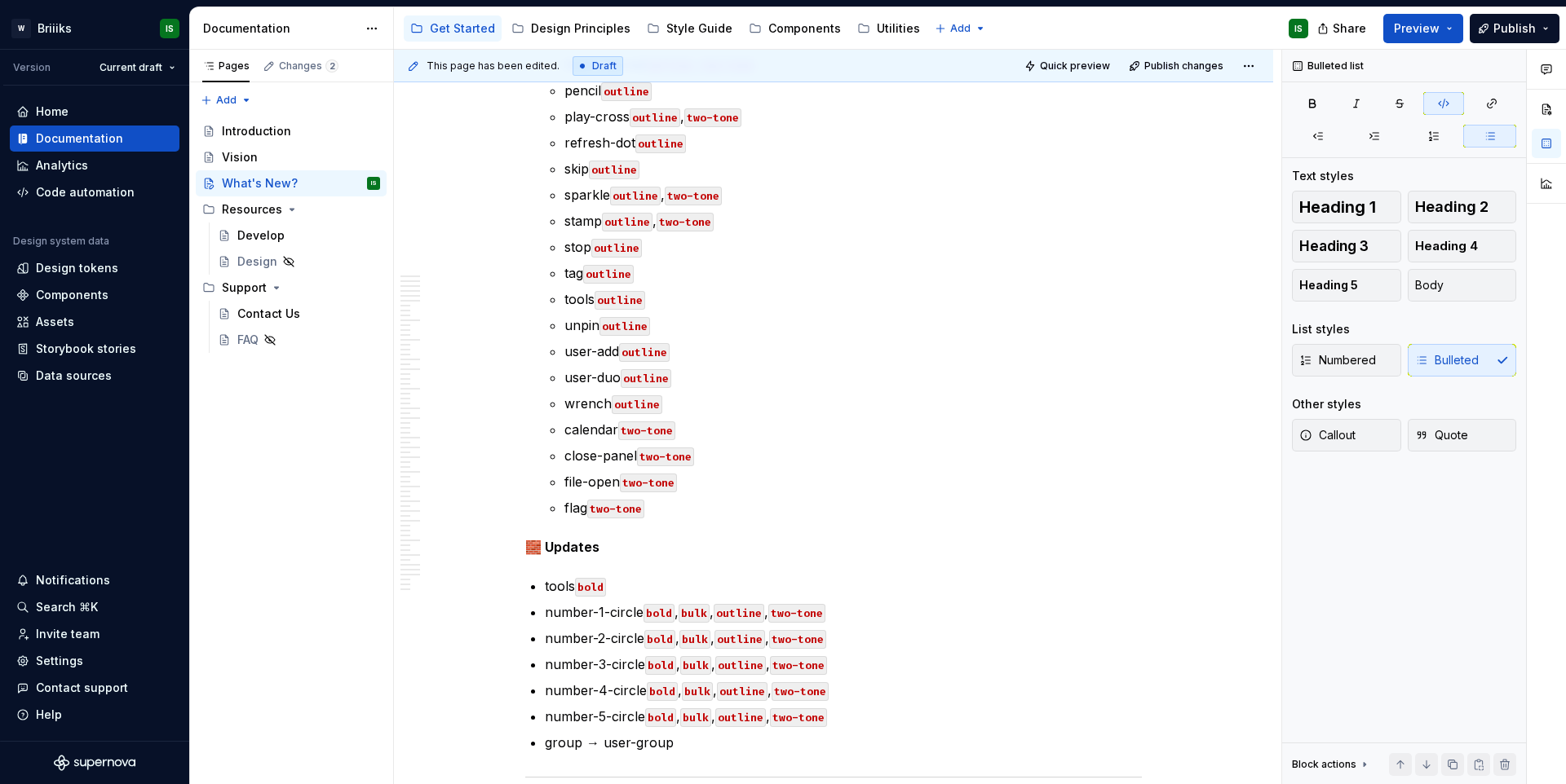
click at [645, 513] on code "two-tone" at bounding box center [616, 509] width 57 height 18
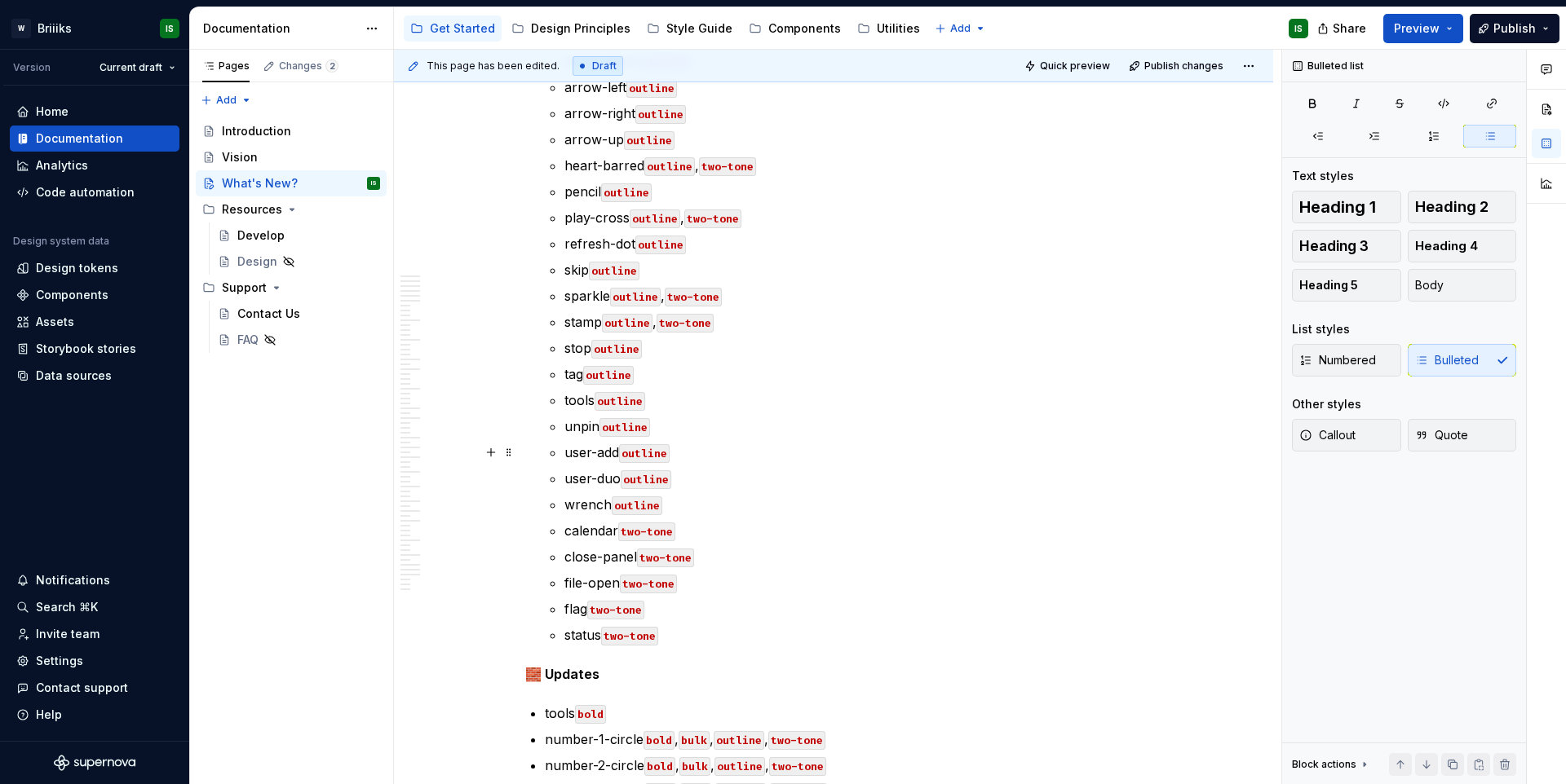
scroll to position [639, 0]
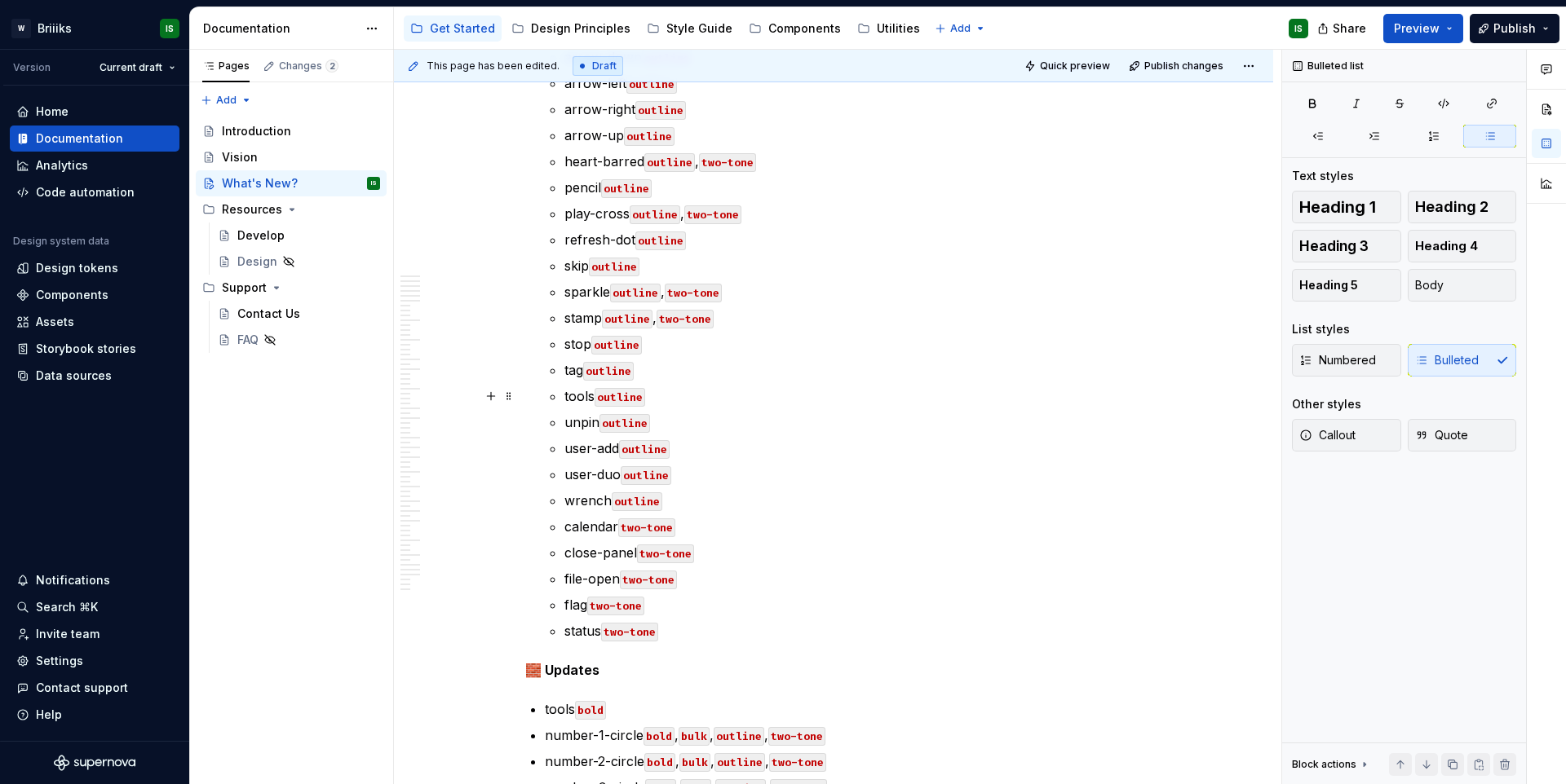
click at [681, 387] on p "tools outline" at bounding box center [853, 396] width 577 height 19
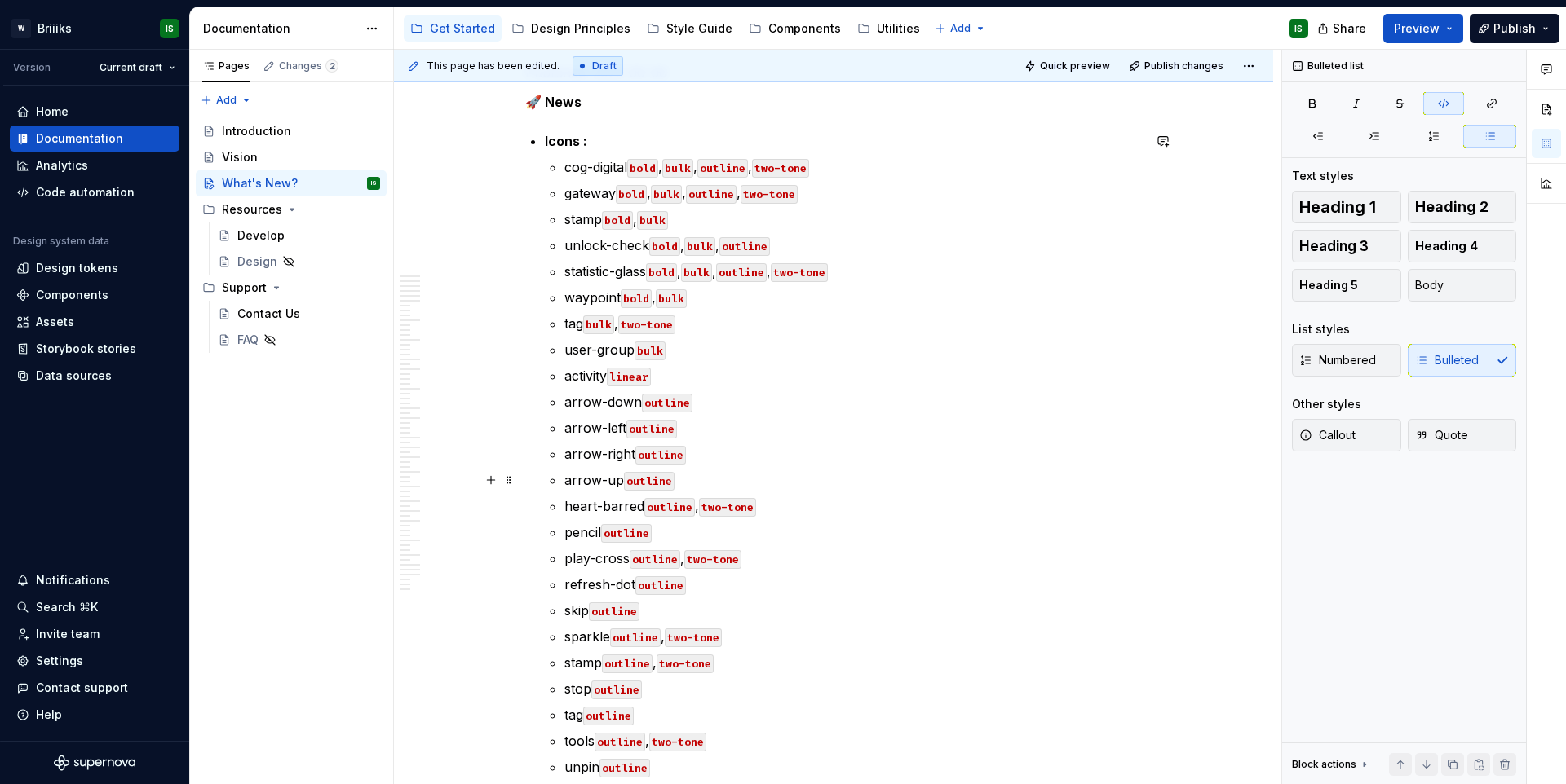
scroll to position [291, 0]
click at [826, 254] on p "unlock-check bold , bulk , outline" at bounding box center [853, 248] width 577 height 19
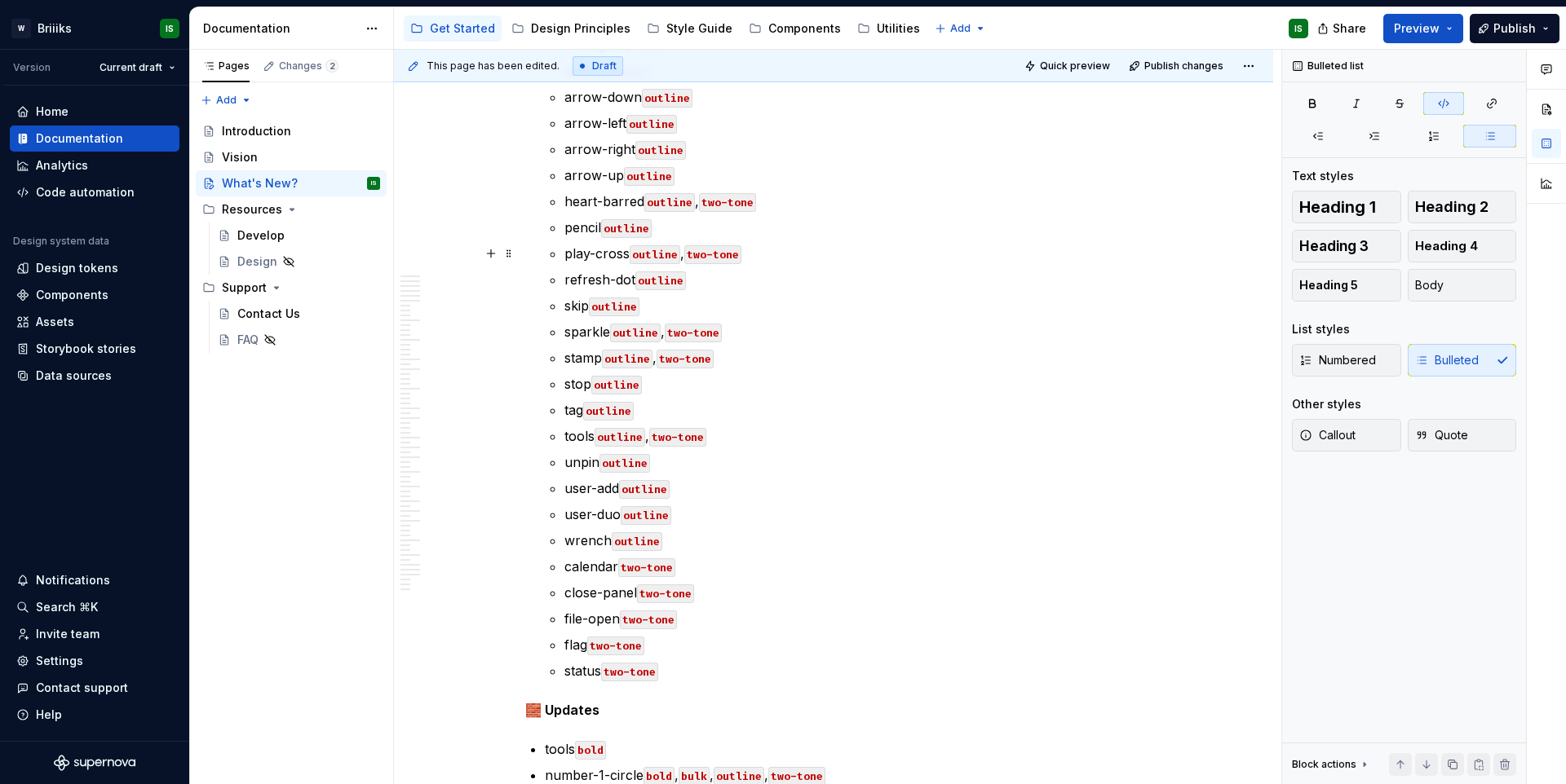
scroll to position [631, 0]
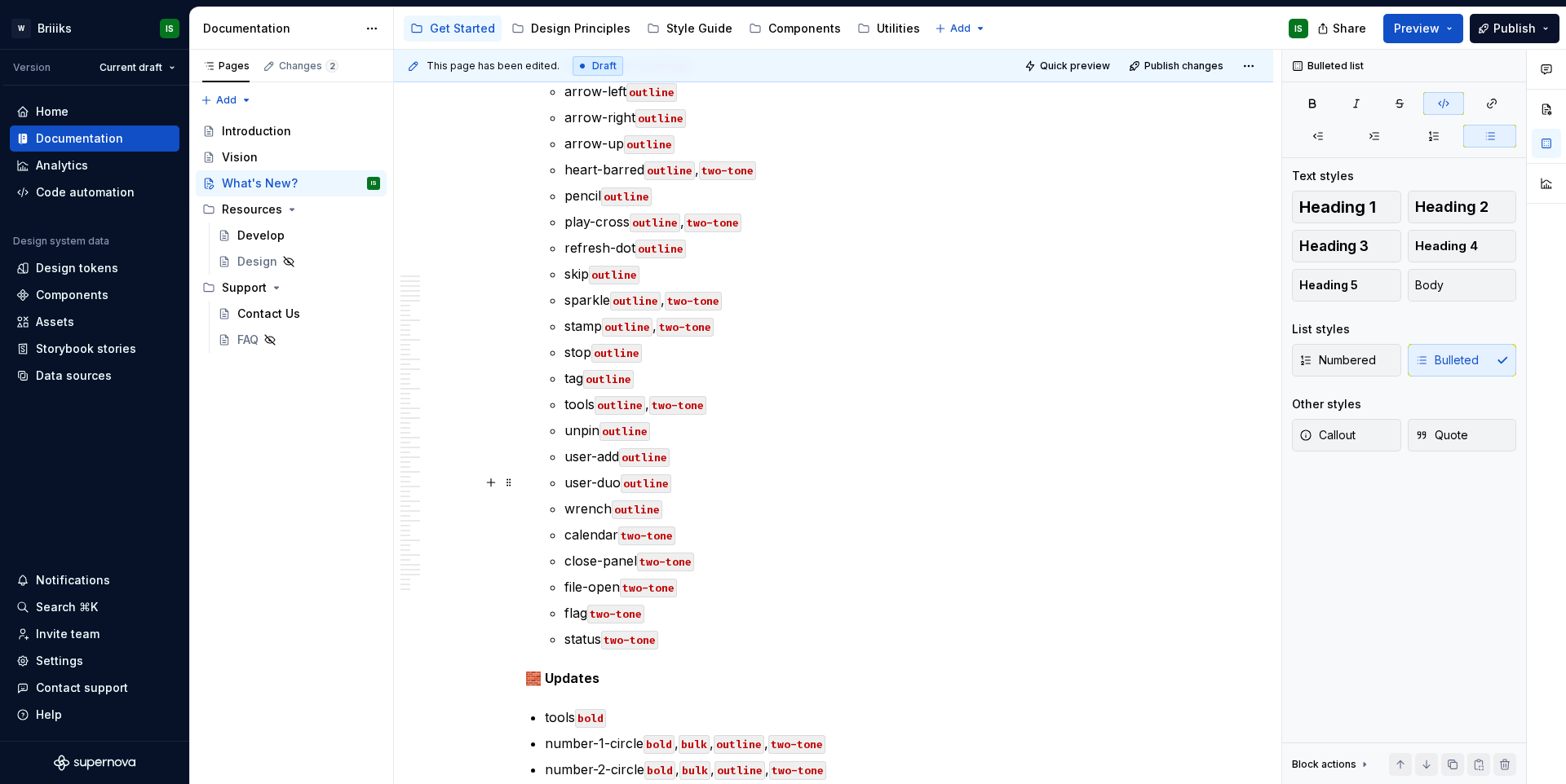
click at [713, 484] on p "user-duo outline" at bounding box center [853, 482] width 577 height 19
click at [711, 461] on p "user-add outline" at bounding box center [853, 456] width 577 height 19
click at [708, 481] on p "user-duo outline" at bounding box center [853, 482] width 577 height 19
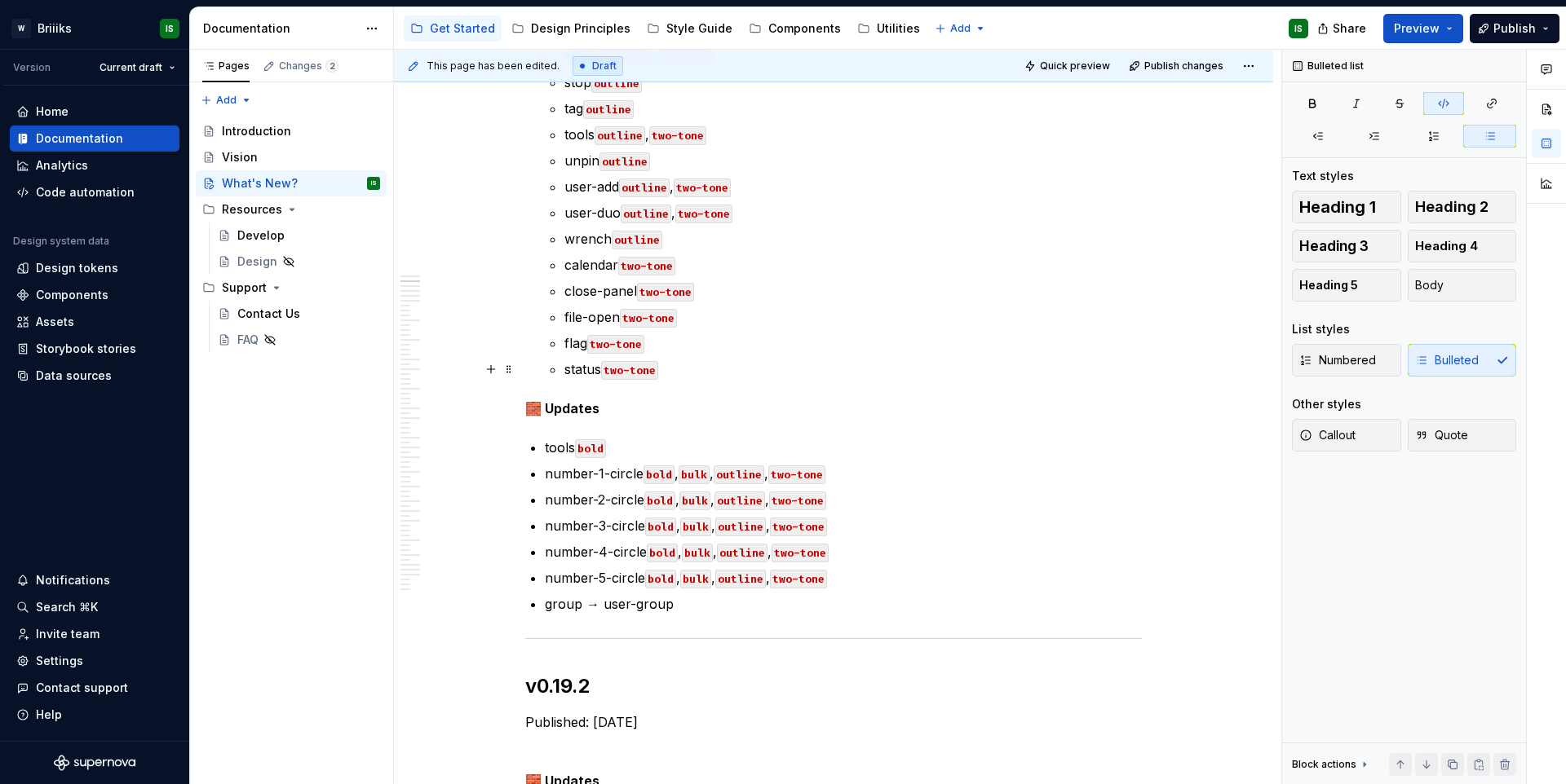
scroll to position [916, 0]
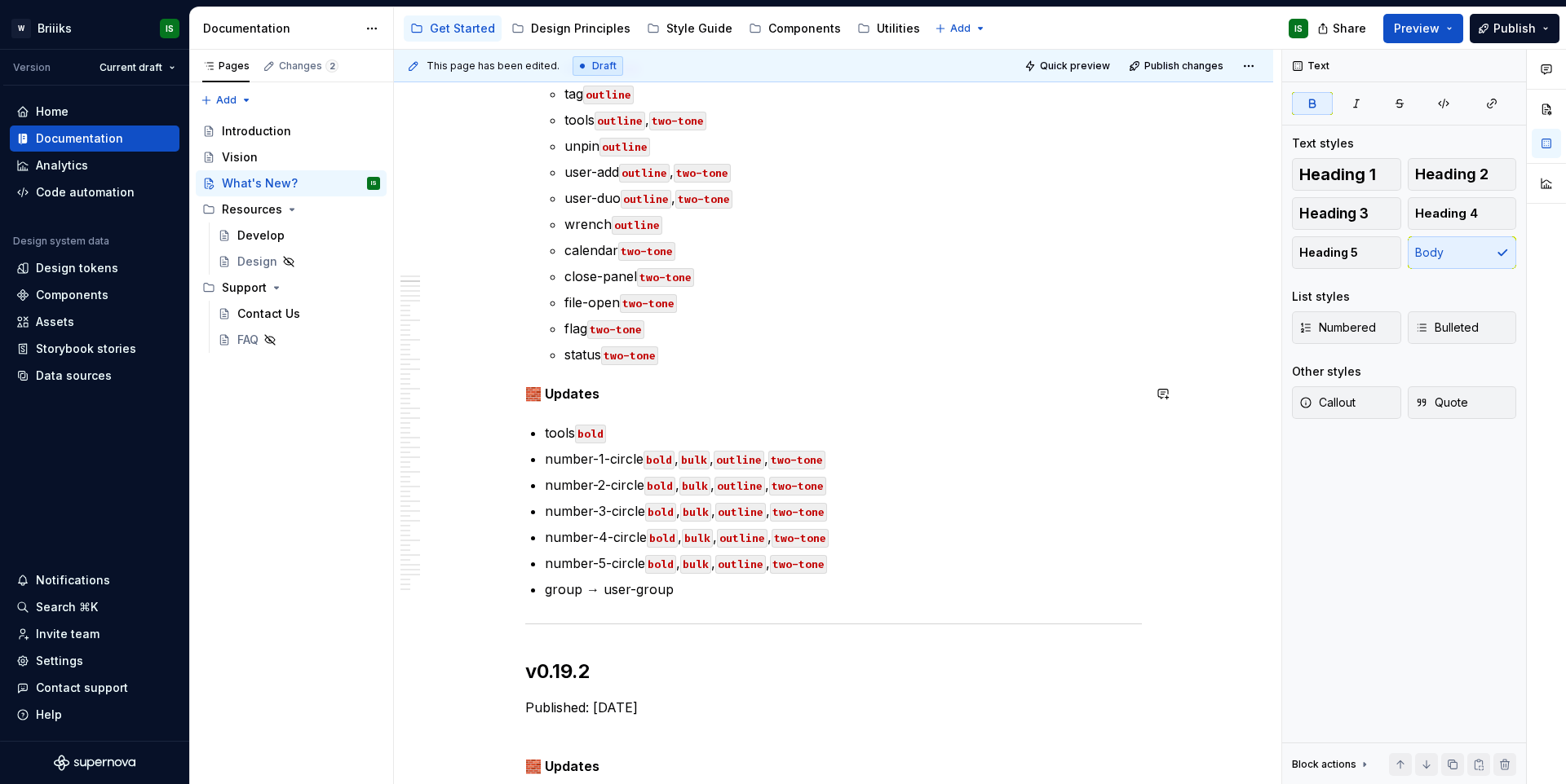
click at [685, 357] on p "status two-tone" at bounding box center [853, 355] width 577 height 19
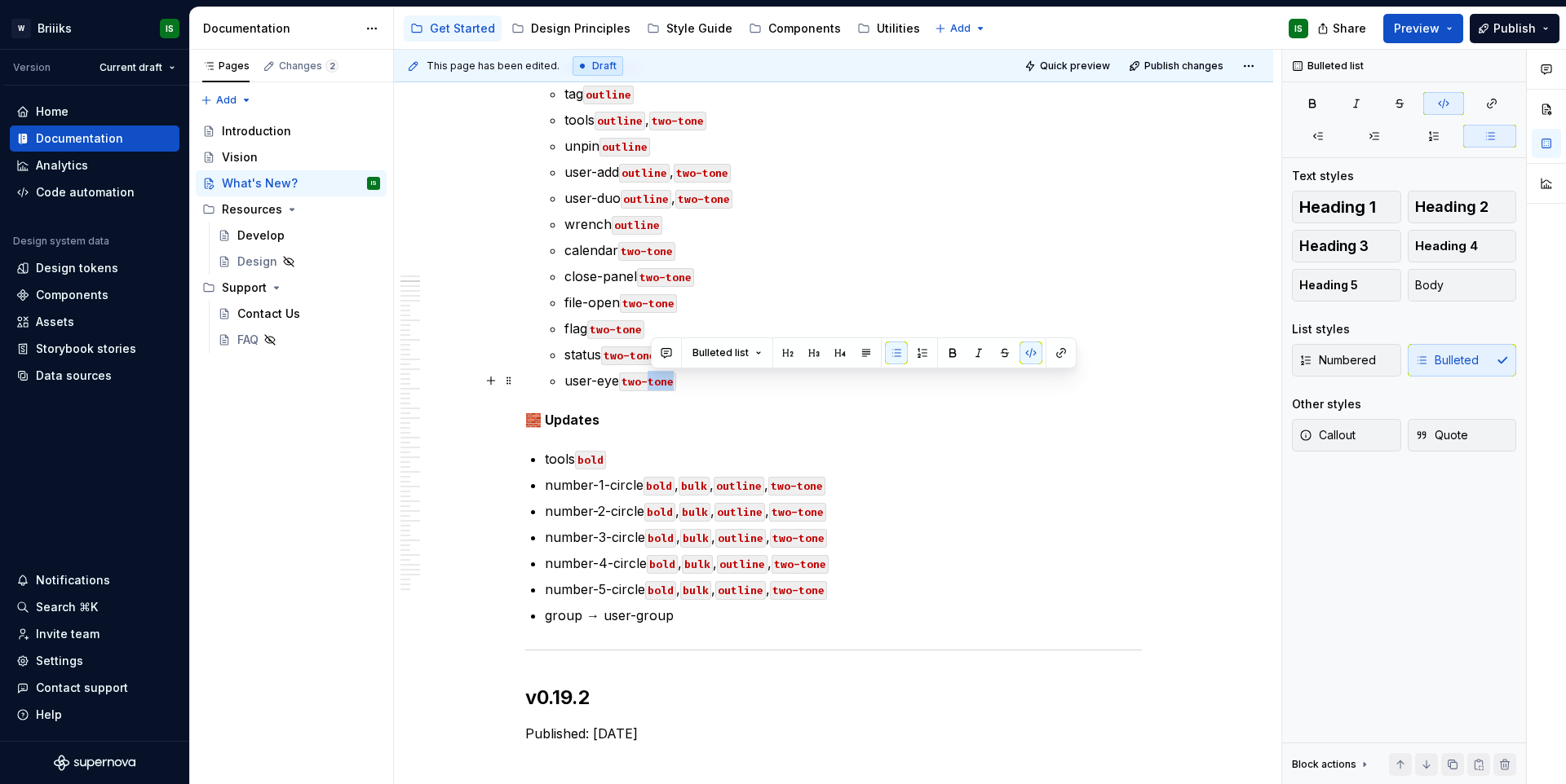
drag, startPoint x: 674, startPoint y: 387, endPoint x: 648, endPoint y: 387, distance: 26.0
click at [648, 387] on p "user-eye two-tone" at bounding box center [853, 380] width 577 height 19
click at [698, 416] on p "🧱 Updates" at bounding box center [834, 419] width 617 height 19
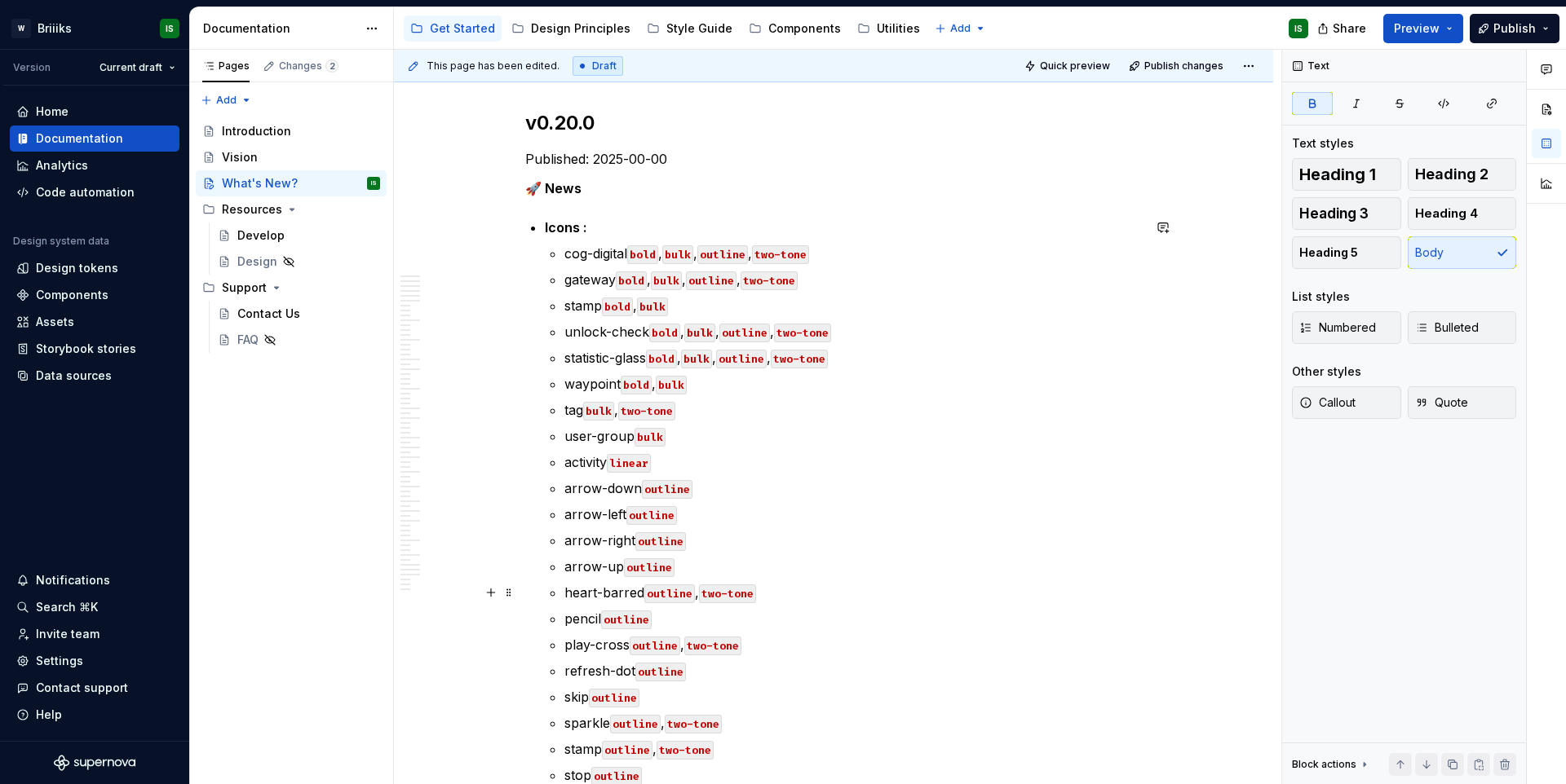
scroll to position [179, 0]
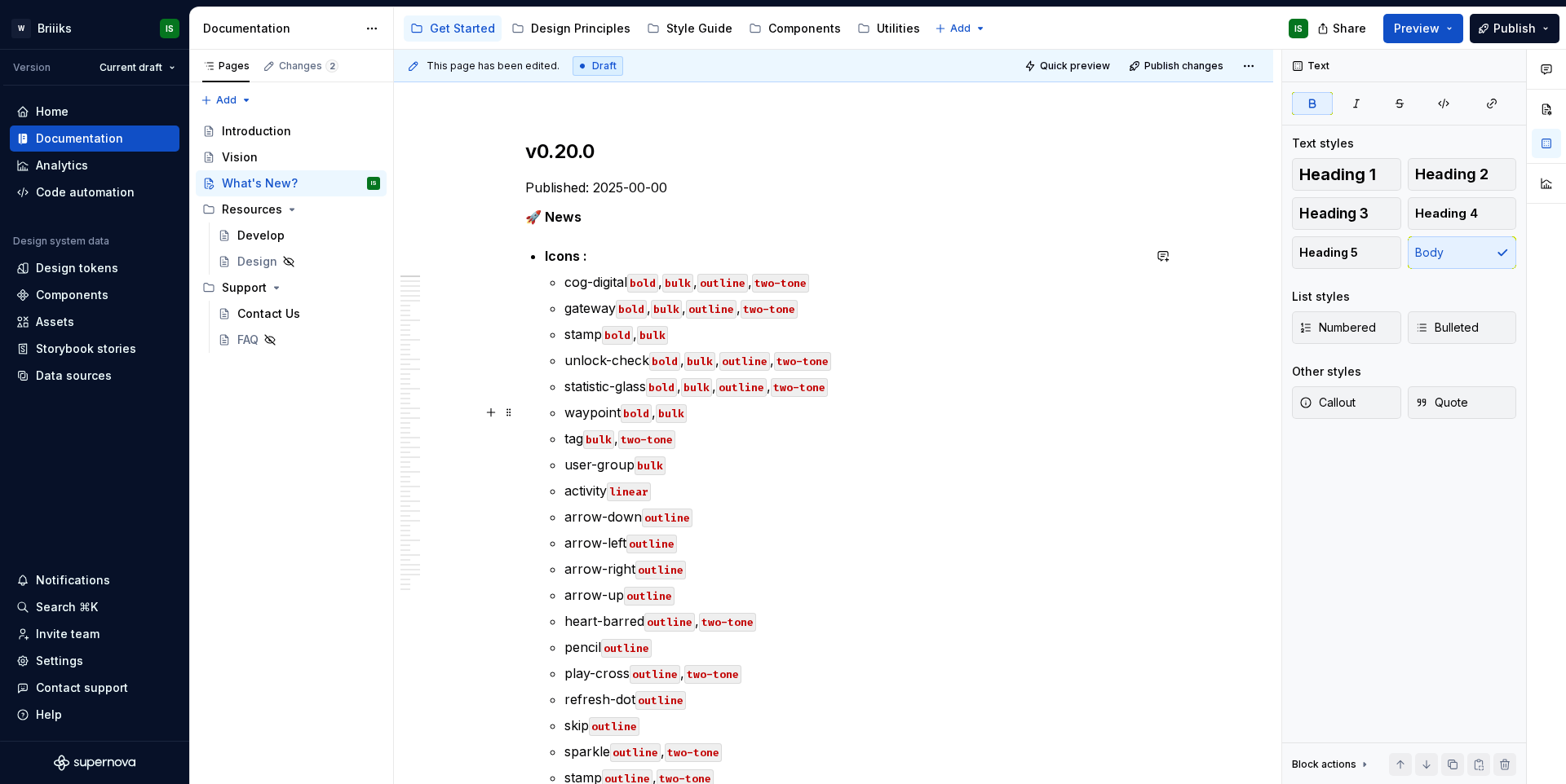
click at [716, 417] on p "waypoint bold , bulk" at bounding box center [853, 412] width 577 height 19
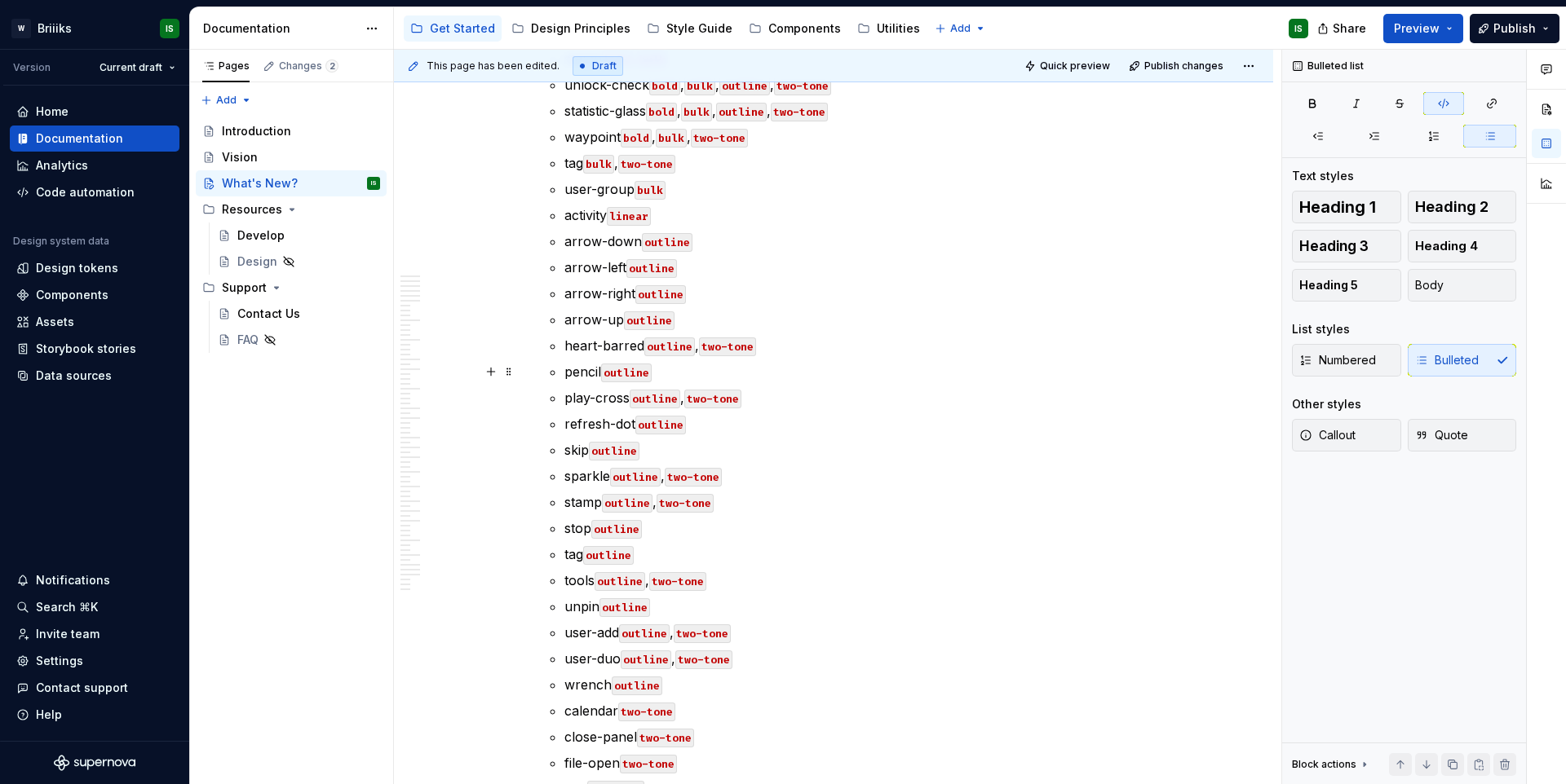
scroll to position [457, 0]
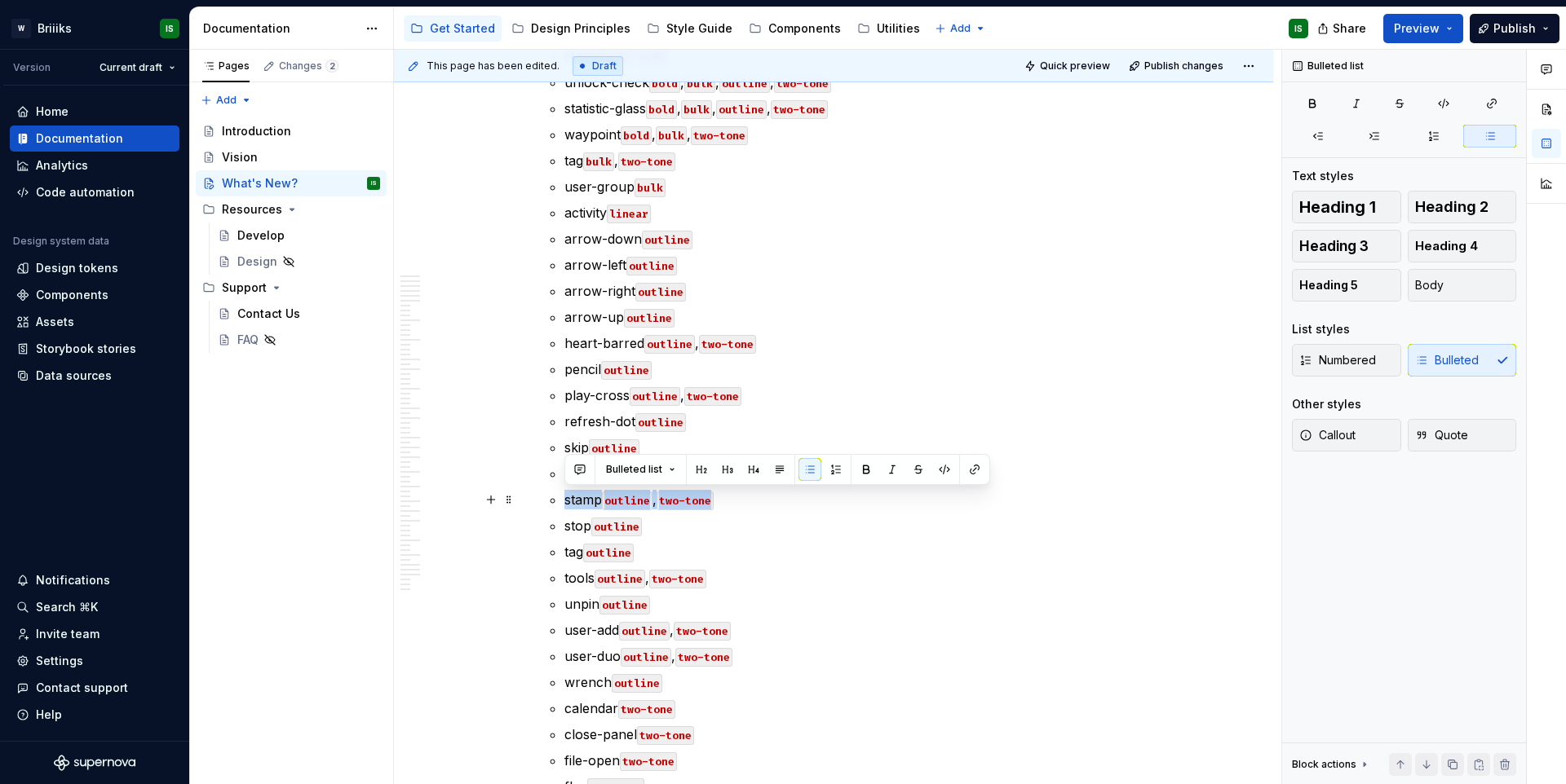
drag, startPoint x: 740, startPoint y: 504, endPoint x: 546, endPoint y: 505, distance: 194.0
click at [546, 505] on li "Icons : cog-digital bold , bulk , outline , two-tone gateway bold , bulk , outl…" at bounding box center [844, 409] width 597 height 881
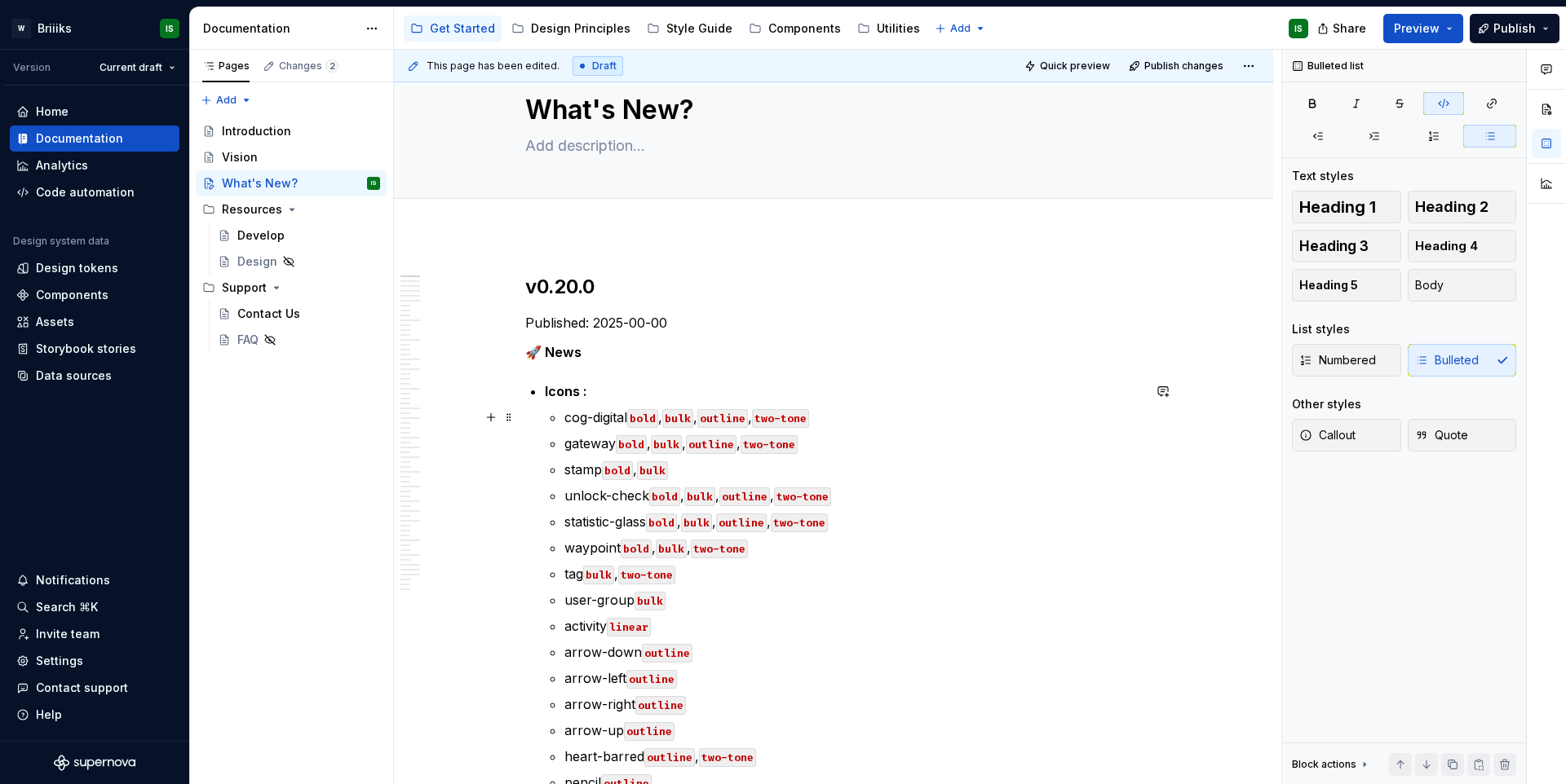
scroll to position [55, 0]
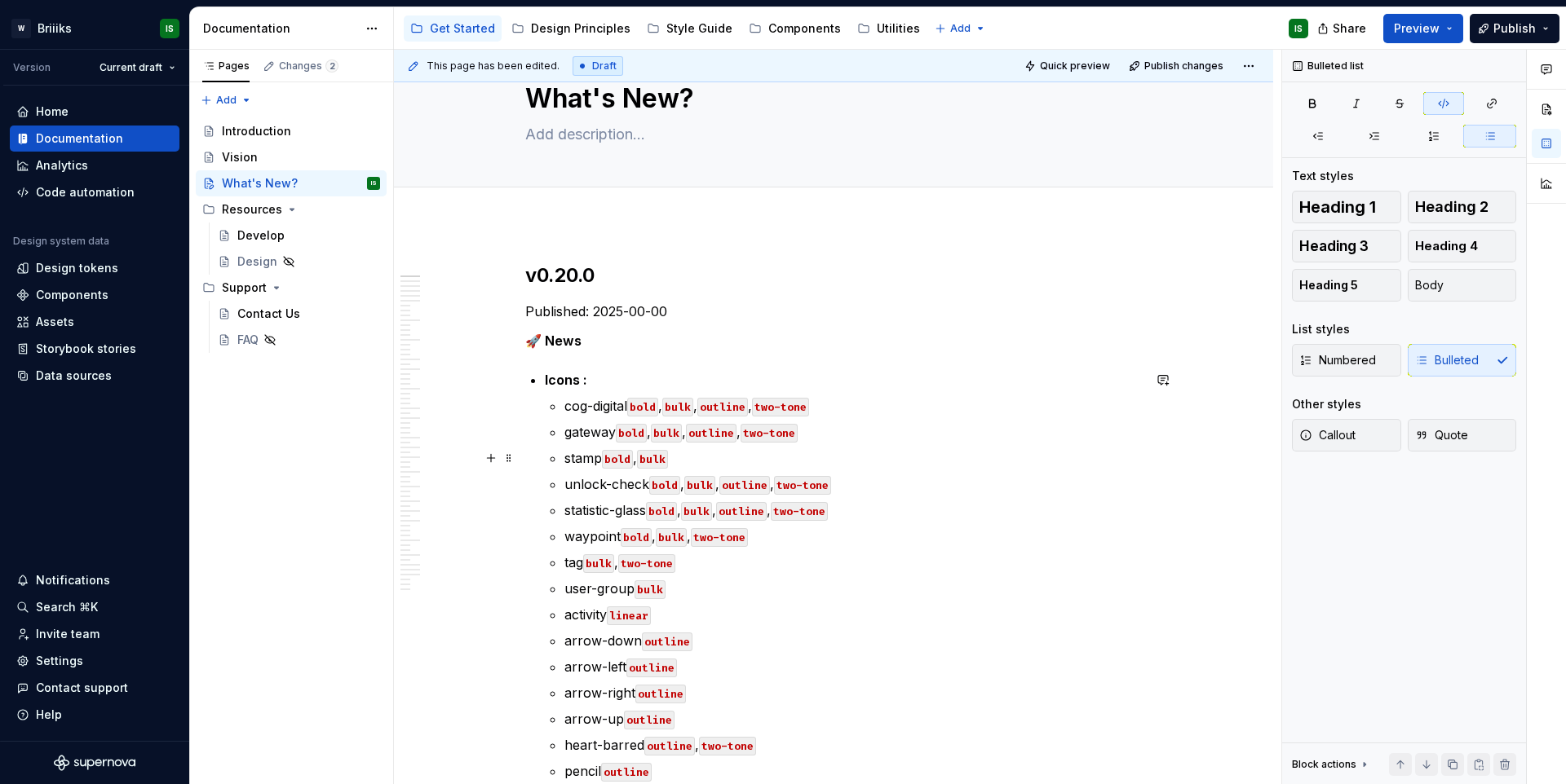
click at [784, 449] on p "stamp bold , bulk" at bounding box center [853, 458] width 577 height 19
click at [784, 461] on p "stamp bold , bulk" at bounding box center [853, 458] width 577 height 19
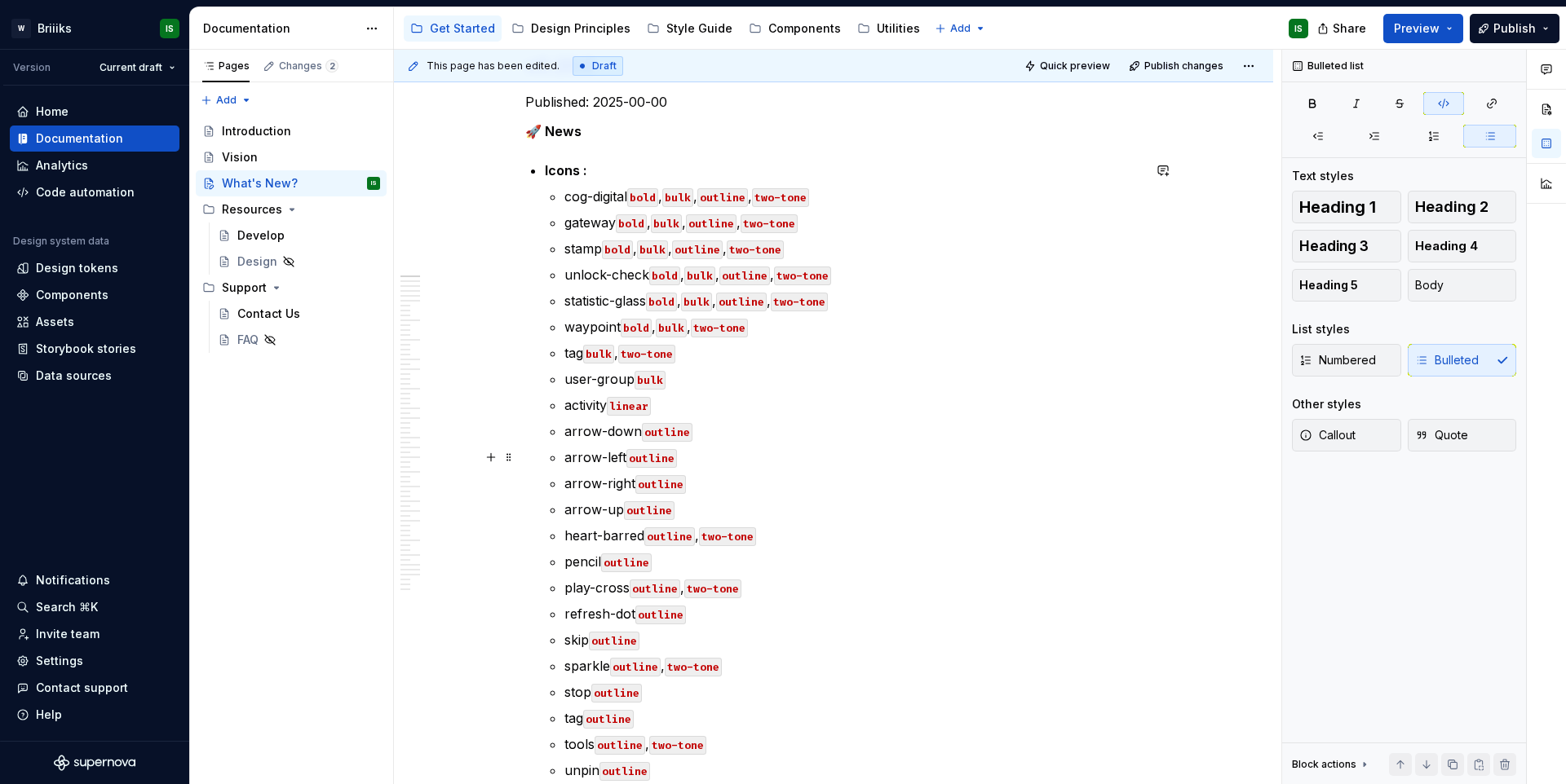
scroll to position [280, 0]
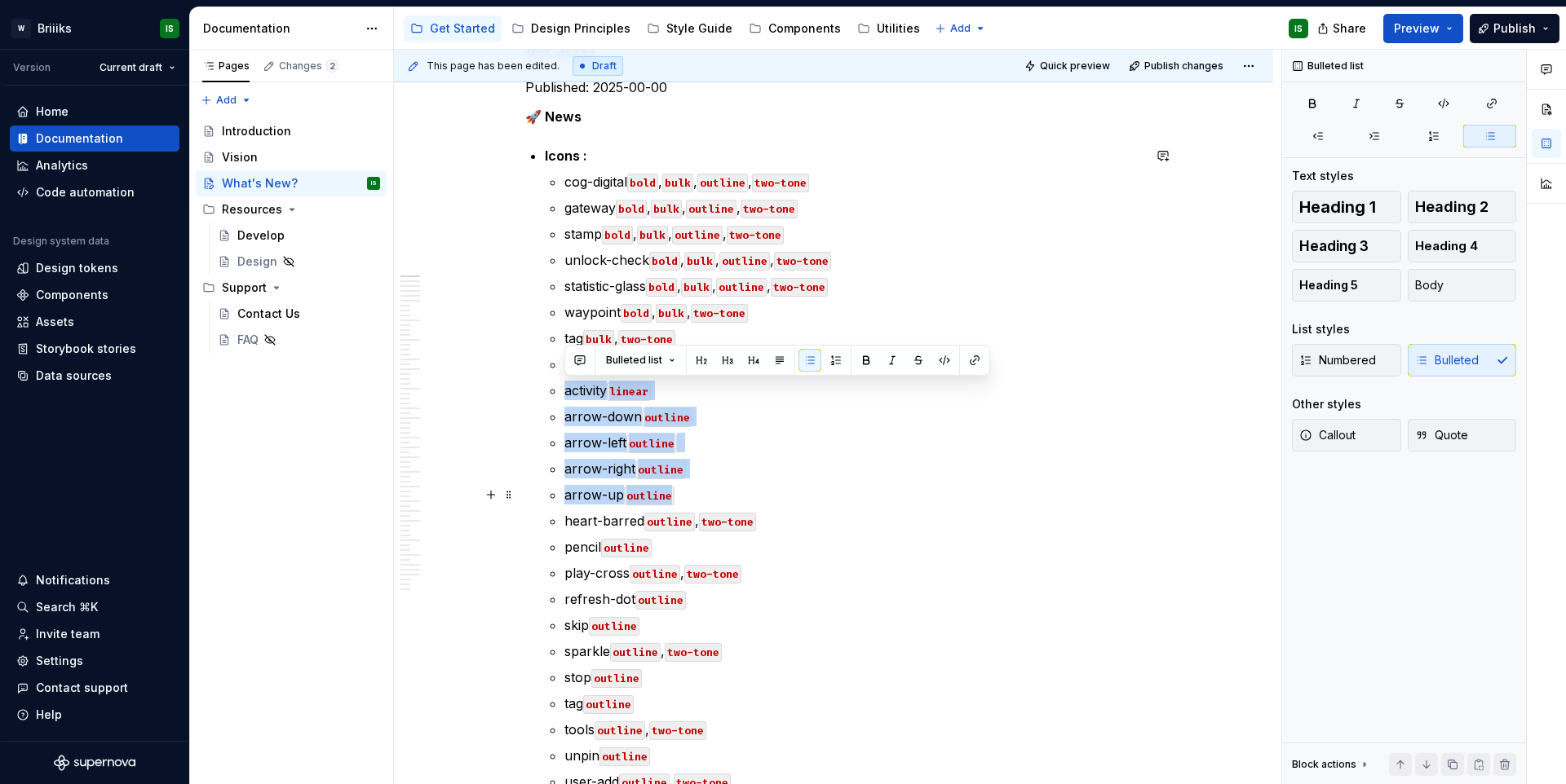
drag, startPoint x: 564, startPoint y: 391, endPoint x: 690, endPoint y: 498, distance: 165.3
click at [690, 498] on ul "cog-digital bold , bulk , outline , two-tone gateway bold , bulk , outline , tw…" at bounding box center [853, 585] width 577 height 828
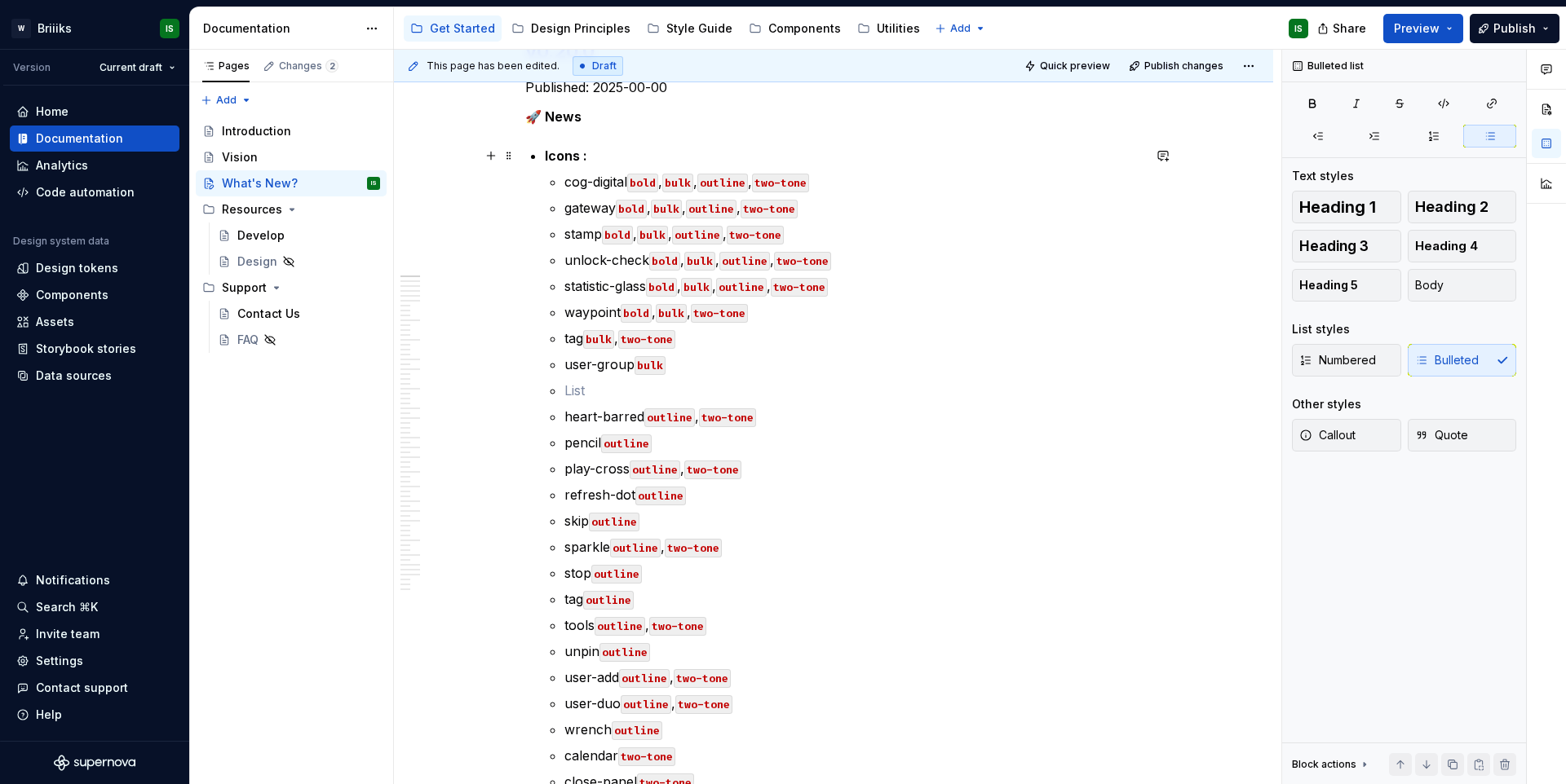
click at [662, 163] on p "Icons :" at bounding box center [844, 155] width 597 height 19
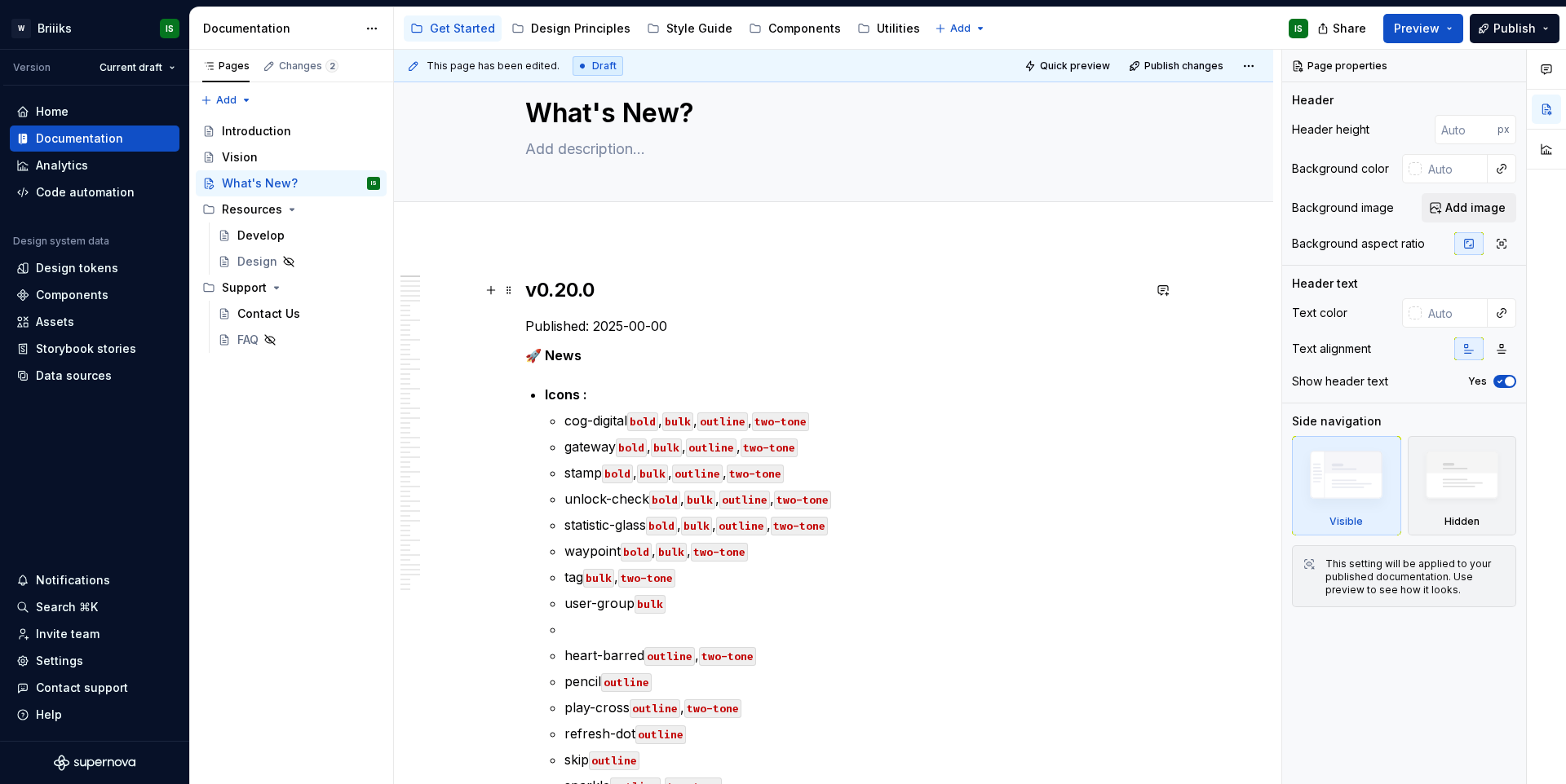
scroll to position [27, 0]
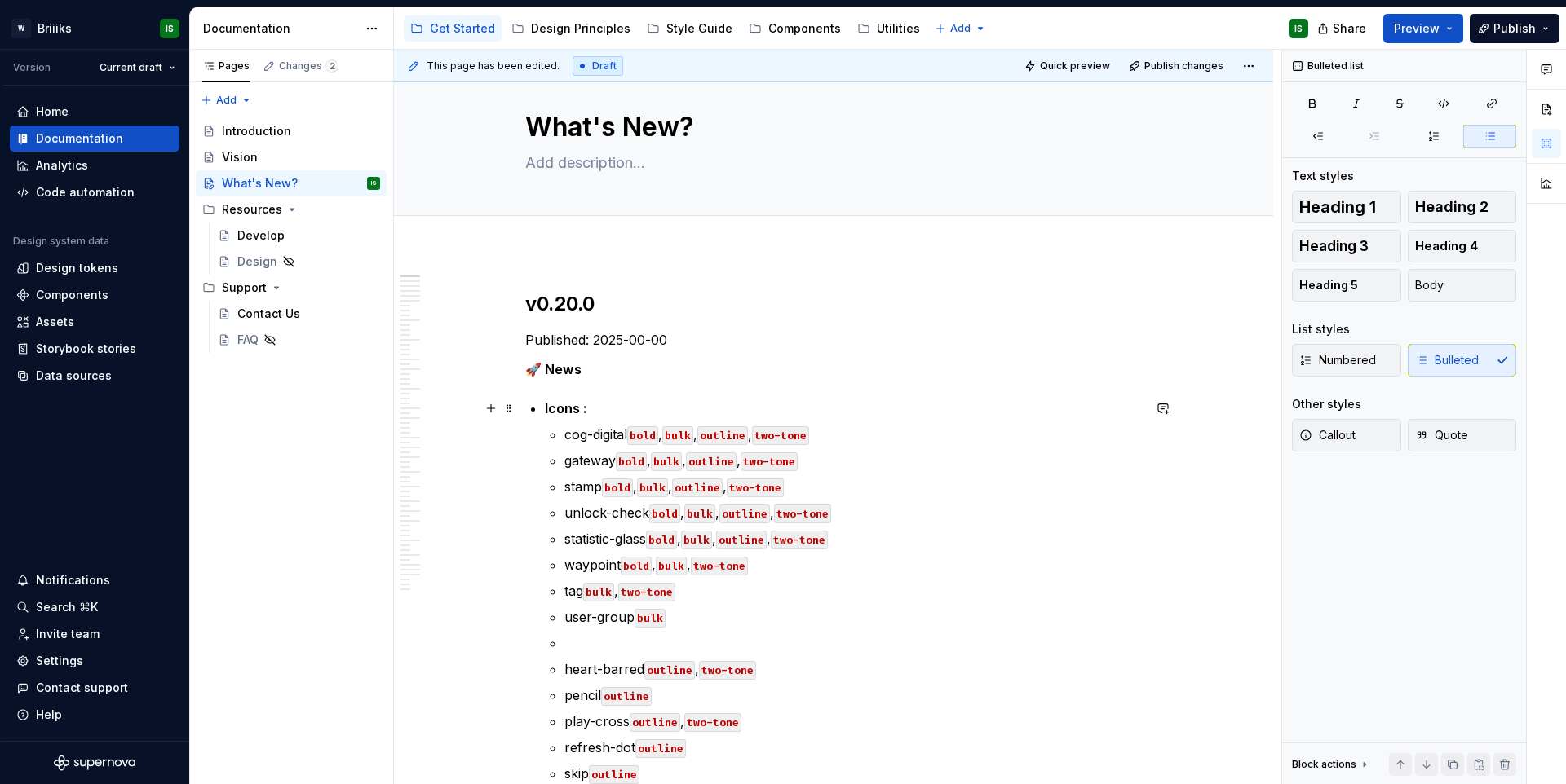
click at [606, 421] on li "Icons : cog-digital bold , bulk , outline , two-tone gateway bold , bulk , outl…" at bounding box center [844, 774] width 597 height 750
click at [611, 408] on p "Icons :" at bounding box center [844, 408] width 597 height 19
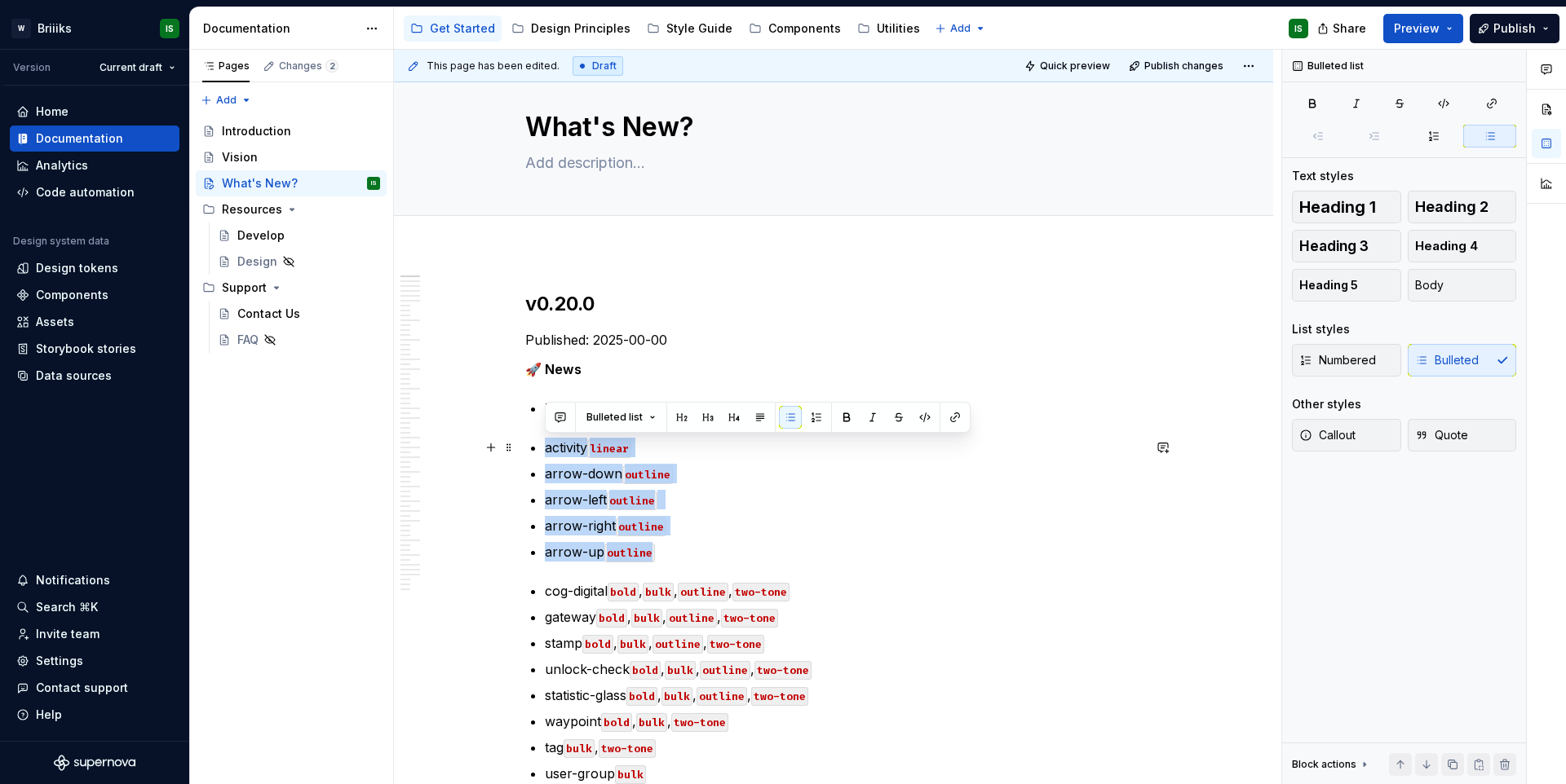
drag, startPoint x: 689, startPoint y: 551, endPoint x: 516, endPoint y: 448, distance: 201.3
drag, startPoint x: 621, startPoint y: 518, endPoint x: 547, endPoint y: 451, distance: 99.8
click at [547, 451] on ul "activity linear arrow-down outline arrow-left outline arrow-right outline arrow…" at bounding box center [844, 500] width 597 height 124
click at [547, 450] on p "activity linear" at bounding box center [844, 447] width 597 height 19
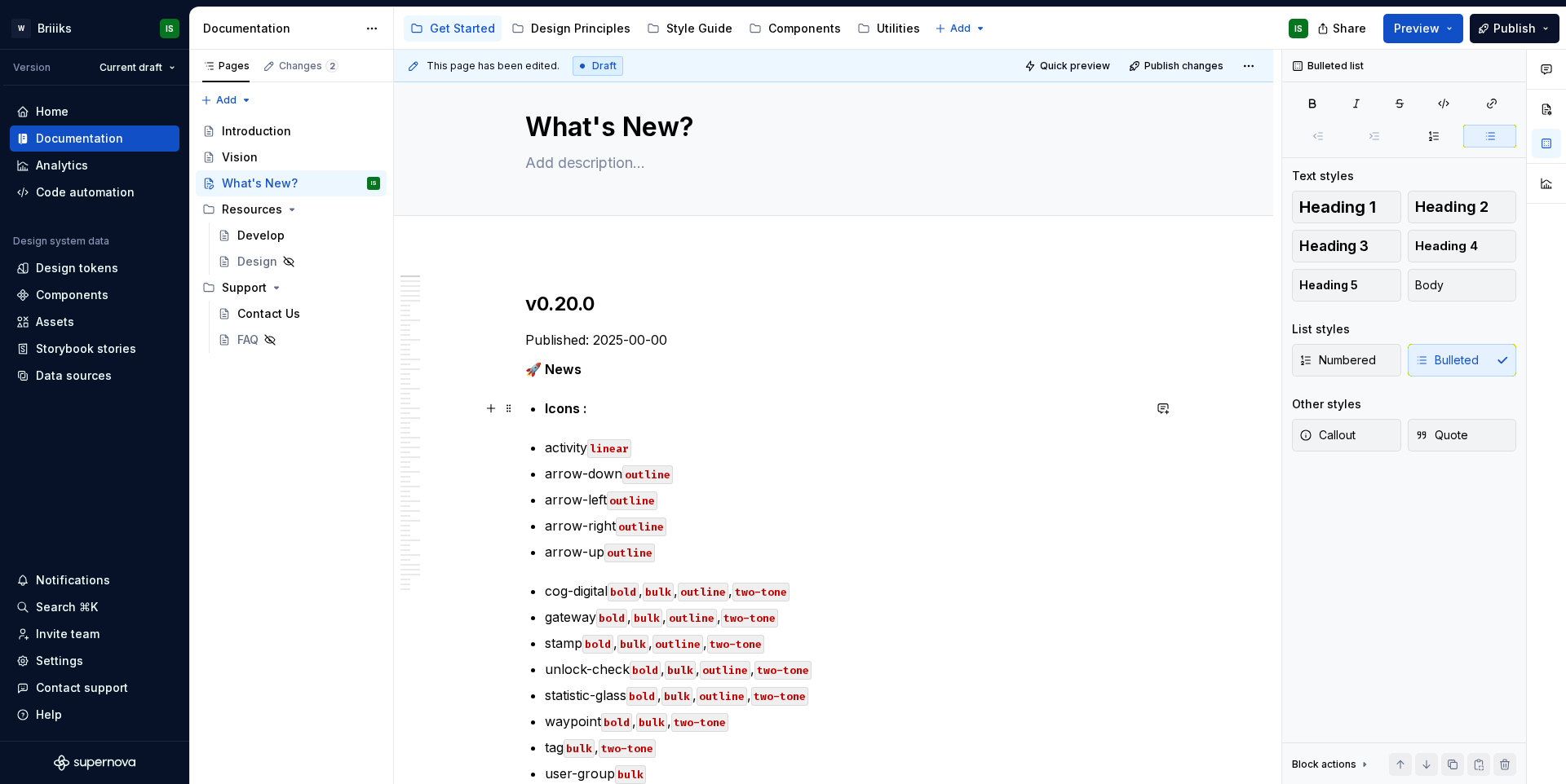
click at [545, 411] on strong "Icons :" at bounding box center [566, 409] width 42 height 17
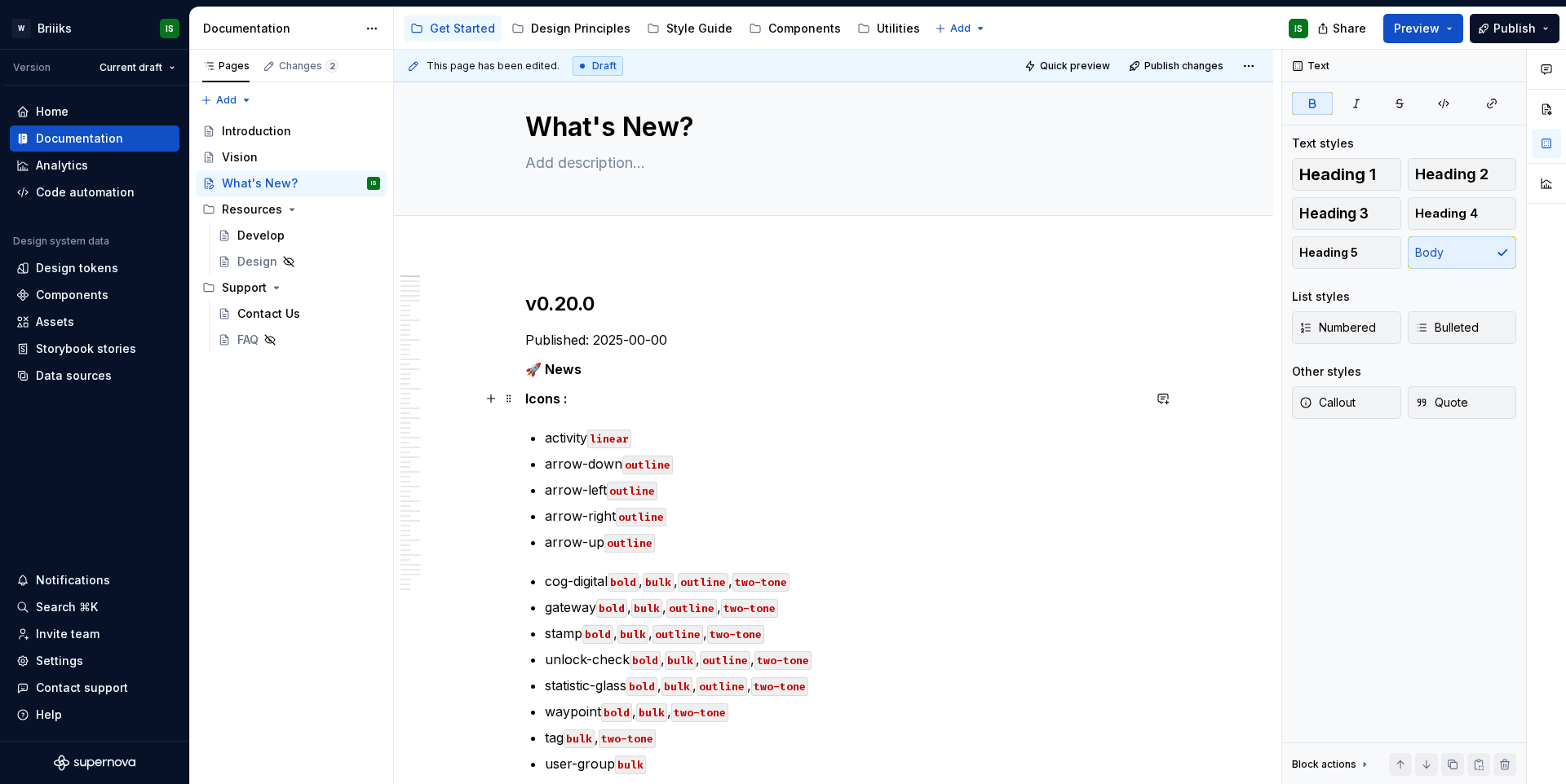
drag, startPoint x: 580, startPoint y: 407, endPoint x: 618, endPoint y: 398, distance: 39.1
click at [581, 407] on p "Icons :" at bounding box center [834, 398] width 617 height 19
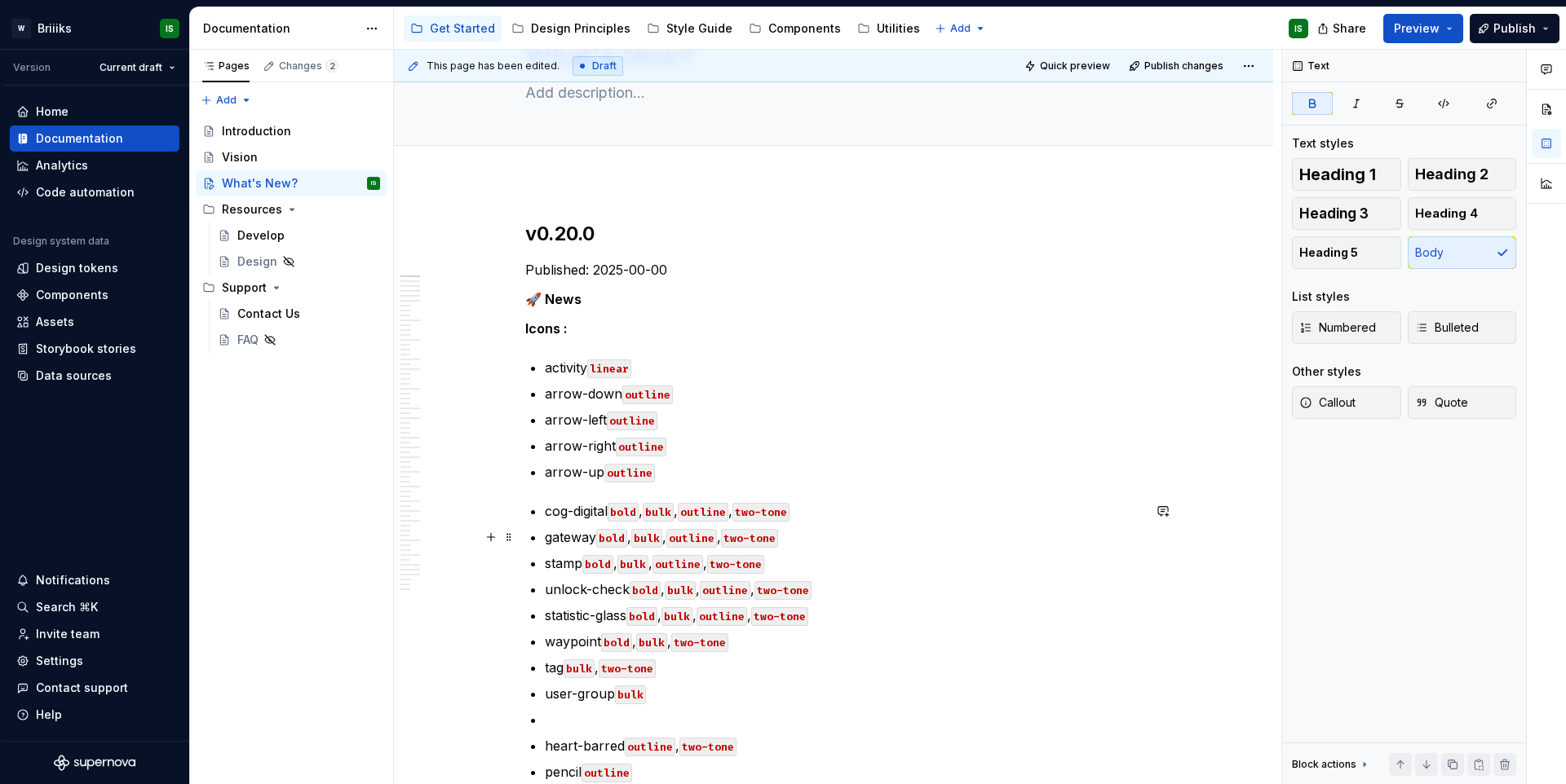
scroll to position [255, 0]
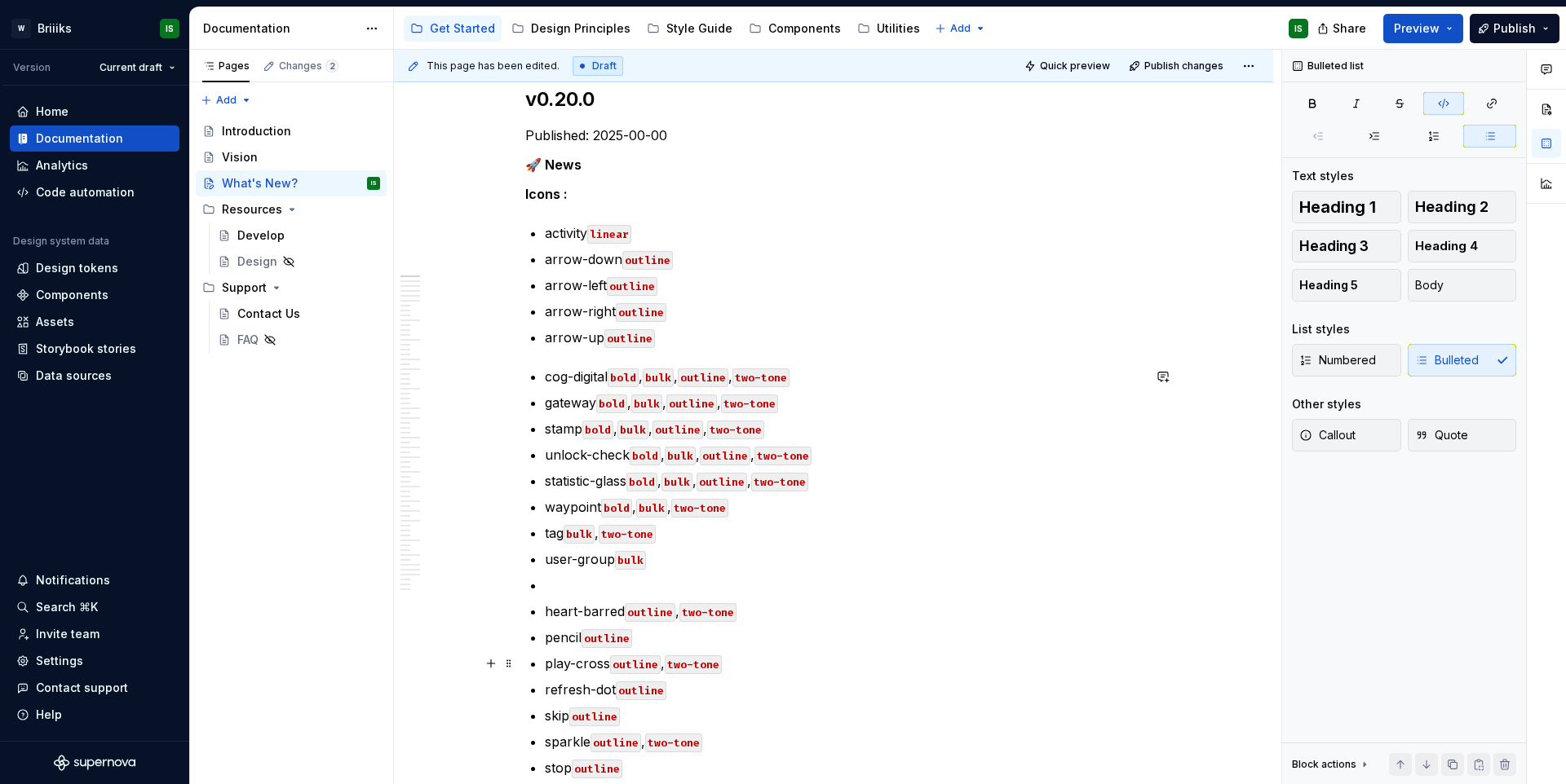
scroll to position [213, 0]
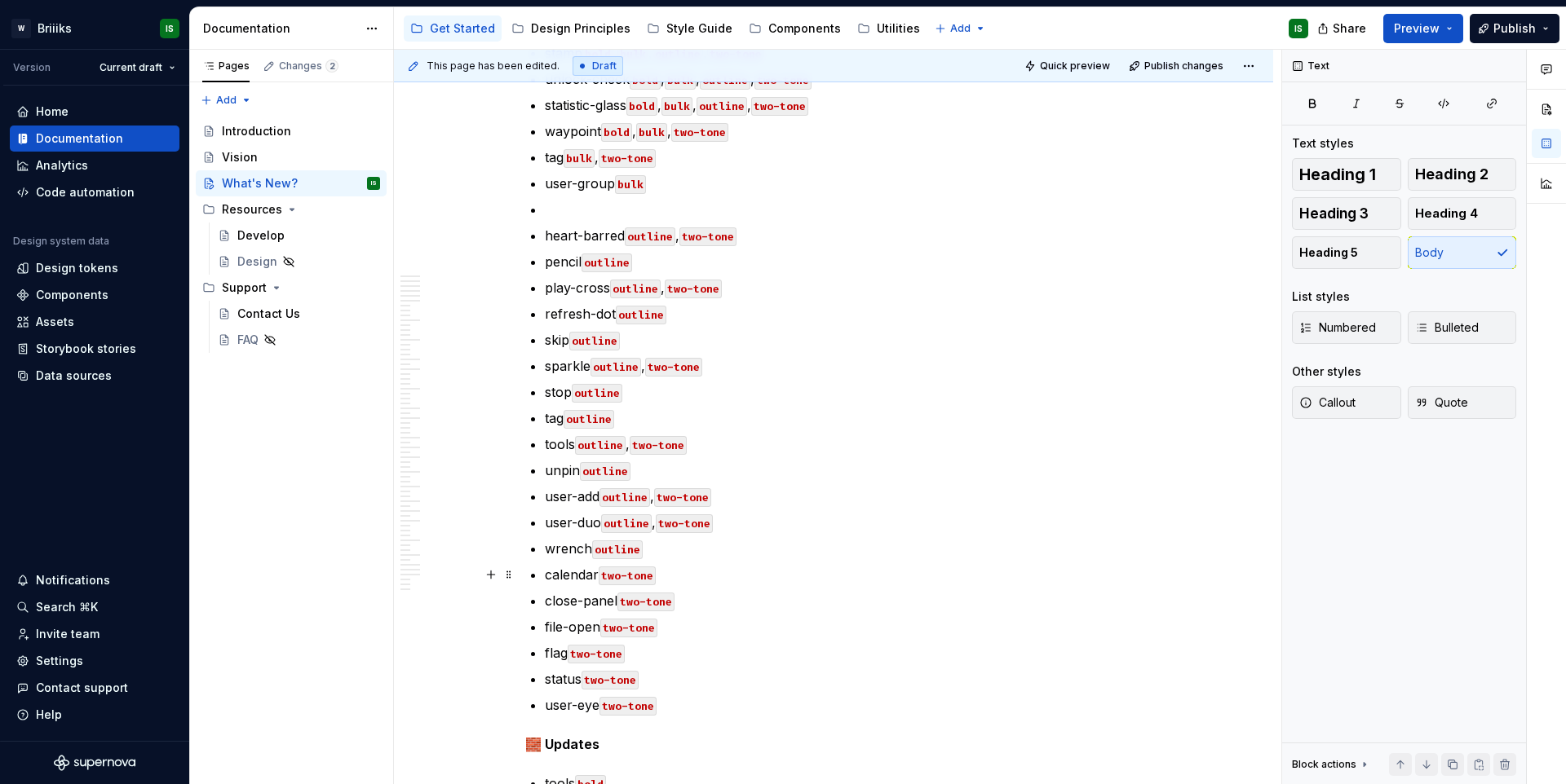
scroll to position [686, 0]
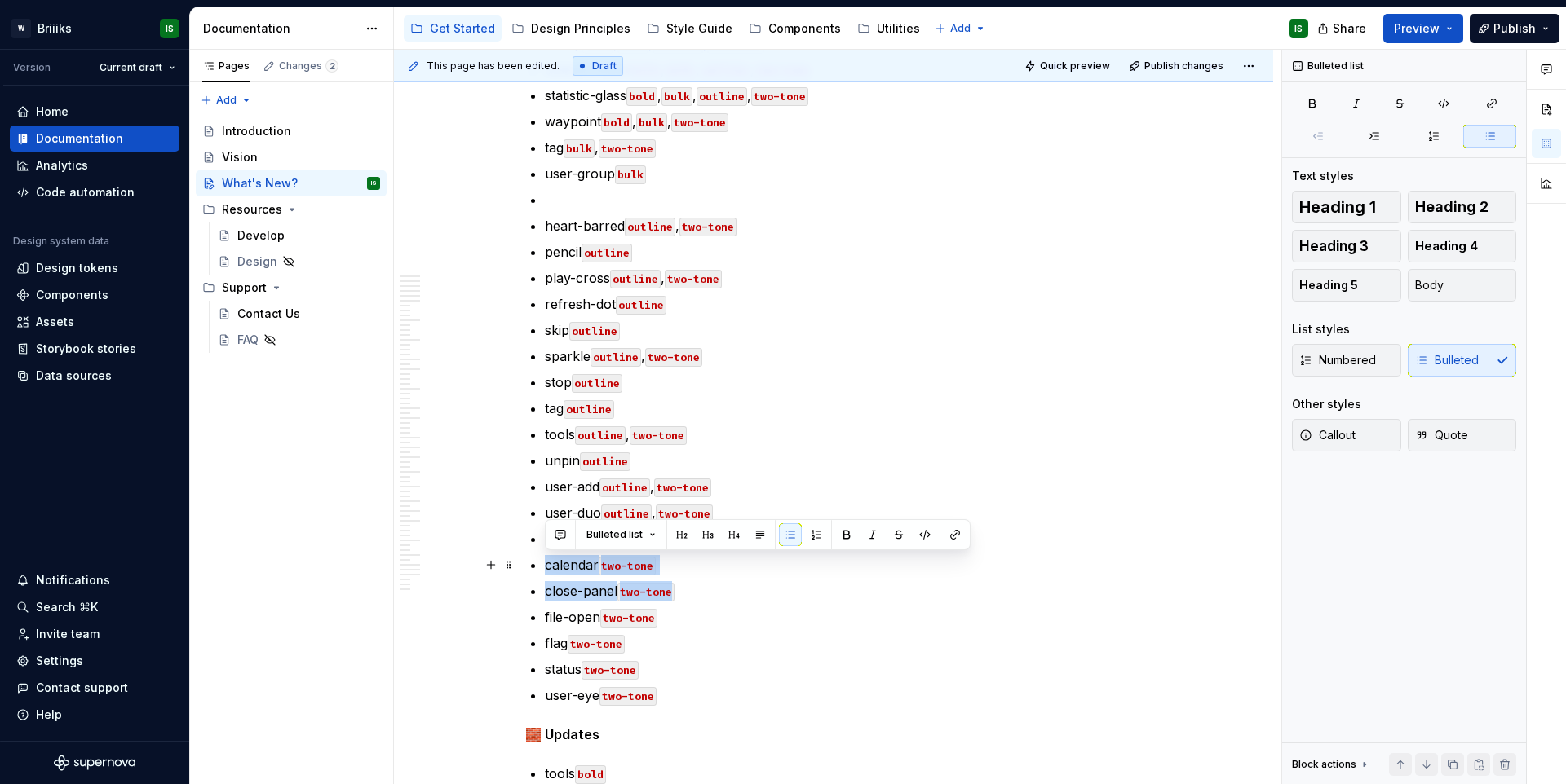
drag, startPoint x: 710, startPoint y: 591, endPoint x: 475, endPoint y: 555, distance: 237.7
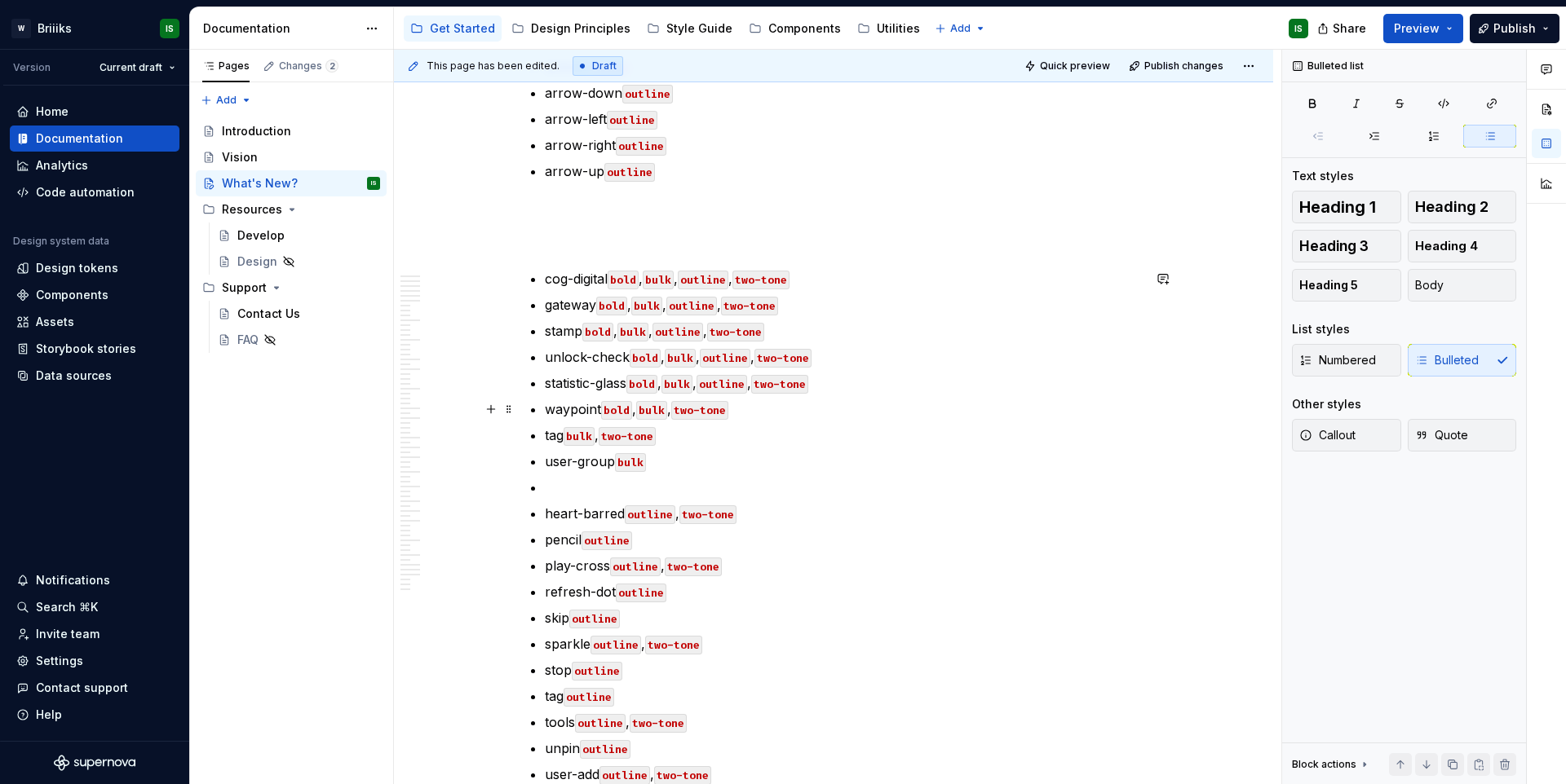
scroll to position [360, 0]
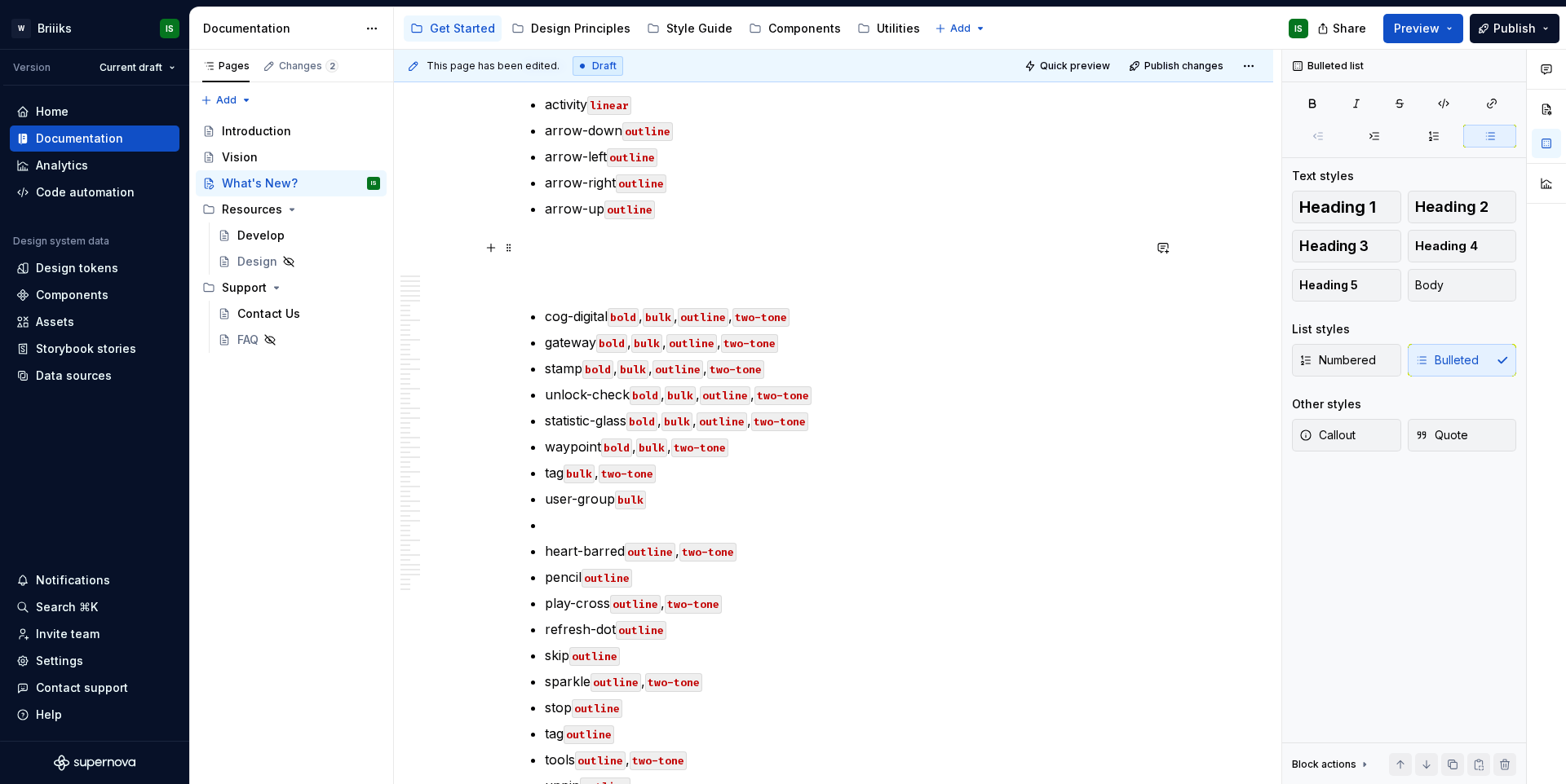
click at [573, 245] on p at bounding box center [834, 247] width 617 height 19
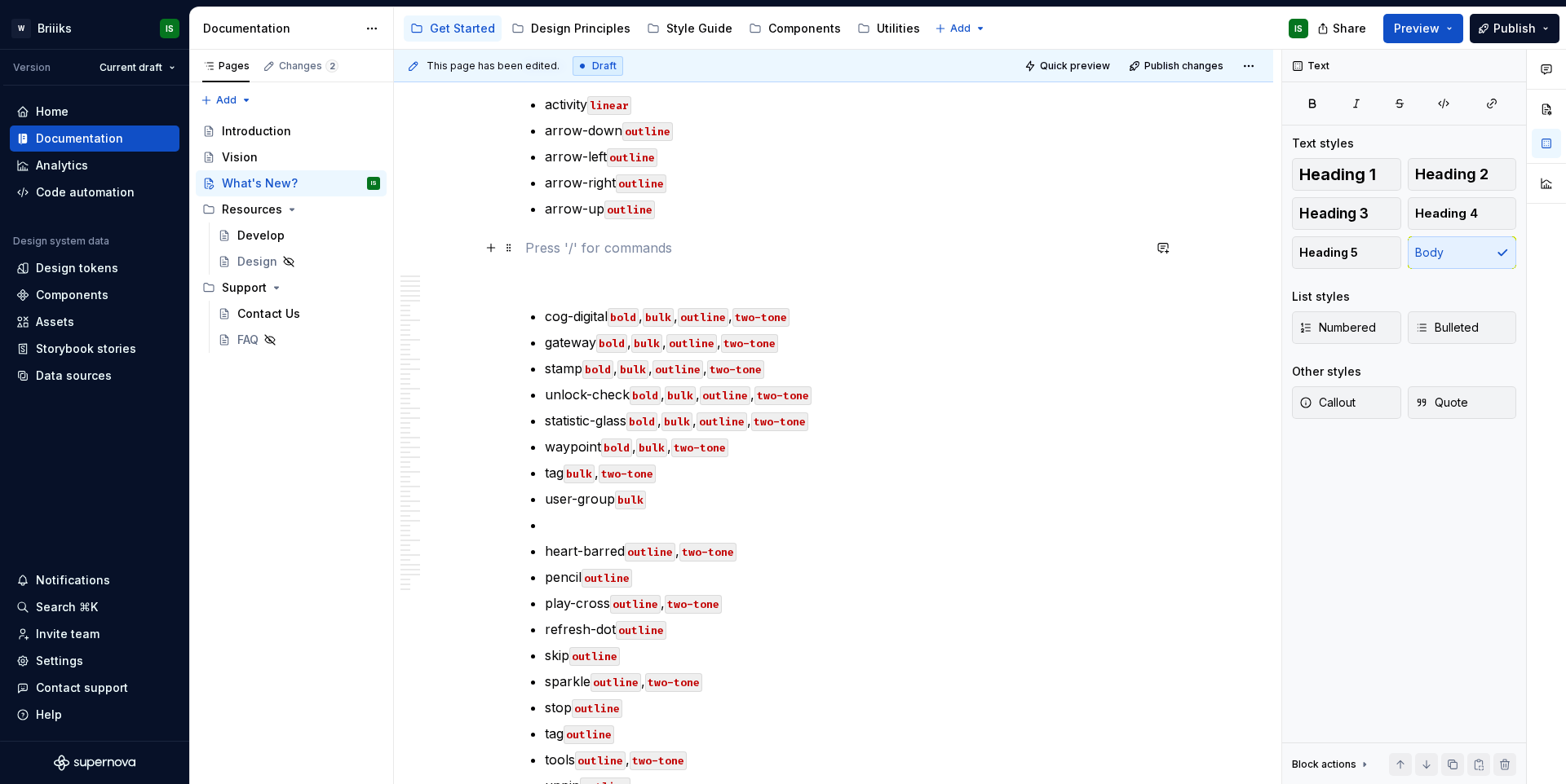
click at [576, 238] on p at bounding box center [834, 247] width 617 height 19
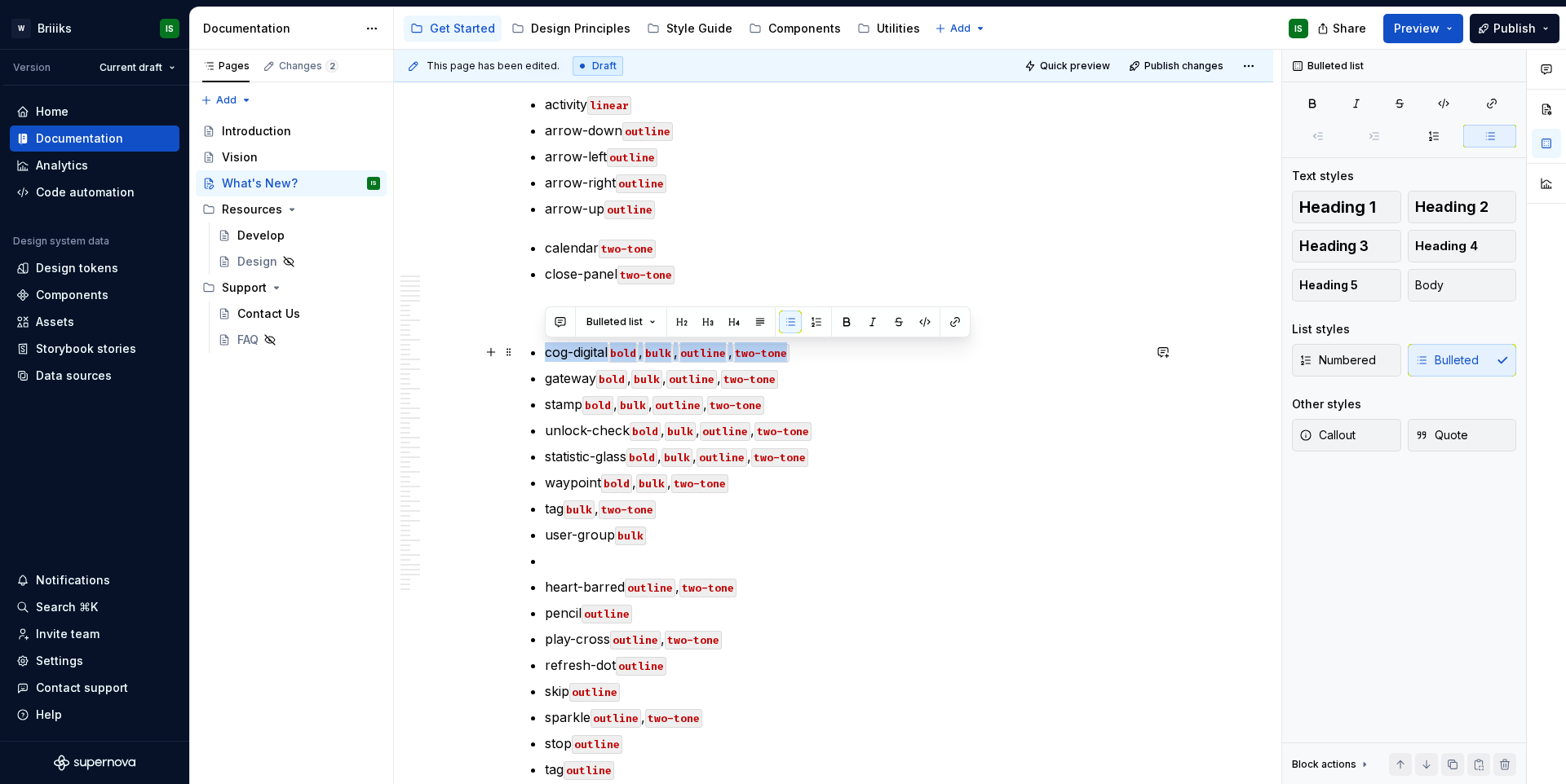
drag, startPoint x: 547, startPoint y: 355, endPoint x: 852, endPoint y: 352, distance: 305.0
click at [852, 352] on p "cog-digital bold , bulk , outline , two-tone" at bounding box center [844, 352] width 597 height 19
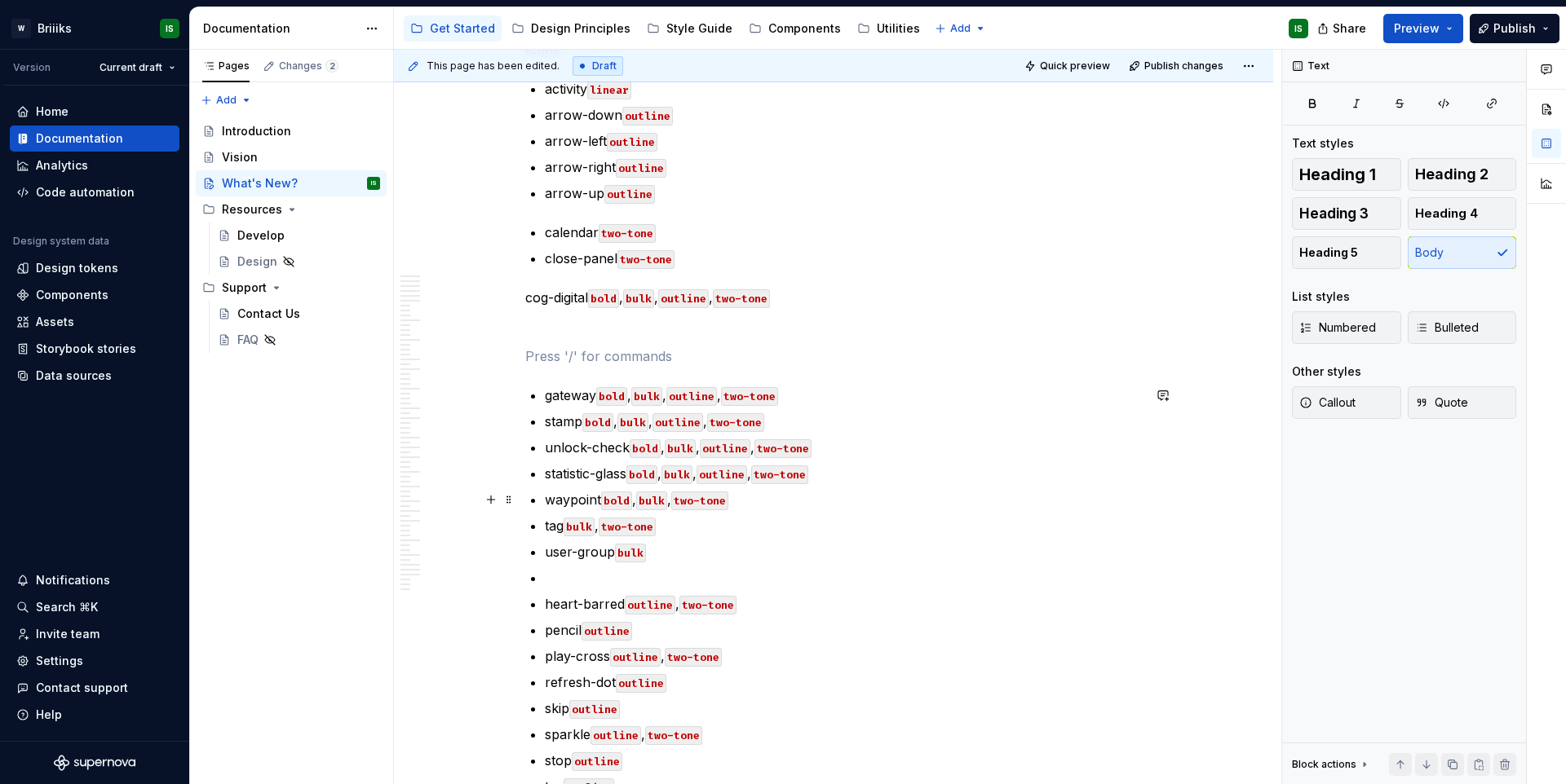
scroll to position [310, 0]
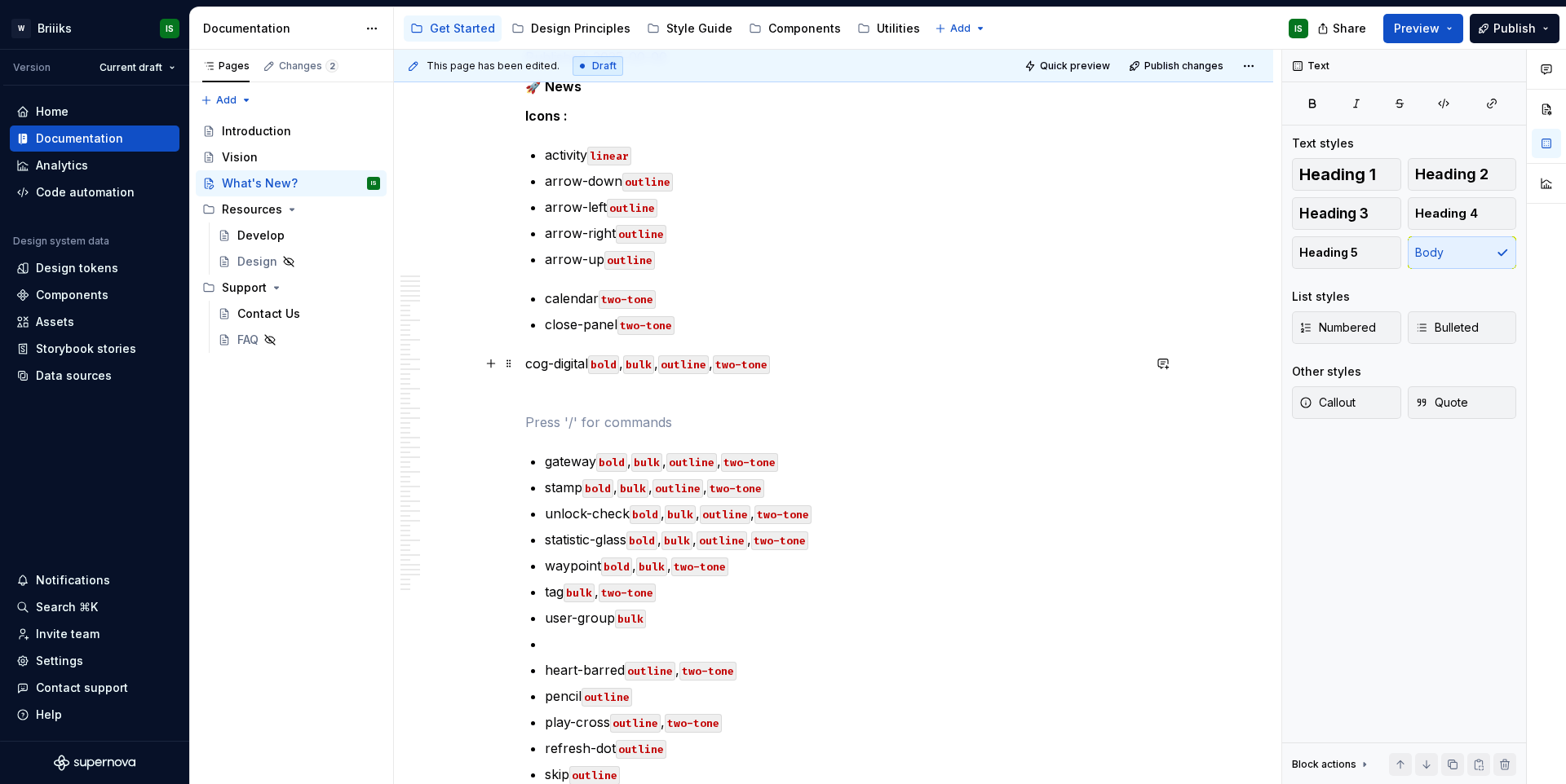
click at [527, 365] on p "cog-digital bold , bulk , outline , two-tone" at bounding box center [834, 363] width 617 height 19
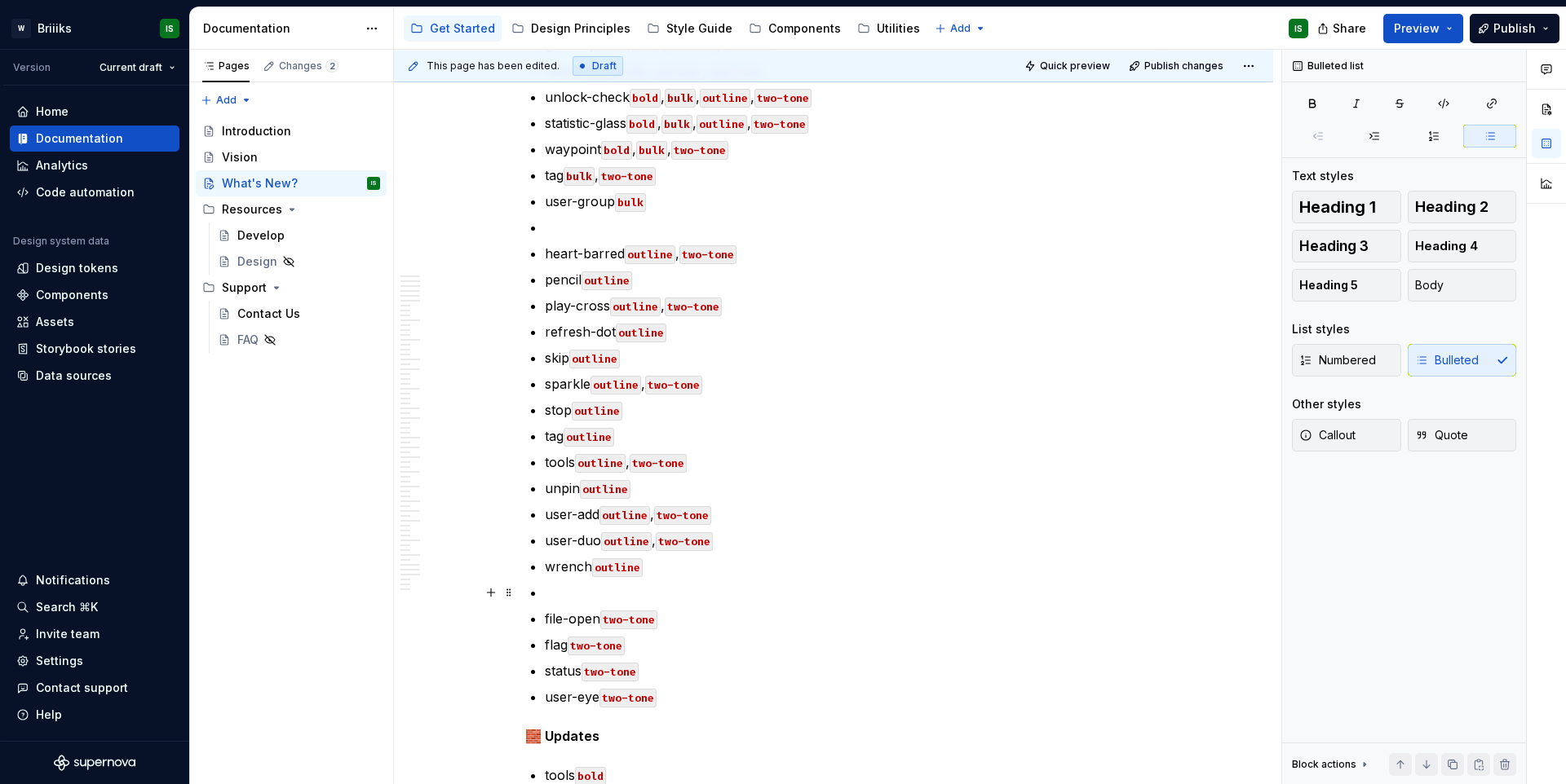
scroll to position [714, 0]
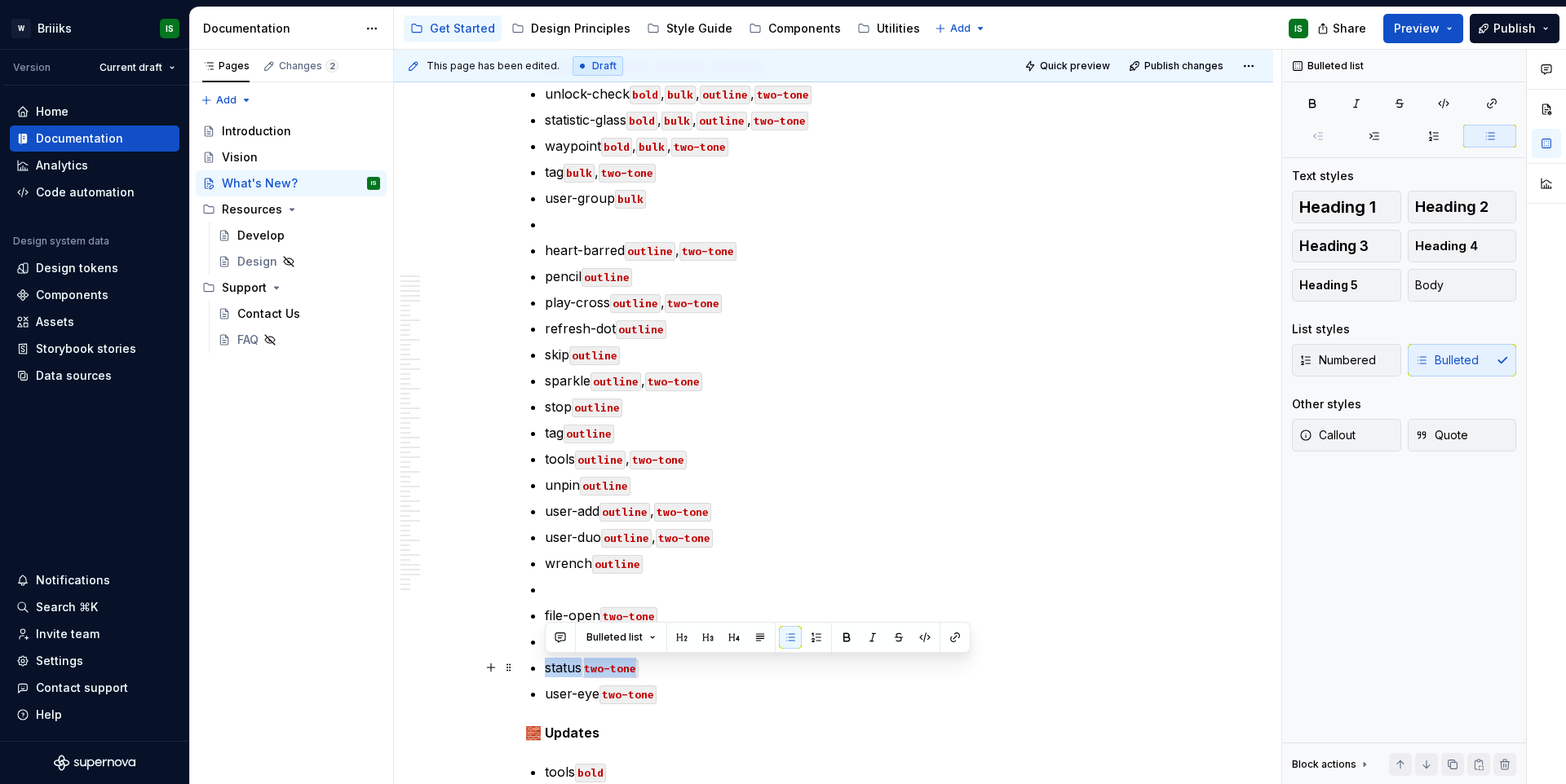
drag, startPoint x: 656, startPoint y: 666, endPoint x: 544, endPoint y: 668, distance: 112.0
click at [545, 668] on p "status two-tone" at bounding box center [844, 668] width 597 height 19
click at [657, 669] on p "status two-tone" at bounding box center [844, 668] width 597 height 19
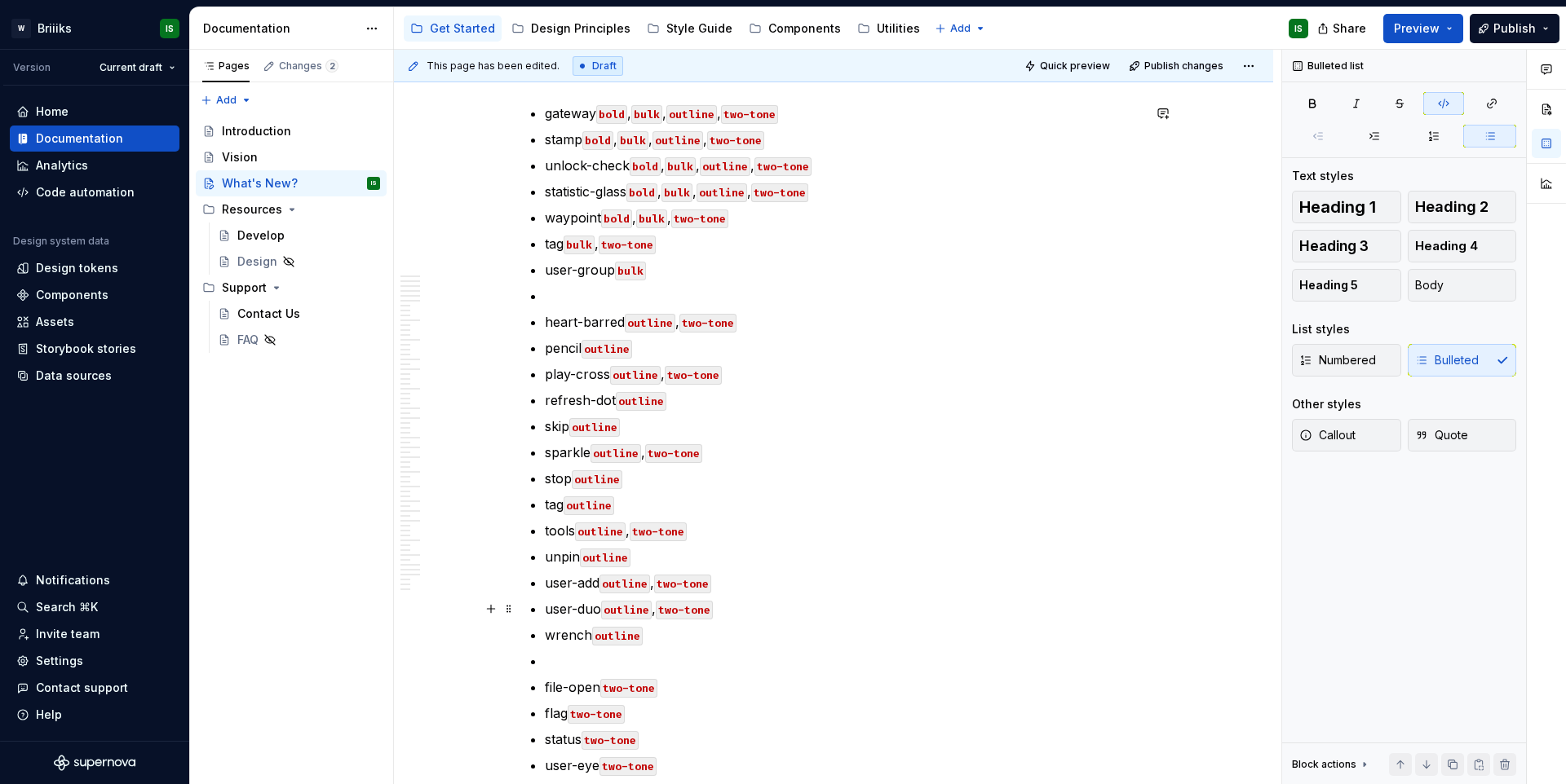
scroll to position [722, 0]
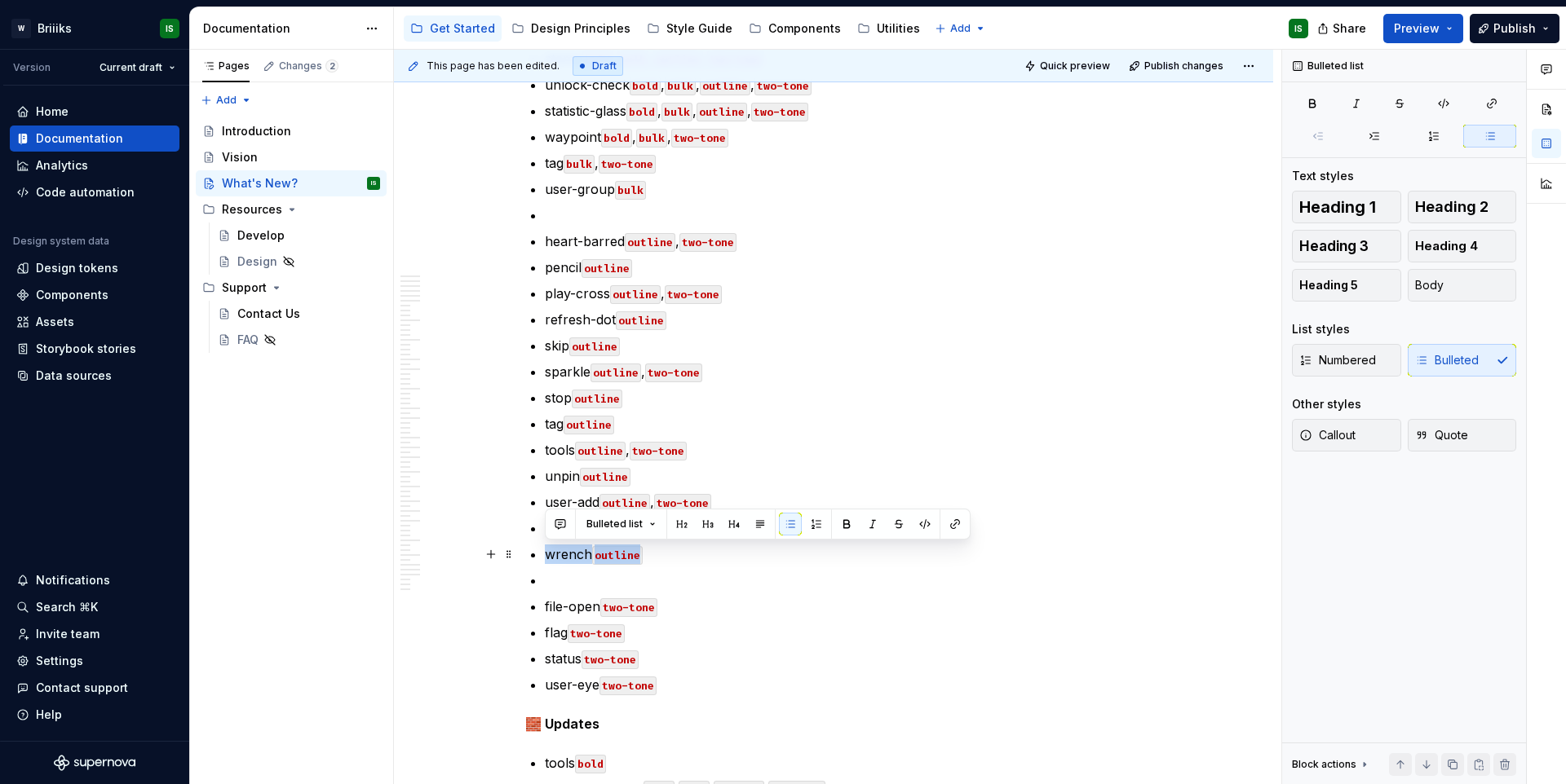
drag, startPoint x: 652, startPoint y: 561, endPoint x: 547, endPoint y: 563, distance: 105.0
click at [547, 563] on p "wrench outline" at bounding box center [844, 554] width 597 height 19
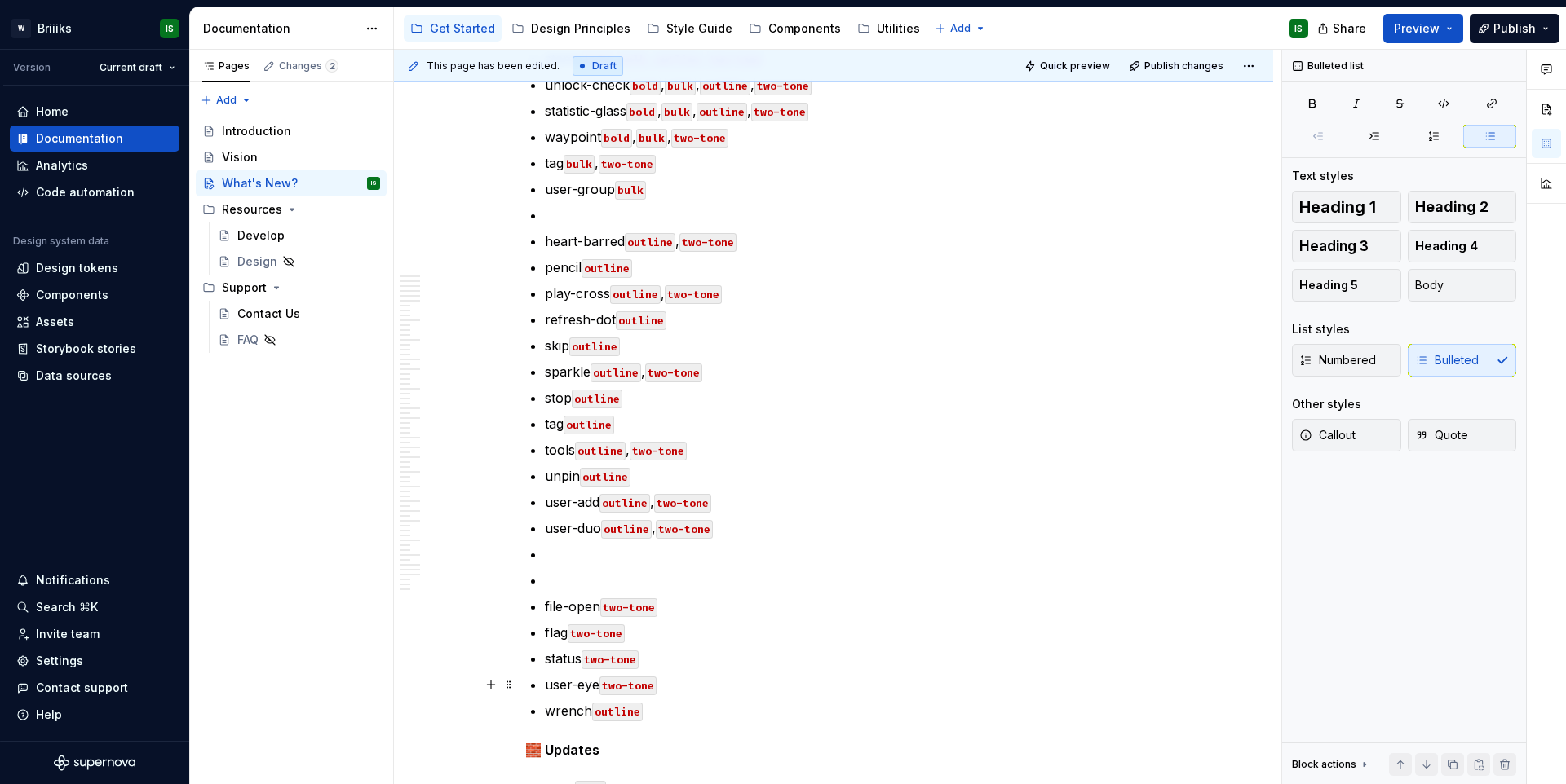
click at [685, 672] on ul "gateway bold , bulk , outline , two-tone stamp bold , bulk , outline , two-tone…" at bounding box center [844, 372] width 597 height 698
click at [687, 686] on p "user-eye two-tone" at bounding box center [844, 684] width 597 height 19
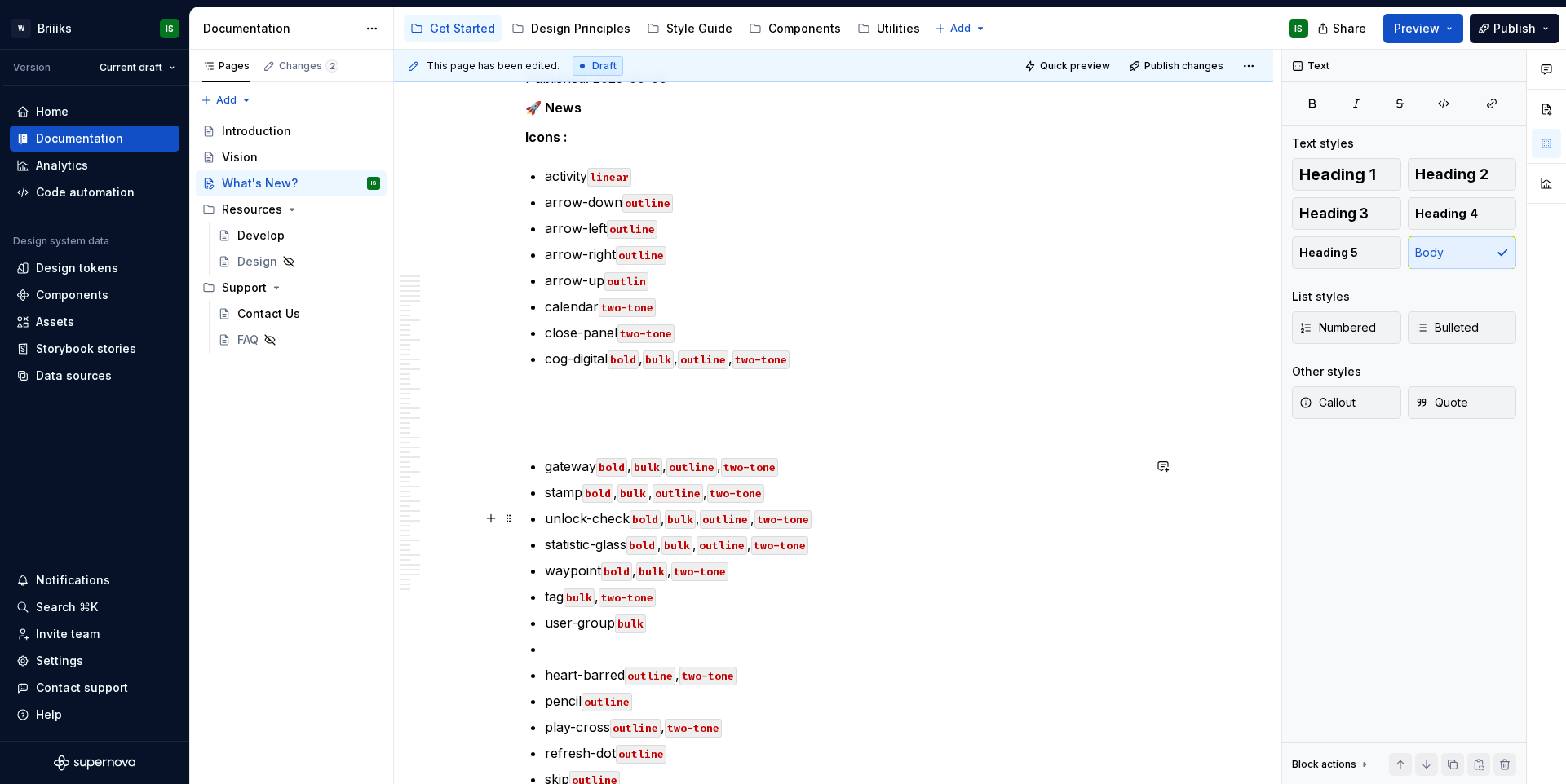
scroll to position [305, 0]
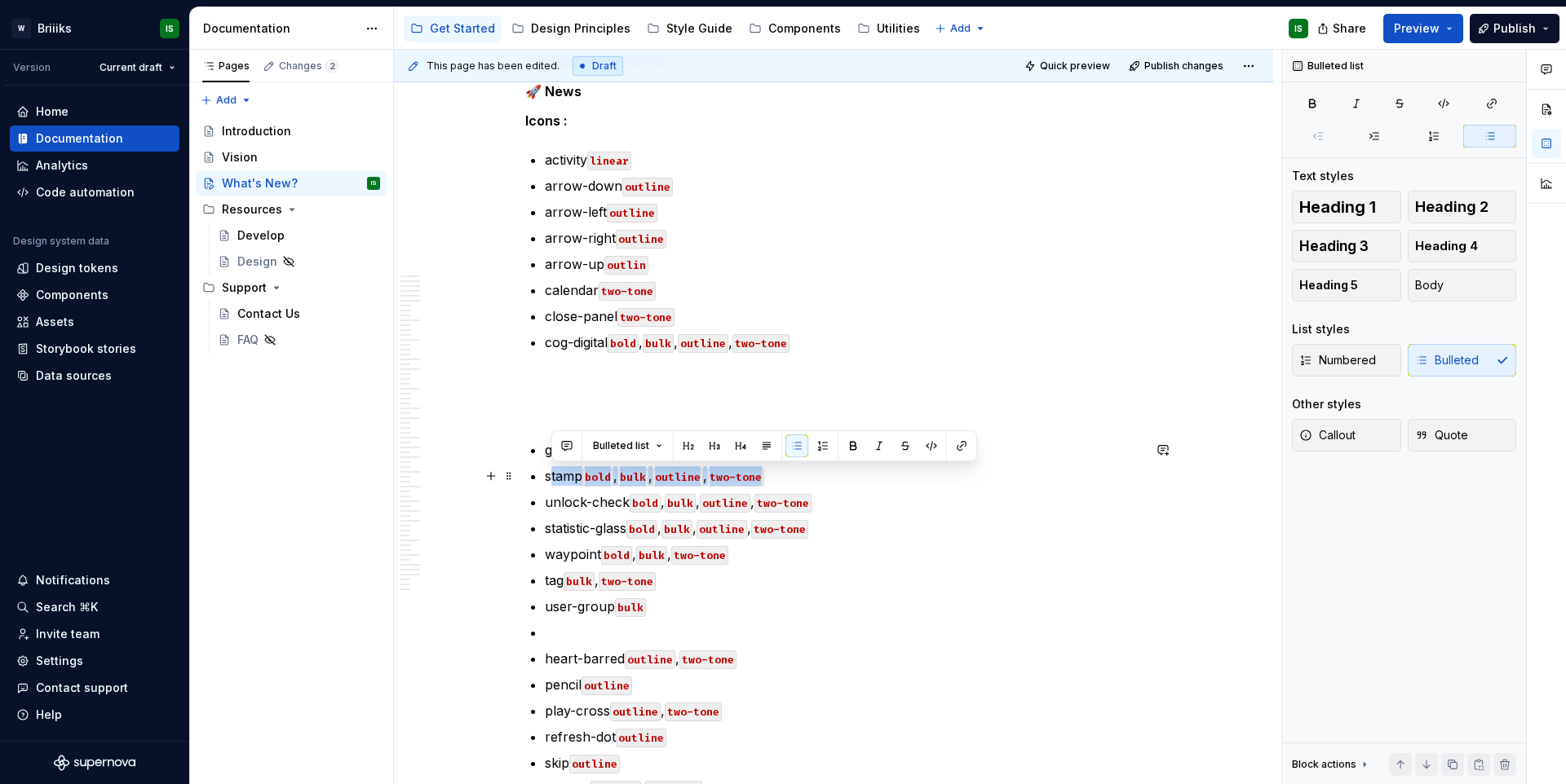
drag, startPoint x: 548, startPoint y: 478, endPoint x: 790, endPoint y: 476, distance: 242.0
click at [789, 476] on p "stamp bold , bulk , outline , two-tone" at bounding box center [844, 476] width 597 height 19
drag, startPoint x: 775, startPoint y: 477, endPoint x: 530, endPoint y: 484, distance: 245.1
click at [545, 484] on li "stamp bold , bulk , outline , two-tone" at bounding box center [844, 476] width 597 height 19
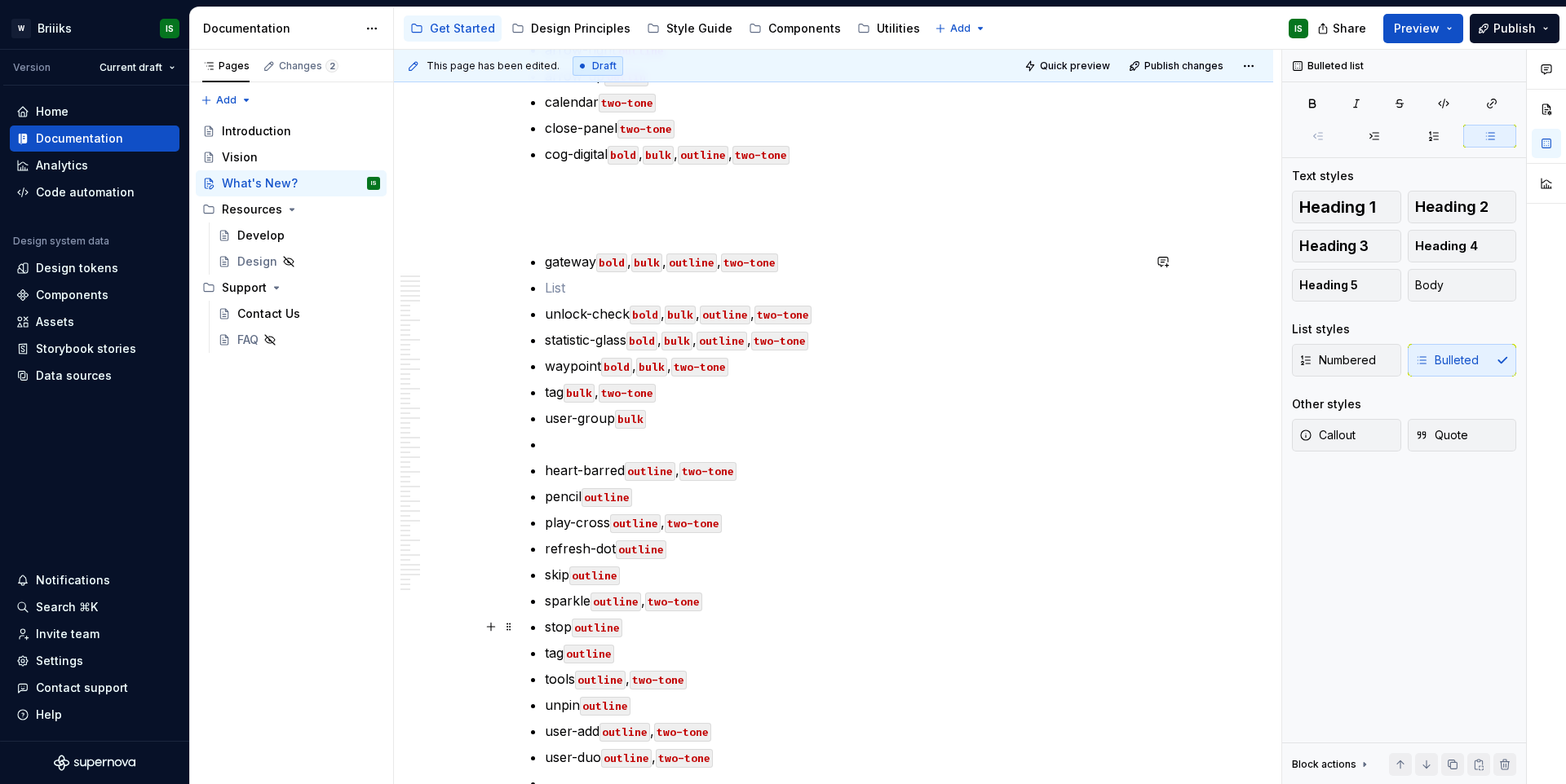
scroll to position [620, 0]
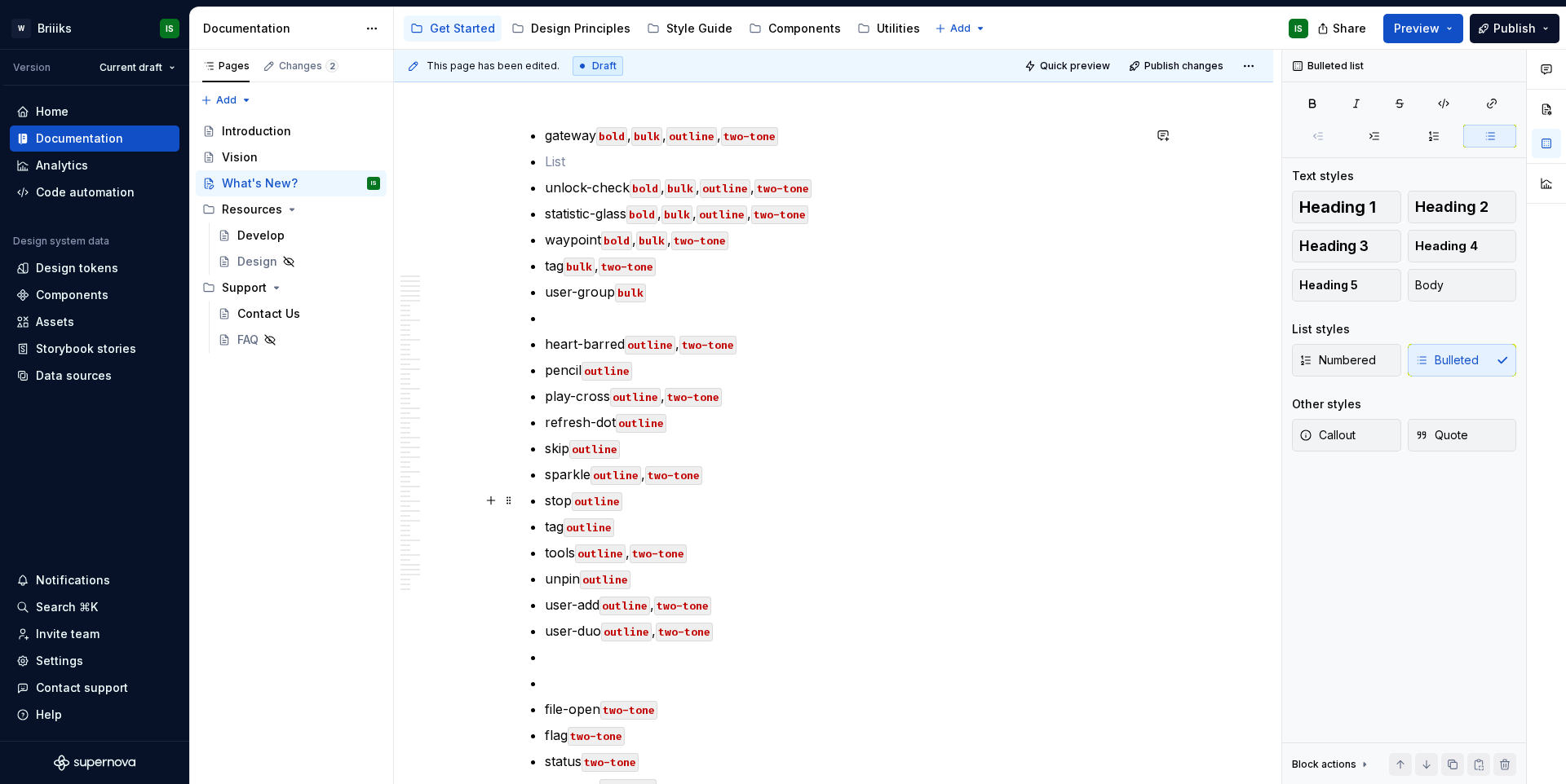
click at [633, 504] on p "stop outline" at bounding box center [844, 501] width 597 height 19
click at [674, 422] on p "refresh-dot outline" at bounding box center [844, 422] width 597 height 19
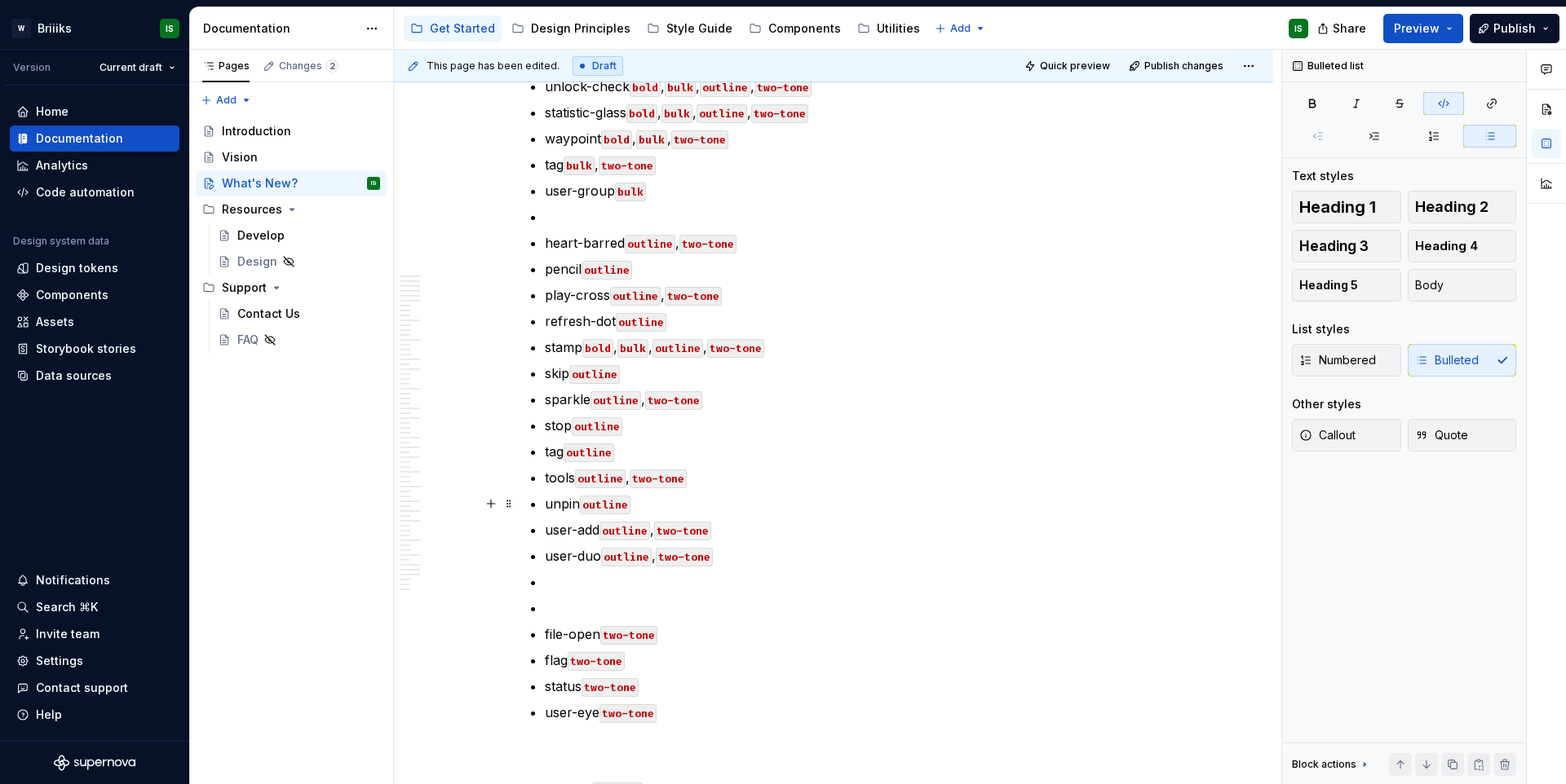
scroll to position [721, 0]
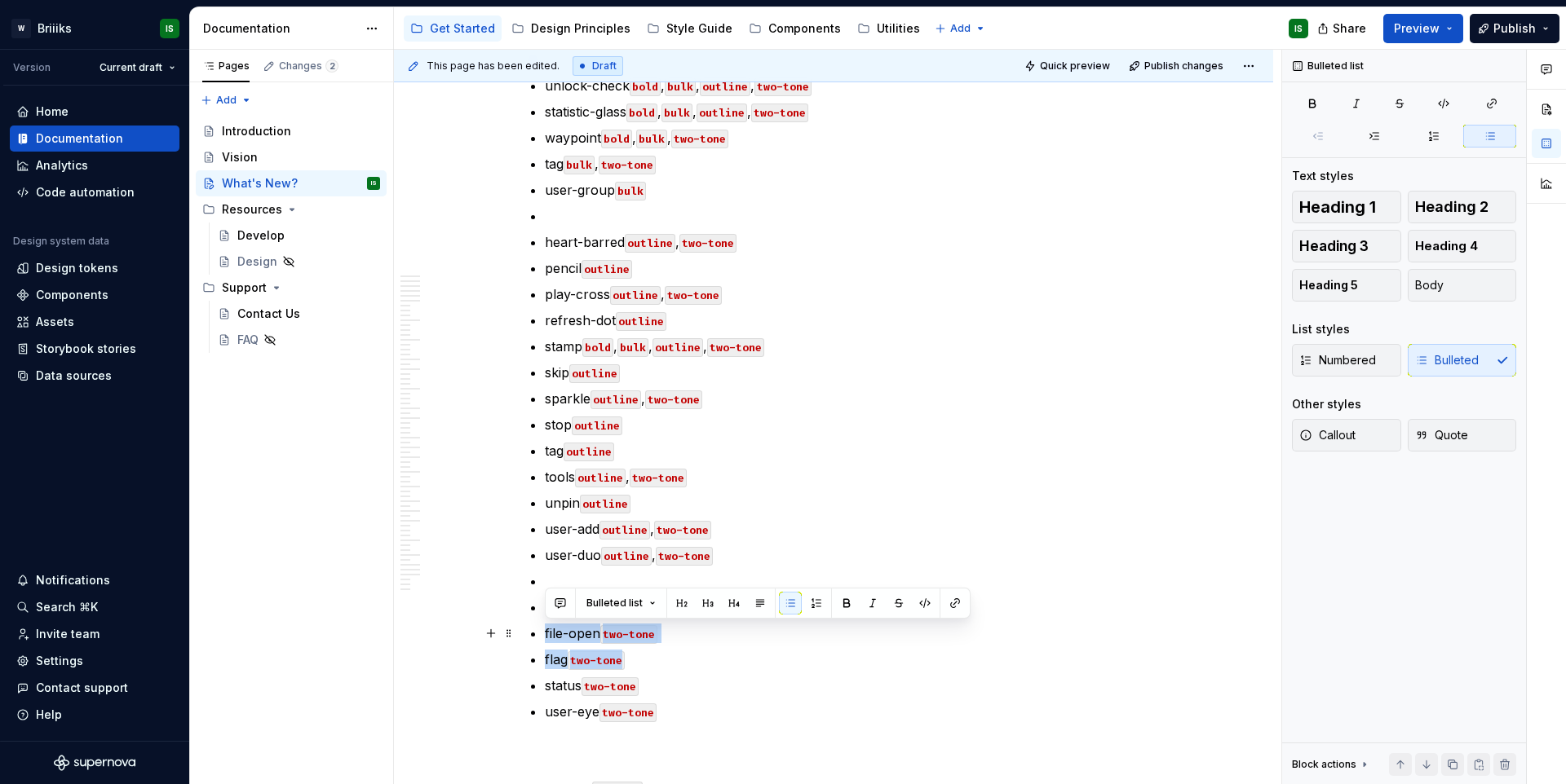
drag, startPoint x: 631, startPoint y: 663, endPoint x: 545, endPoint y: 633, distance: 91.1
click at [545, 633] on ul "gateway bold , bulk , outline , two-tone unlock-check bold , bulk , outline , t…" at bounding box center [844, 373] width 597 height 698
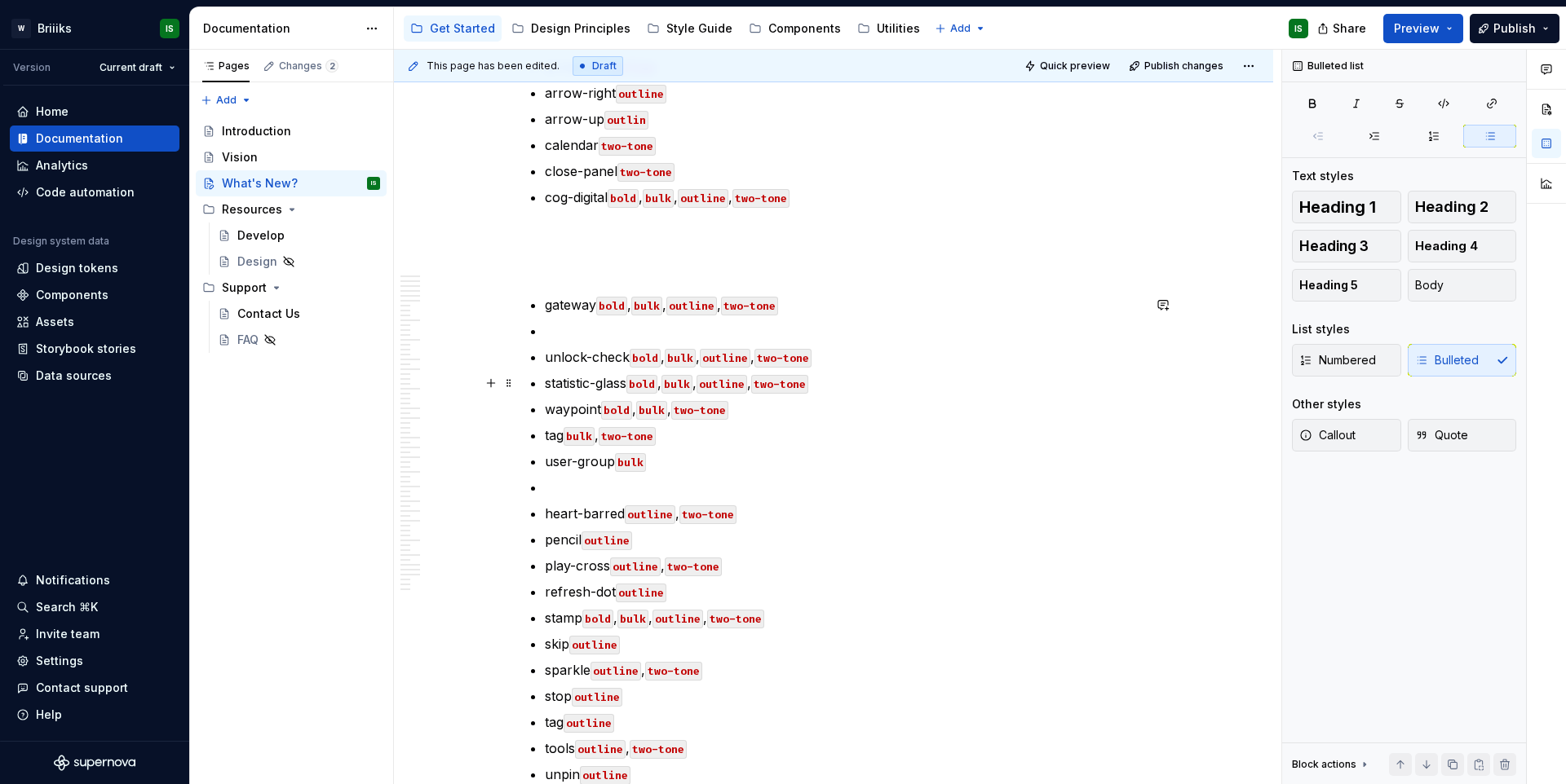
scroll to position [444, 0]
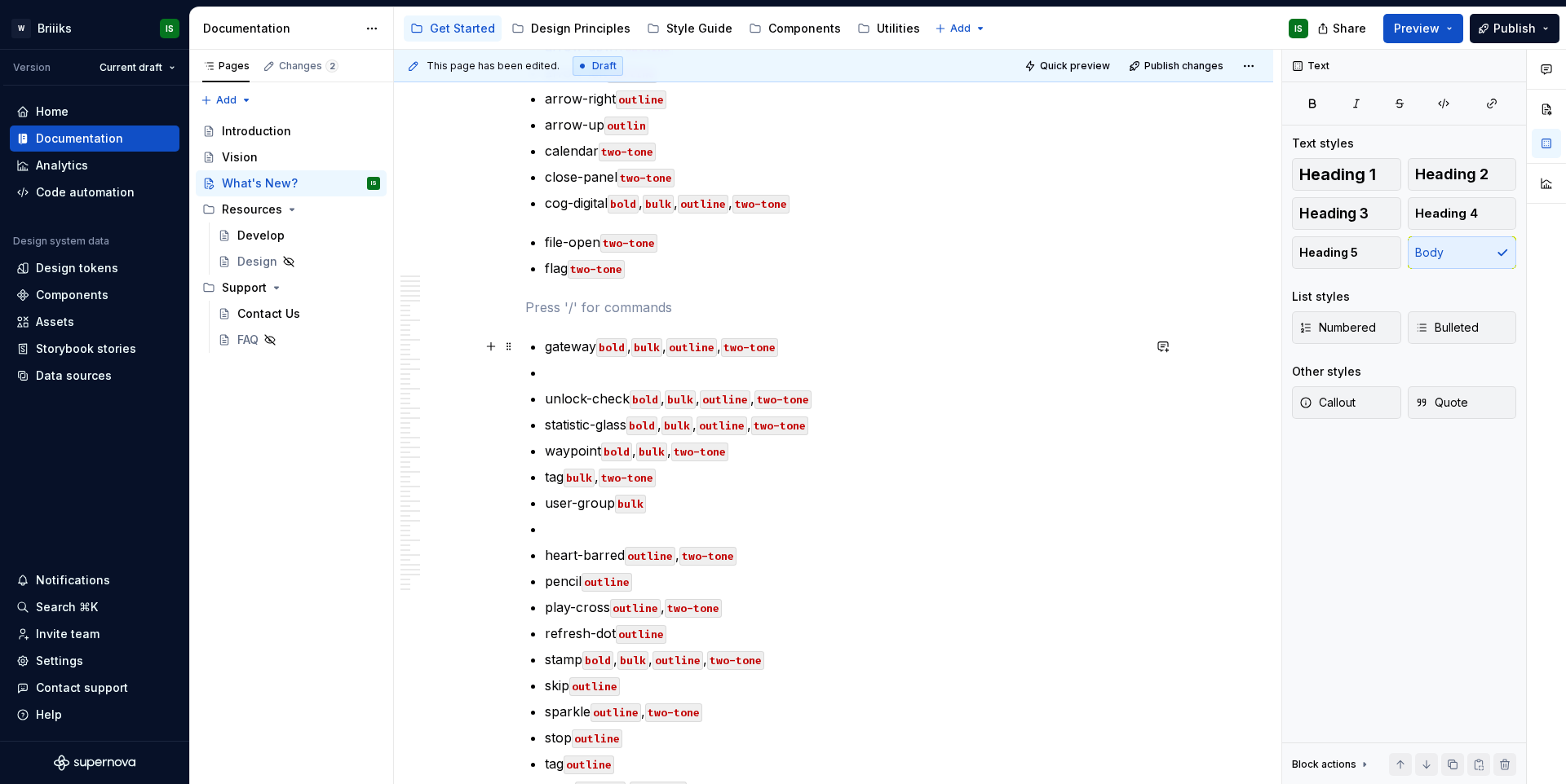
click at [547, 344] on p "gateway bold , bulk , outline , two-tone" at bounding box center [844, 346] width 597 height 19
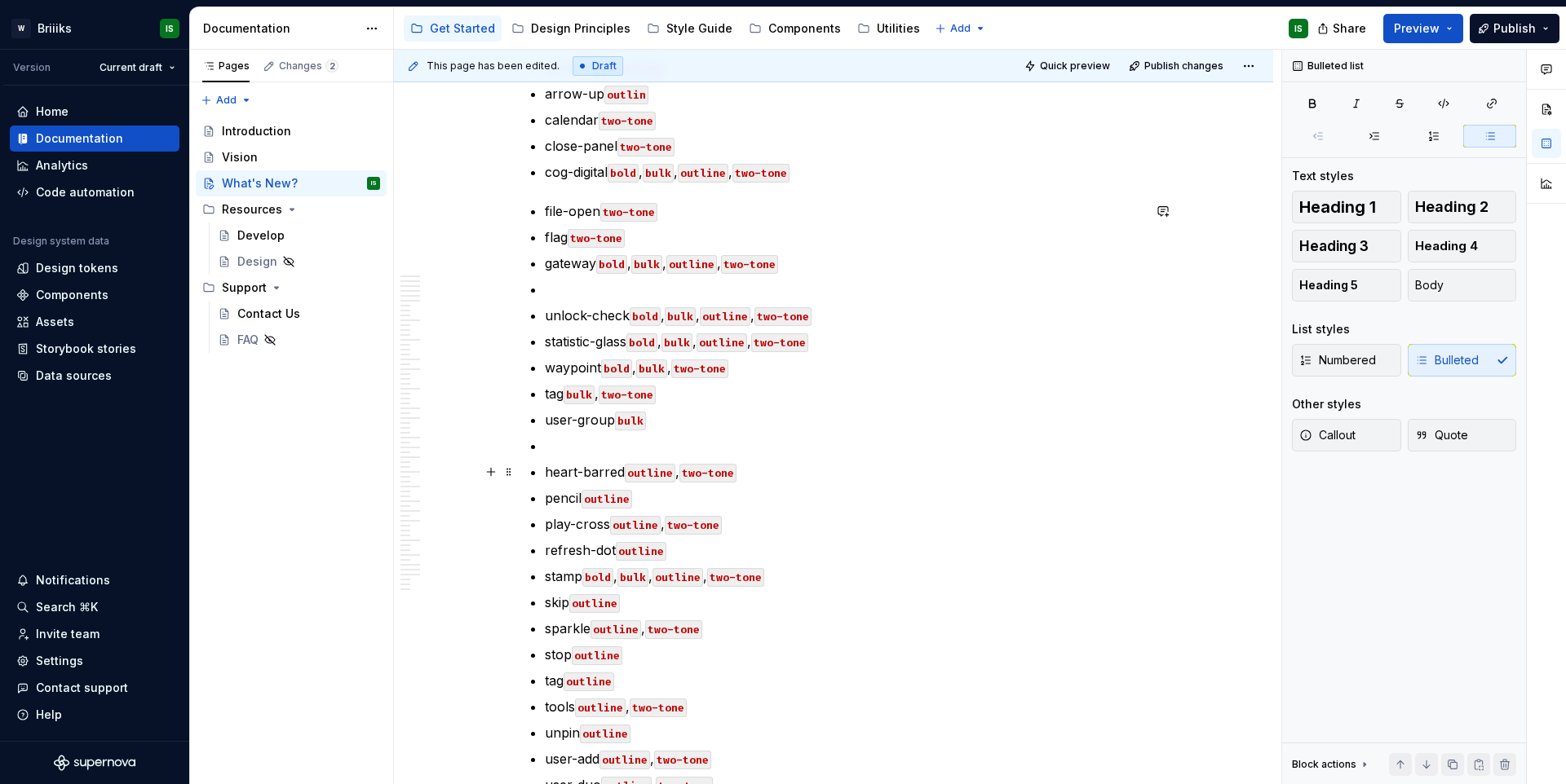
scroll to position [478, 0]
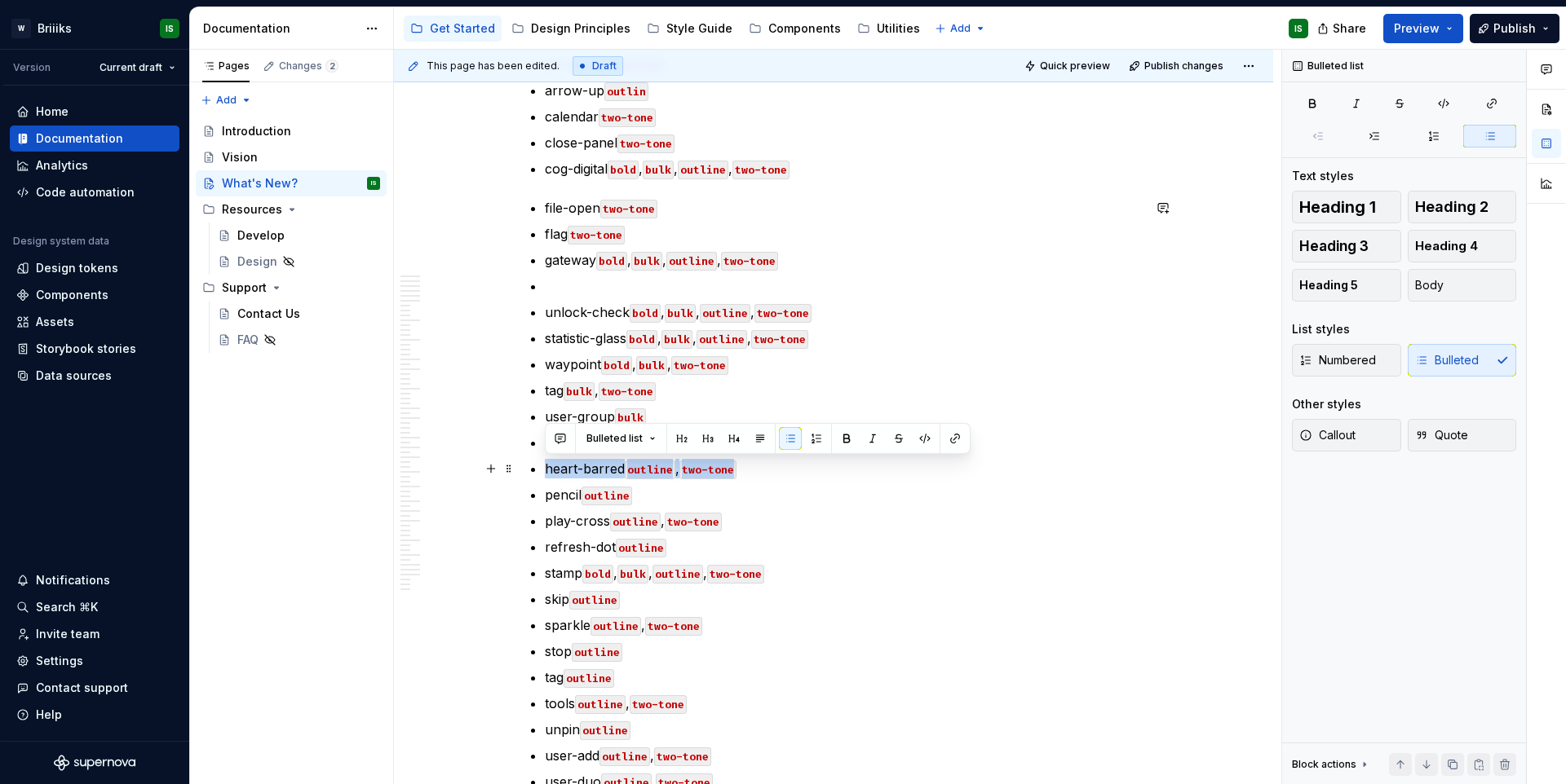
drag, startPoint x: 546, startPoint y: 466, endPoint x: 811, endPoint y: 470, distance: 265.0
click at [811, 470] on p "heart-barred outline , two-tone" at bounding box center [844, 468] width 597 height 19
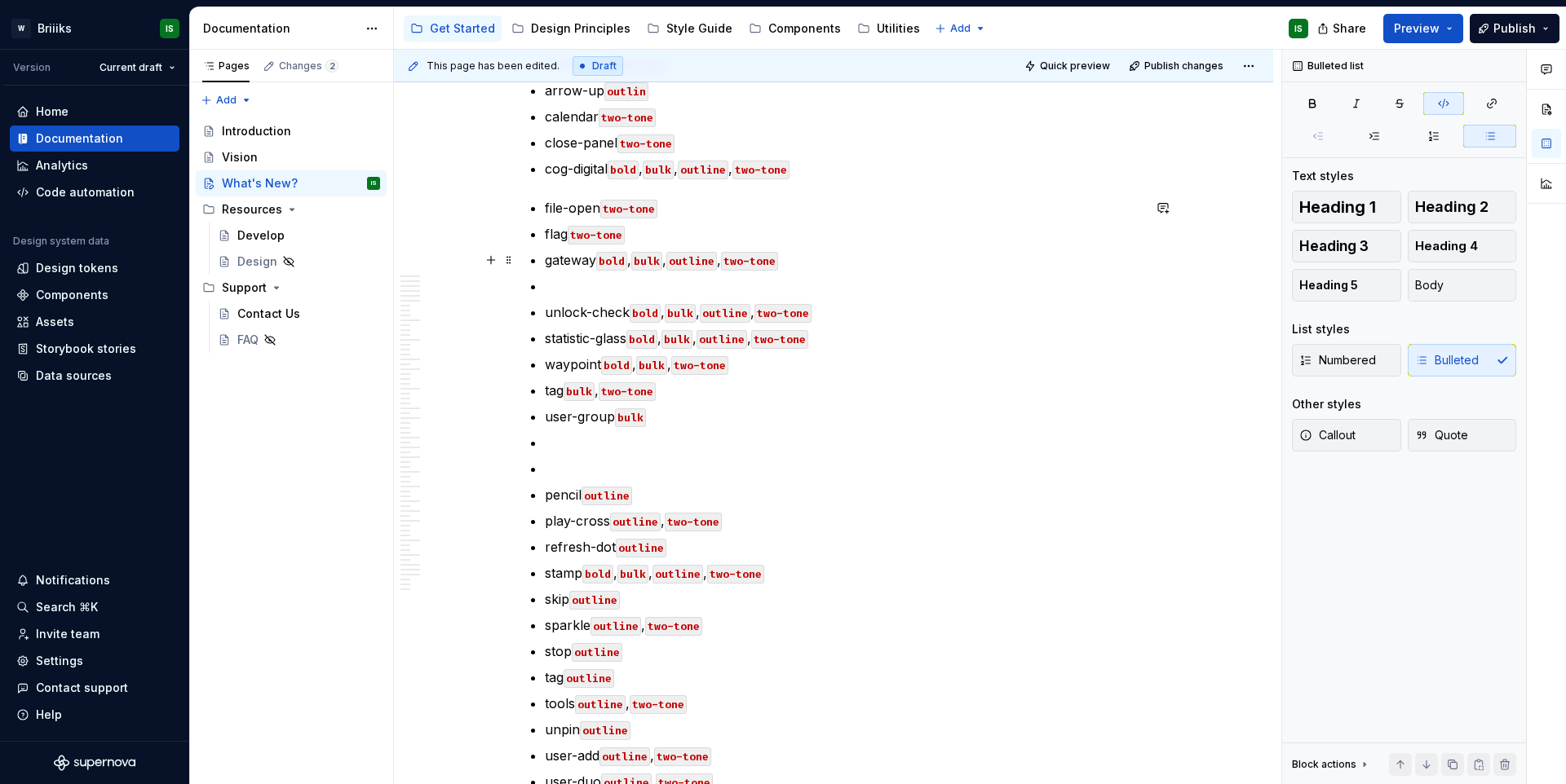
click at [842, 252] on p "gateway bold , bulk , outline , two-tone" at bounding box center [844, 259] width 597 height 19
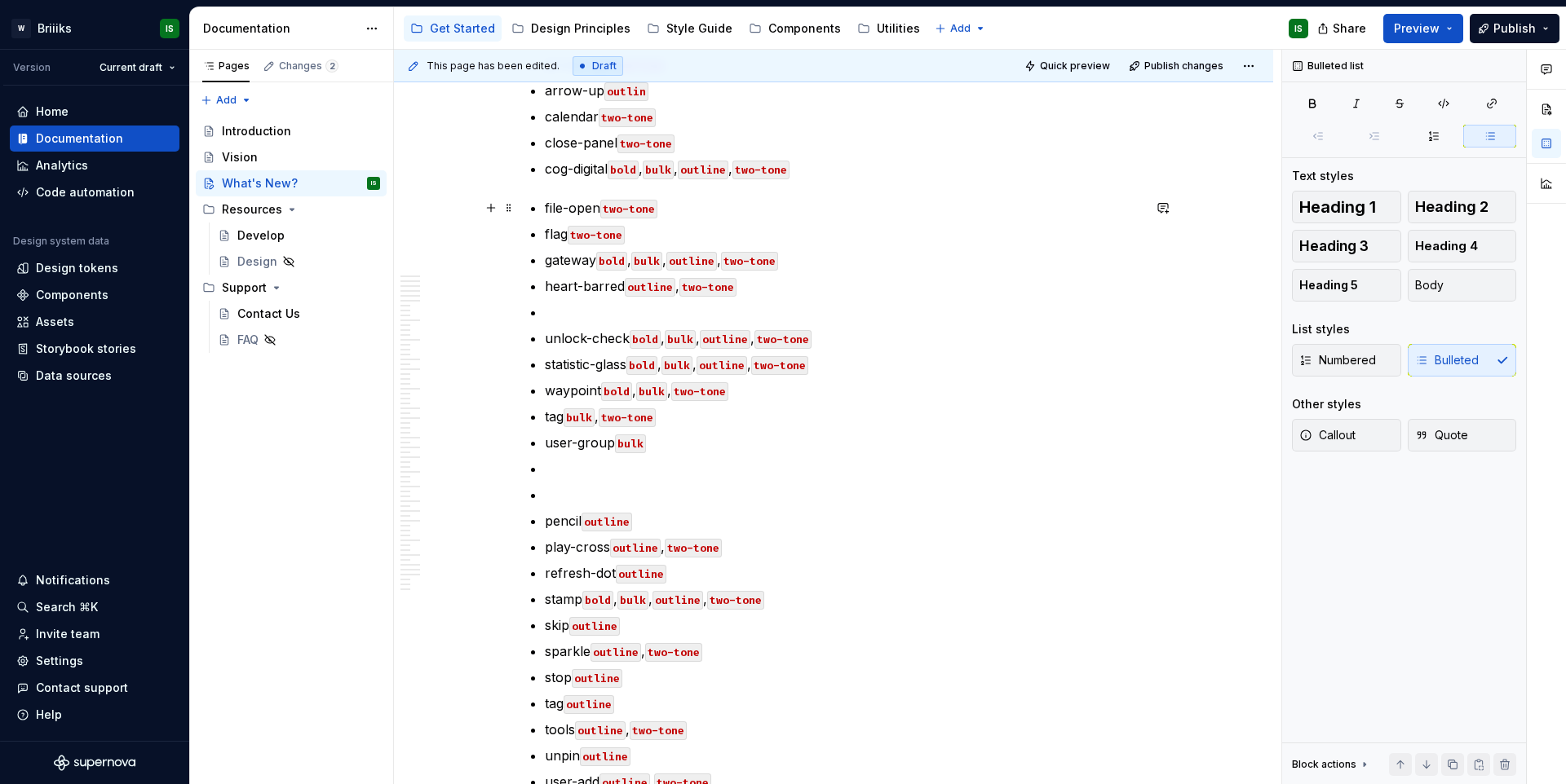
click at [546, 209] on p "file-open two-tone" at bounding box center [844, 208] width 597 height 19
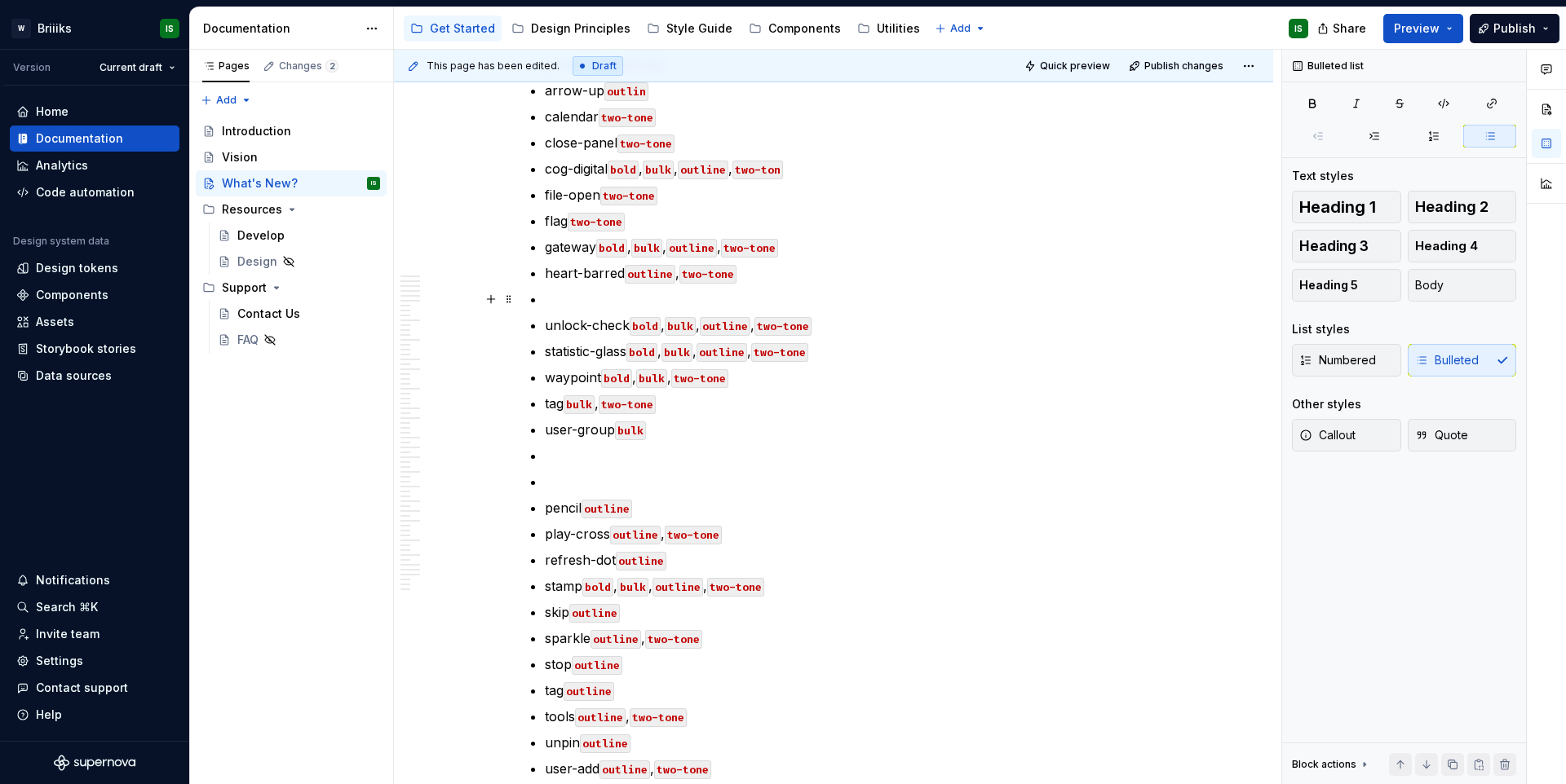
click at [567, 308] on p at bounding box center [844, 298] width 597 height 19
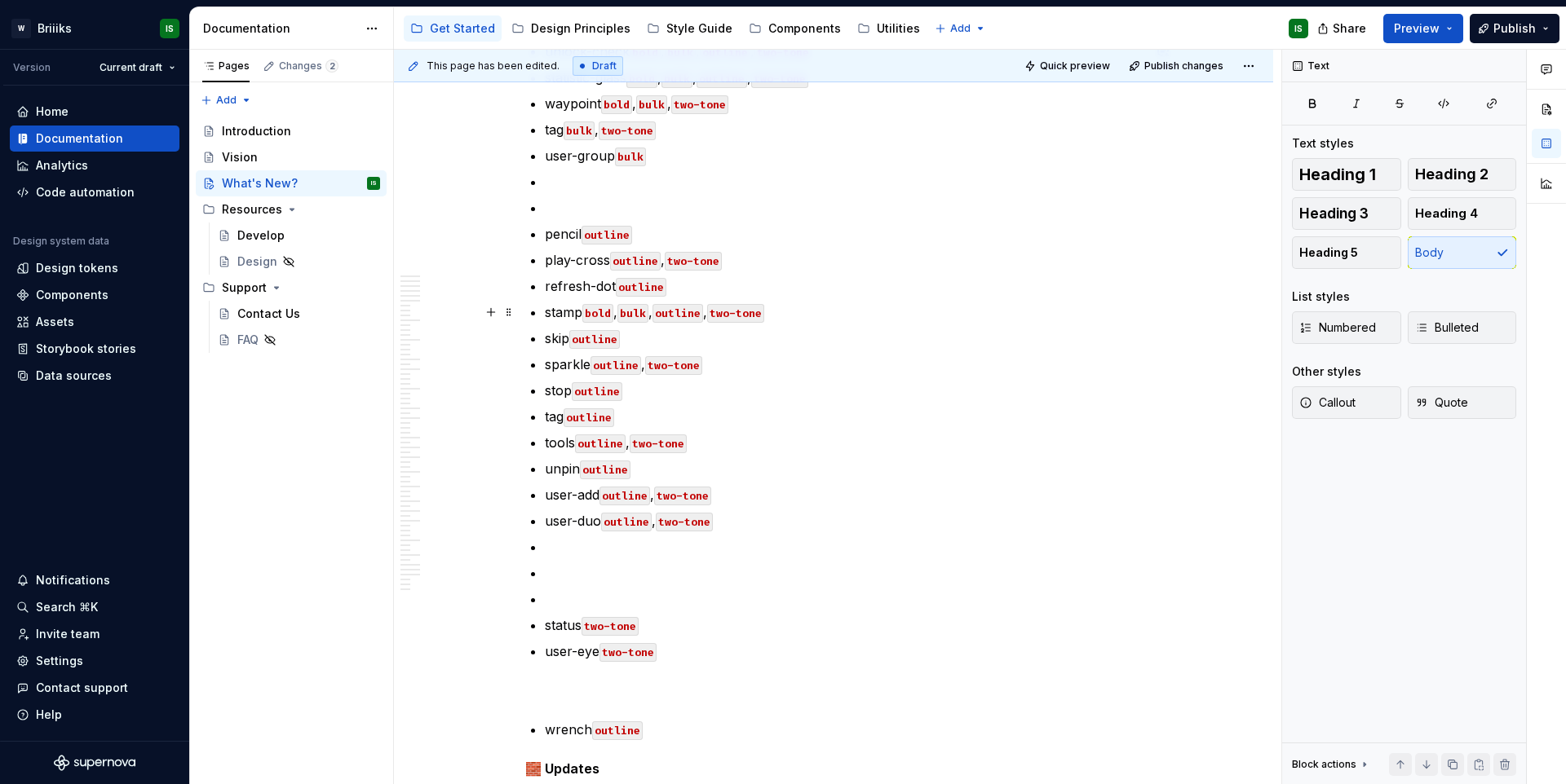
scroll to position [816, 0]
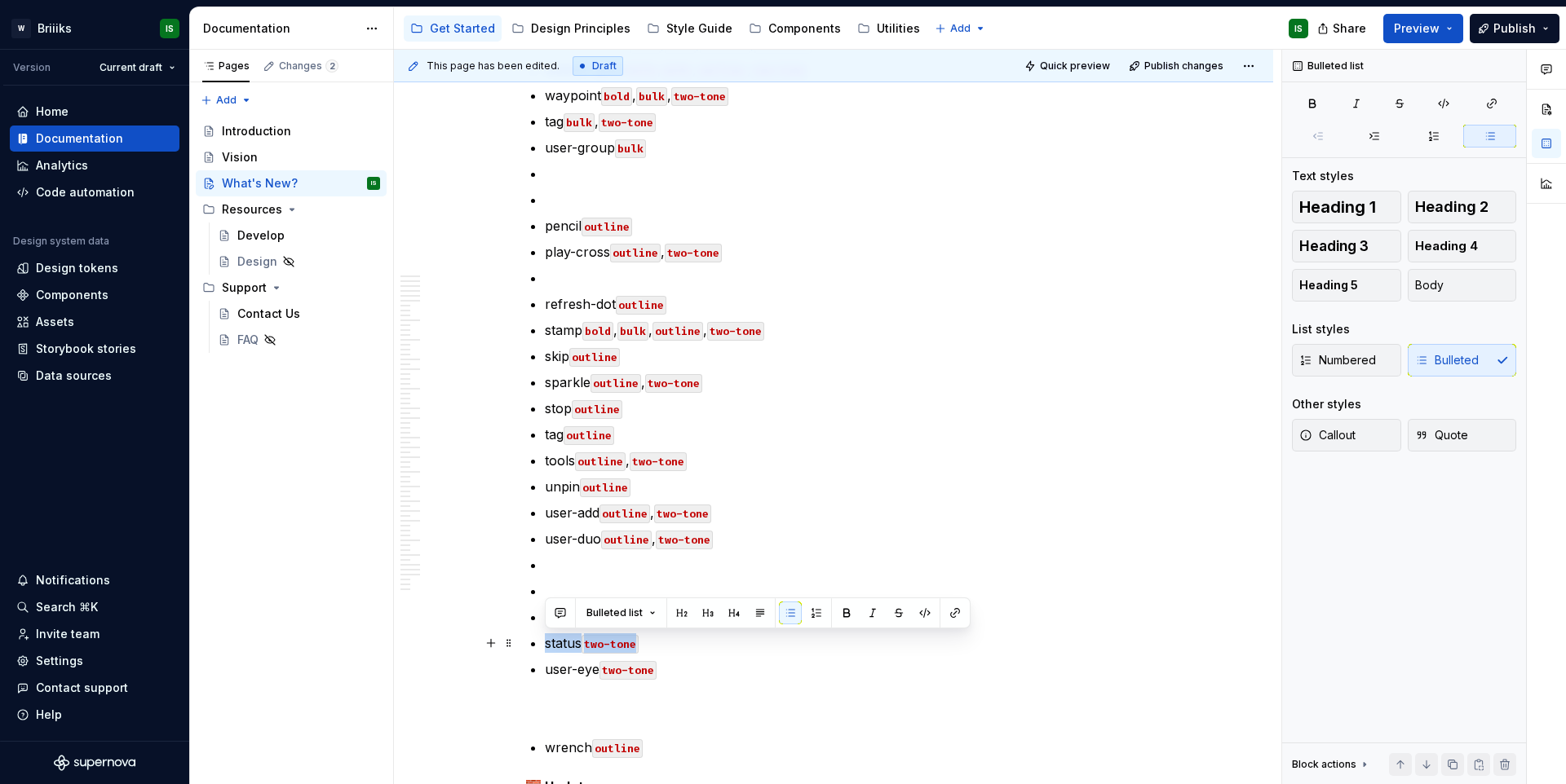
drag, startPoint x: 546, startPoint y: 647, endPoint x: 711, endPoint y: 645, distance: 165.0
click at [711, 645] on p "status two-tone" at bounding box center [844, 643] width 597 height 19
click at [546, 335] on p "stamp bold , bulk , outline , two-tone" at bounding box center [844, 330] width 597 height 19
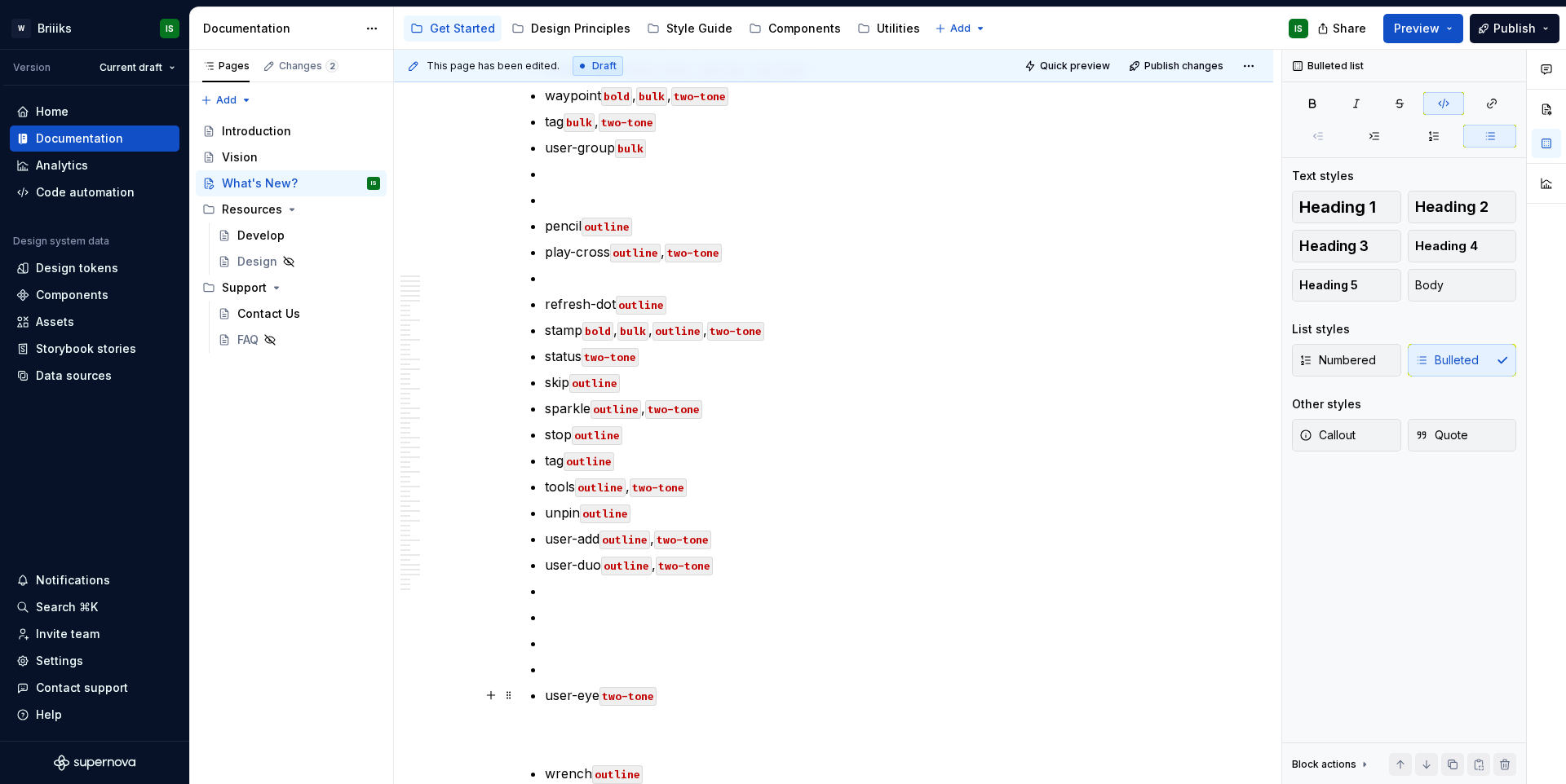
click at [545, 697] on p "user-eye two-tone" at bounding box center [844, 695] width 597 height 19
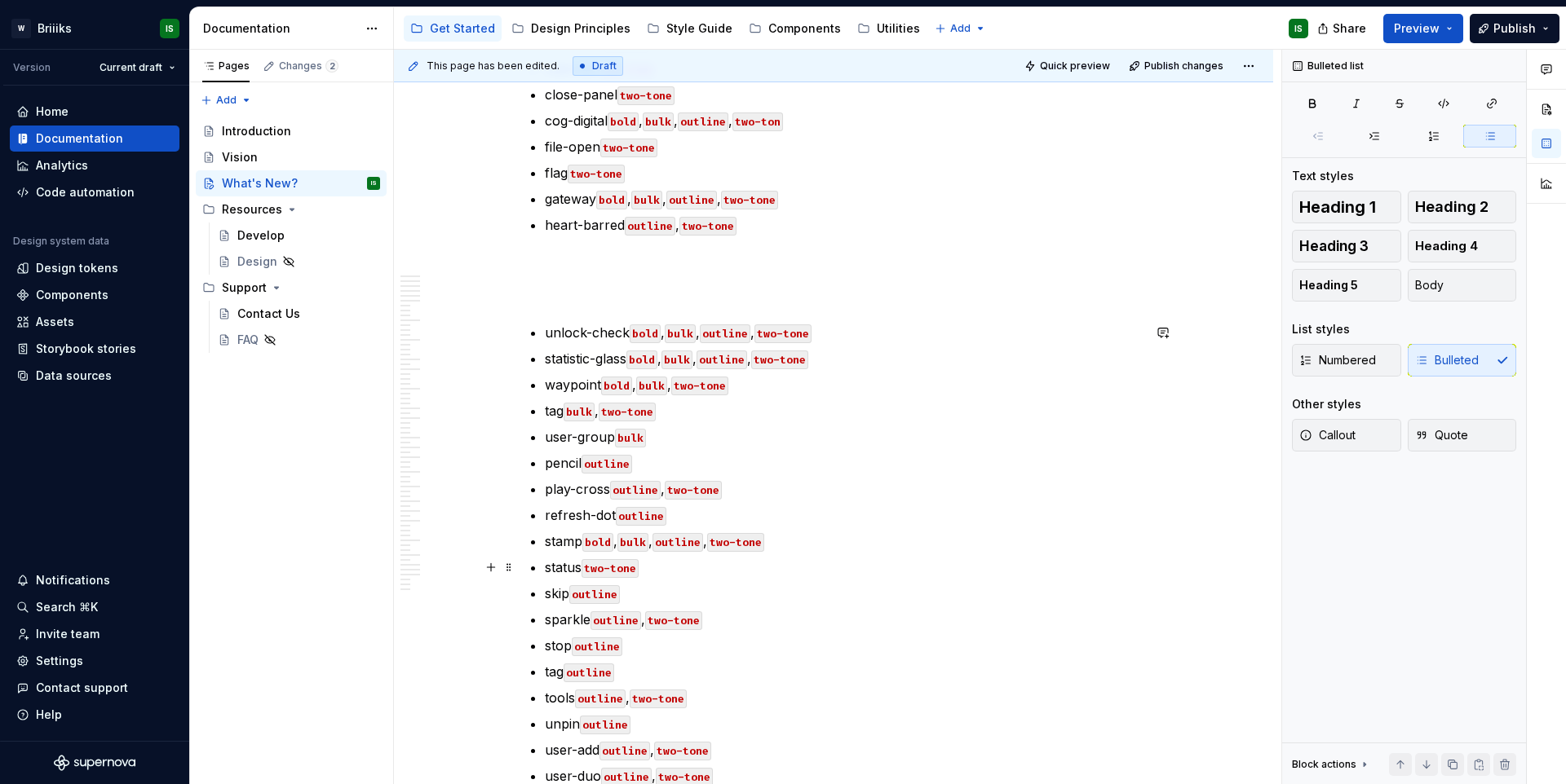
scroll to position [524, 0]
click at [545, 335] on p "unlock-check bold , bulk , outline , two-tone" at bounding box center [844, 335] width 597 height 19
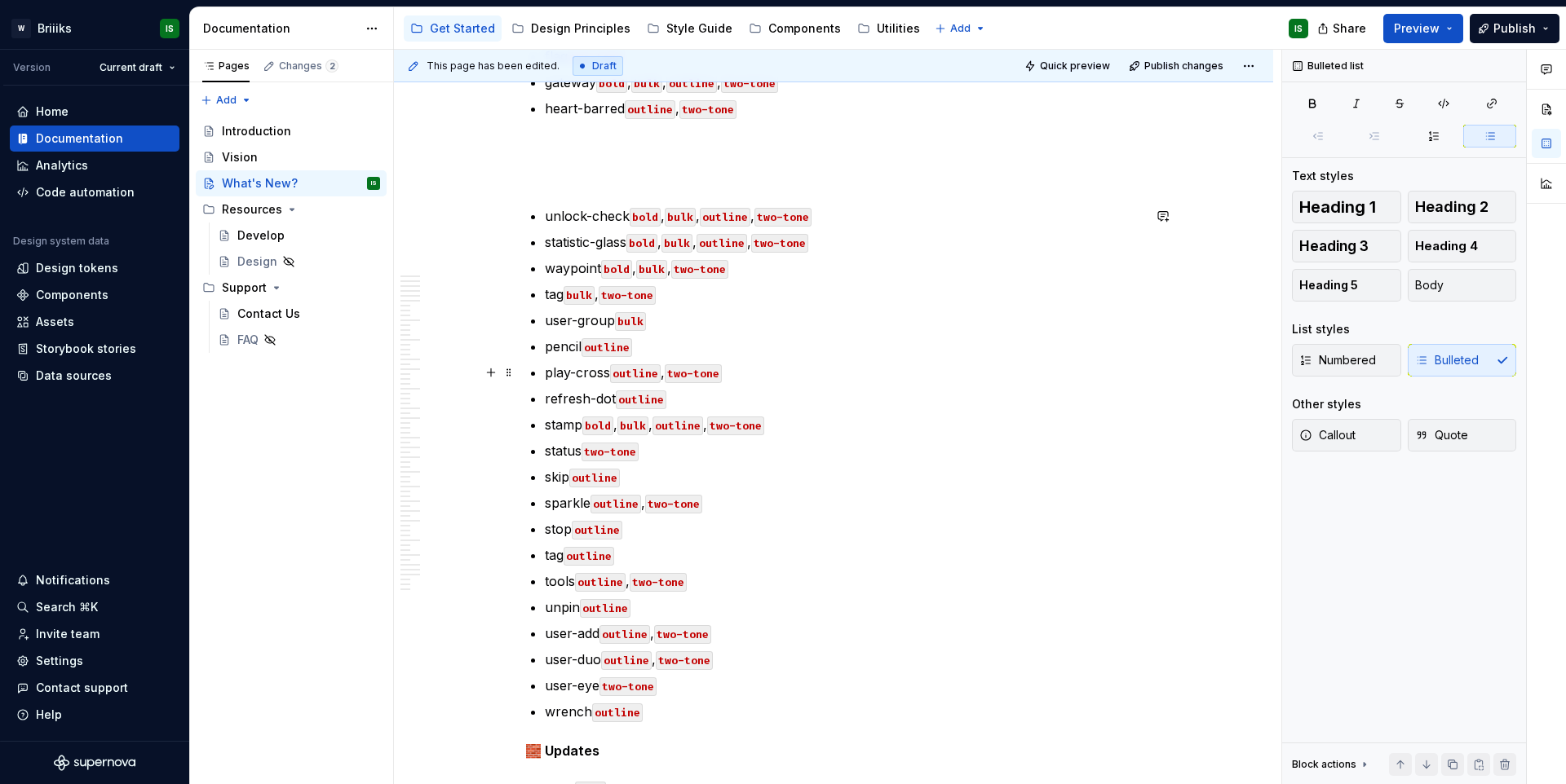
scroll to position [648, 0]
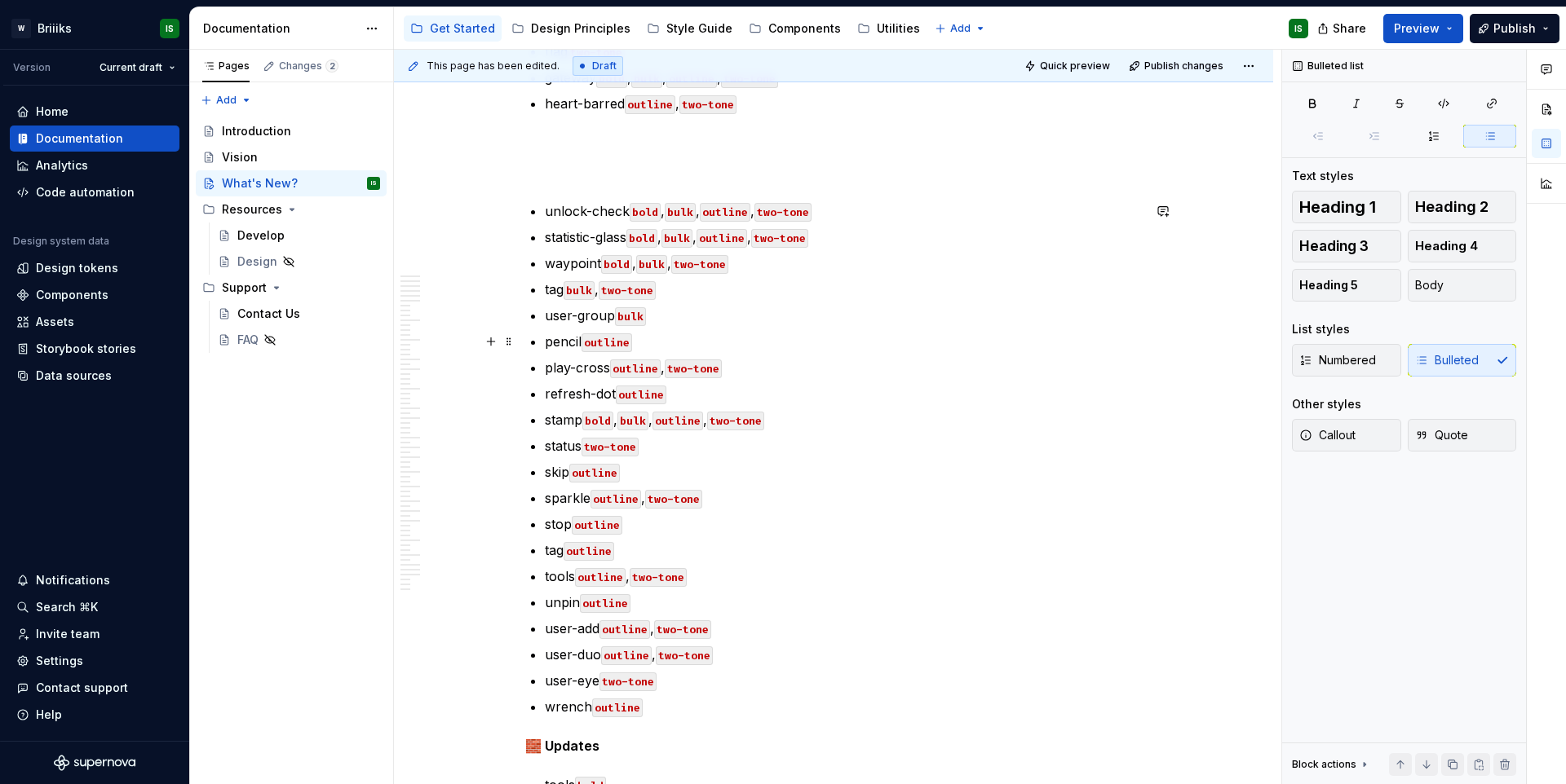
click at [545, 342] on p "pencil outline" at bounding box center [844, 341] width 597 height 19
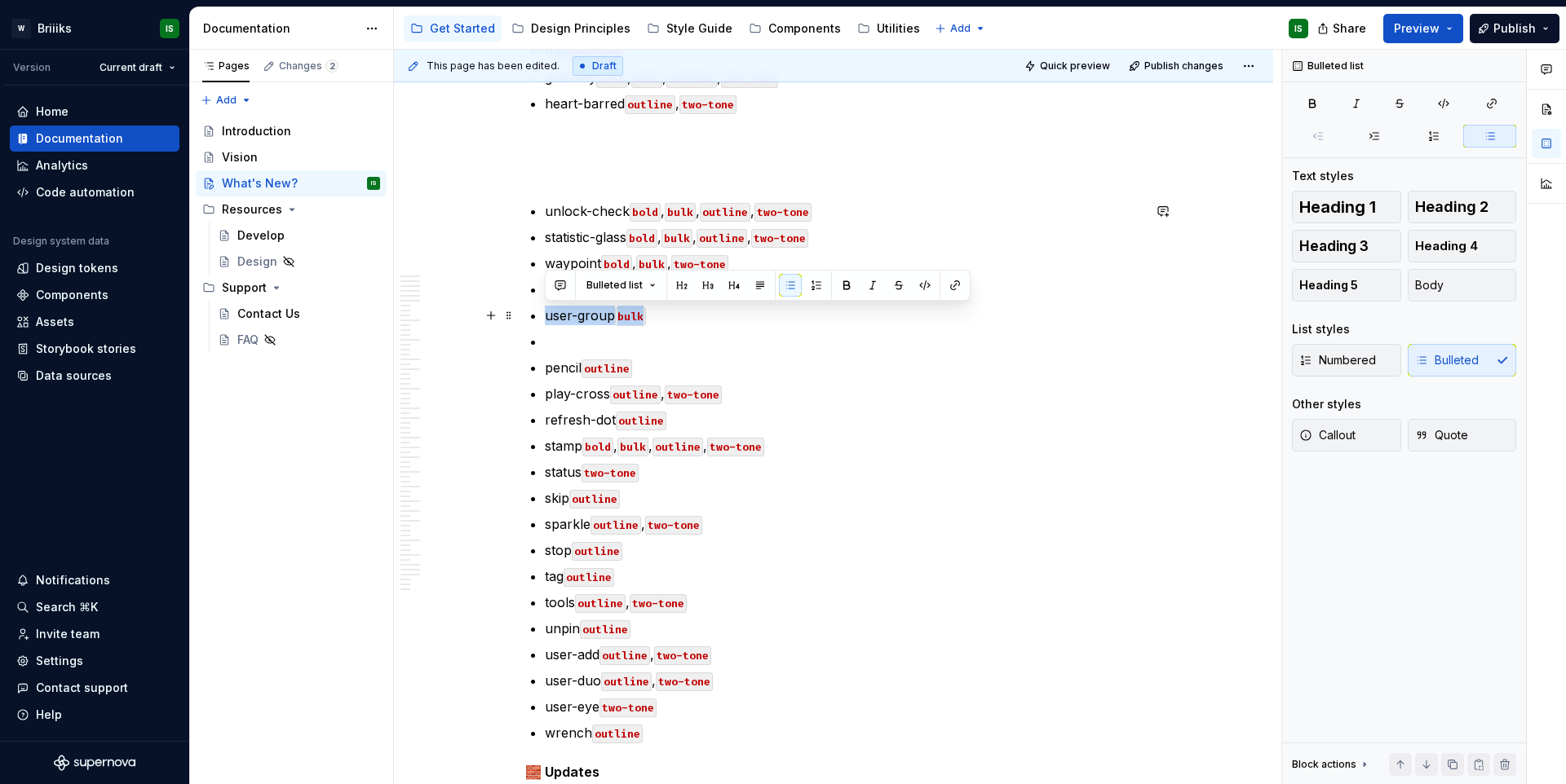
drag, startPoint x: 649, startPoint y: 313, endPoint x: 542, endPoint y: 315, distance: 107.0
click at [693, 711] on p "user-eye two-tone" at bounding box center [844, 706] width 597 height 19
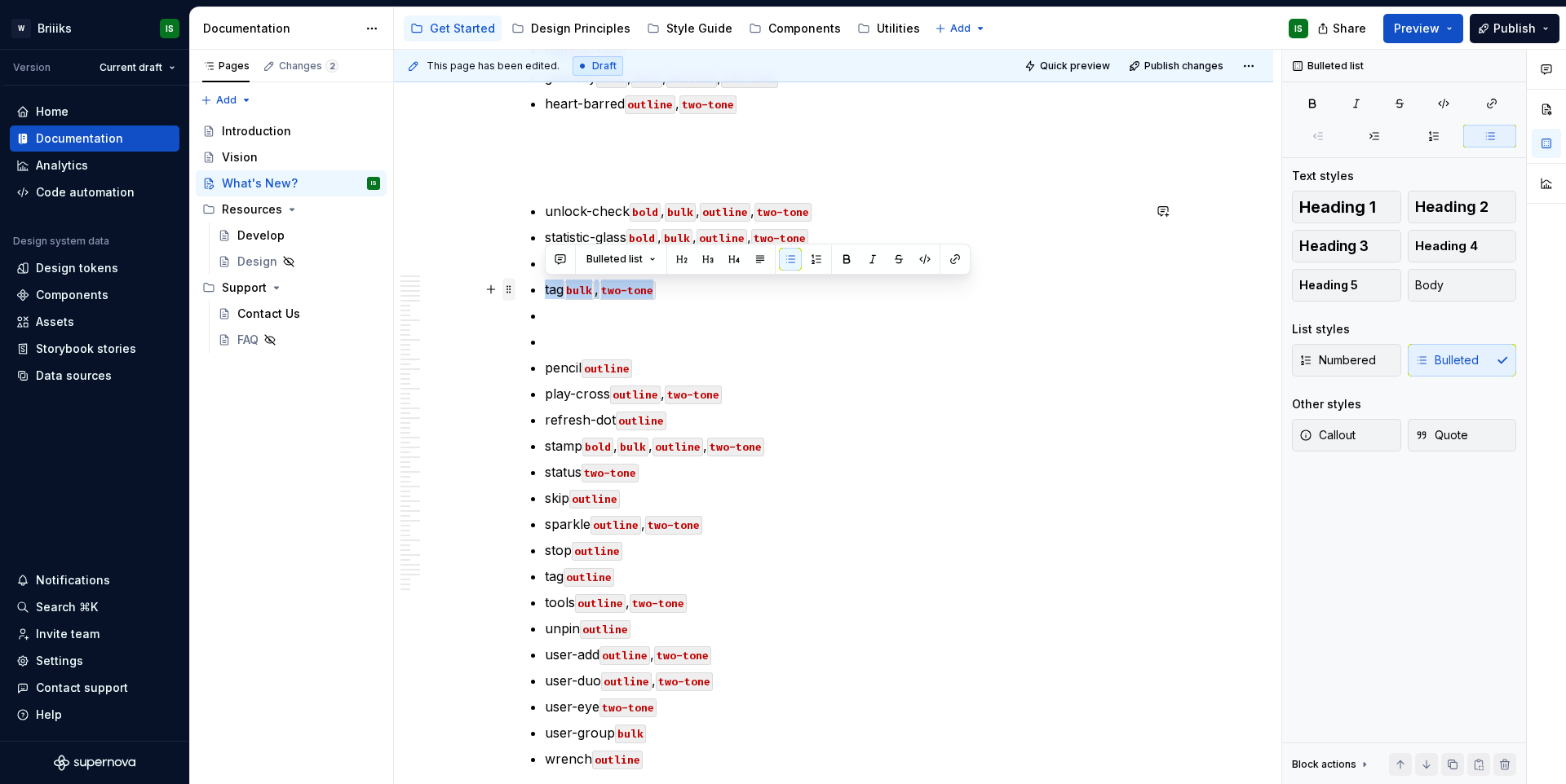
drag, startPoint x: 654, startPoint y: 293, endPoint x: 512, endPoint y: 298, distance: 142.1
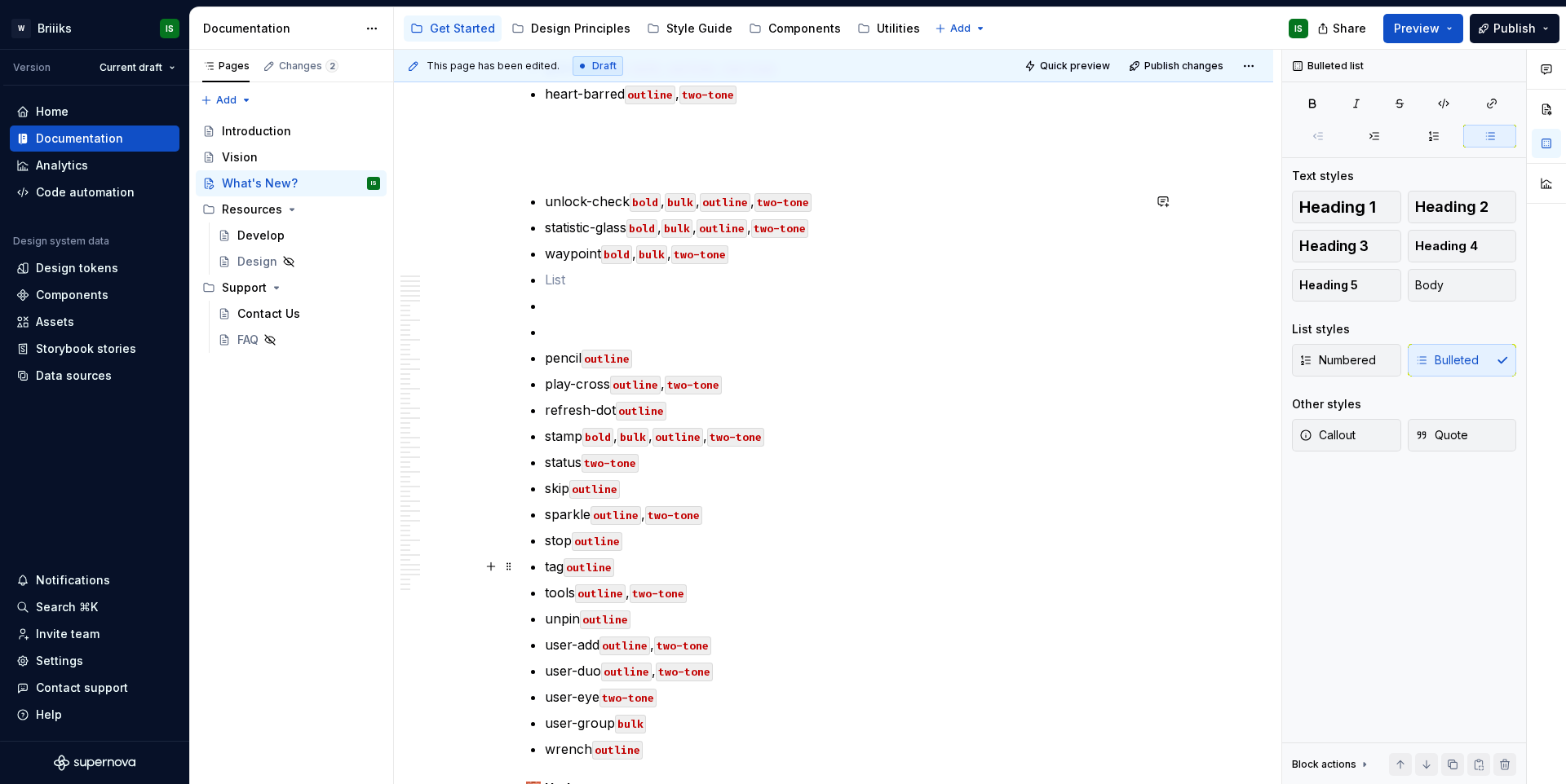
scroll to position [661, 0]
click at [681, 561] on p "tag outline" at bounding box center [844, 563] width 597 height 19
click at [734, 586] on p "tools outline , two-tone" at bounding box center [844, 589] width 597 height 19
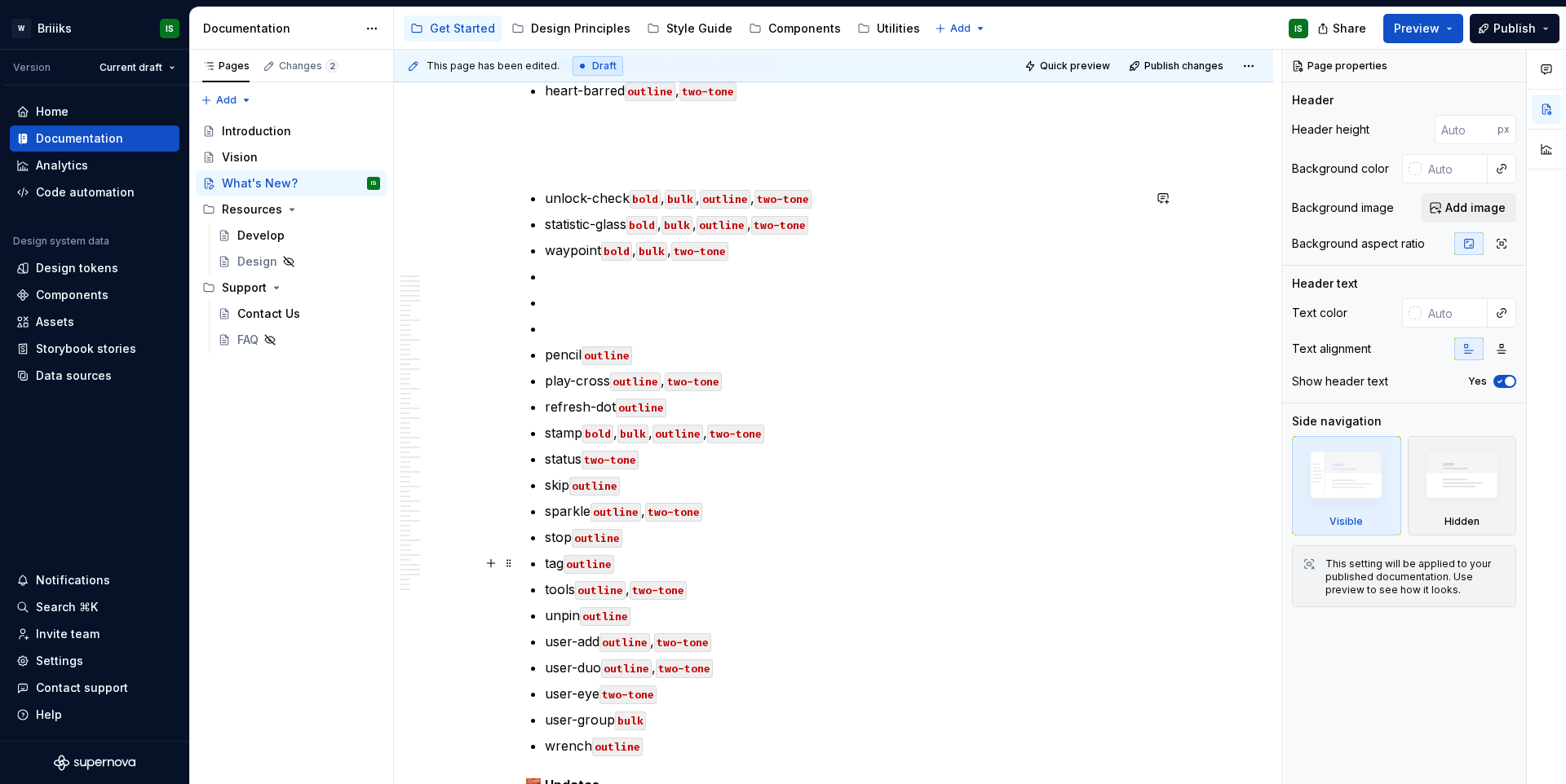
click at [676, 562] on p "tag outline" at bounding box center [844, 563] width 597 height 19
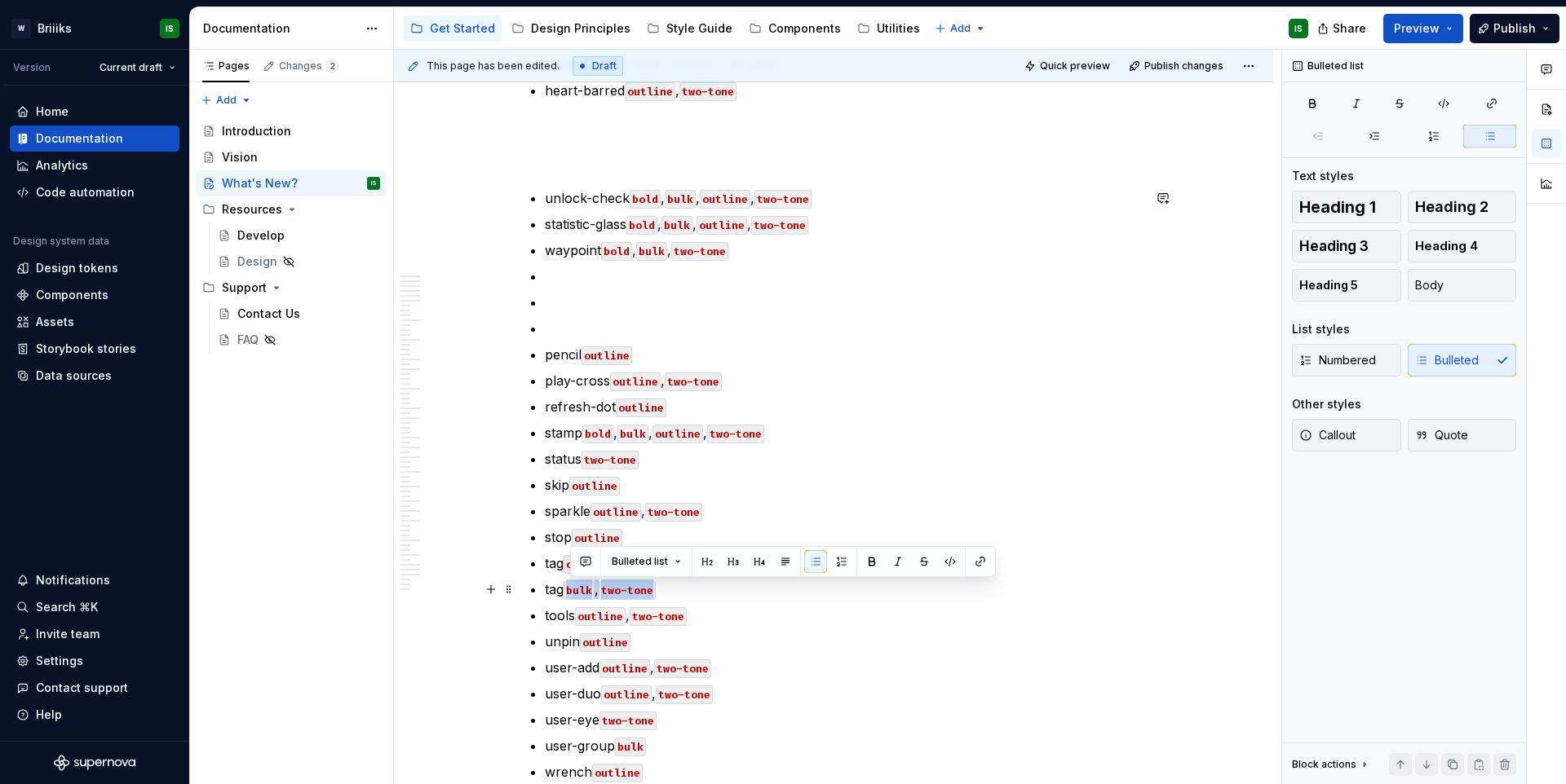
drag, startPoint x: 572, startPoint y: 590, endPoint x: 707, endPoint y: 591, distance: 135.0
click at [707, 591] on p "tag bulk , two-tone" at bounding box center [844, 589] width 597 height 19
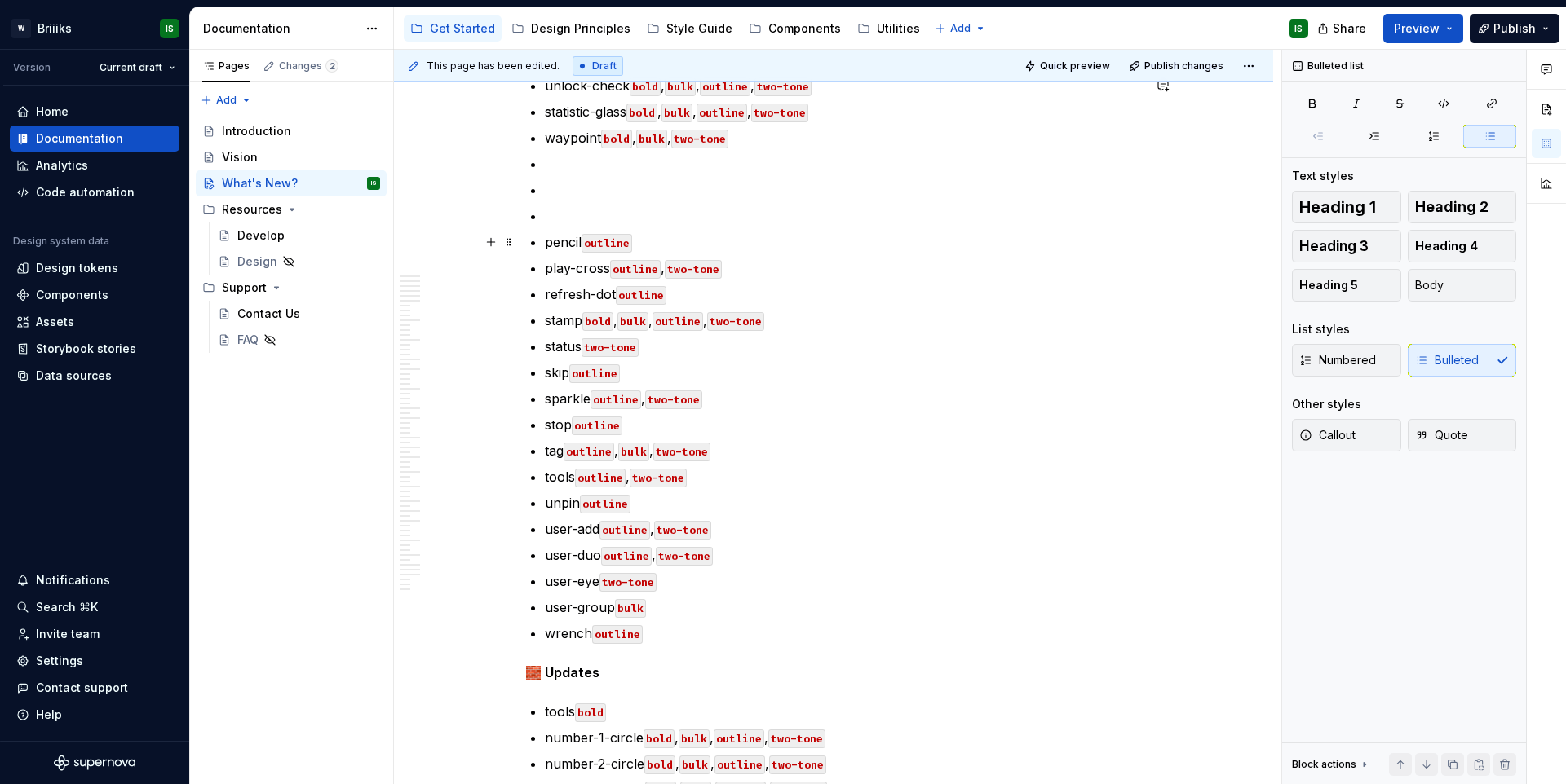
scroll to position [770, 0]
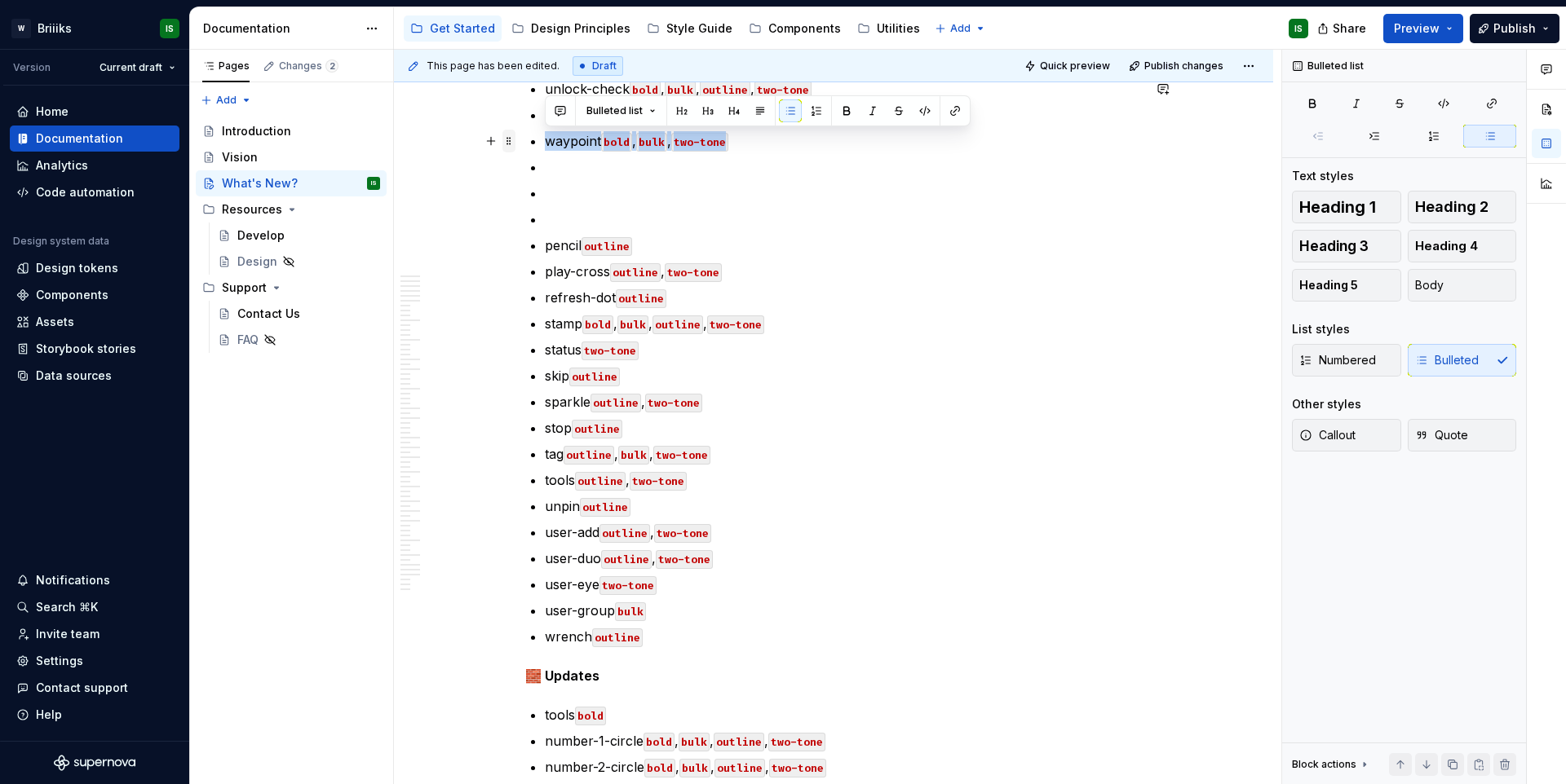
drag, startPoint x: 762, startPoint y: 145, endPoint x: 505, endPoint y: 143, distance: 257.0
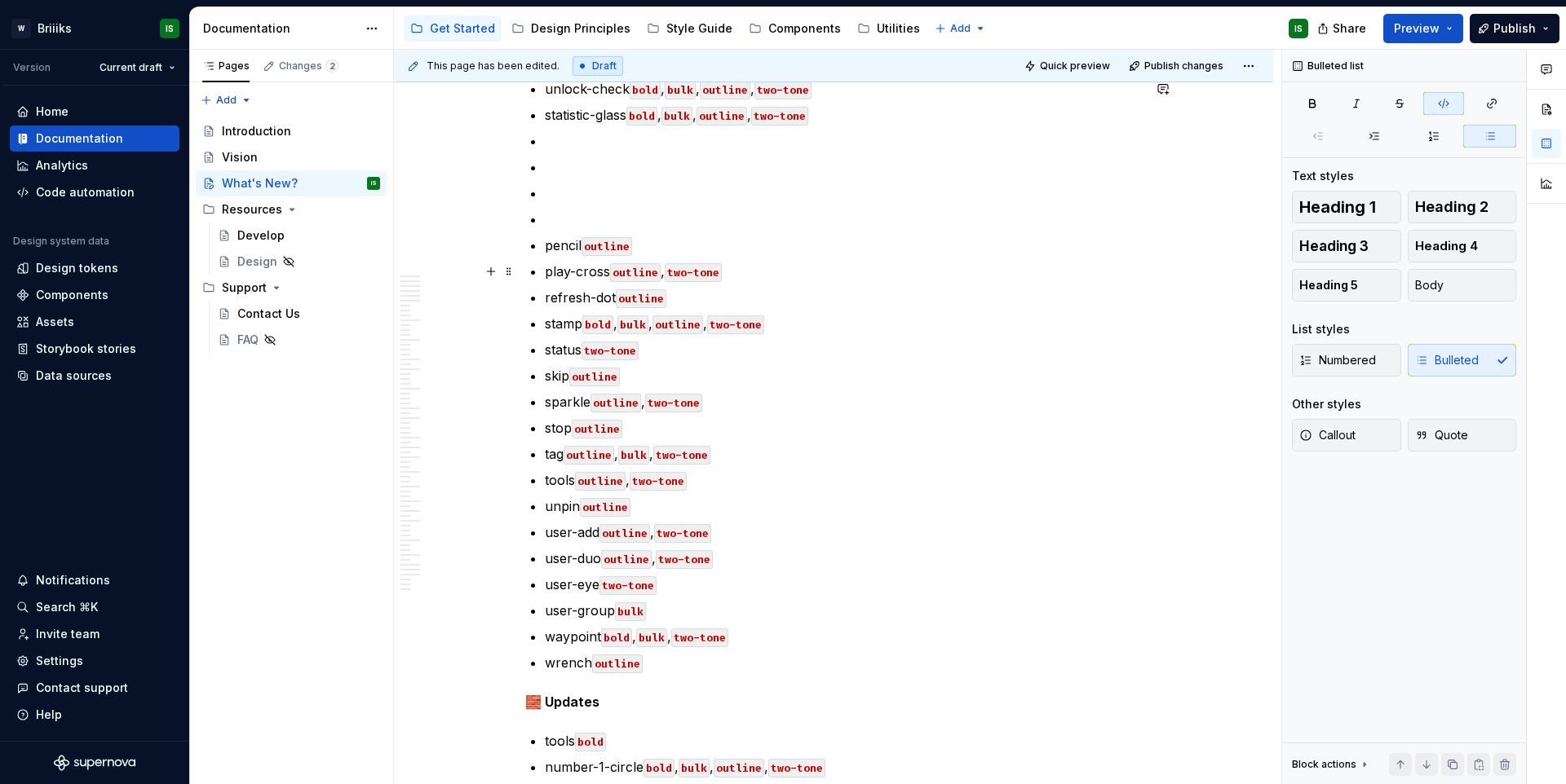
scroll to position [655, 0]
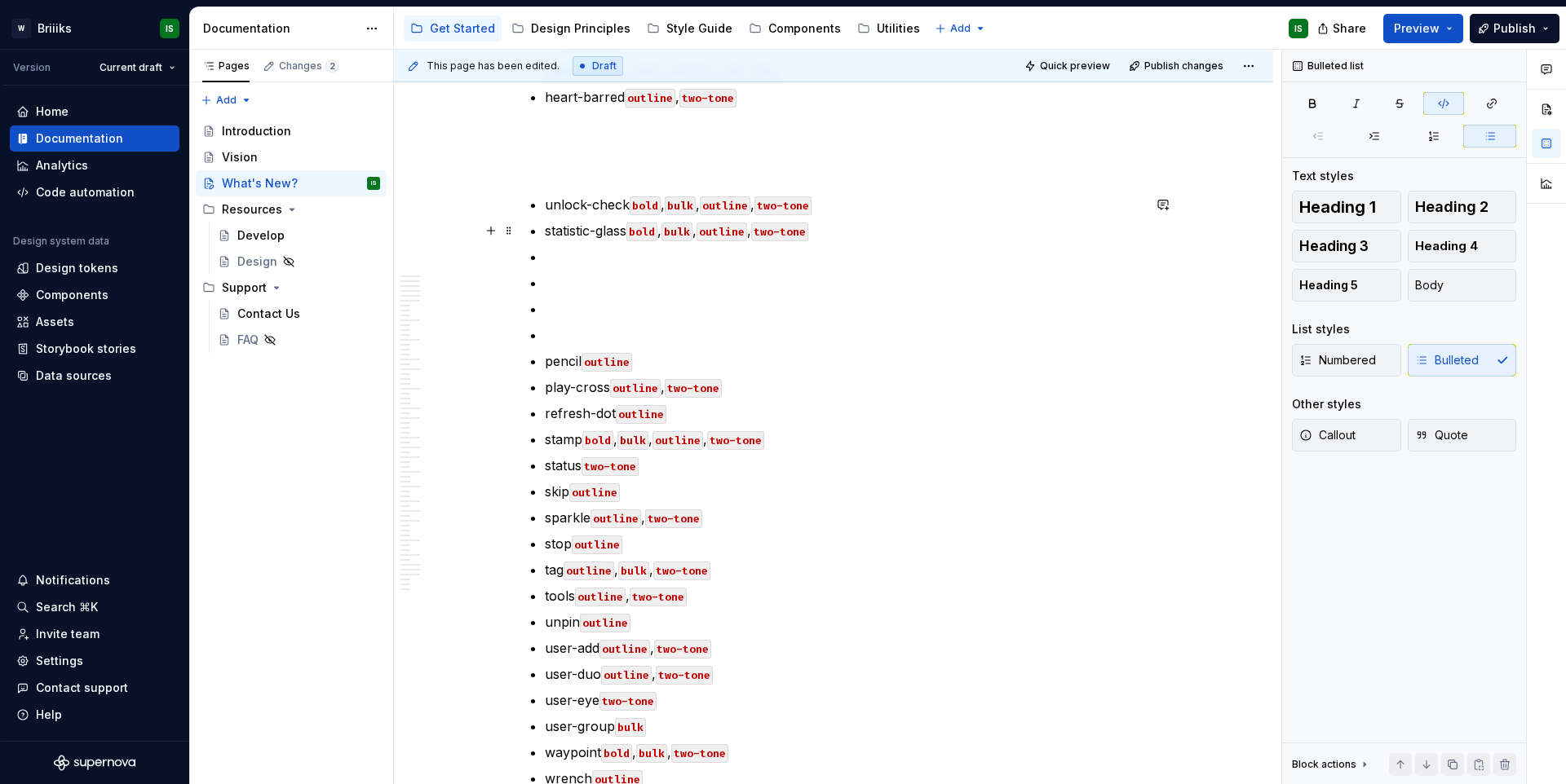
click at [584, 232] on p "statistic-glass bold , bulk , outline , two-tone" at bounding box center [844, 230] width 597 height 19
click at [585, 232] on p "statistic-glass bold , bulk , outline , two-tone" at bounding box center [844, 230] width 597 height 19
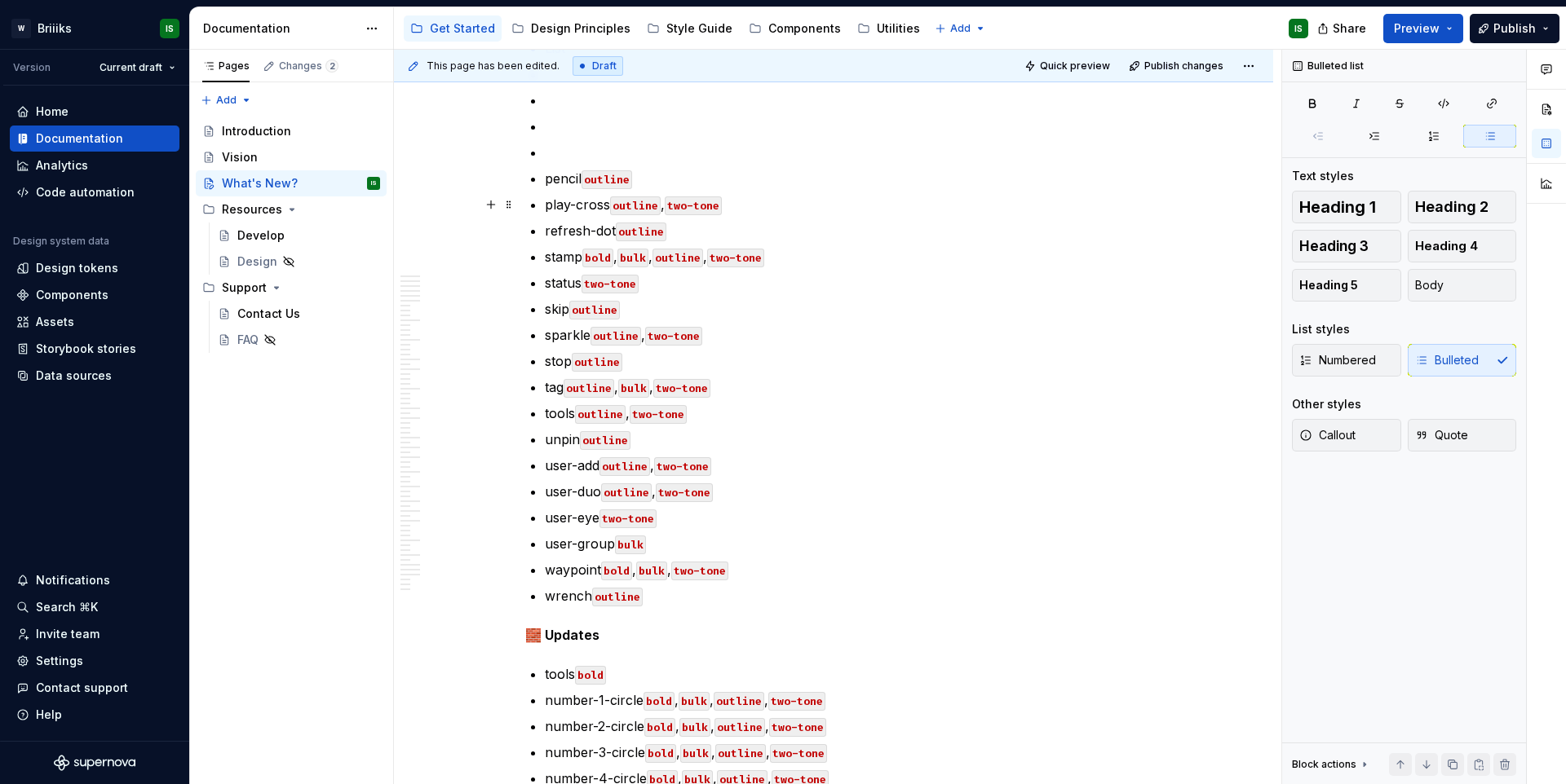
scroll to position [888, 0]
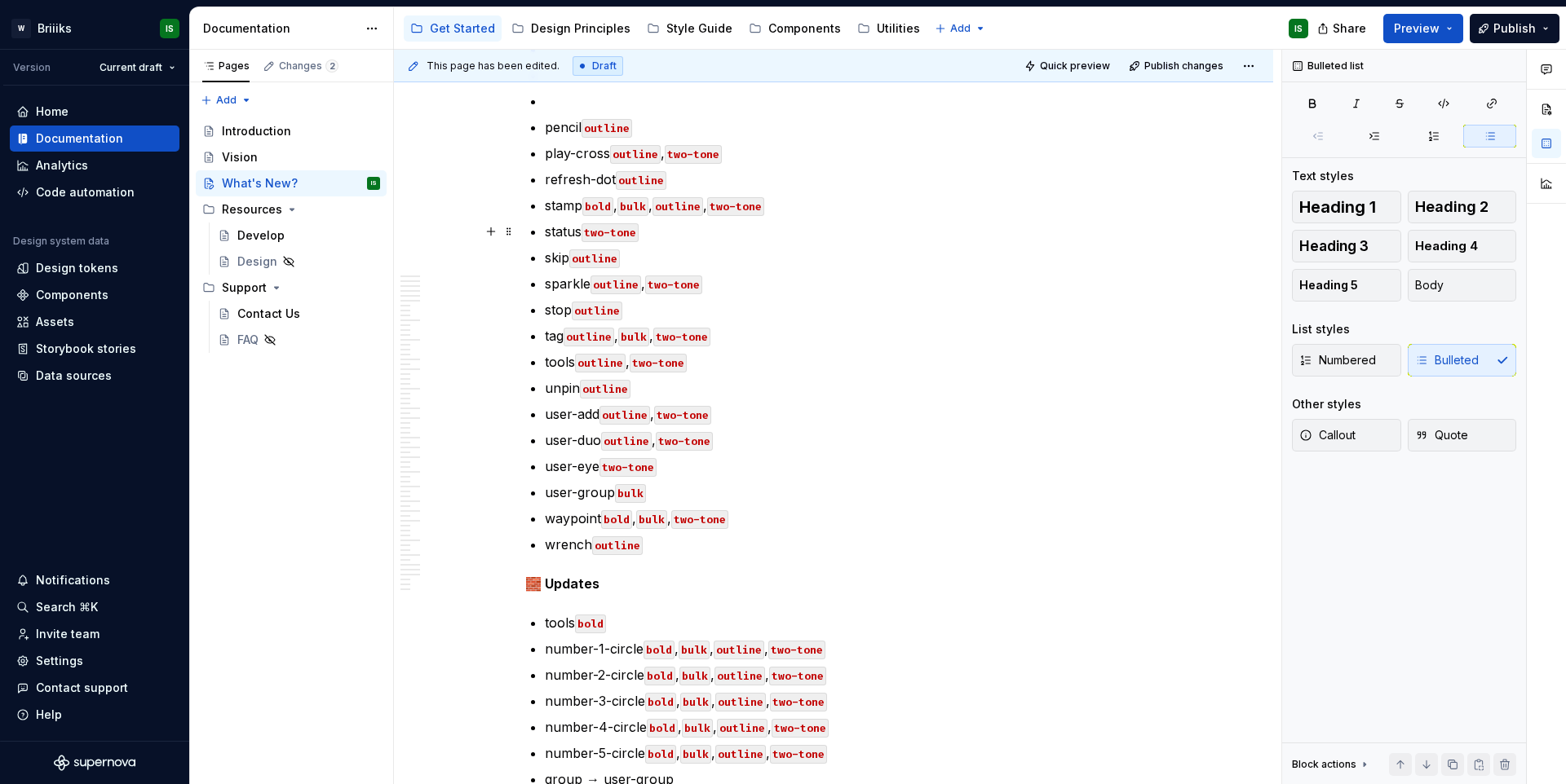
click at [669, 234] on p "status two-tone" at bounding box center [844, 231] width 597 height 19
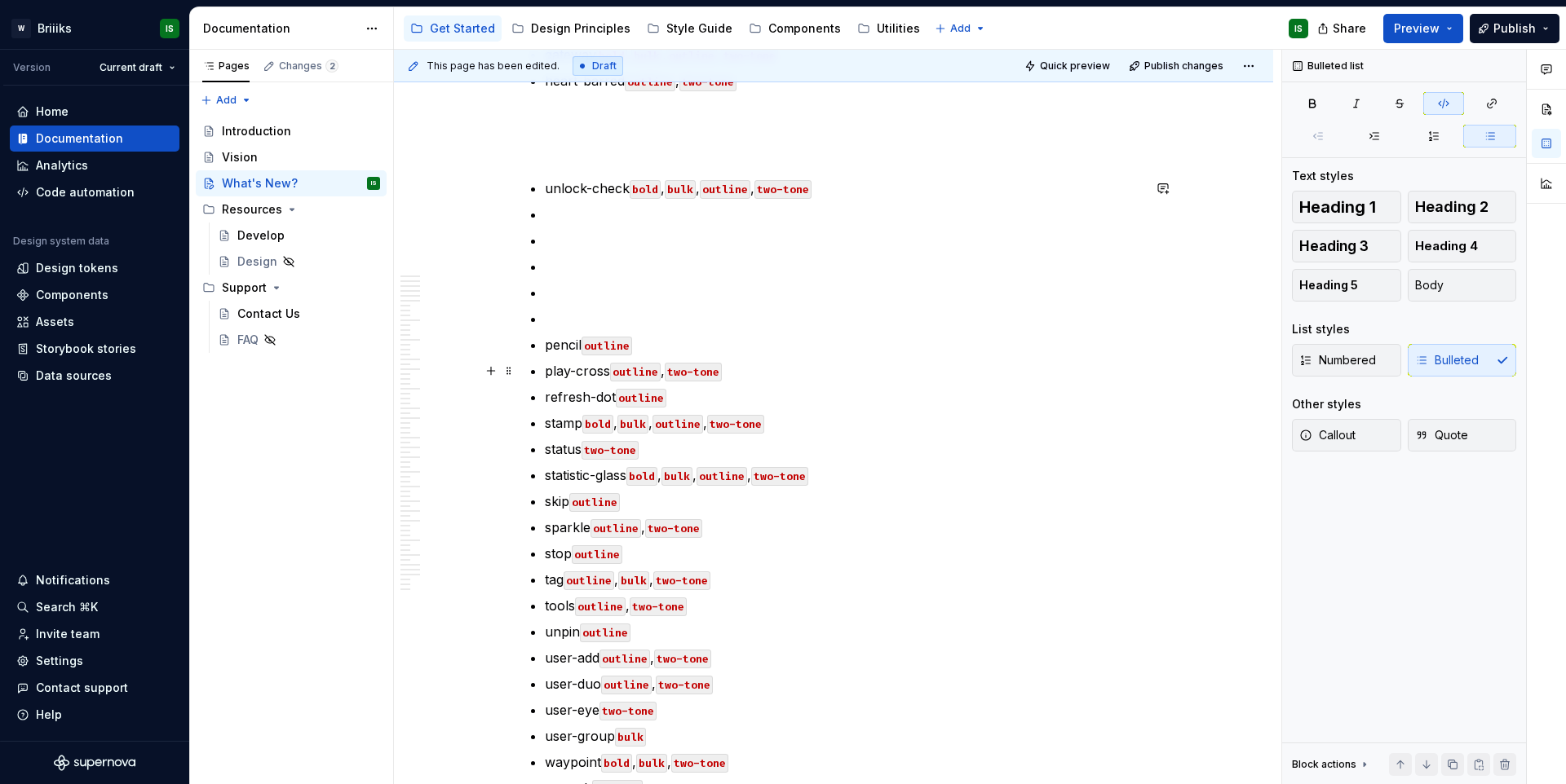
scroll to position [670, 0]
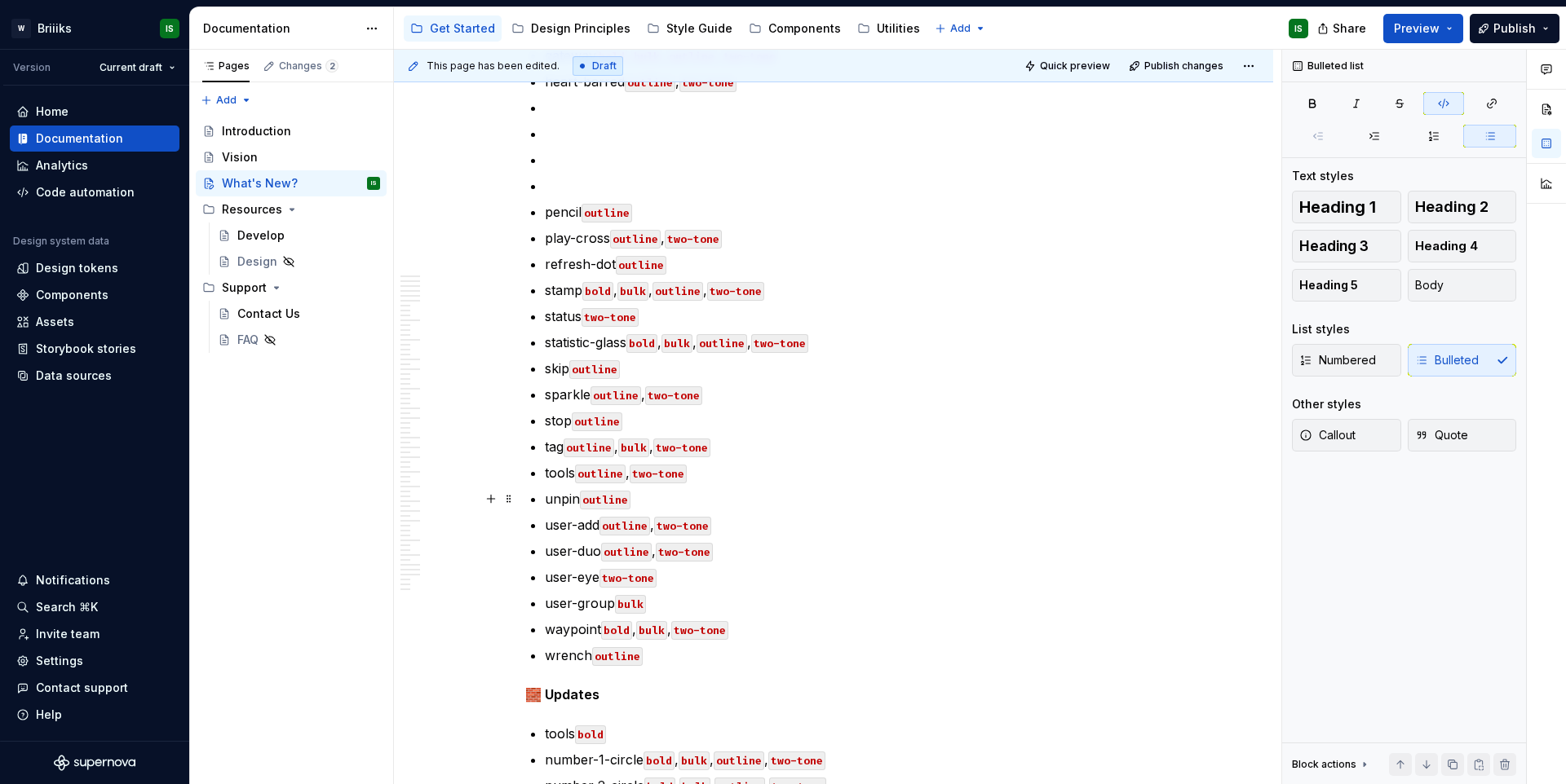
click at [710, 501] on p "unpin outline" at bounding box center [844, 499] width 597 height 19
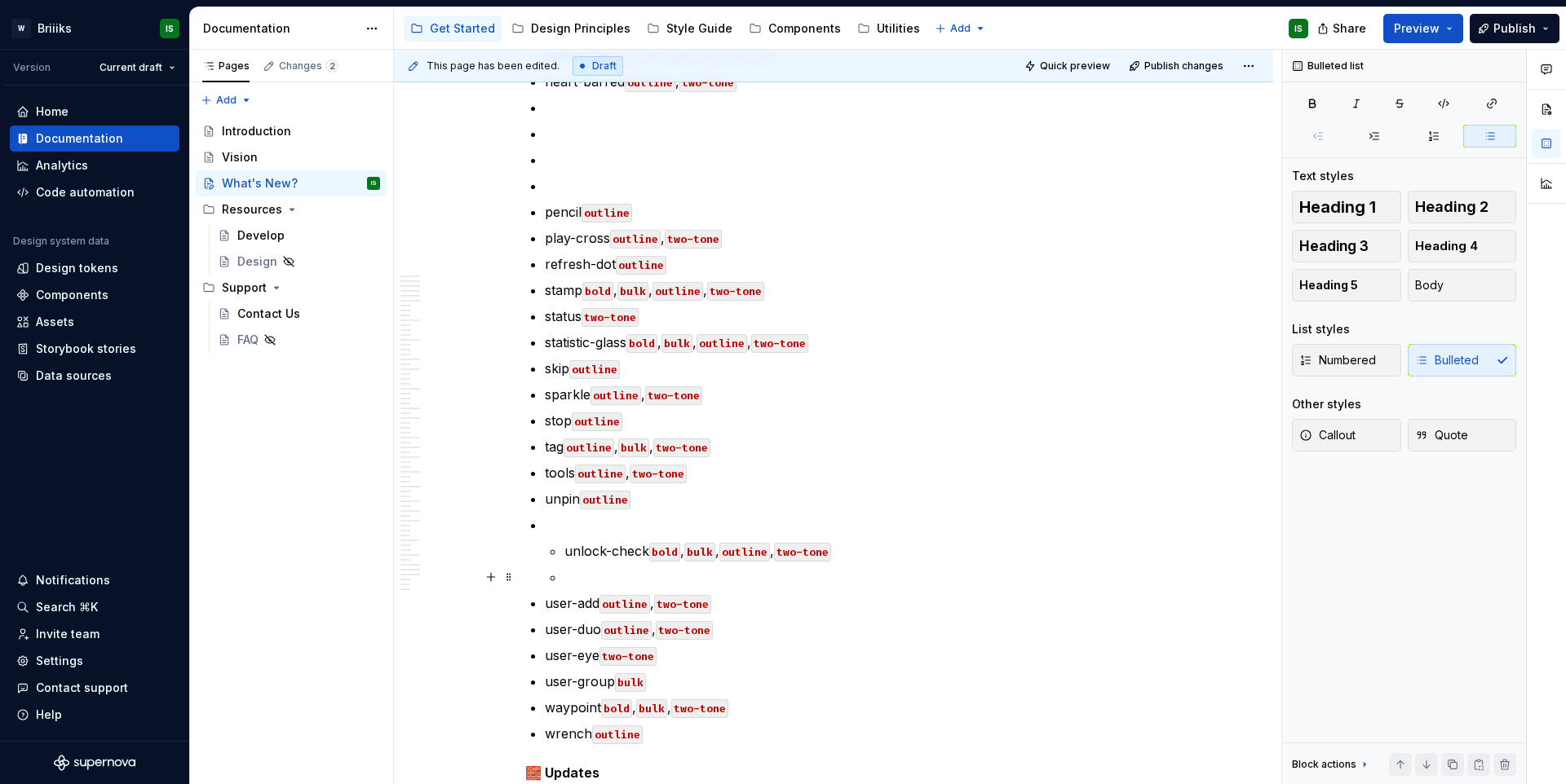
click at [614, 588] on ul "activity linear arrow-down outline arrow-left outline arrow-right outline arrow…" at bounding box center [844, 264] width 597 height 959
click at [616, 565] on ul "unlock-check bold , bulk , outline , two-tone" at bounding box center [853, 563] width 577 height 45
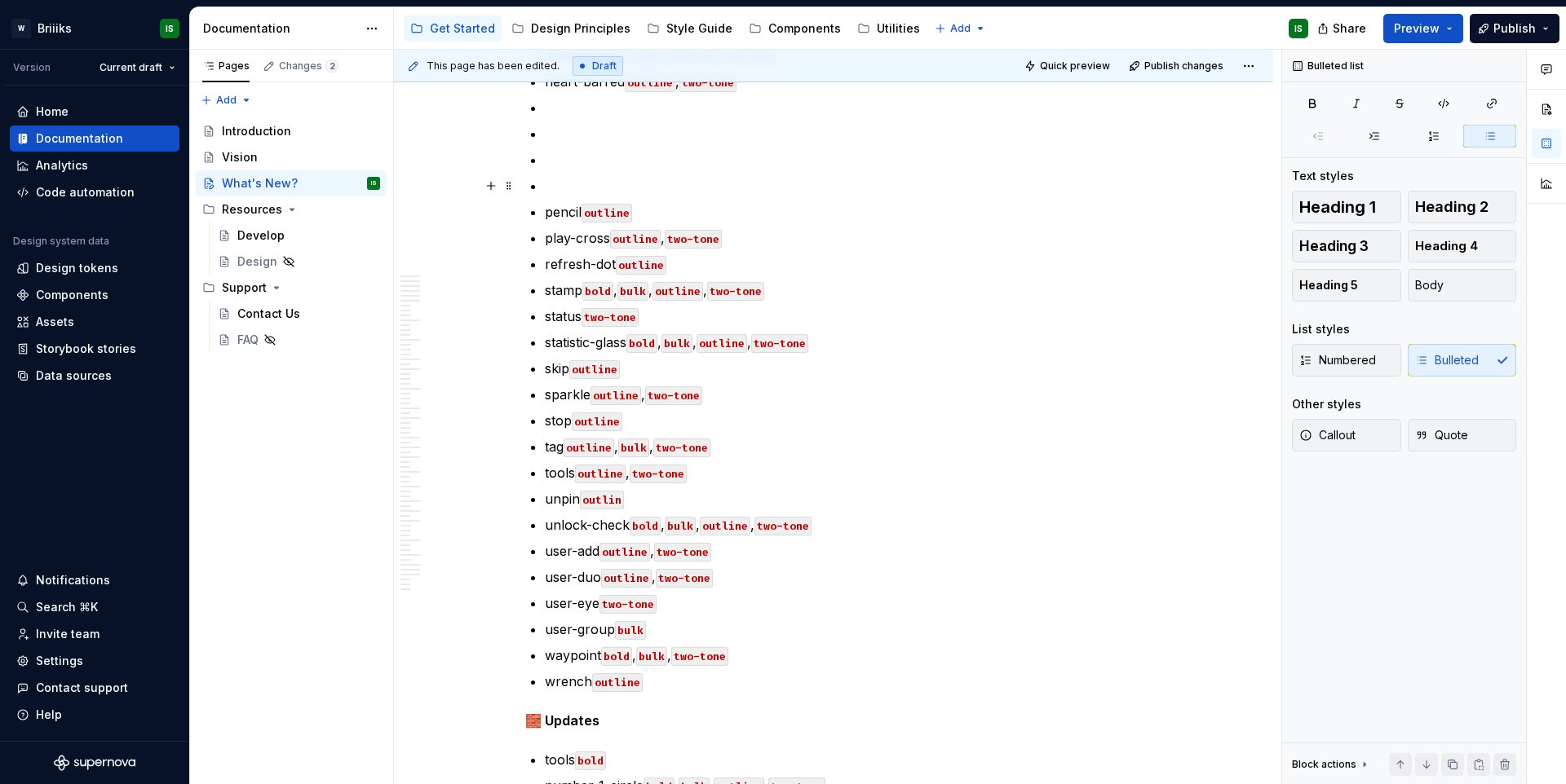
click at [656, 177] on p at bounding box center [844, 186] width 597 height 19
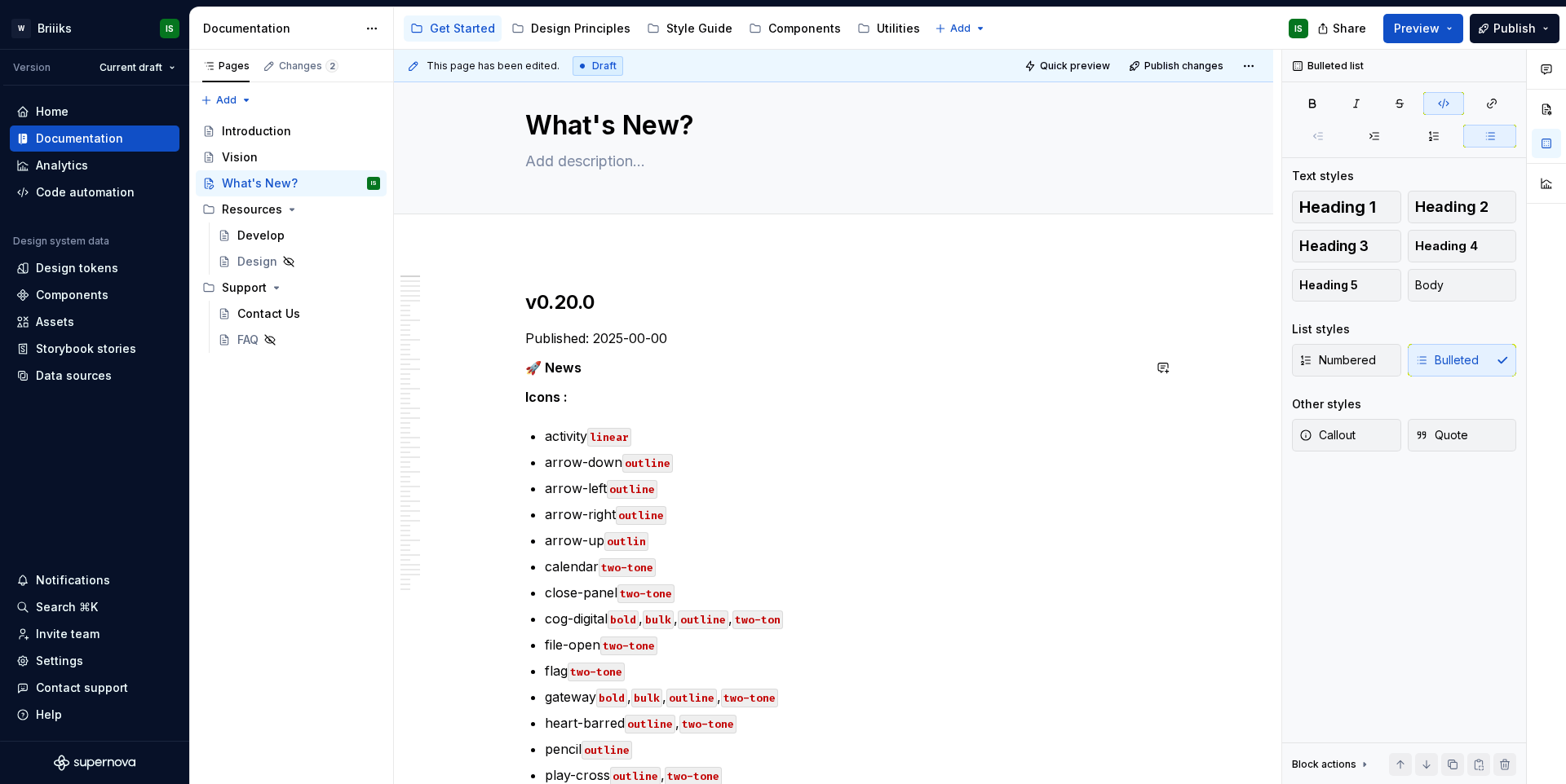
scroll to position [36, 0]
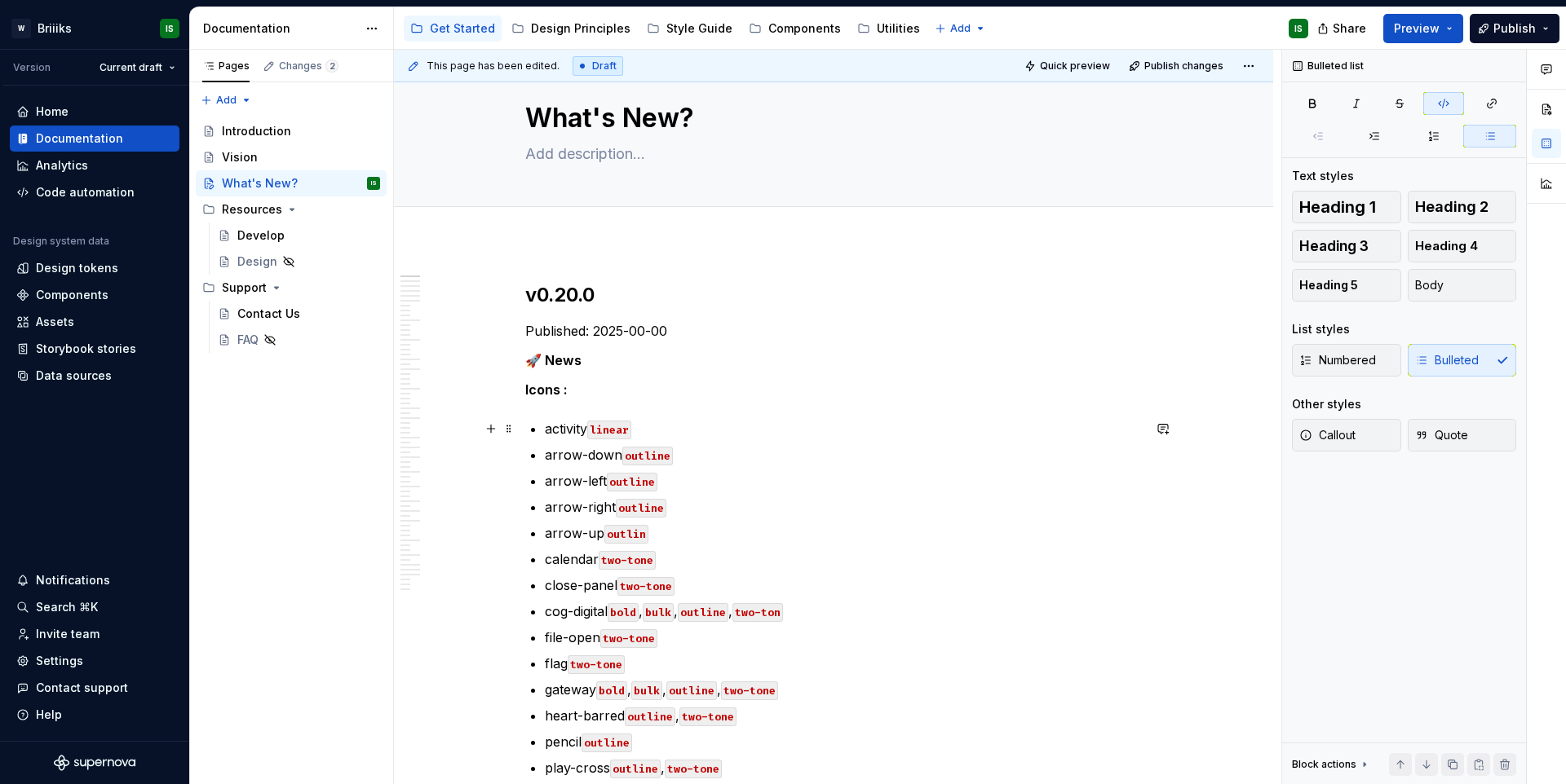
click at [545, 431] on p "activity linear" at bounding box center [844, 428] width 597 height 19
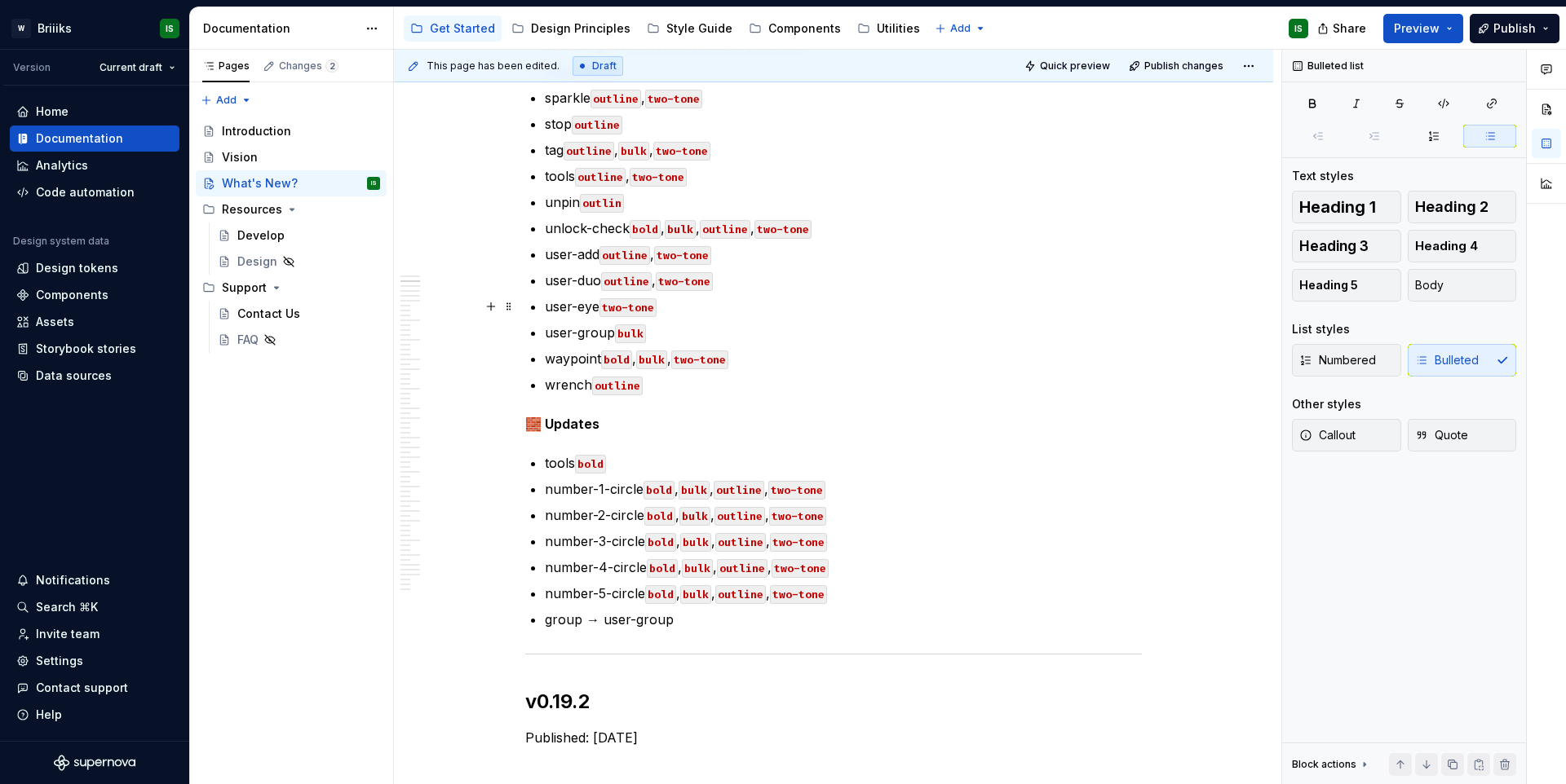
scroll to position [939, 0]
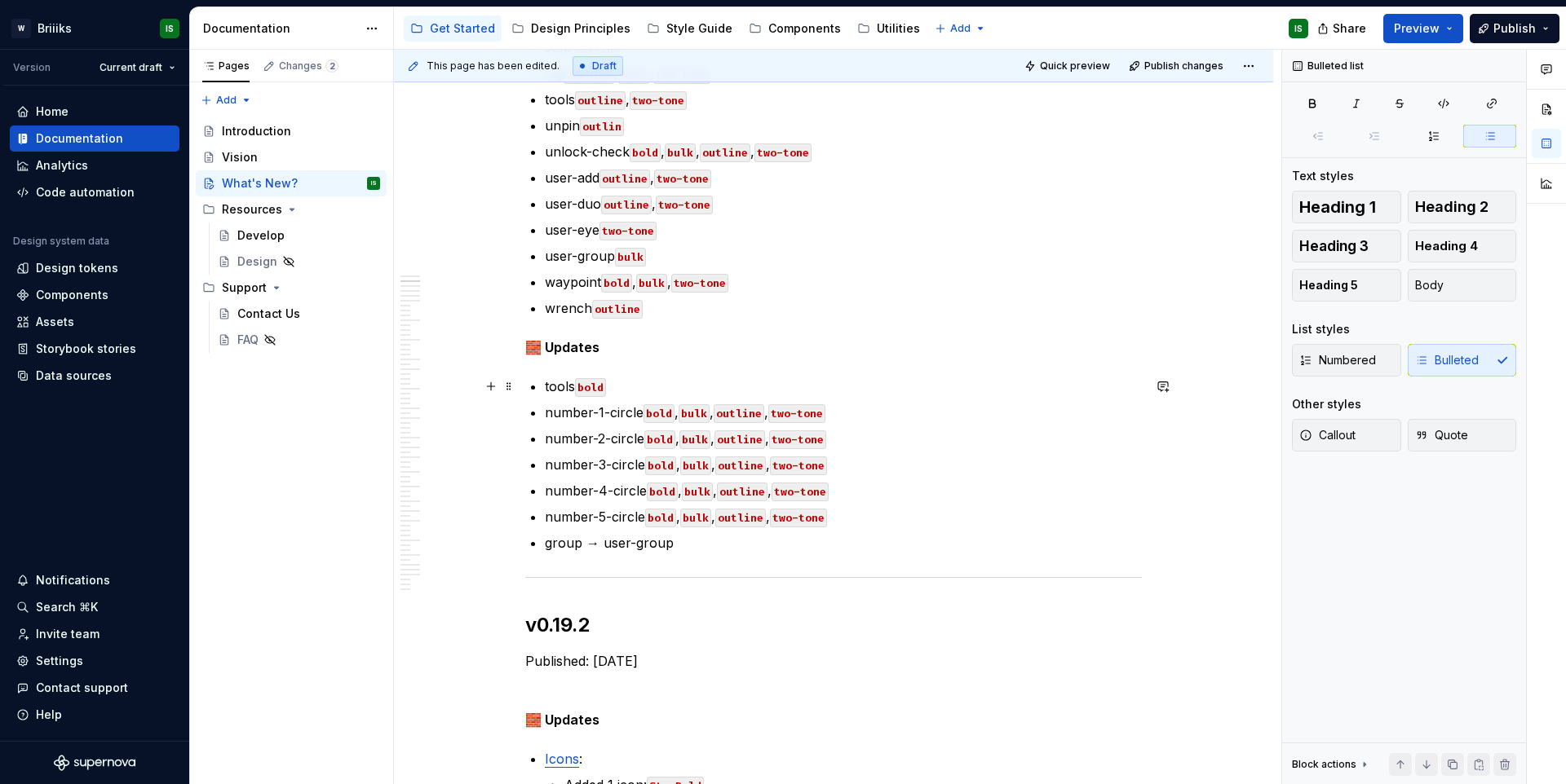
click at [562, 392] on p "tools bold" at bounding box center [844, 386] width 597 height 19
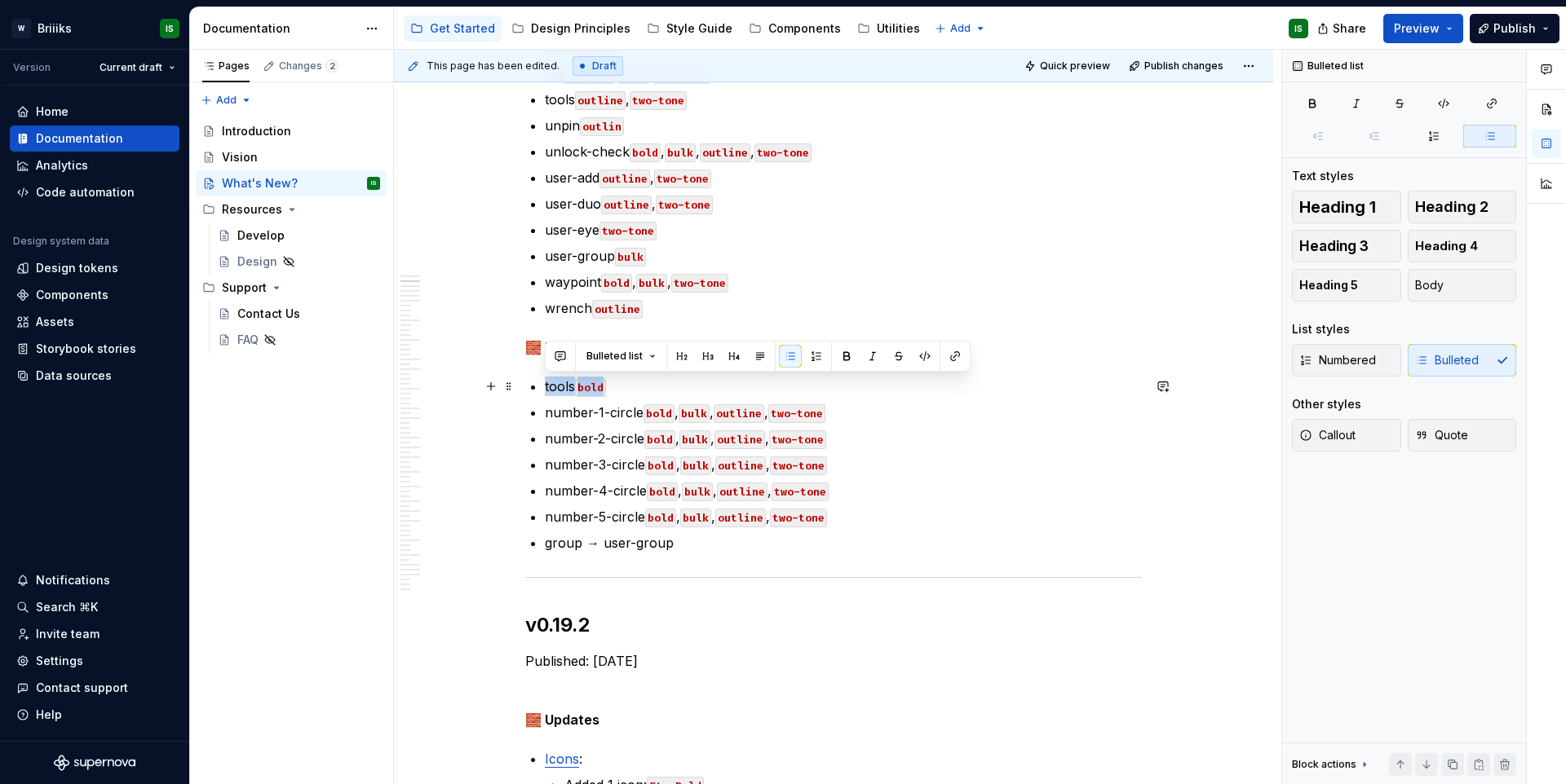
click at [562, 392] on p "tools bold" at bounding box center [844, 386] width 597 height 19
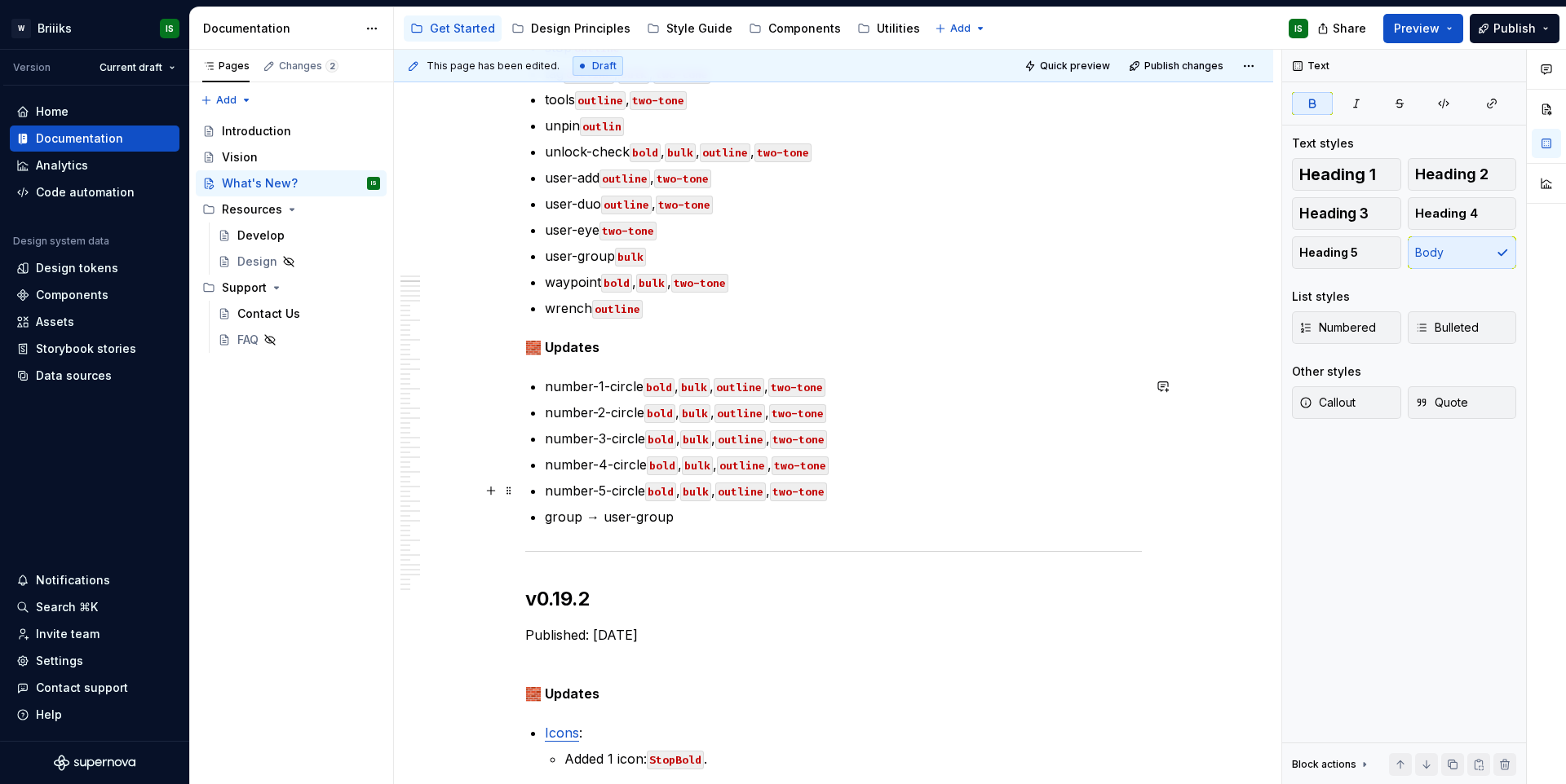
click at [897, 488] on p "number-5-circle bold , bulk , outline , two-tone" at bounding box center [844, 490] width 597 height 19
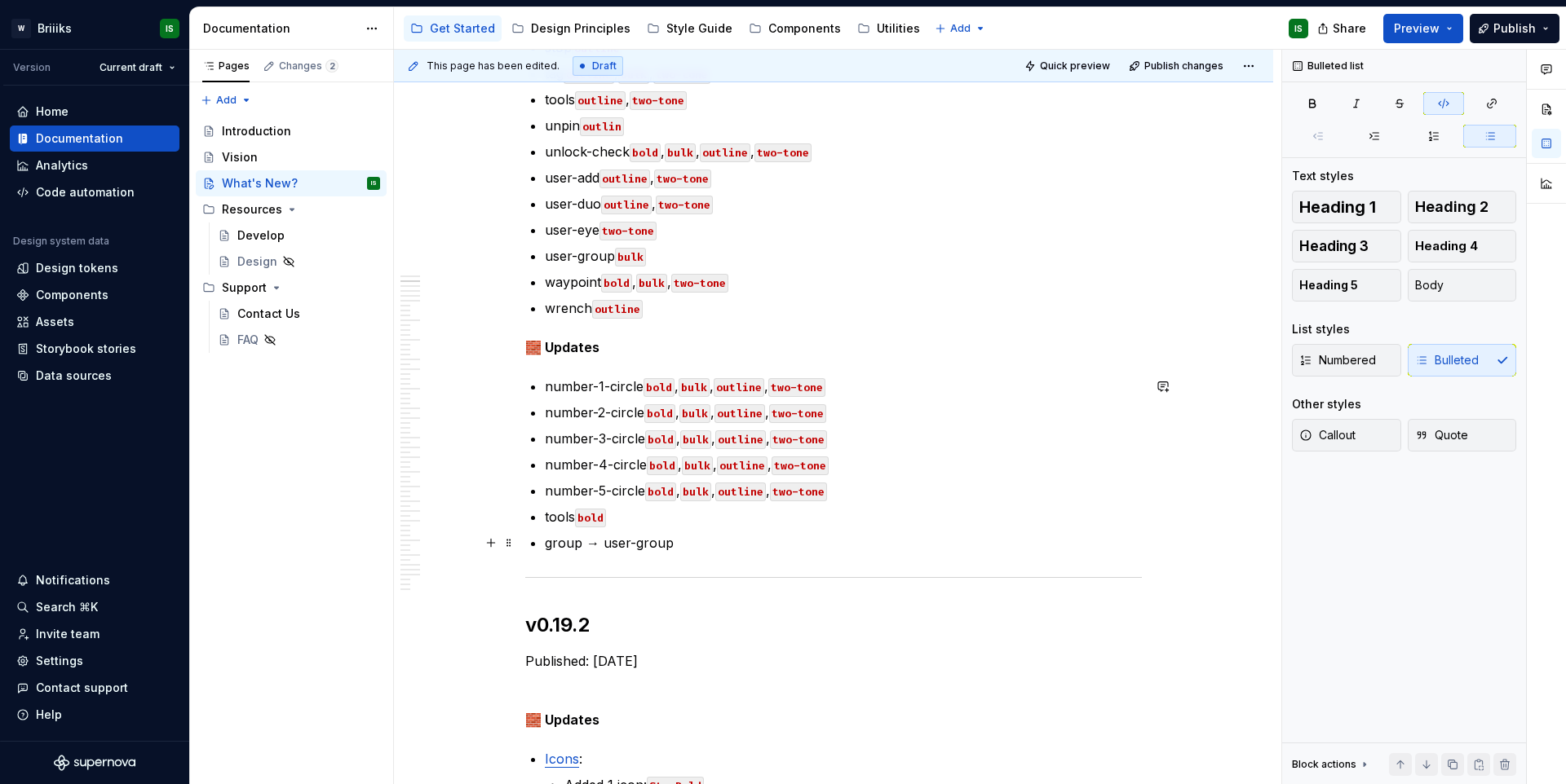
click at [751, 544] on p "group → user-group" at bounding box center [844, 542] width 597 height 19
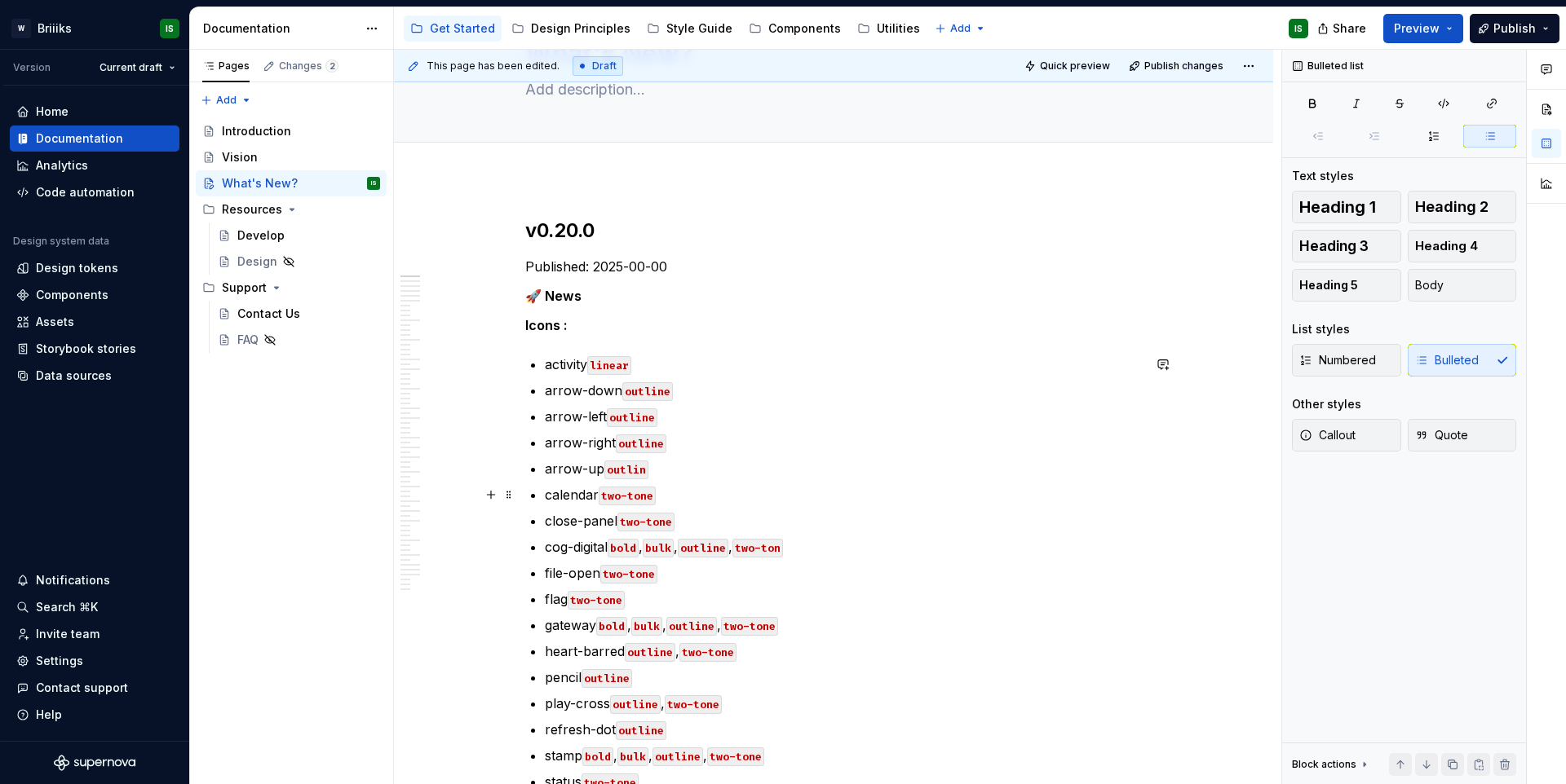
scroll to position [29, 0]
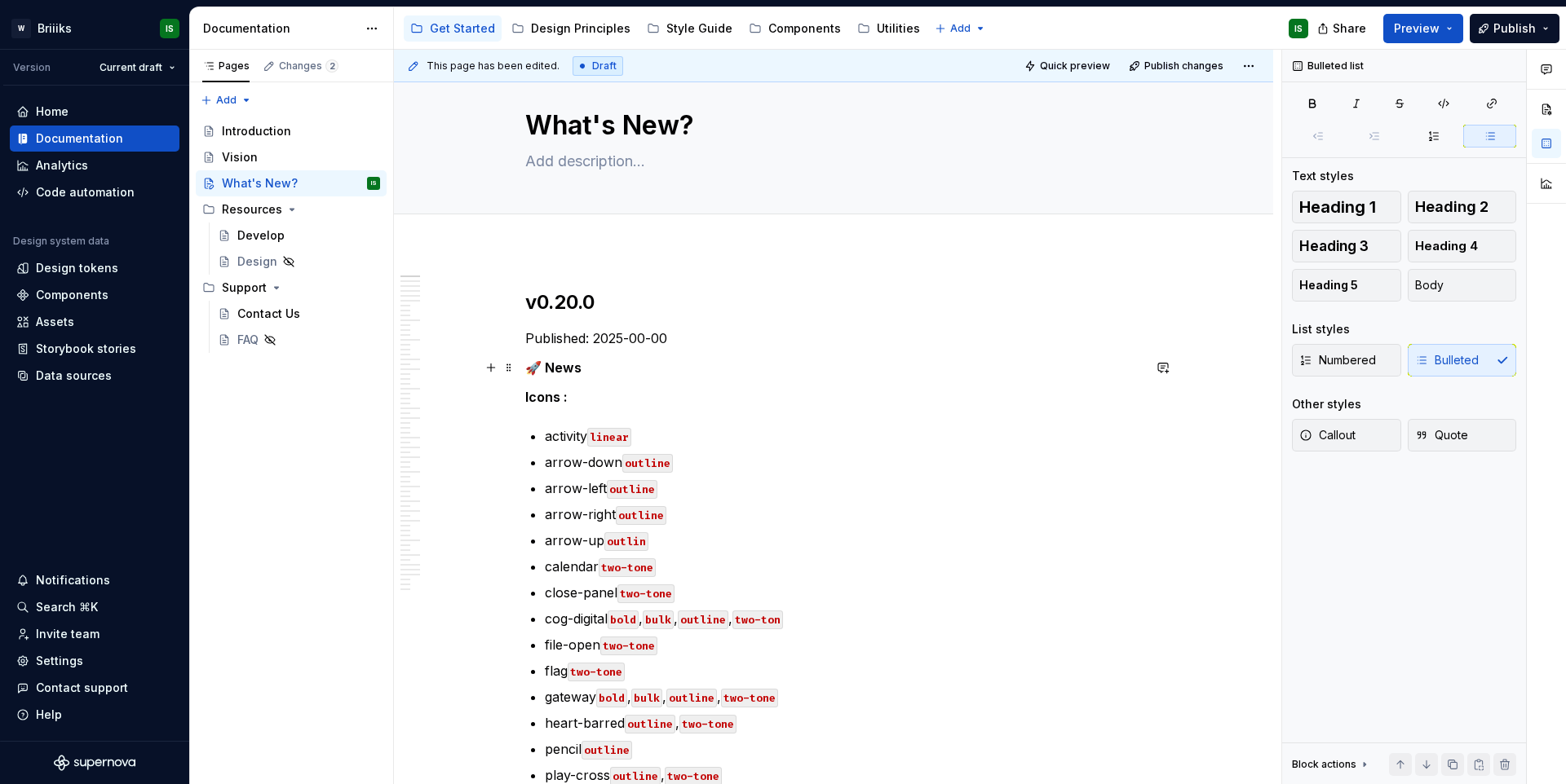
click at [589, 368] on p "🚀 News" at bounding box center [834, 368] width 617 height 19
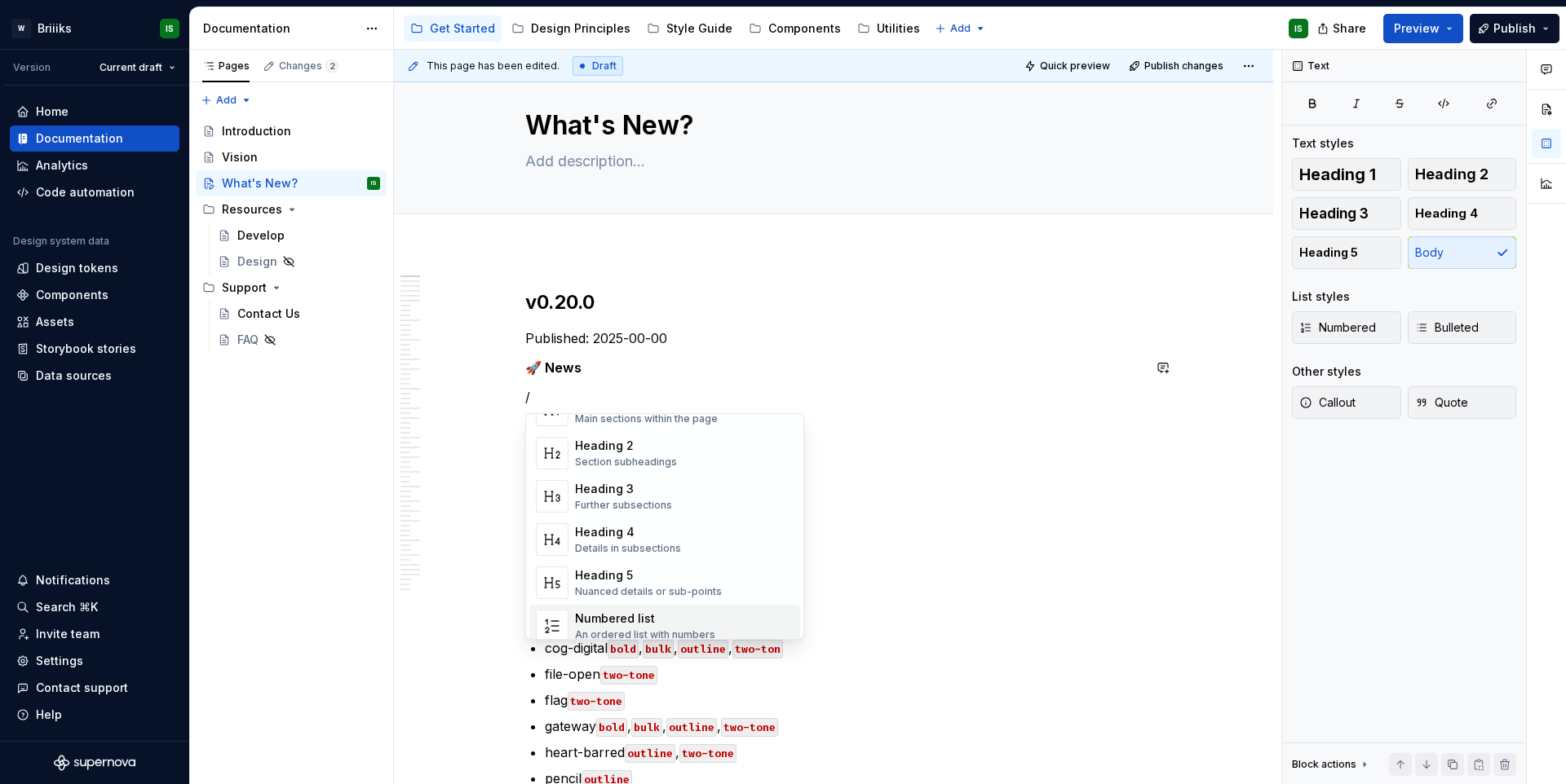
scroll to position [159, 0]
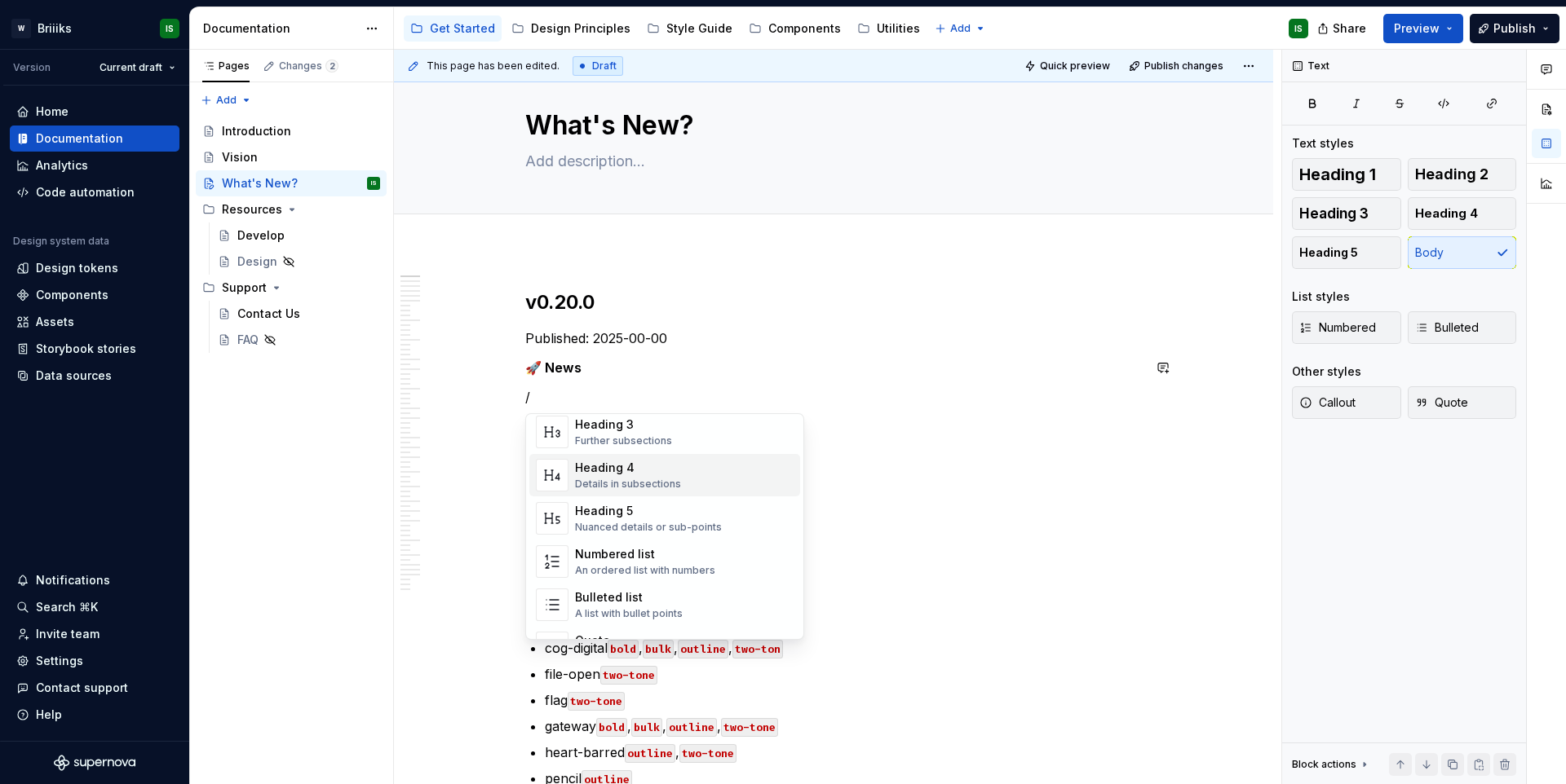
click at [619, 473] on div "Heading 4" at bounding box center [628, 468] width 106 height 17
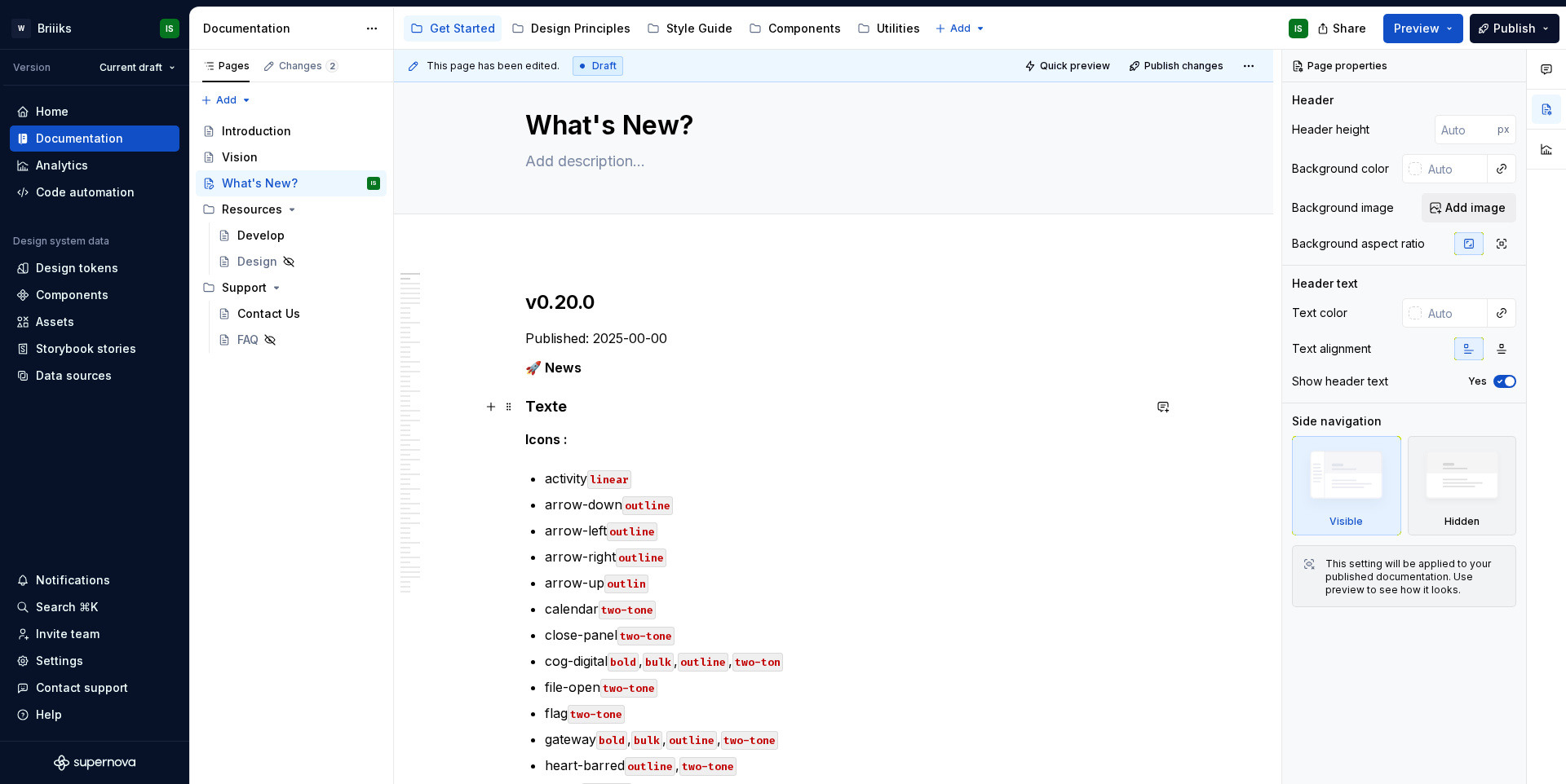
click at [549, 404] on h4 "Texte" at bounding box center [834, 406] width 617 height 19
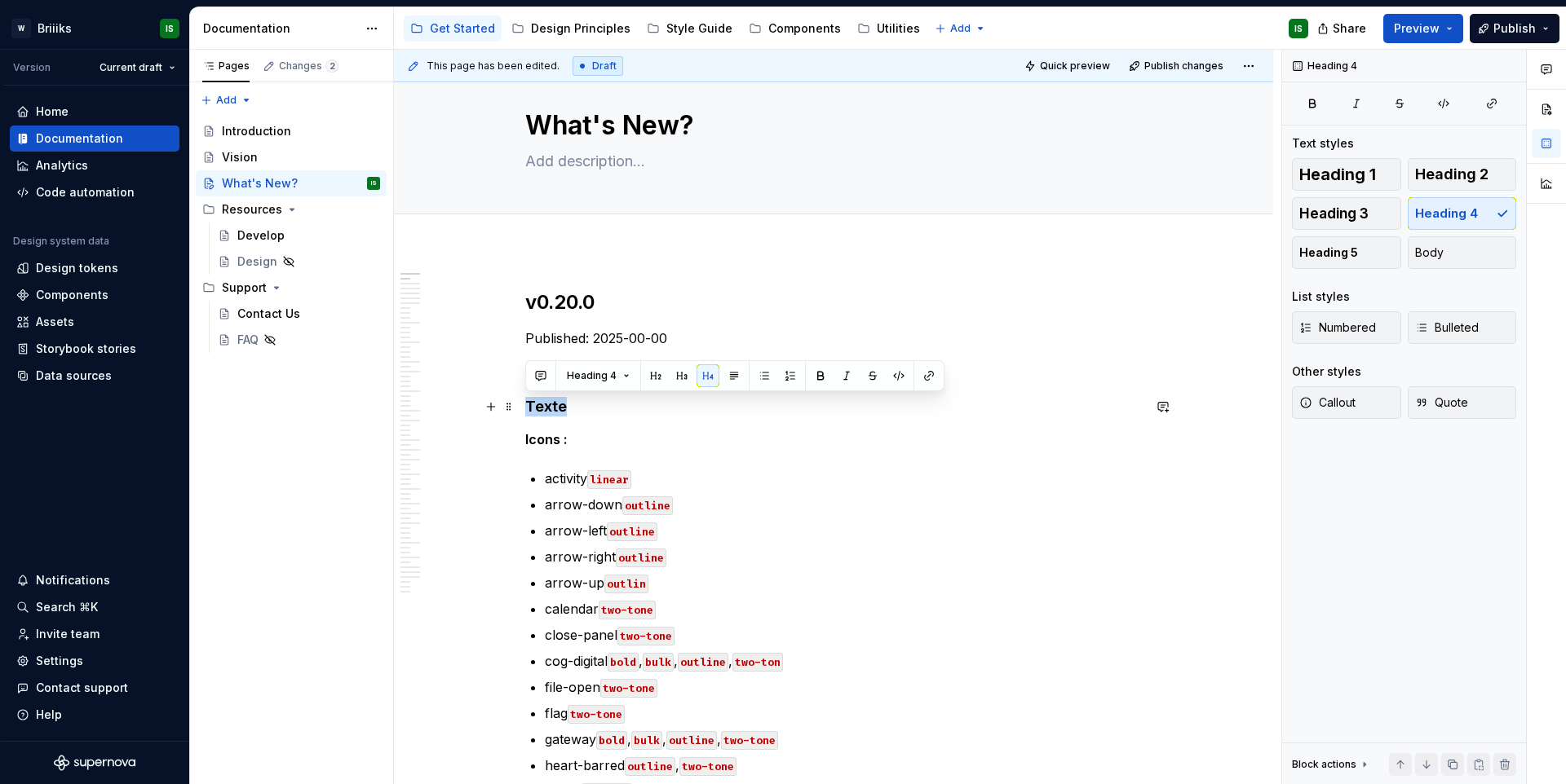
click at [549, 404] on h4 "Texte" at bounding box center [834, 406] width 617 height 19
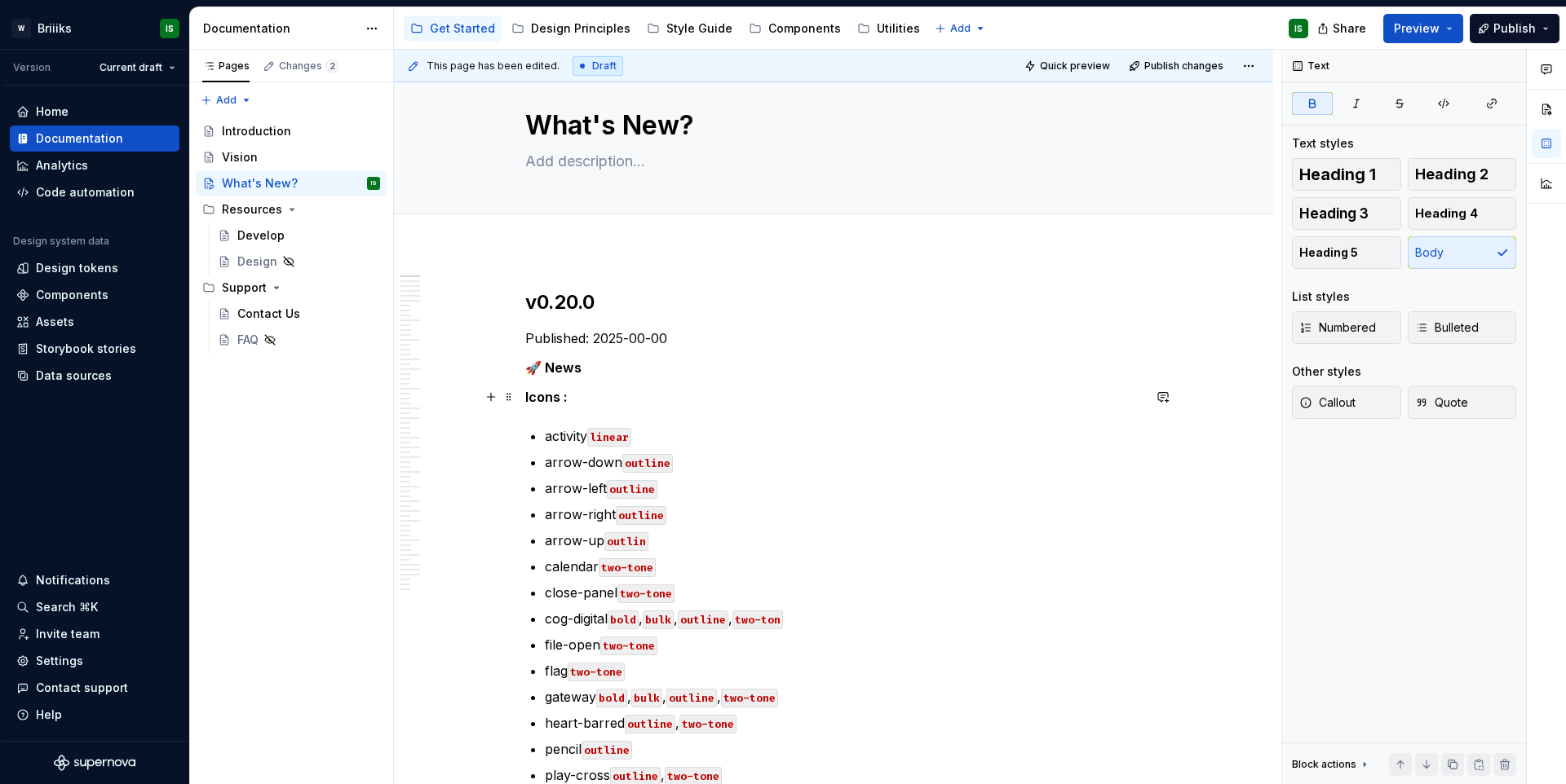
click at [566, 396] on strong "Icons :" at bounding box center [547, 397] width 42 height 17
type textarea "*"
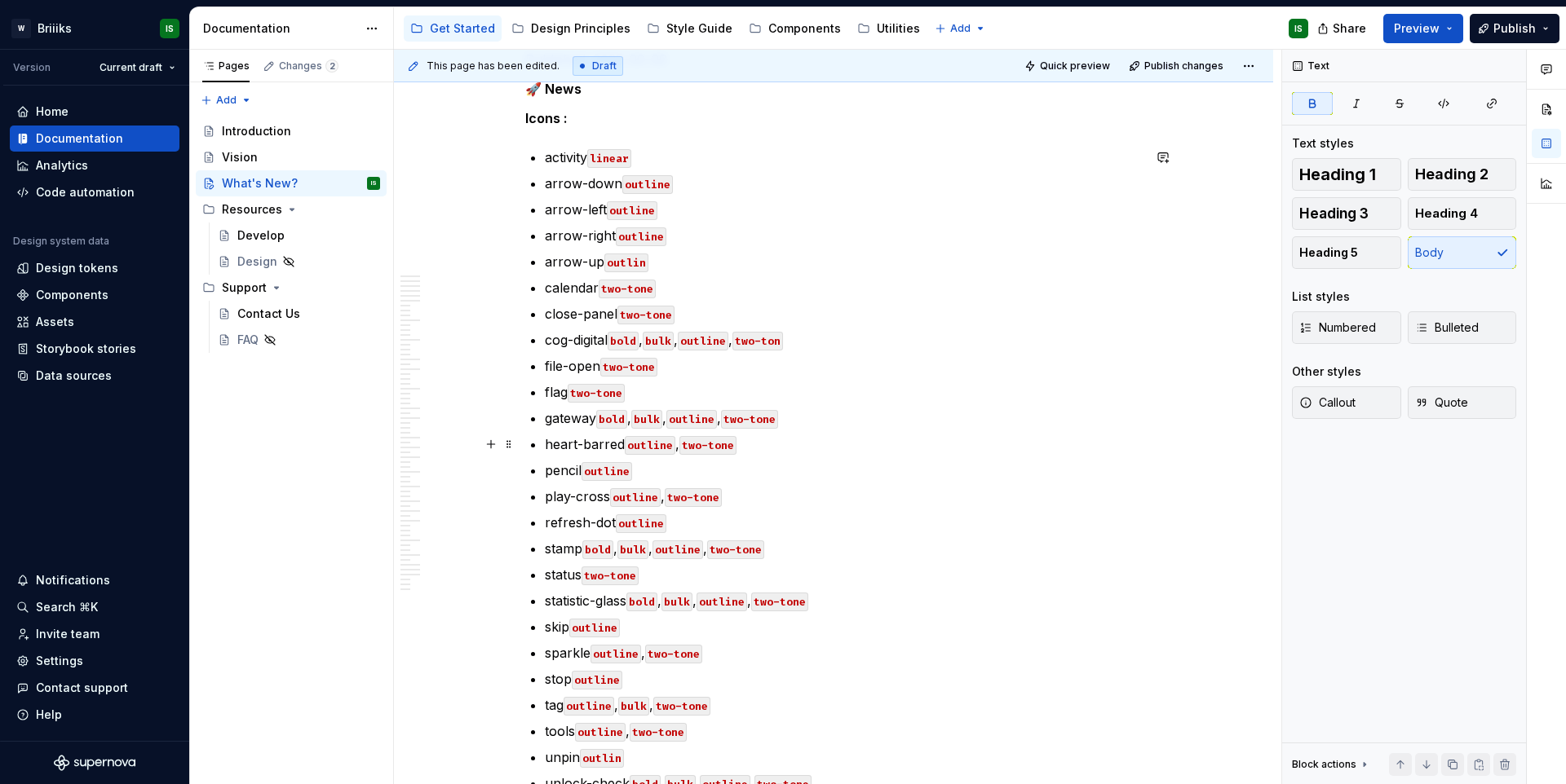
scroll to position [303, 0]
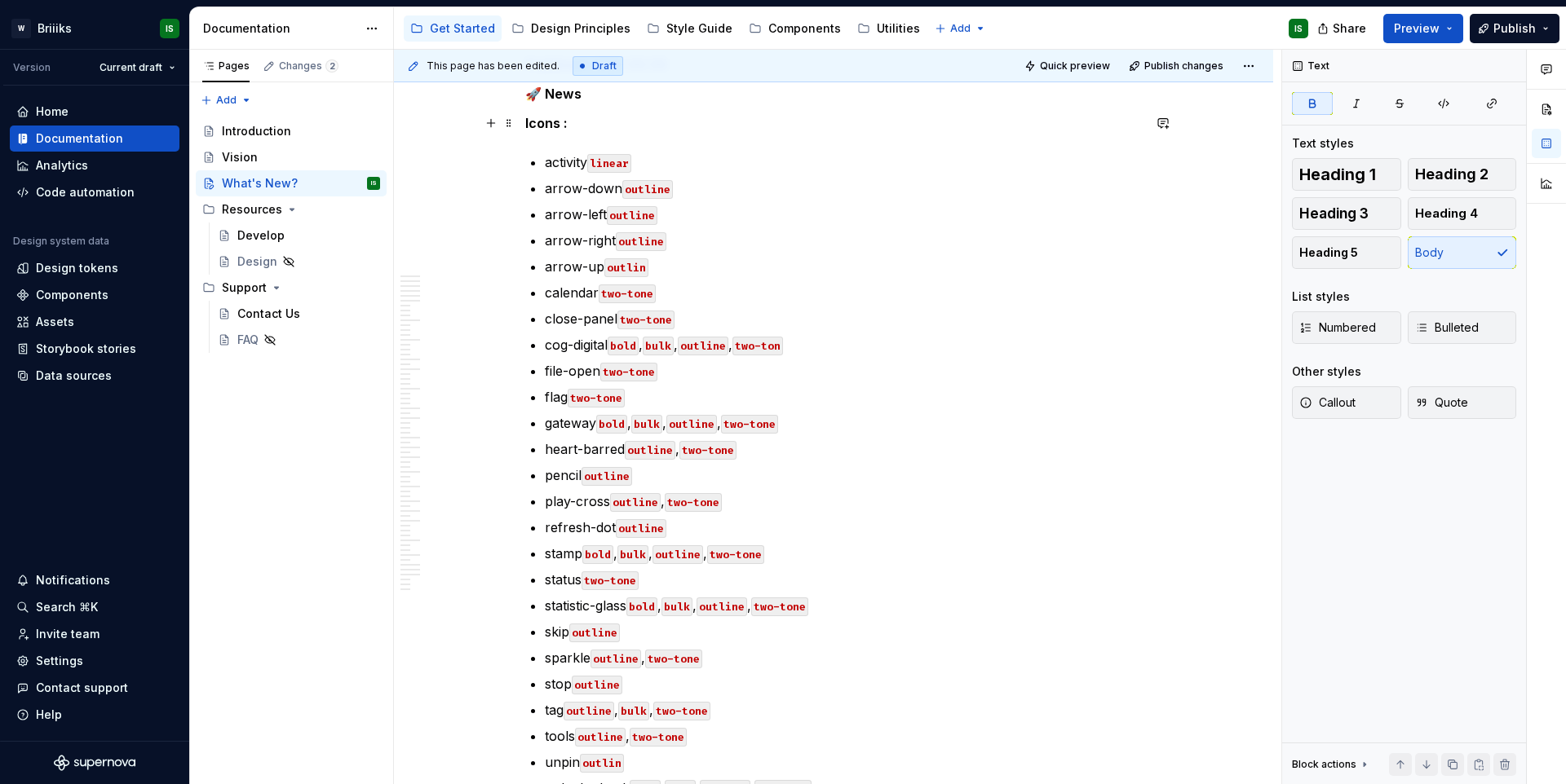
click at [562, 119] on strong "Icons :" at bounding box center [547, 124] width 42 height 17
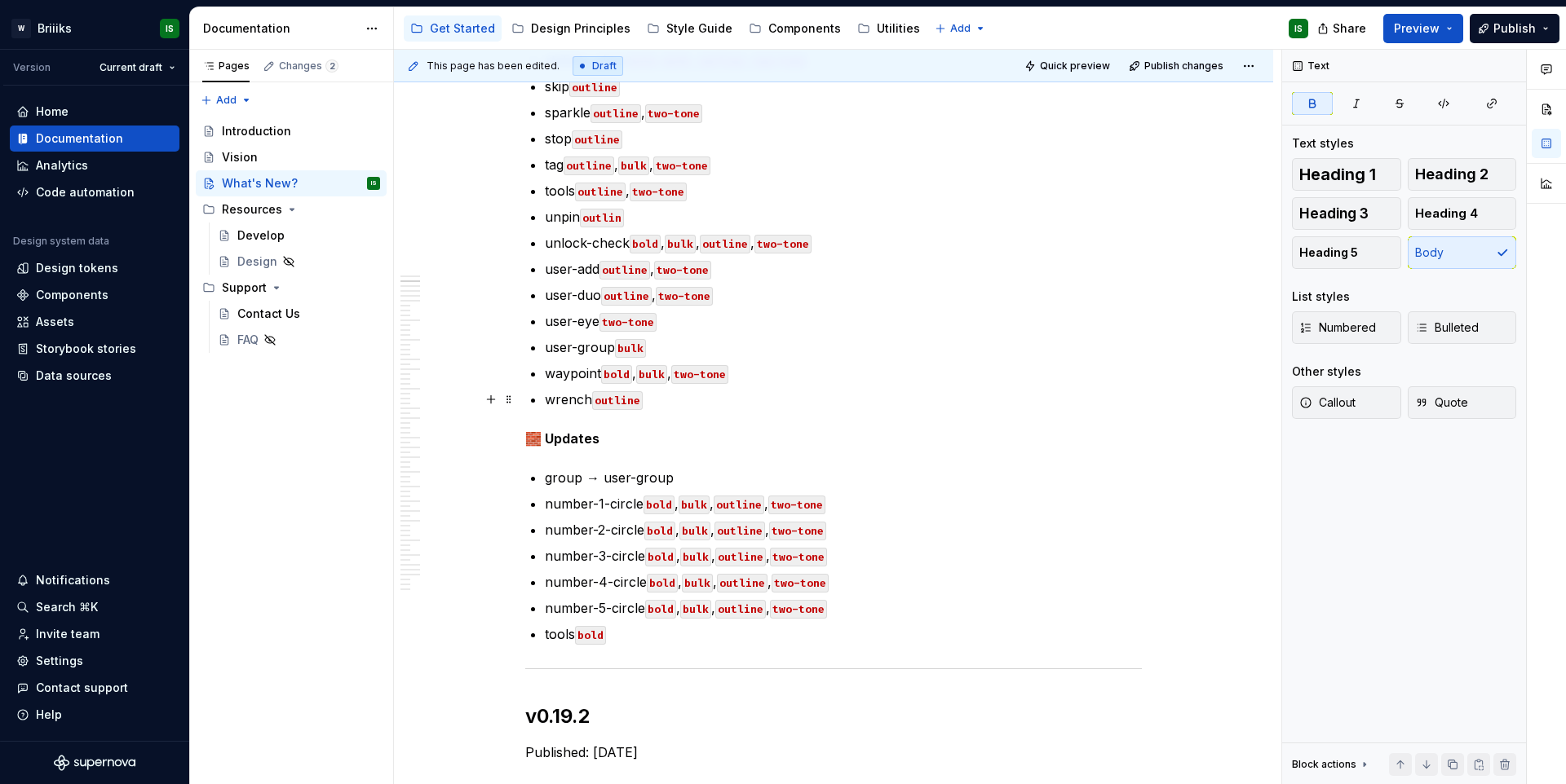
scroll to position [901, 0]
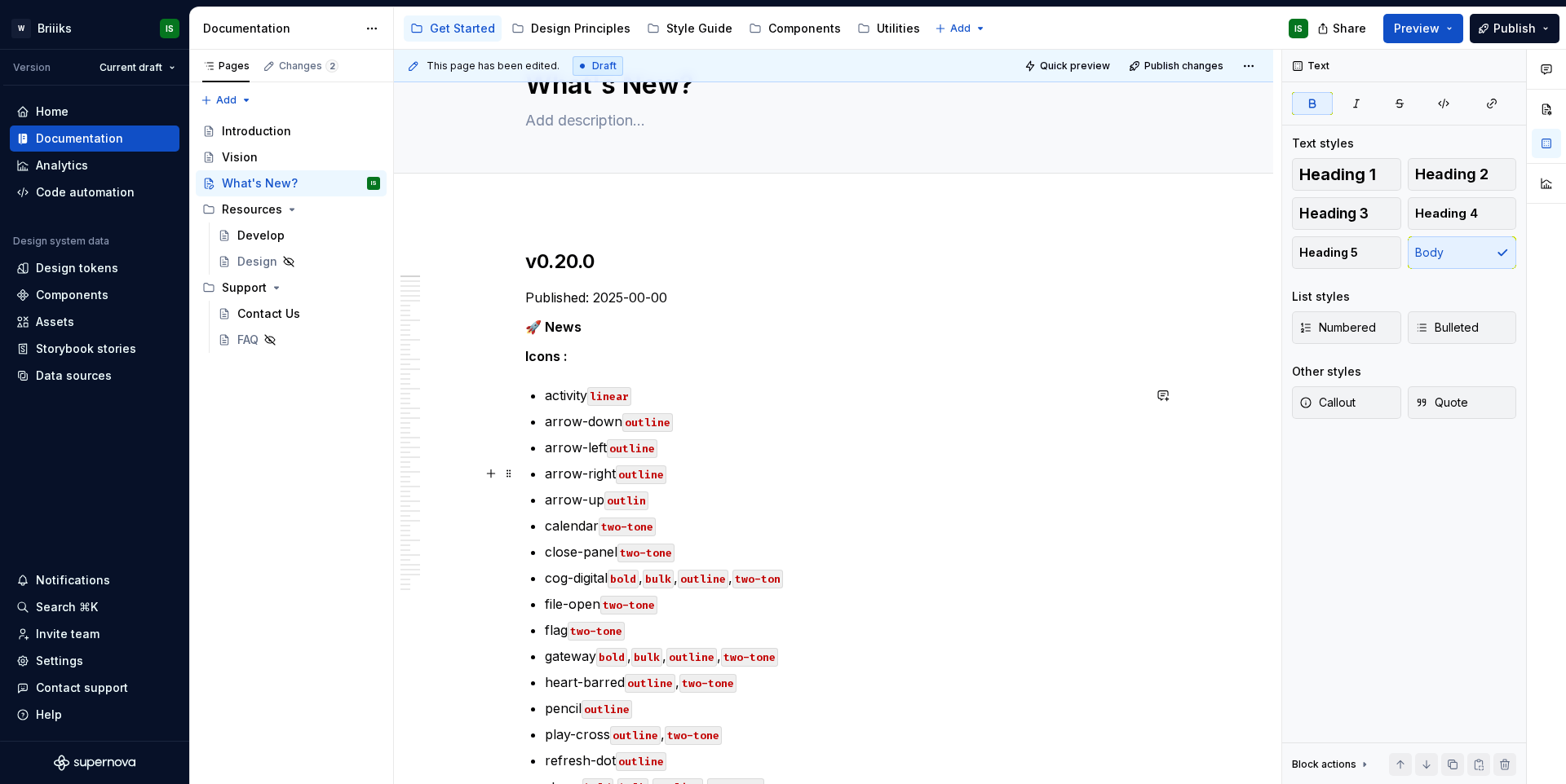
scroll to position [45, 0]
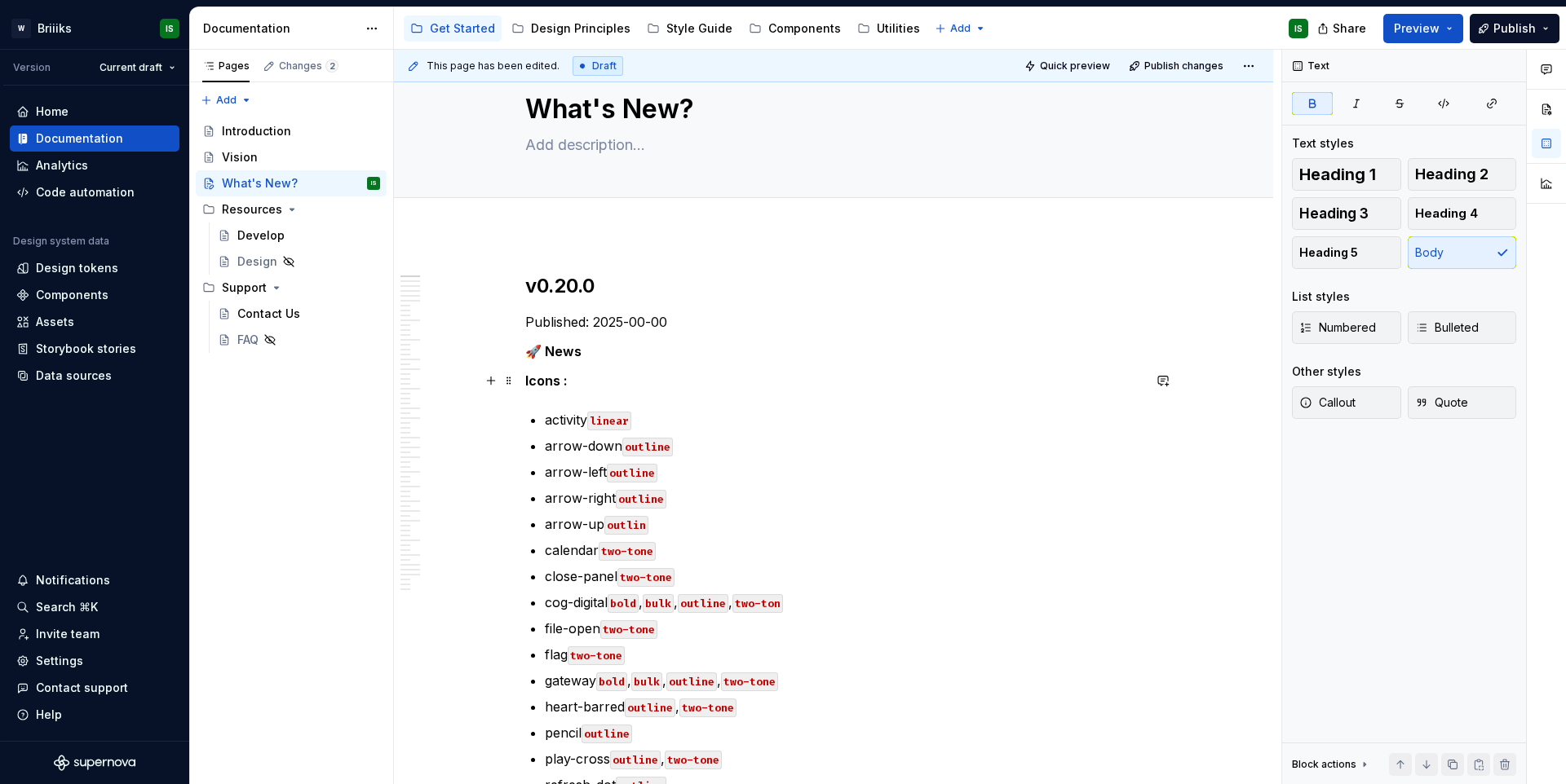
click at [590, 387] on p "Icons :" at bounding box center [834, 380] width 617 height 19
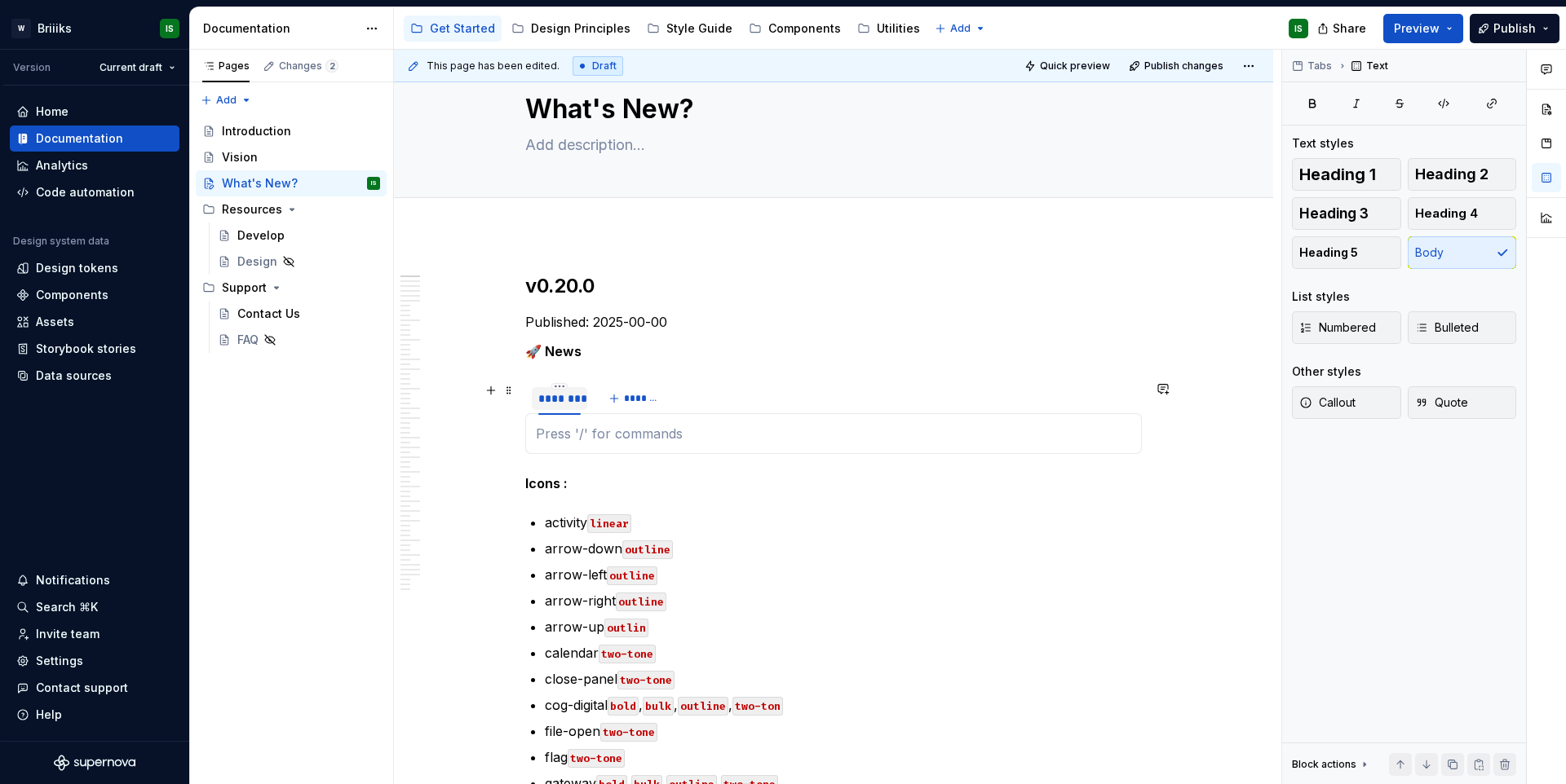
click at [561, 393] on div "********" at bounding box center [560, 399] width 42 height 17
click at [562, 393] on div "********" at bounding box center [560, 399] width 42 height 17
type input "*****"
click at [557, 353] on strong "🚀 News" at bounding box center [553, 352] width 56 height 17
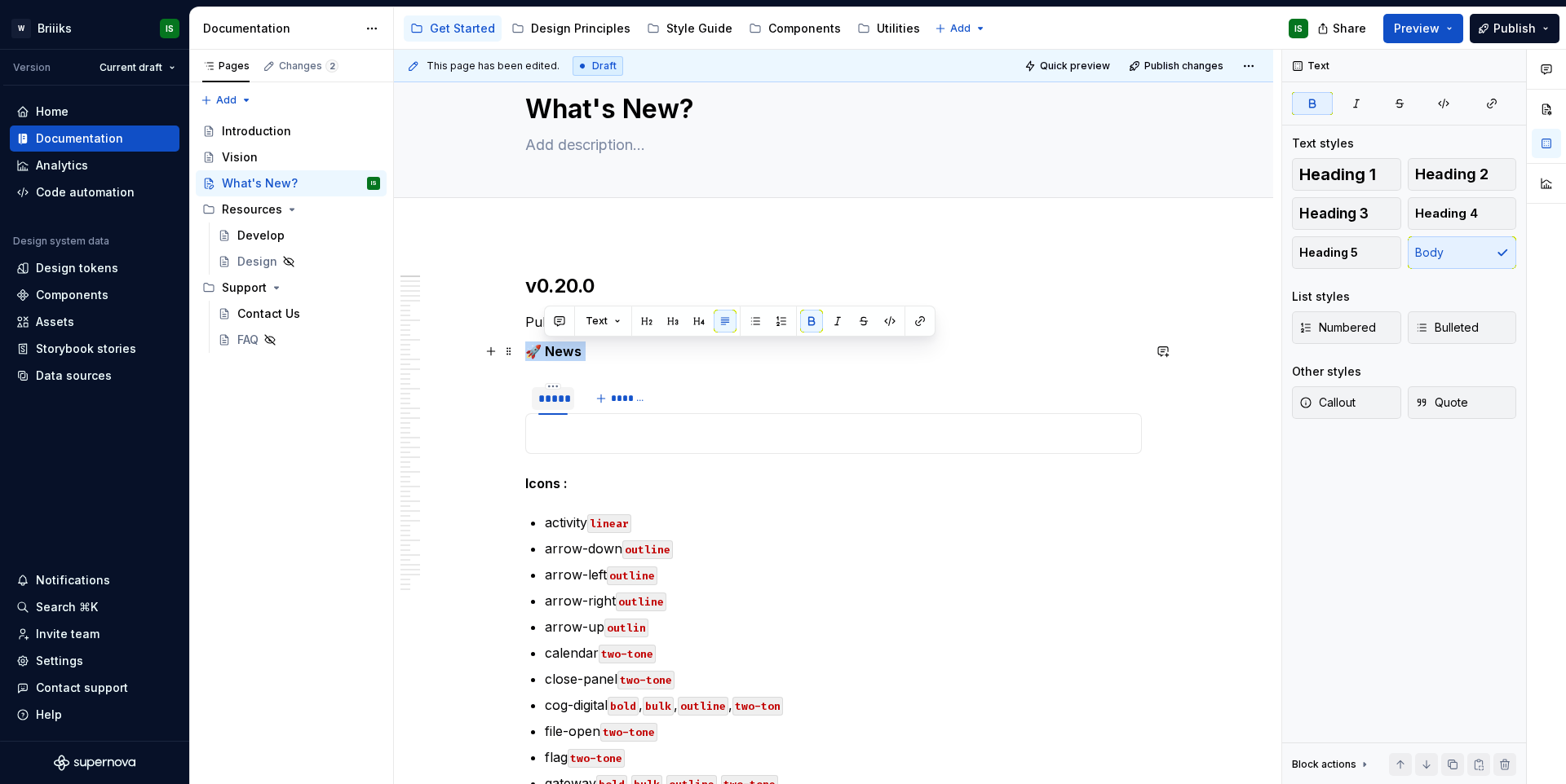
click at [557, 353] on strong "🚀 News" at bounding box center [553, 352] width 56 height 17
click at [621, 404] on span "*******" at bounding box center [629, 399] width 37 height 13
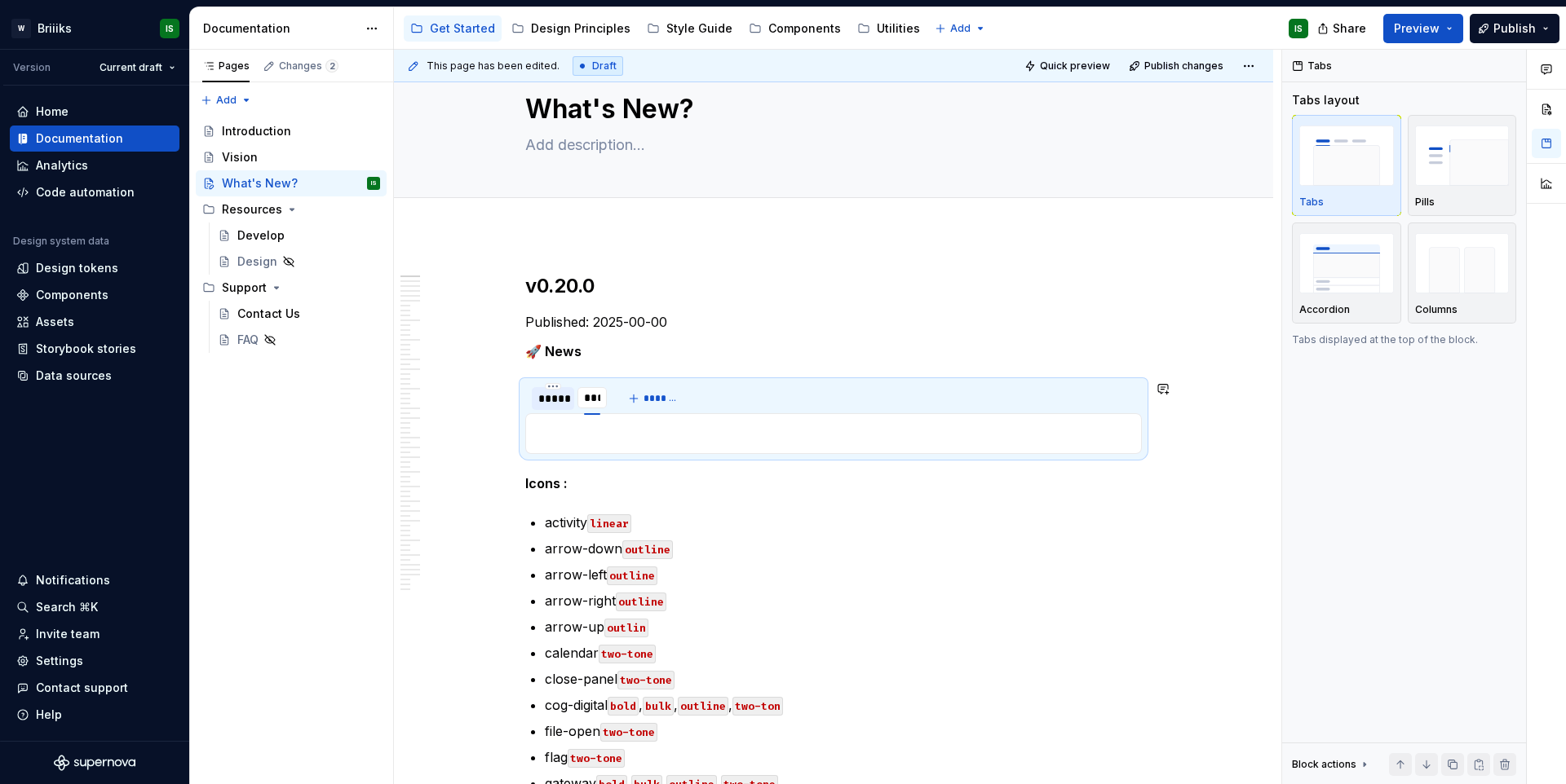
type input "****"
drag, startPoint x: 589, startPoint y: 393, endPoint x: 543, endPoint y: 396, distance: 46.1
click at [543, 396] on div "****" at bounding box center [555, 399] width 30 height 17
click at [556, 397] on div "****" at bounding box center [553, 399] width 30 height 17
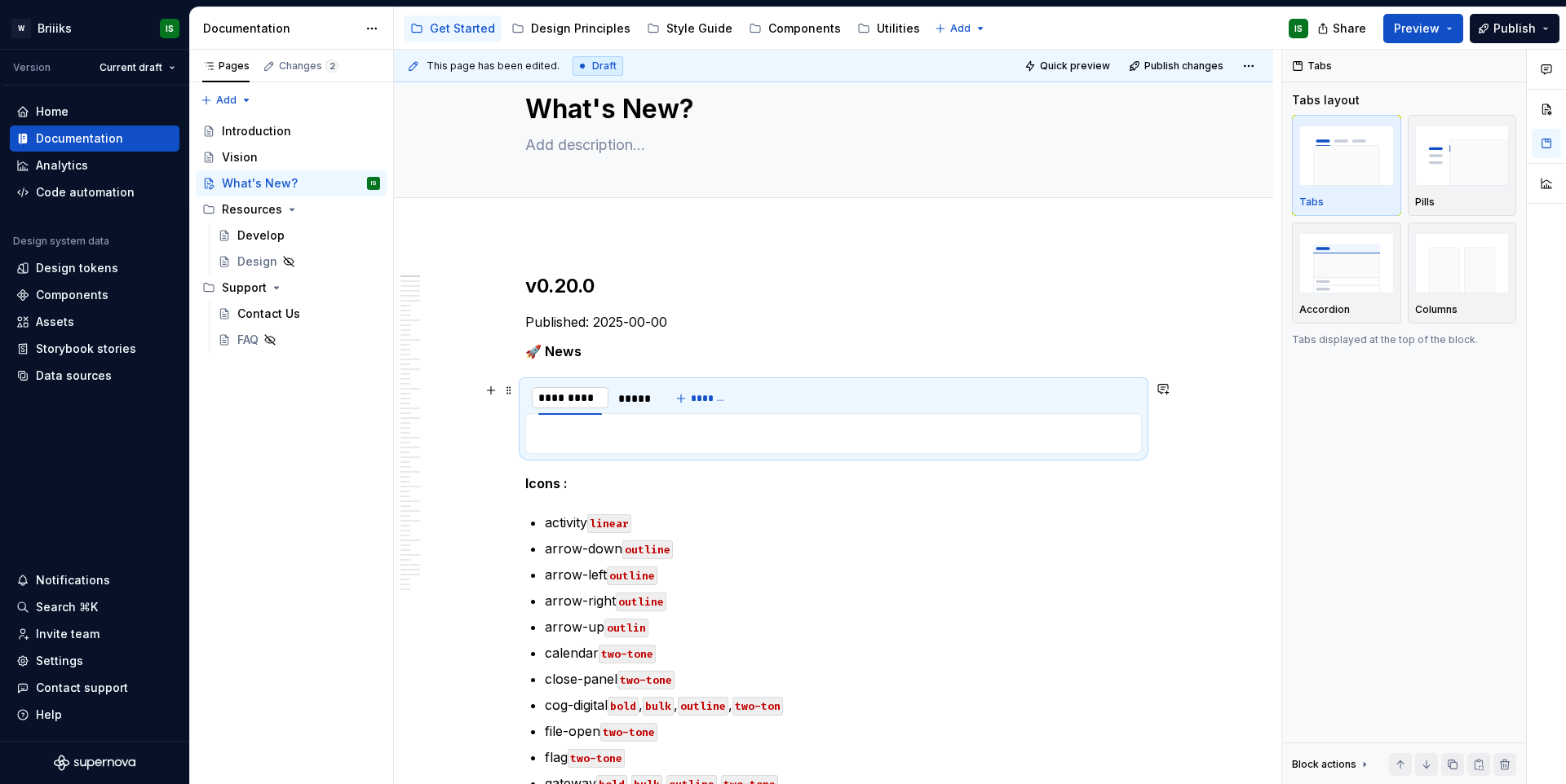
type input "**********"
click at [554, 481] on strong "Icons :" at bounding box center [547, 484] width 42 height 17
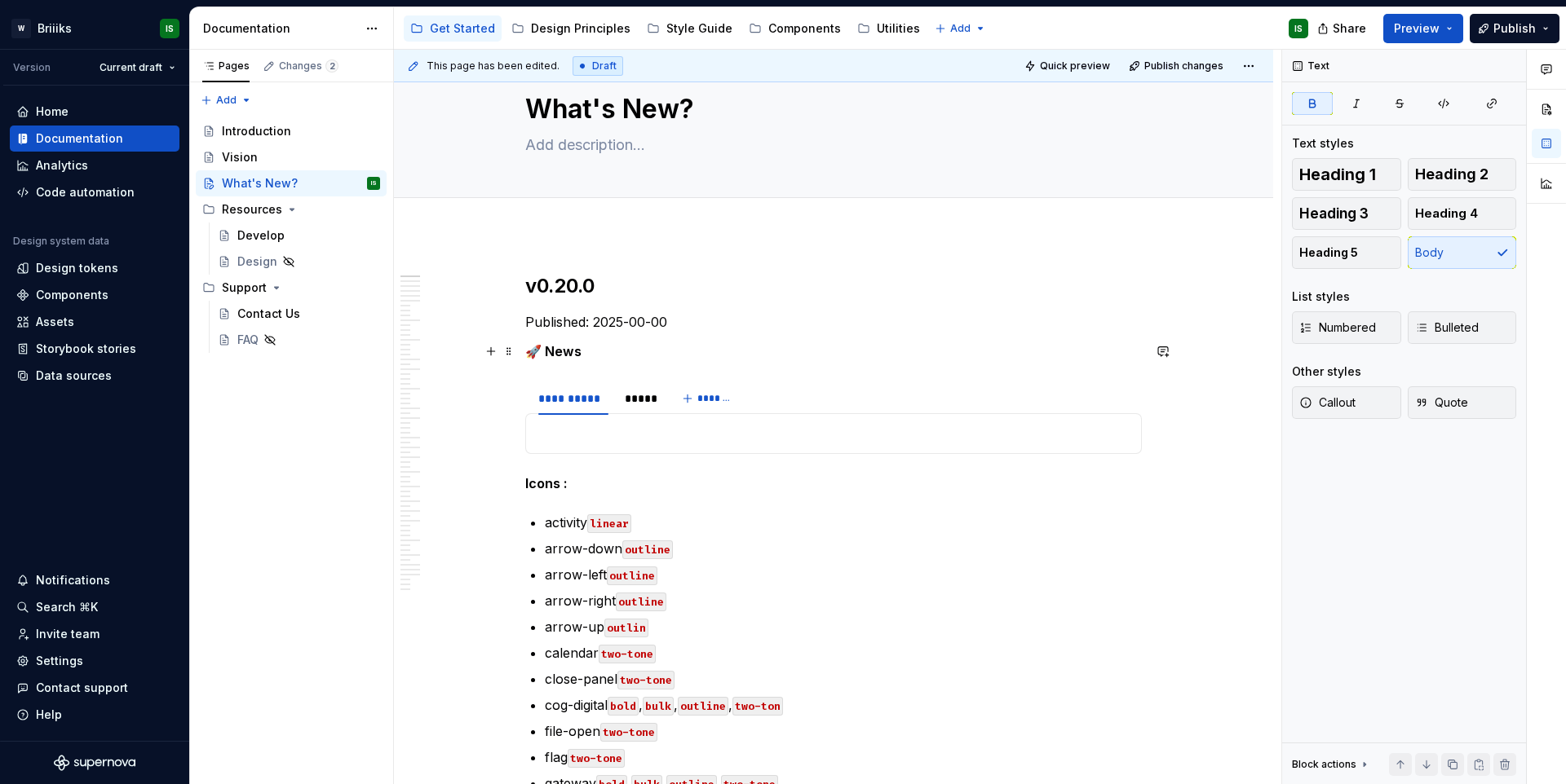
click at [558, 354] on strong "🚀 News" at bounding box center [553, 352] width 56 height 17
click at [570, 436] on p at bounding box center [833, 433] width 596 height 19
click at [636, 405] on div "*****" at bounding box center [639, 399] width 30 height 17
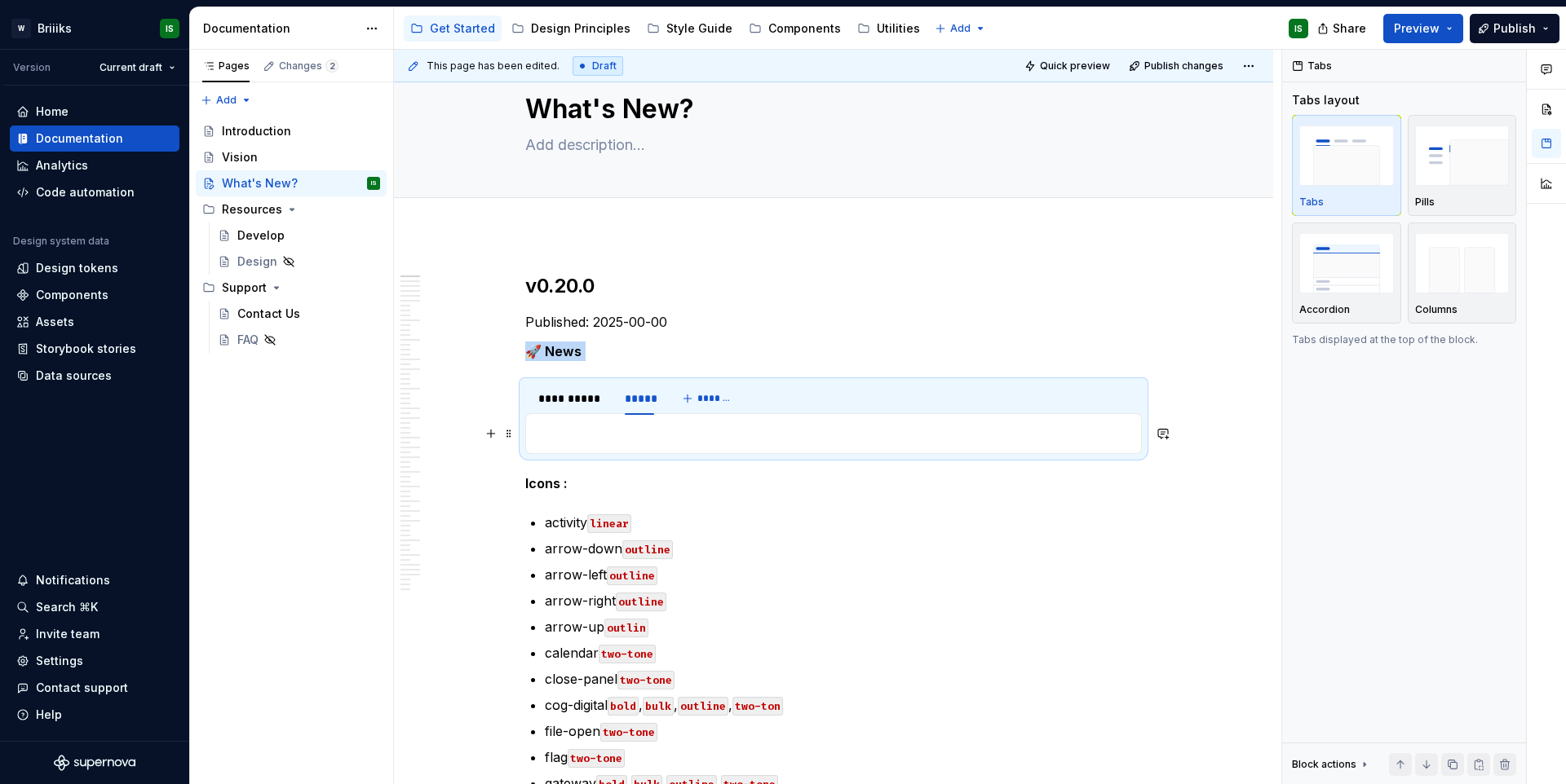
click at [625, 431] on p at bounding box center [833, 433] width 596 height 19
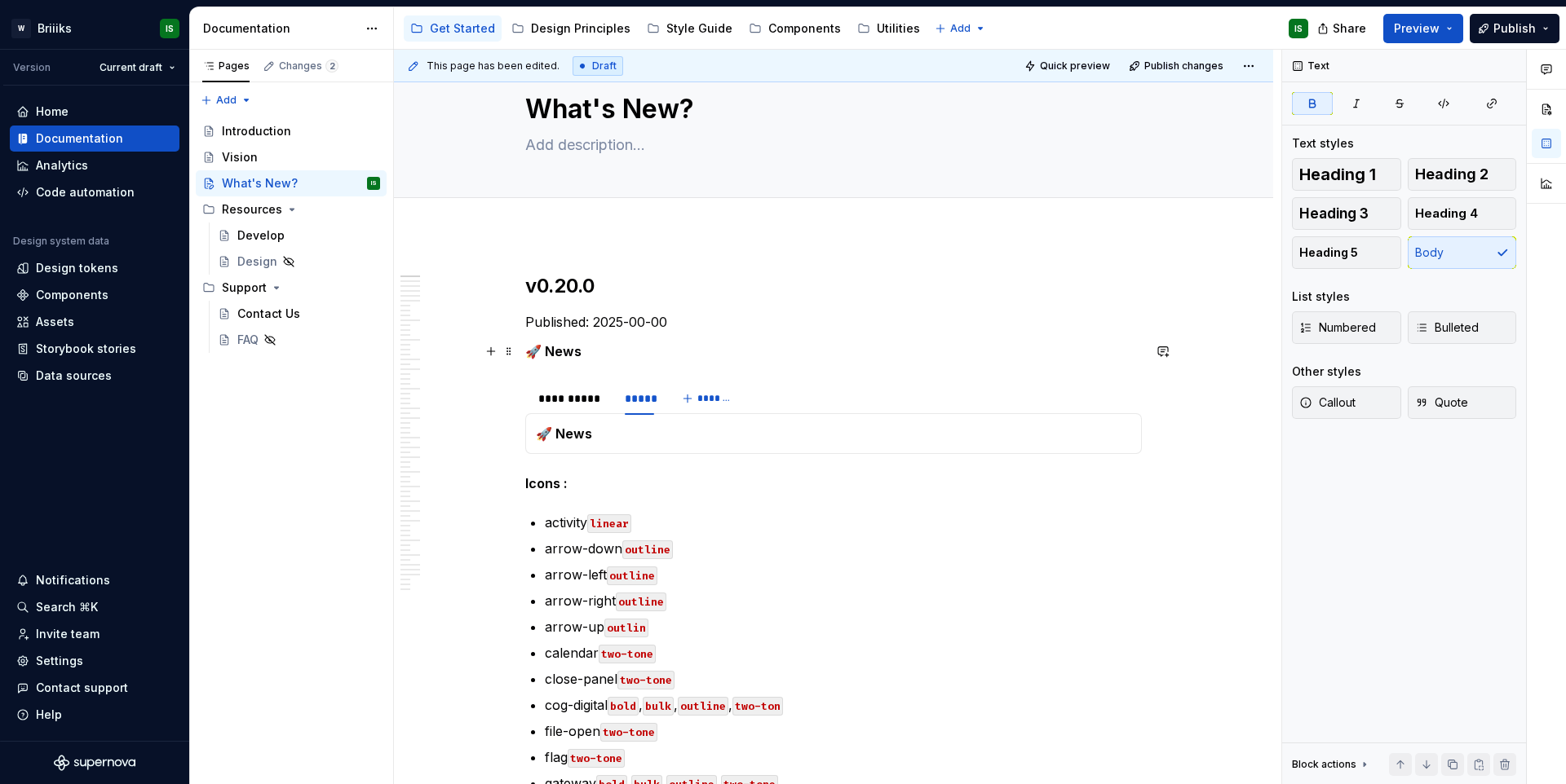
click at [558, 354] on strong "🚀 News" at bounding box center [553, 352] width 56 height 17
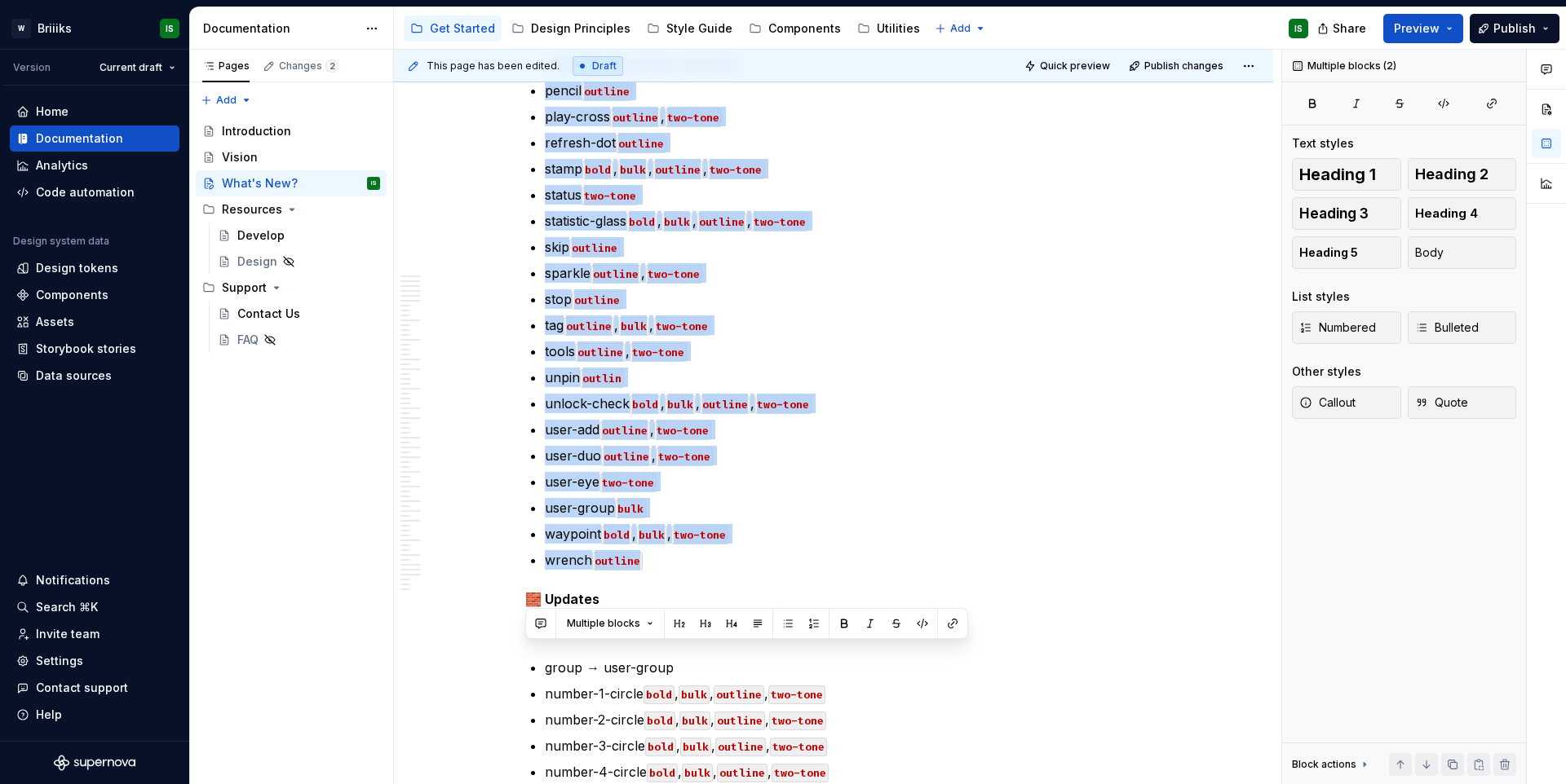
scroll to position [767, 0]
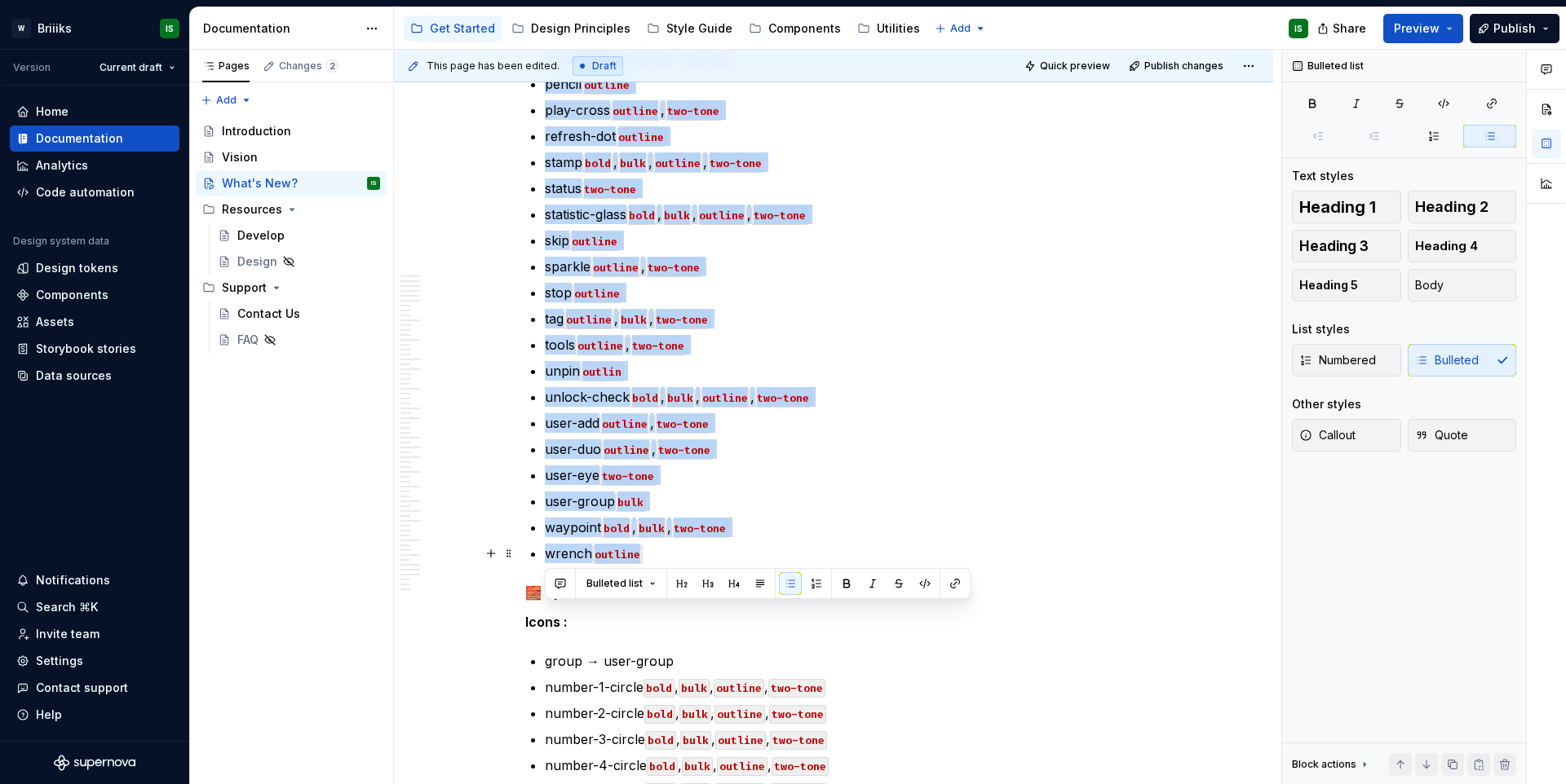
drag, startPoint x: 551, startPoint y: 450, endPoint x: 679, endPoint y: 555, distance: 165.6
click at [679, 555] on ul "activity linear arrow-down outline arrow-left outline arrow-right outline arrow…" at bounding box center [844, 162] width 597 height 802
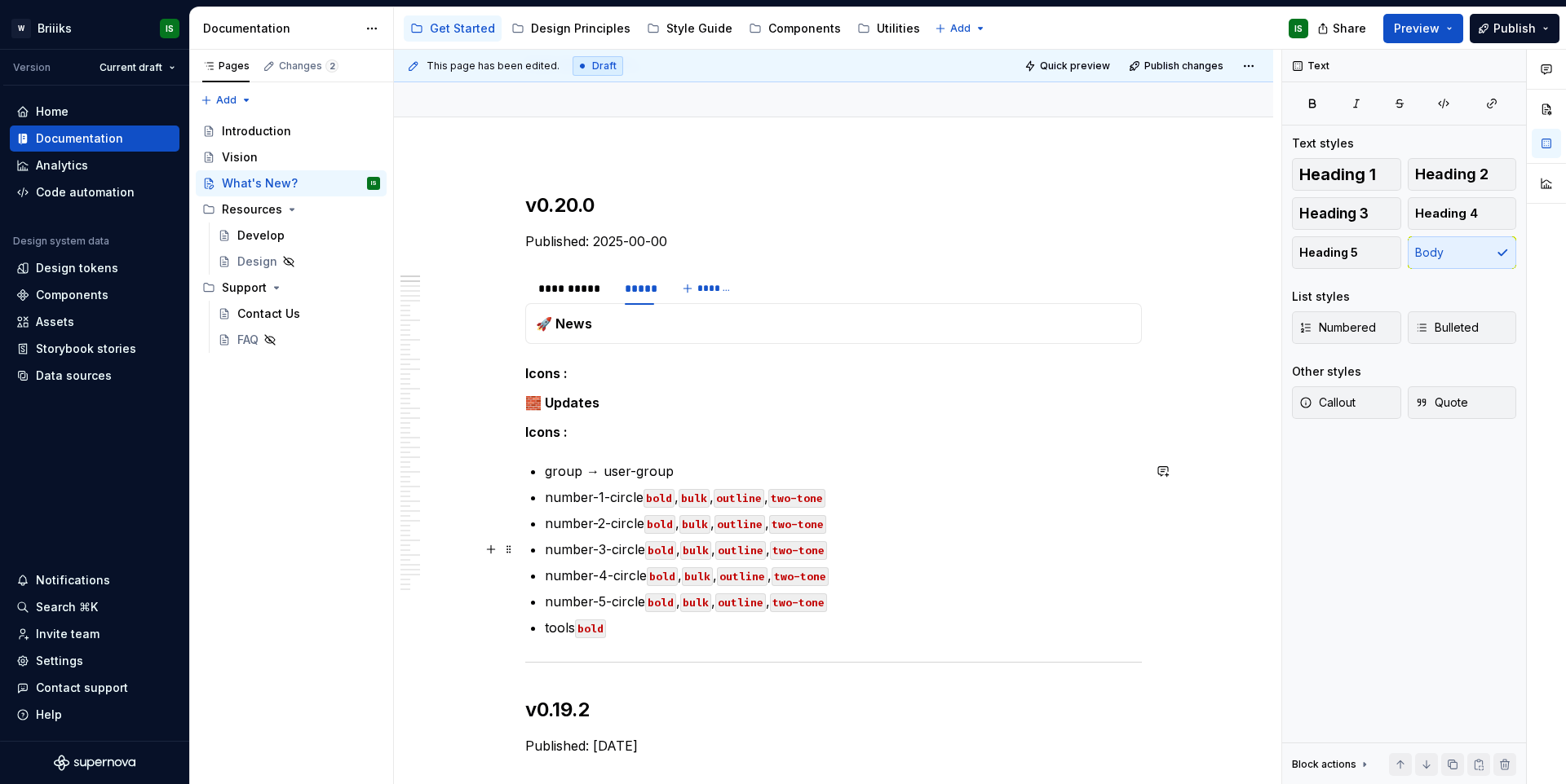
scroll to position [119, 0]
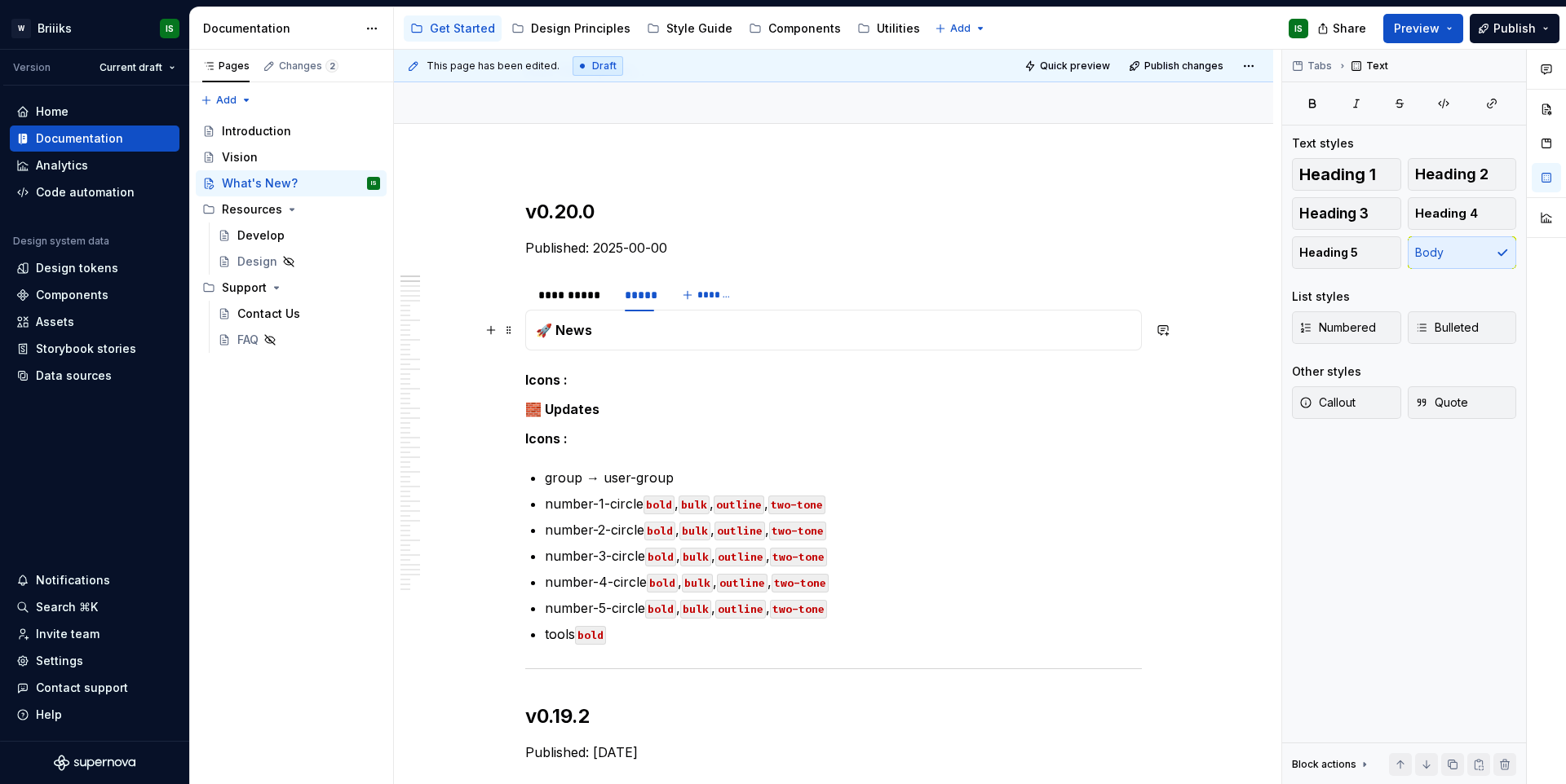
click at [702, 321] on p "🚀 News" at bounding box center [833, 330] width 596 height 19
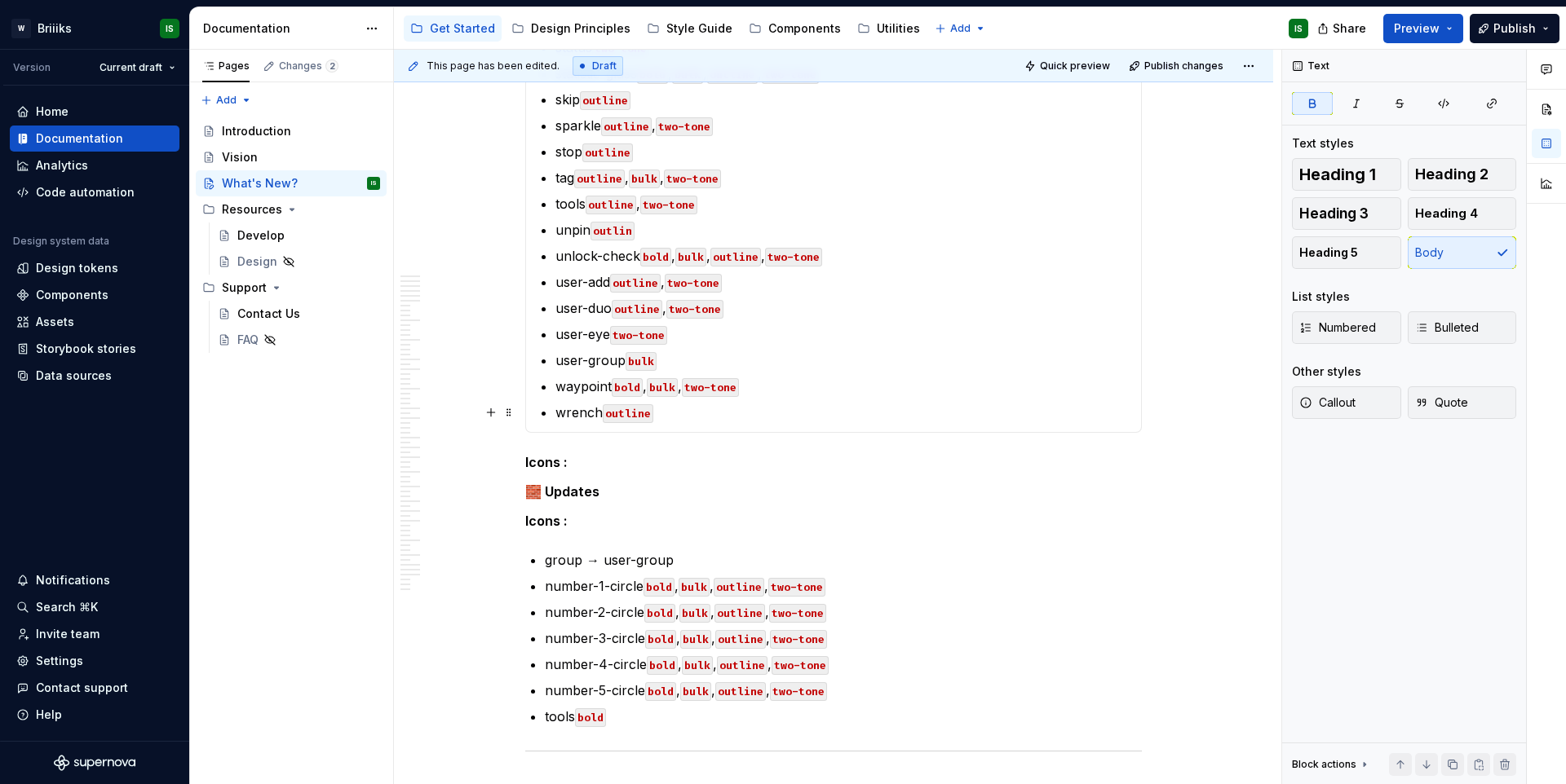
scroll to position [896, 0]
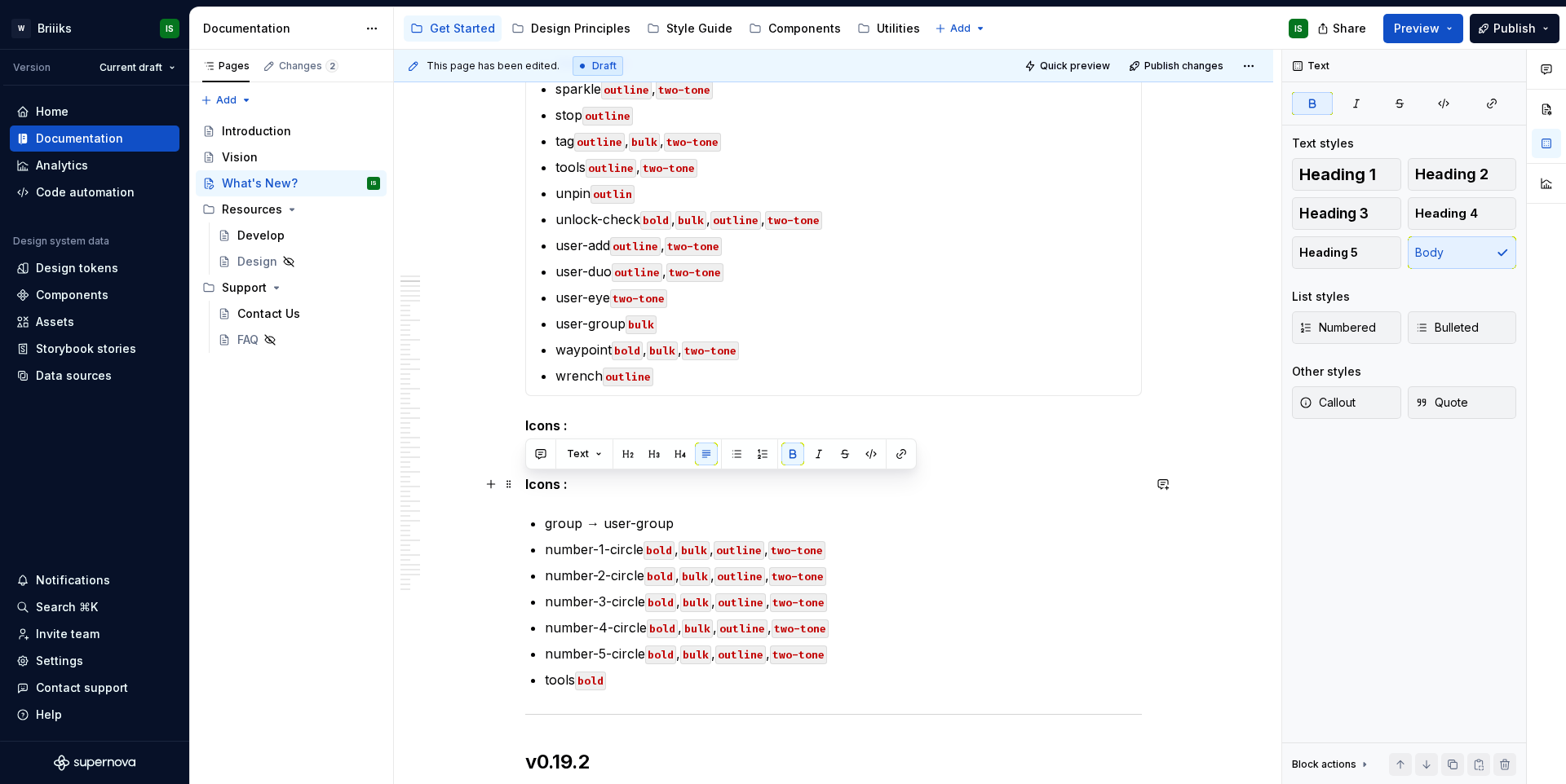
drag, startPoint x: 525, startPoint y: 485, endPoint x: 627, endPoint y: 488, distance: 102.0
click at [627, 488] on p "Icons :" at bounding box center [834, 484] width 617 height 19
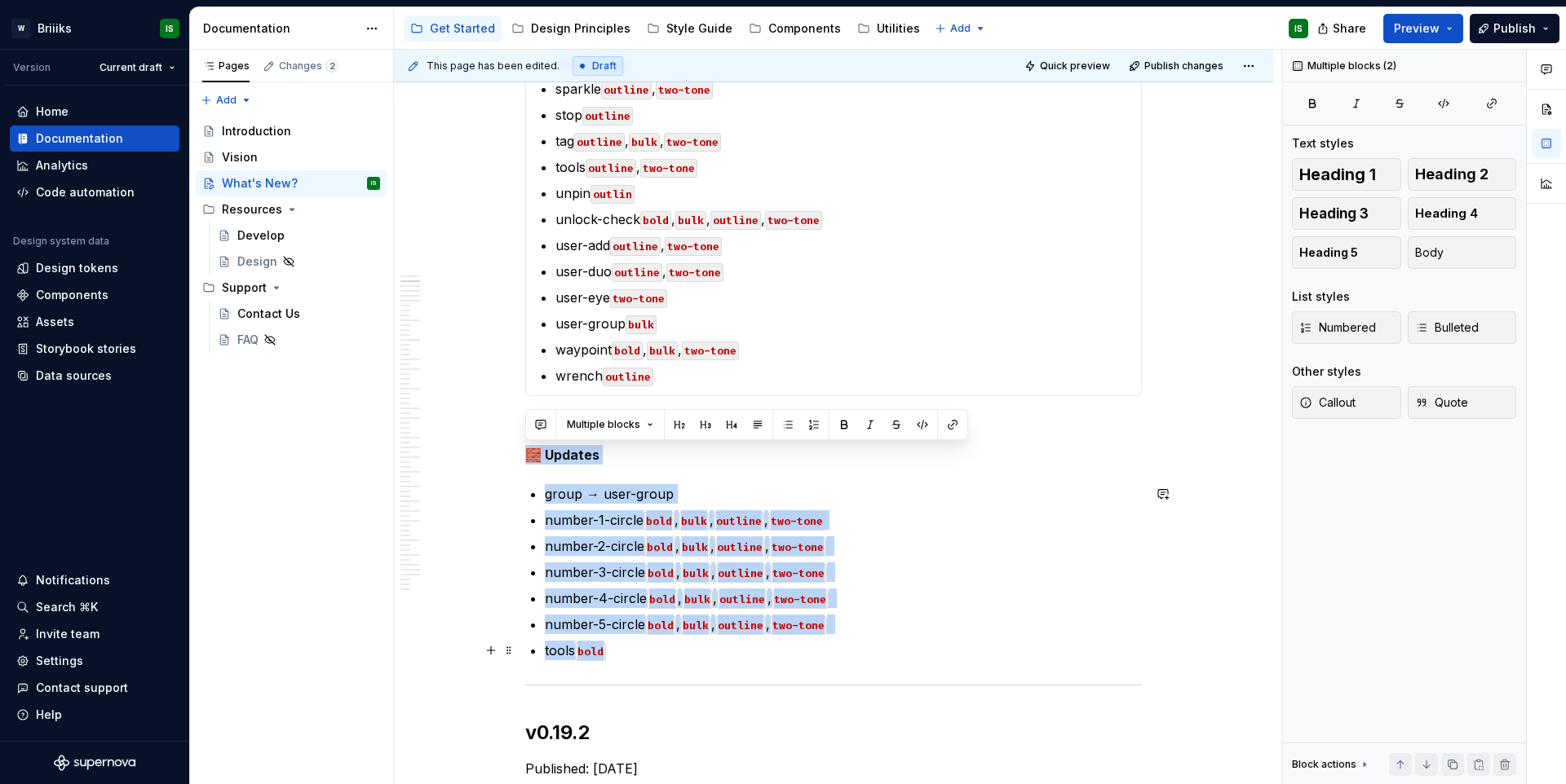
drag, startPoint x: 527, startPoint y: 452, endPoint x: 638, endPoint y: 646, distance: 223.5
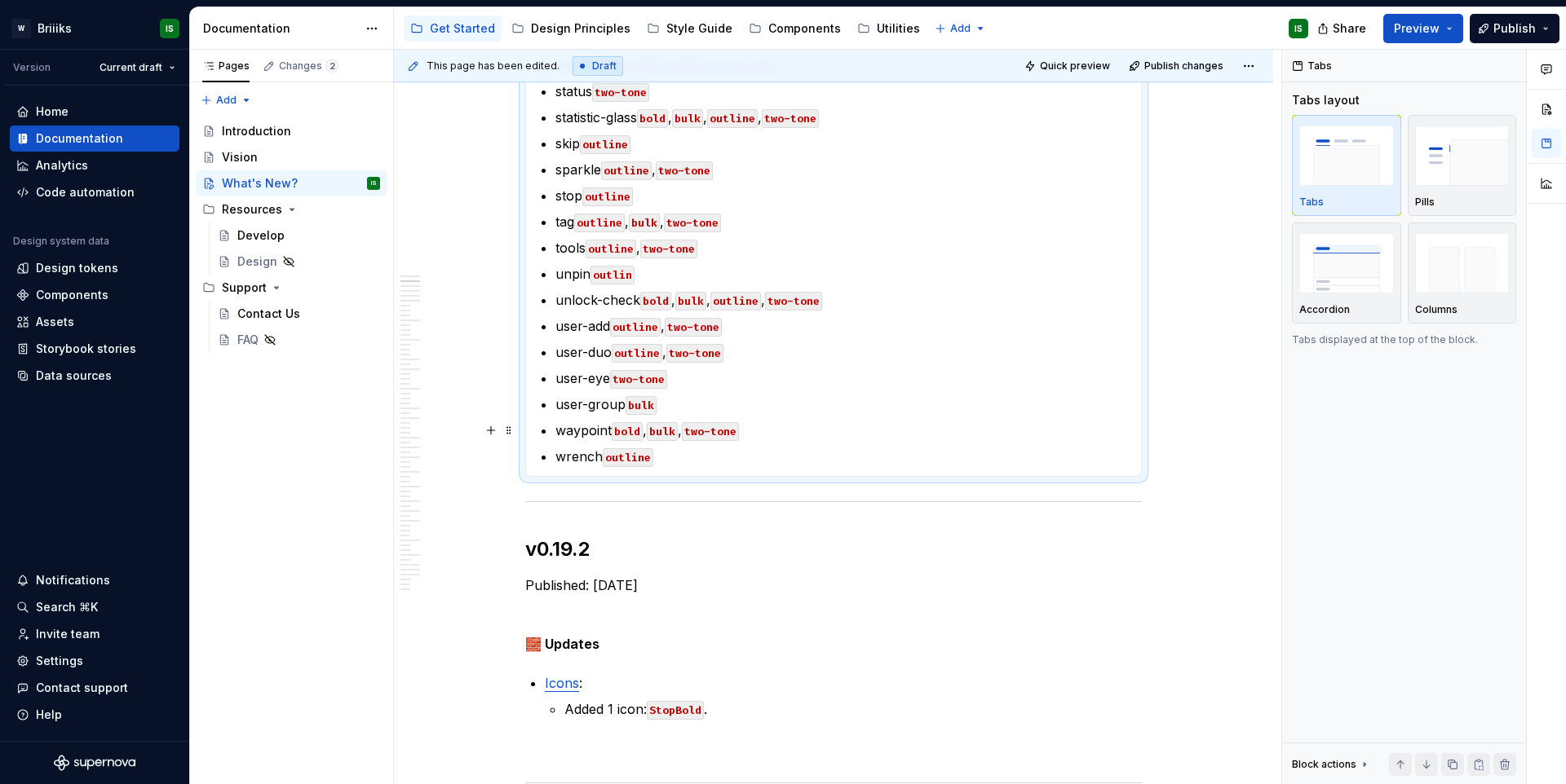
scroll to position [826, 0]
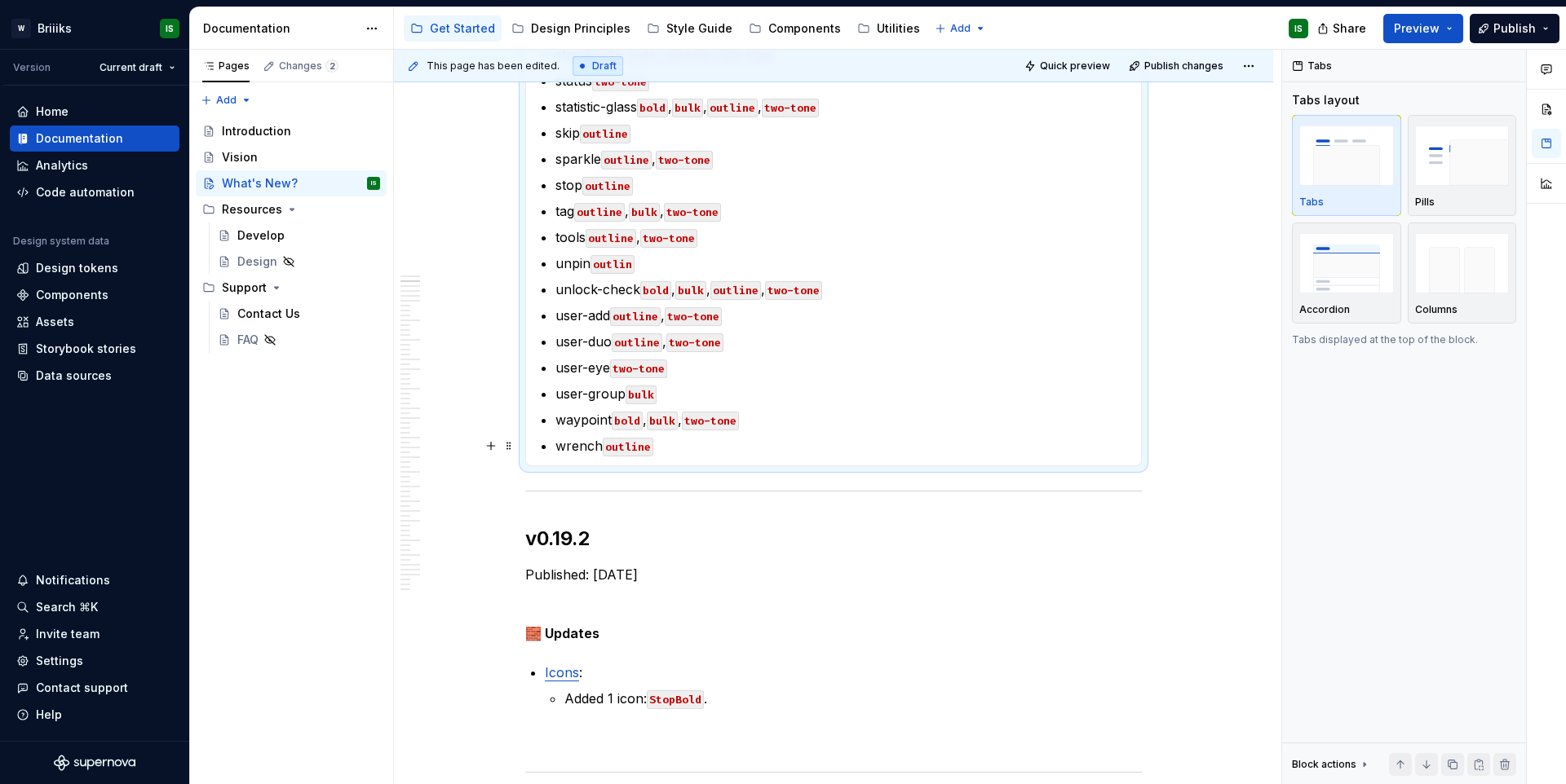
click at [714, 450] on p "wrench outline" at bounding box center [843, 445] width 576 height 19
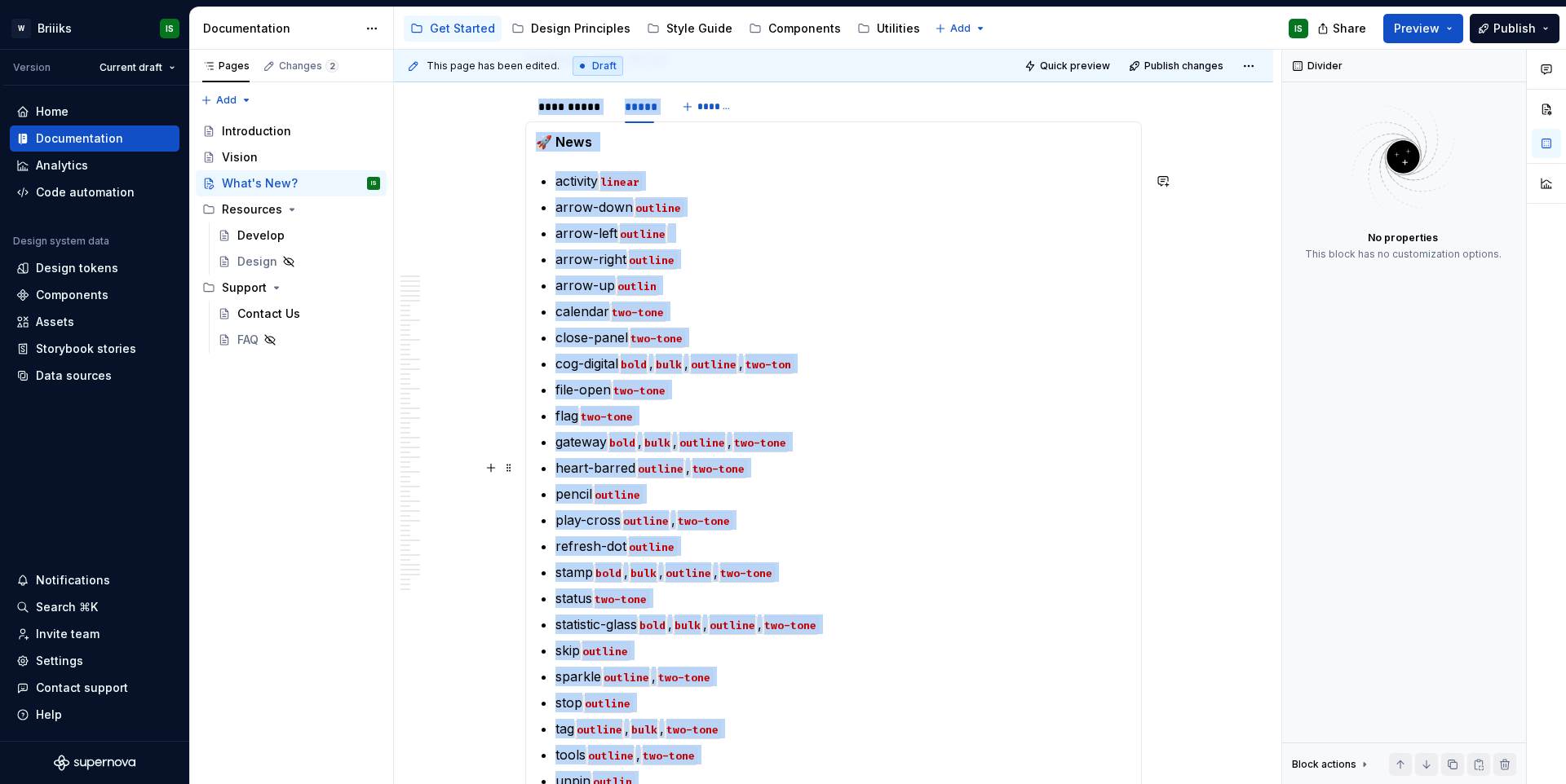
scroll to position [291, 0]
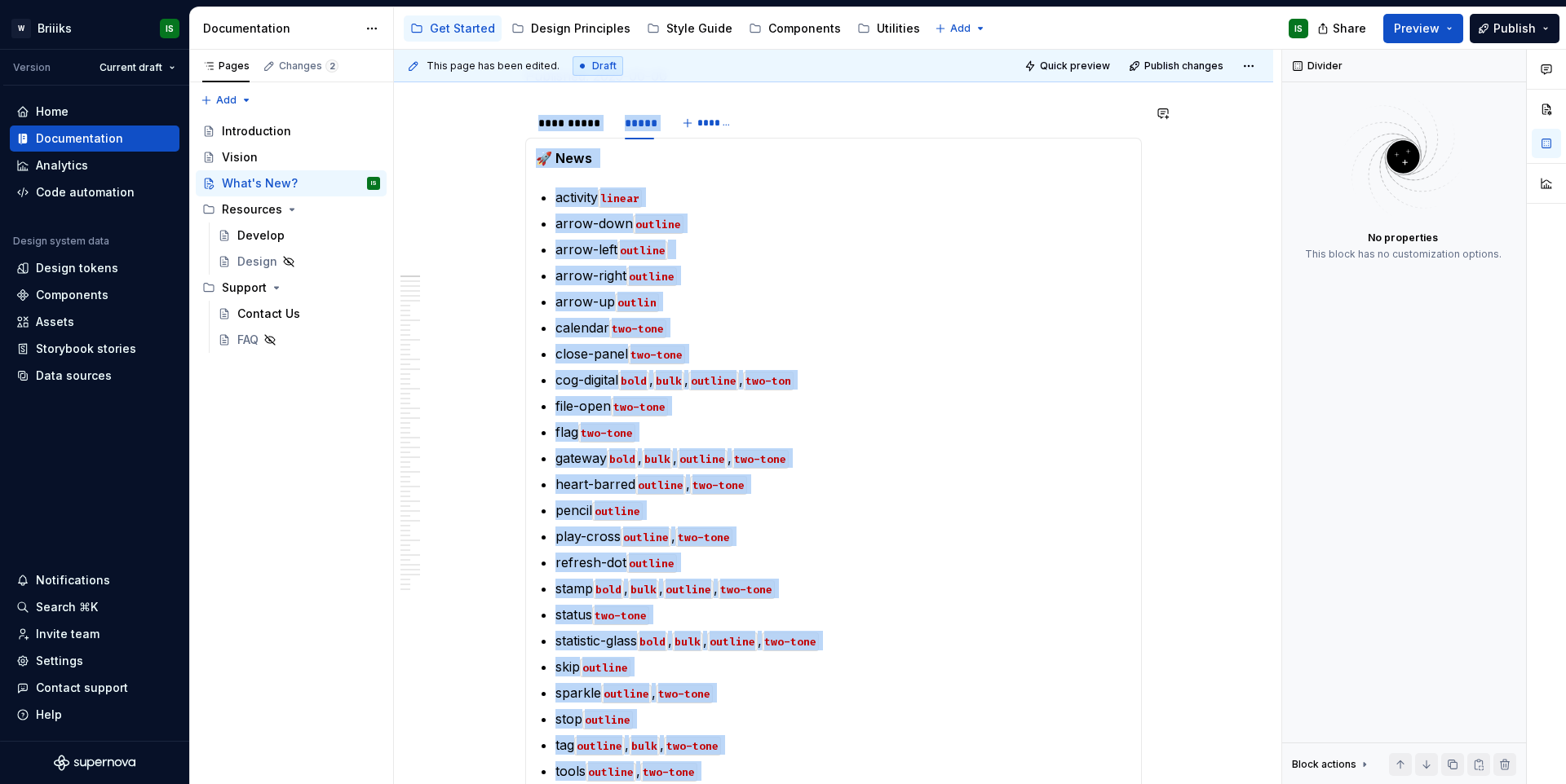
click at [570, 114] on html "W Briiiks IS Version Current draft Home Documentation Analytics Code automation…" at bounding box center [783, 392] width 1566 height 784
click at [793, 273] on html "W Briiiks IS Version Current draft Home Documentation Analytics Code automation…" at bounding box center [783, 392] width 1566 height 784
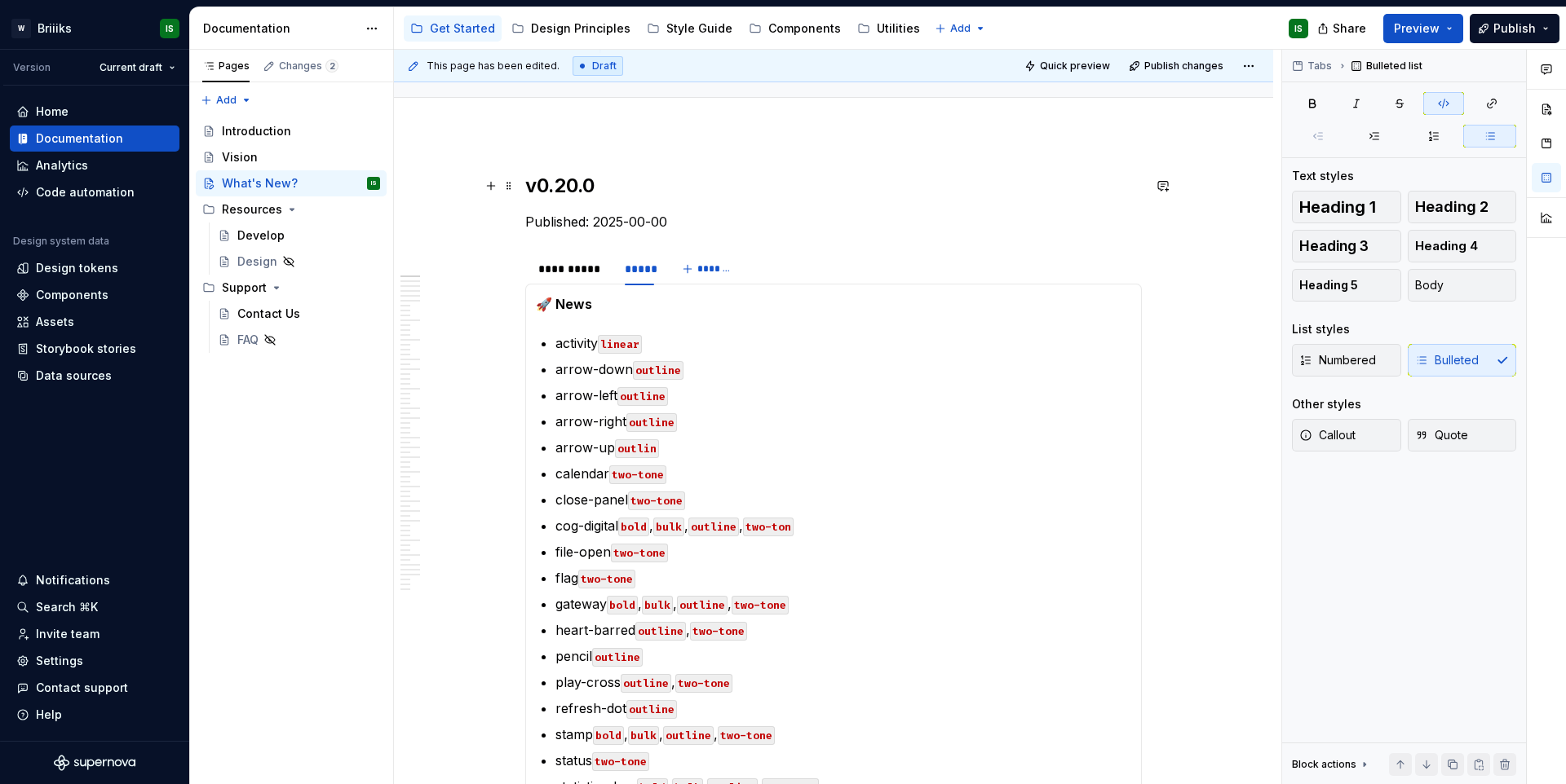
scroll to position [133, 0]
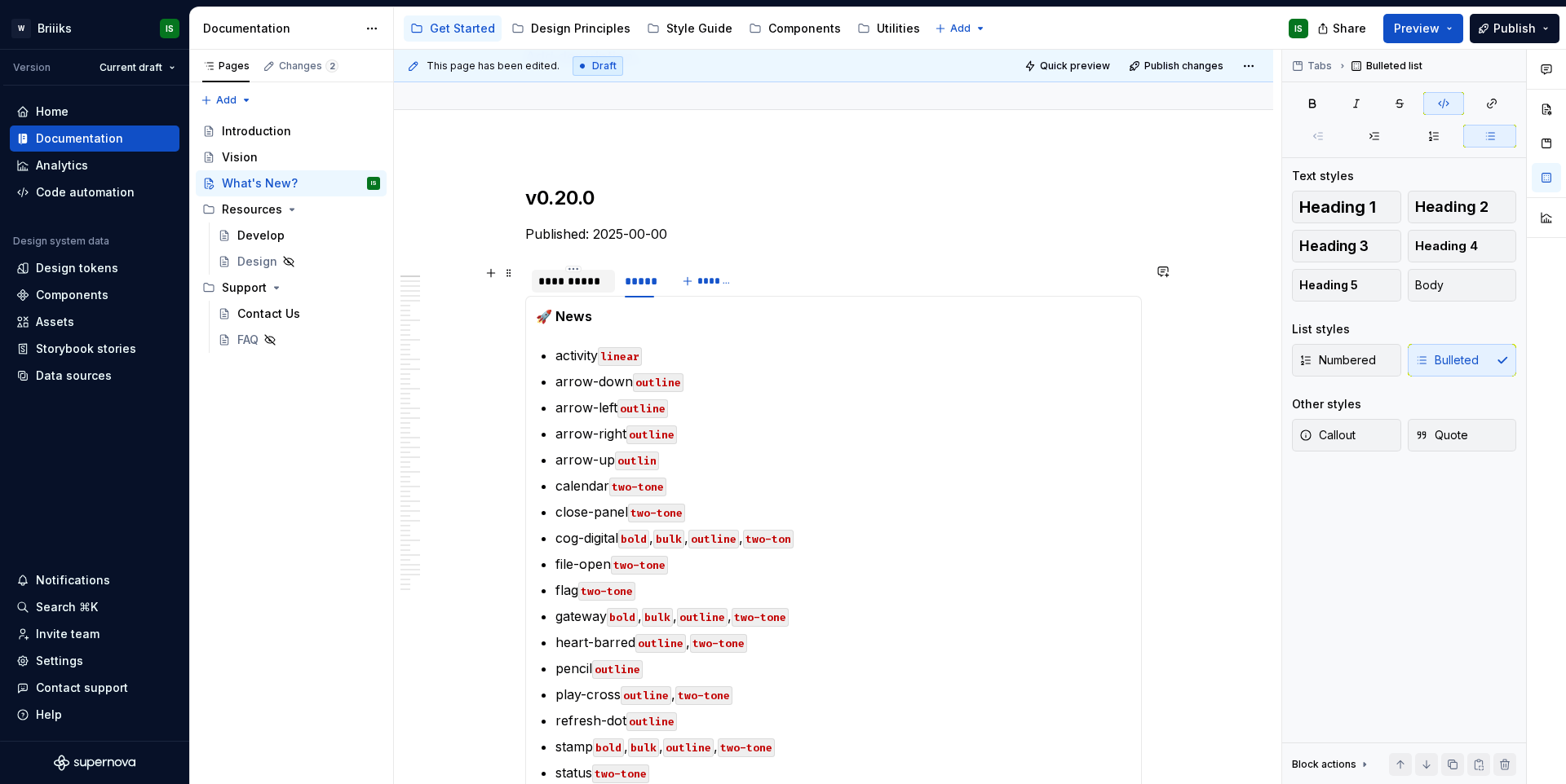
click at [581, 276] on div "**********" at bounding box center [574, 282] width 70 height 17
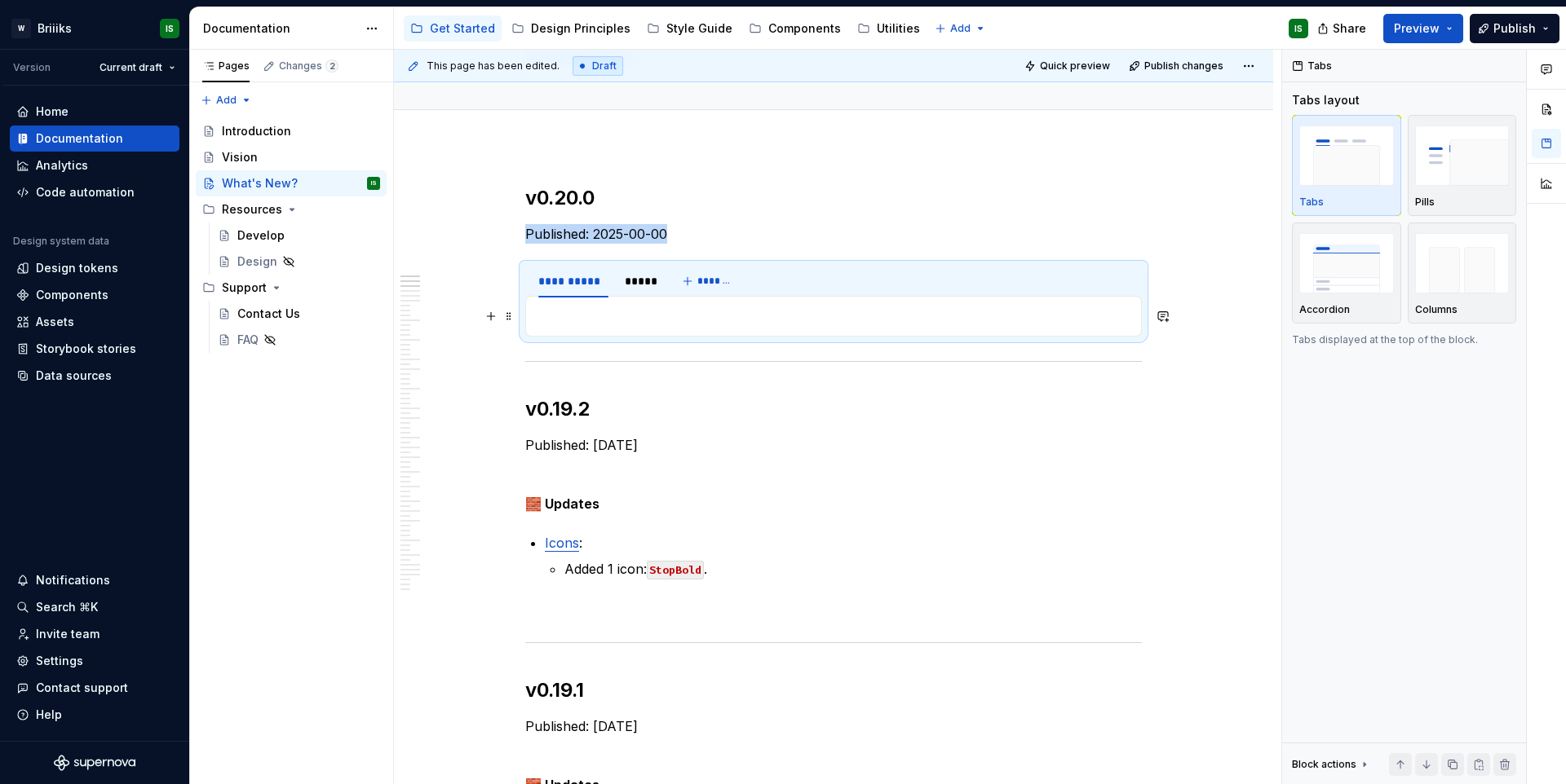
click at [699, 324] on p at bounding box center [833, 316] width 596 height 19
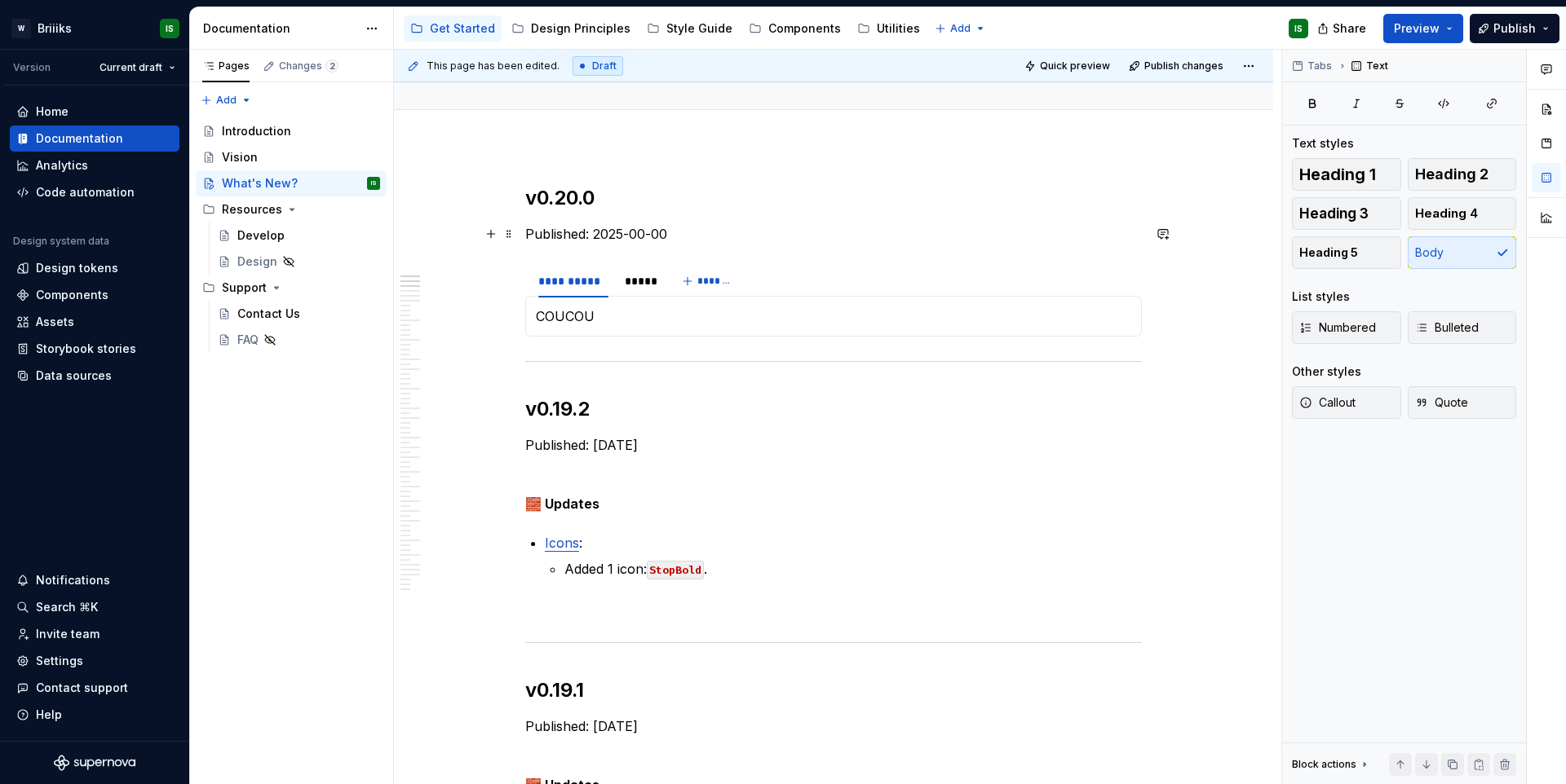
click at [1084, 234] on p "Published: 2025-00-00" at bounding box center [834, 234] width 617 height 19
